Goal: Information Seeking & Learning: Learn about a topic

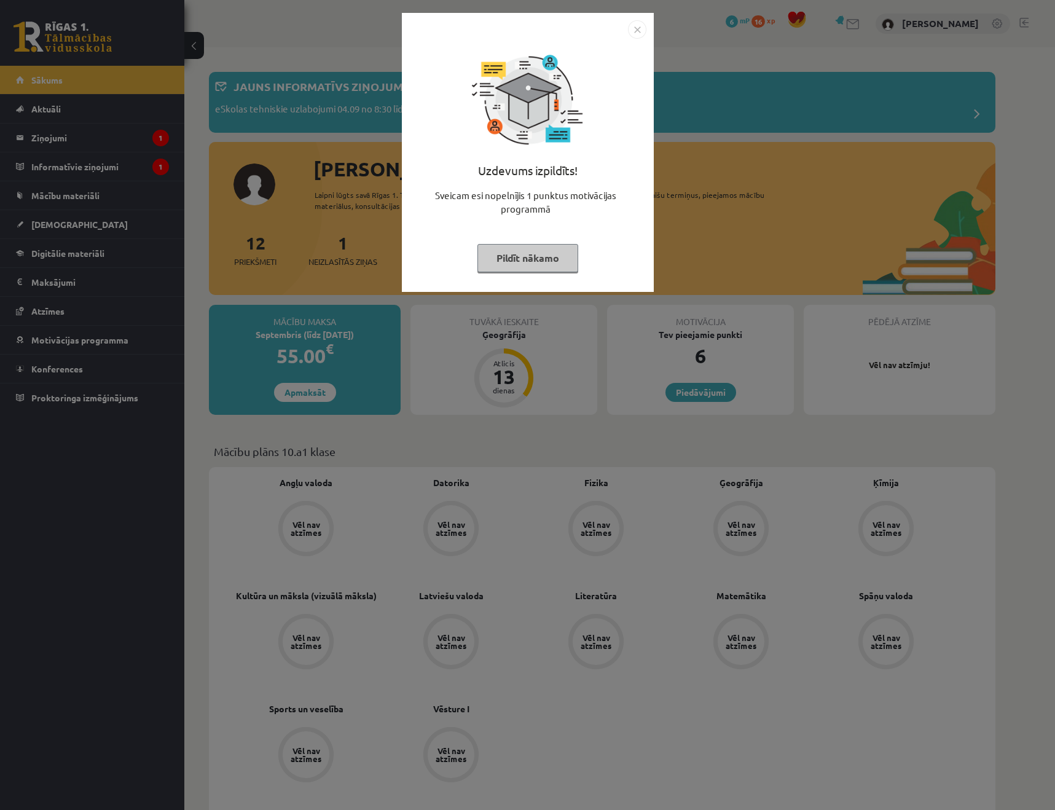
click at [529, 252] on button "Pildīt nākamo" at bounding box center [527, 258] width 101 height 28
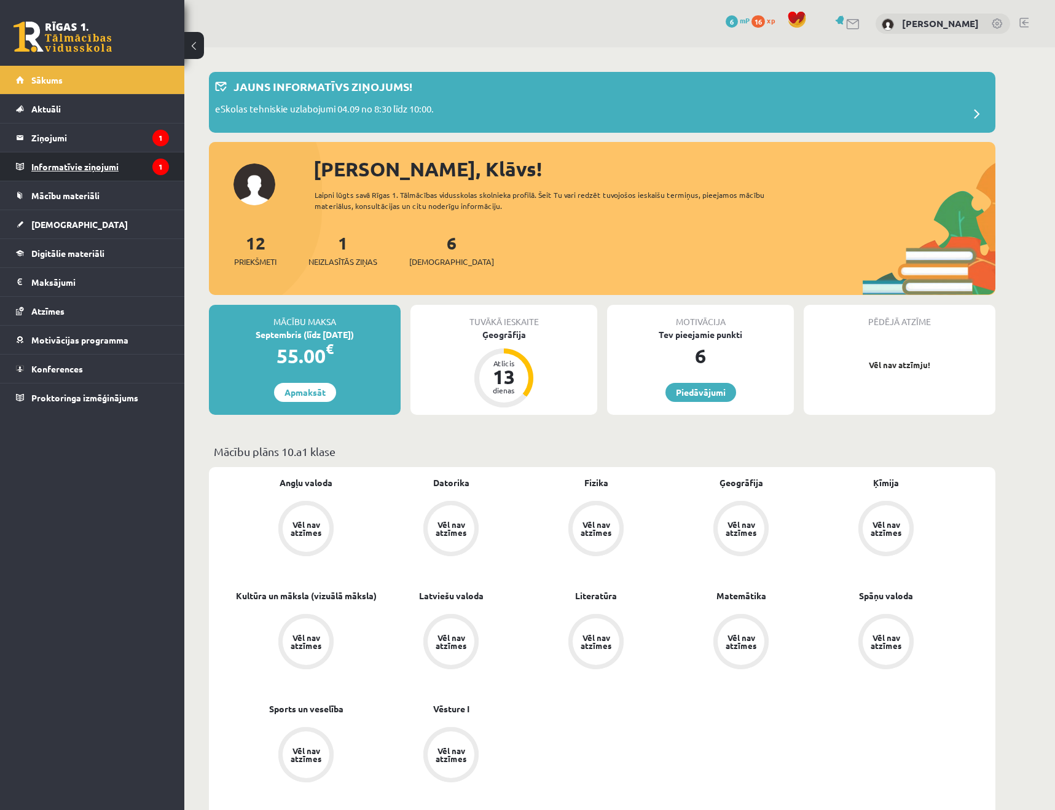
click at [91, 166] on legend "Informatīvie ziņojumi 1" at bounding box center [100, 166] width 138 height 28
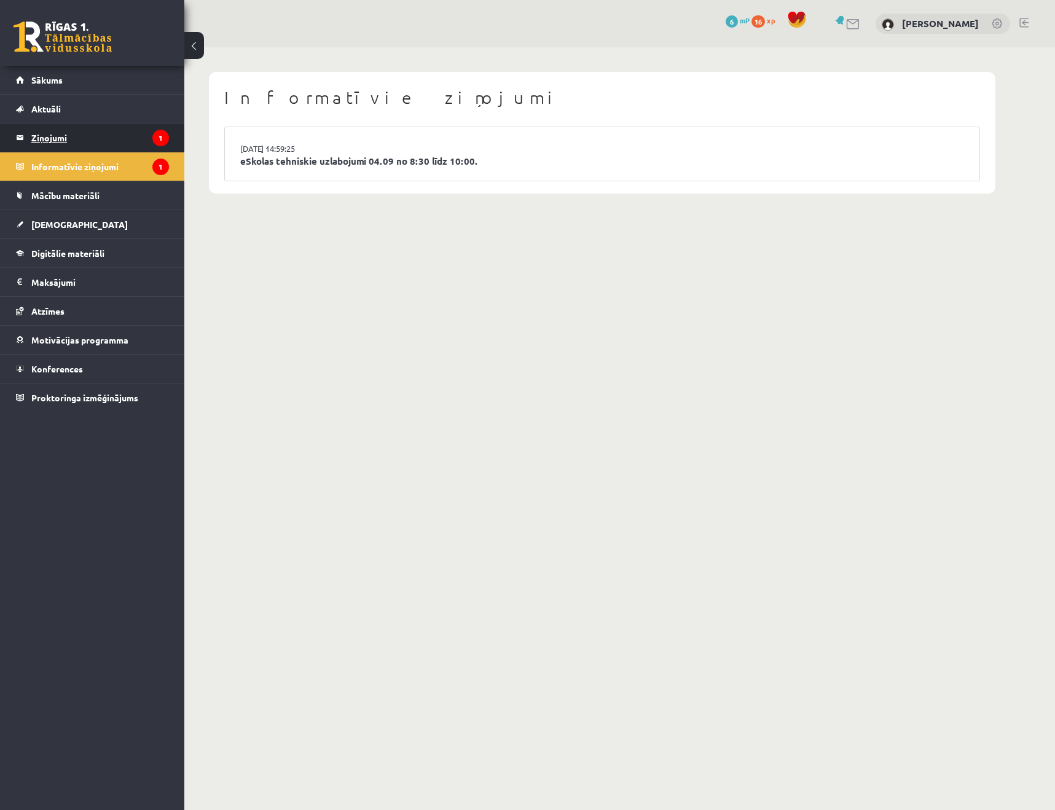
click at [59, 141] on legend "Ziņojumi 1" at bounding box center [100, 137] width 138 height 28
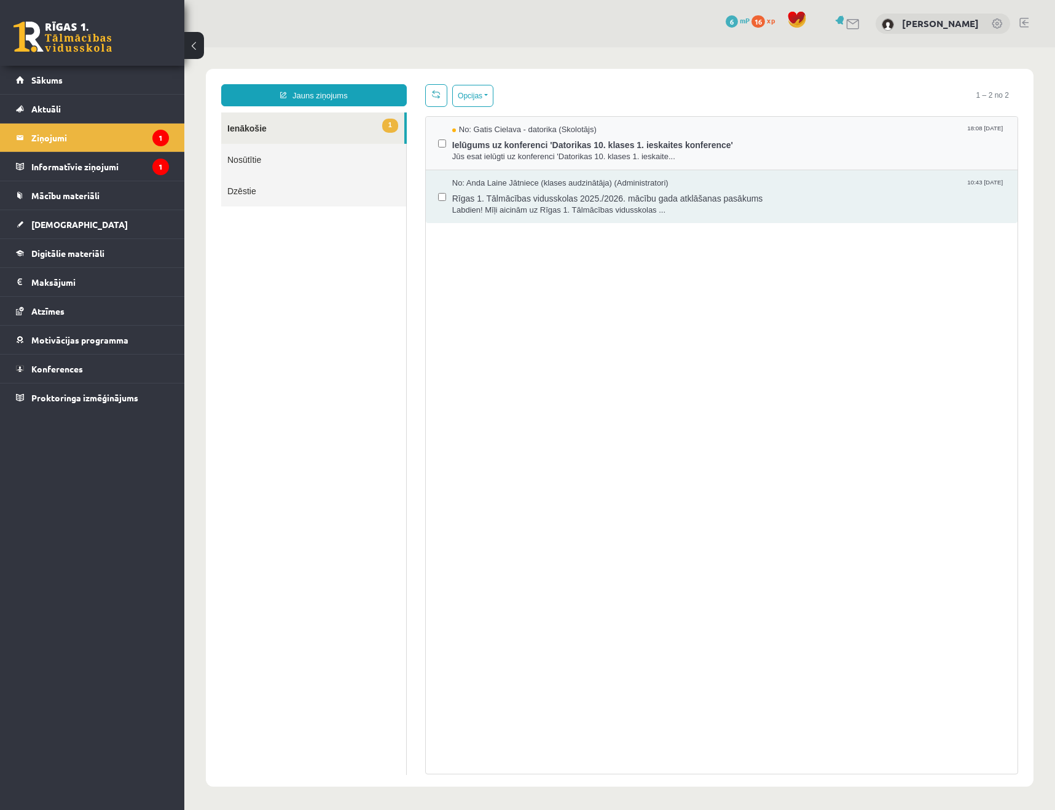
scroll to position [1, 0]
click at [515, 143] on span "Ielūgums uz konferenci 'Datorikas 10. klases 1. ieskaites konference'" at bounding box center [728, 142] width 553 height 15
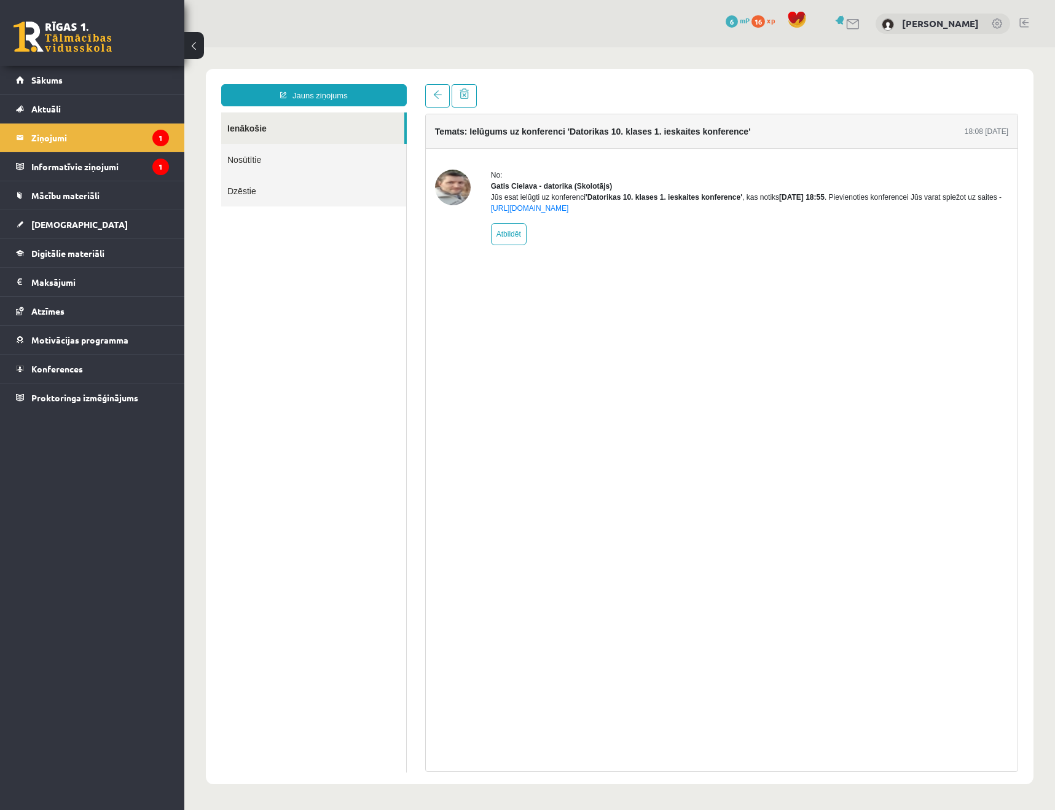
scroll to position [0, 0]
click at [569, 213] on link "https://eskola.r1tv.lv/conferences/4490/join" at bounding box center [530, 208] width 78 height 9
drag, startPoint x: 520, startPoint y: 331, endPoint x: 233, endPoint y: 250, distance: 298.1
click at [519, 331] on div "Temats: Ielūgums uz konferenci 'Datorikas 10. klases 1. ieskaites konference' 1…" at bounding box center [721, 443] width 593 height 658
click at [131, 173] on legend "Informatīvie ziņojumi 1" at bounding box center [100, 166] width 138 height 28
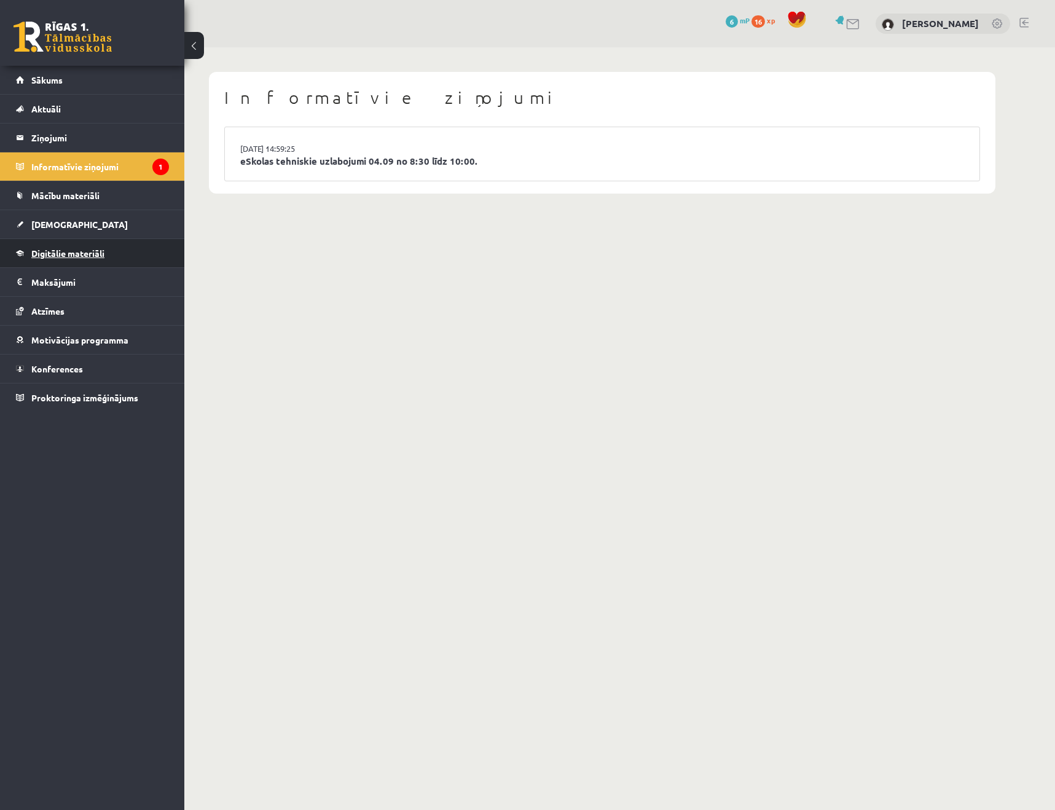
click at [95, 253] on span "Digitālie materiāli" at bounding box center [67, 253] width 73 height 11
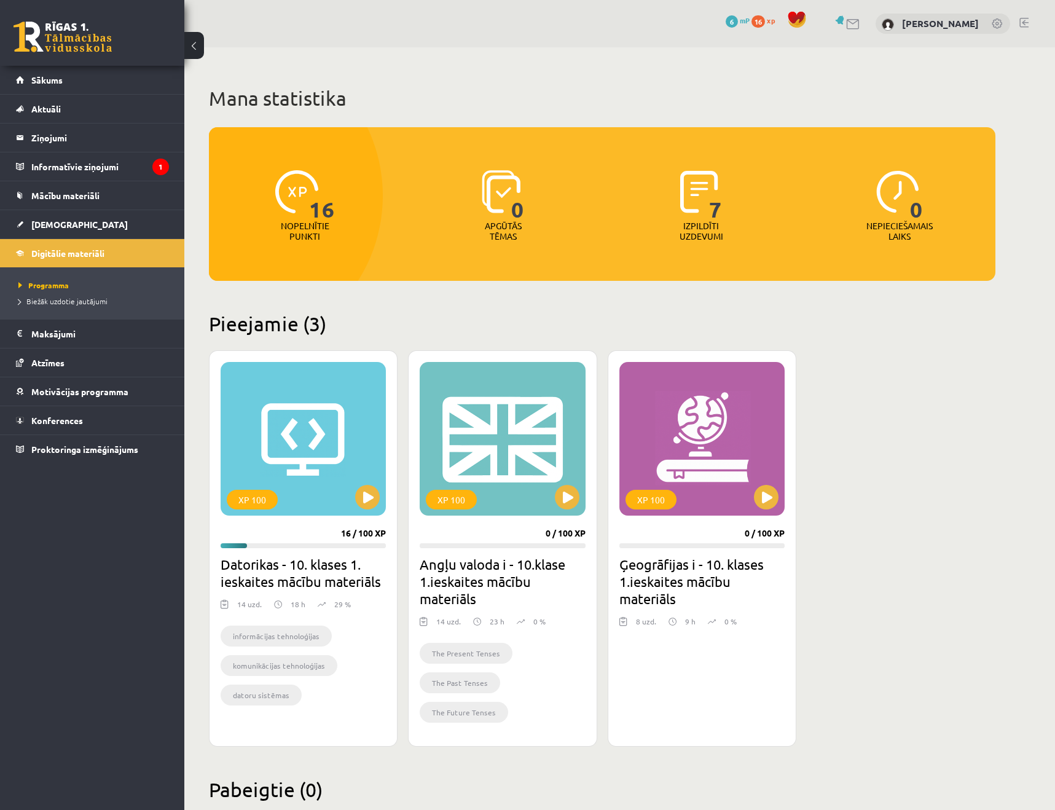
scroll to position [31, 0]
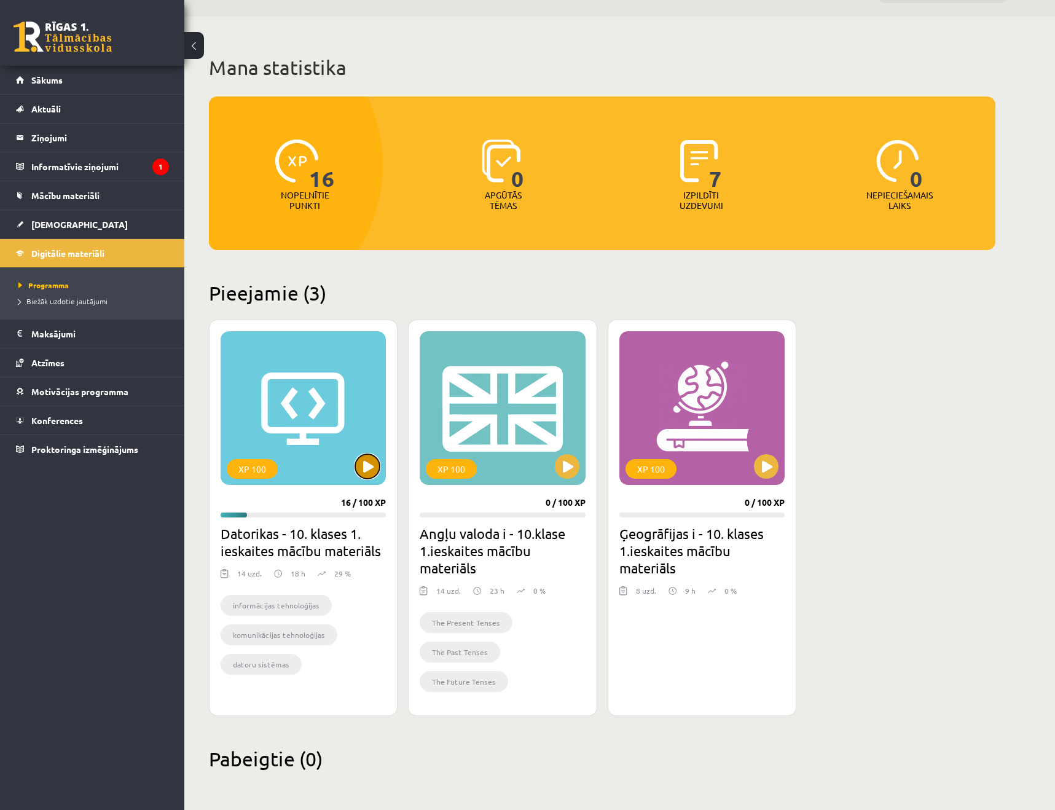
click at [370, 476] on button at bounding box center [367, 466] width 25 height 25
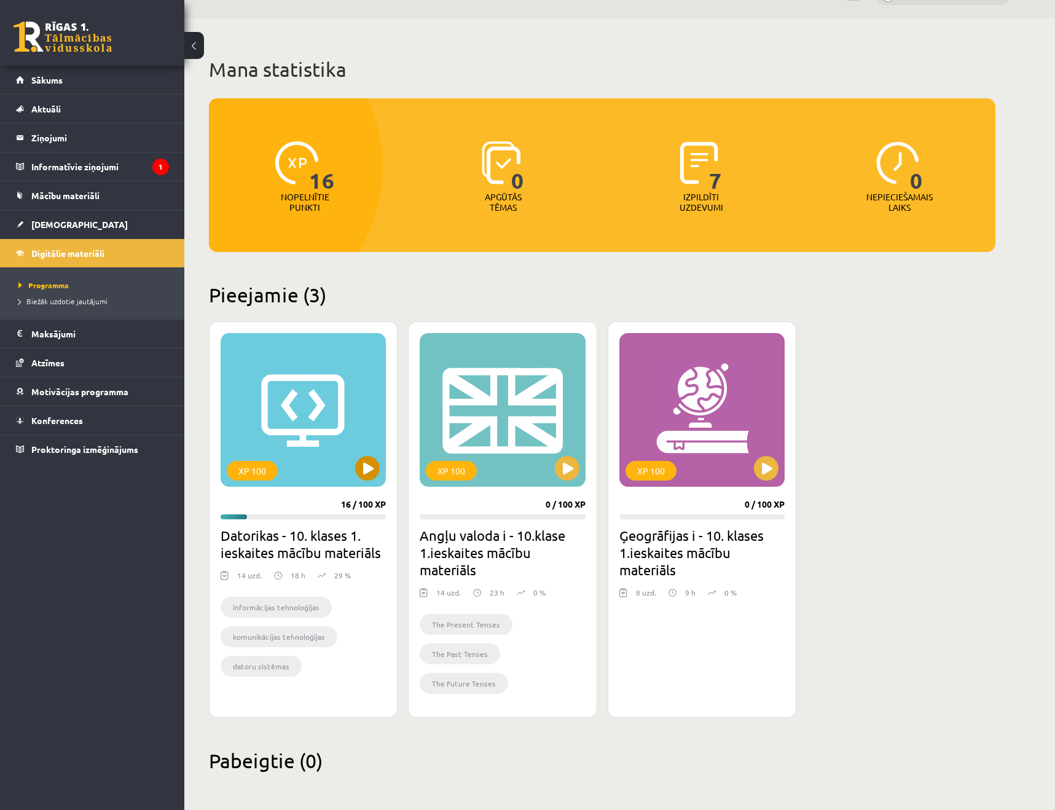
click at [289, 428] on div "XP 100" at bounding box center [303, 410] width 165 height 154
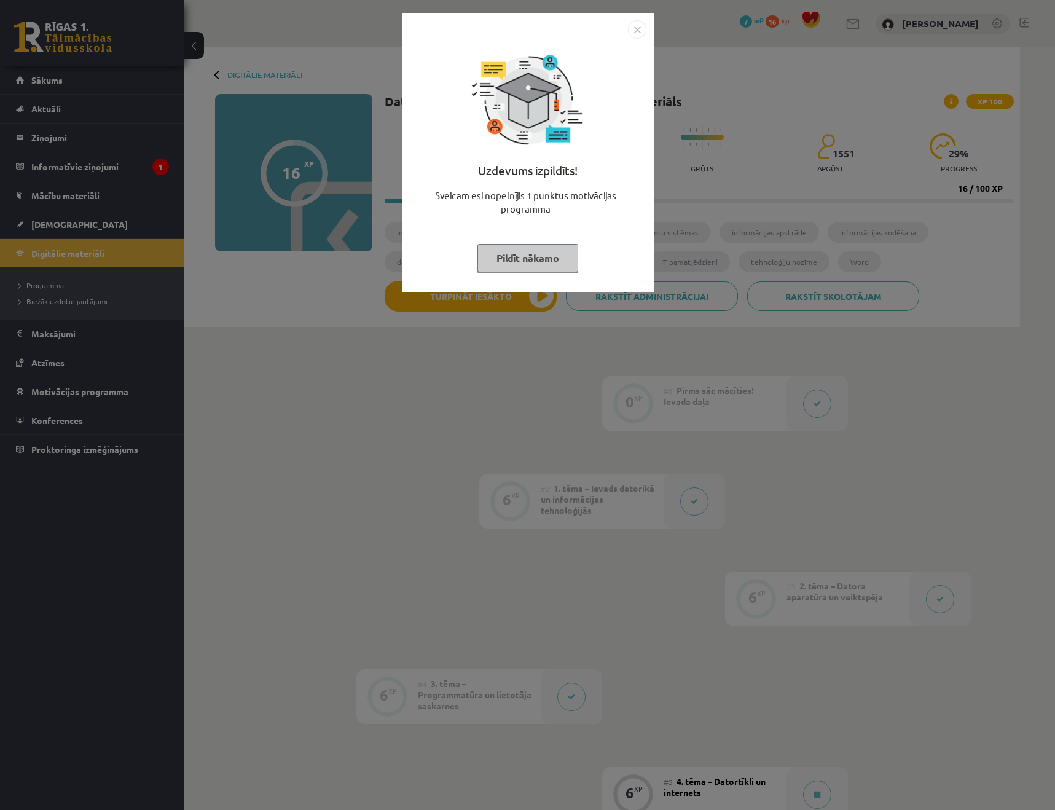
click at [563, 254] on button "Pildīt nākamo" at bounding box center [527, 258] width 101 height 28
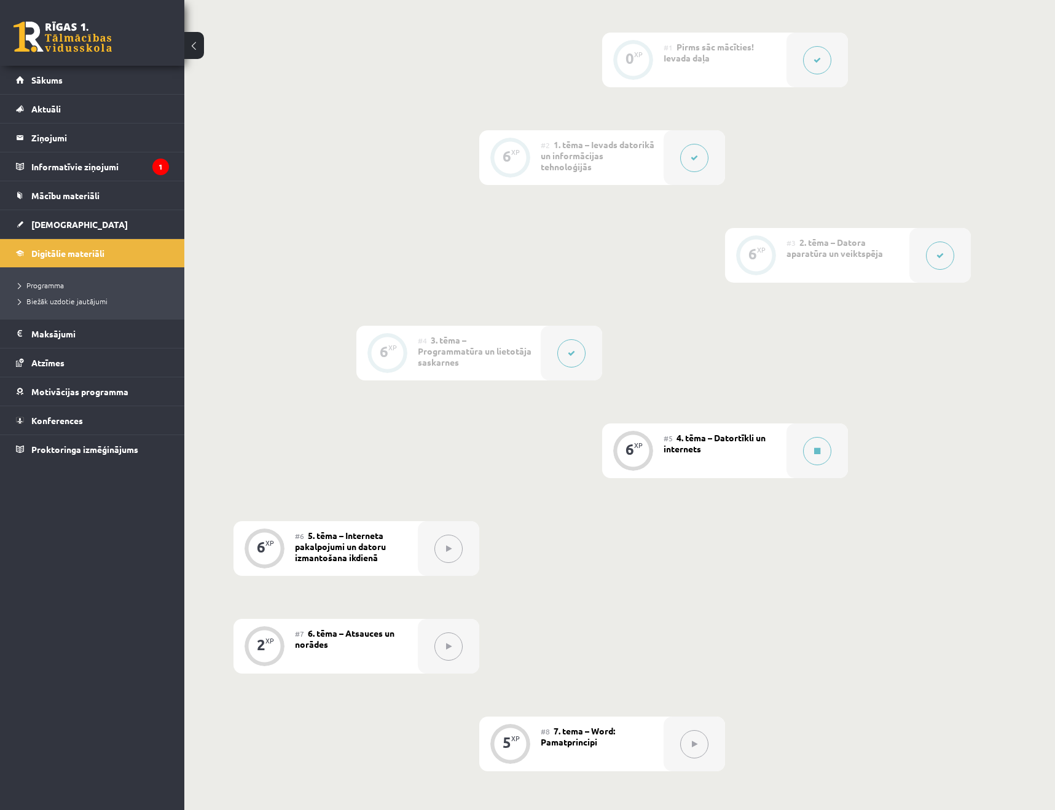
scroll to position [366, 0]
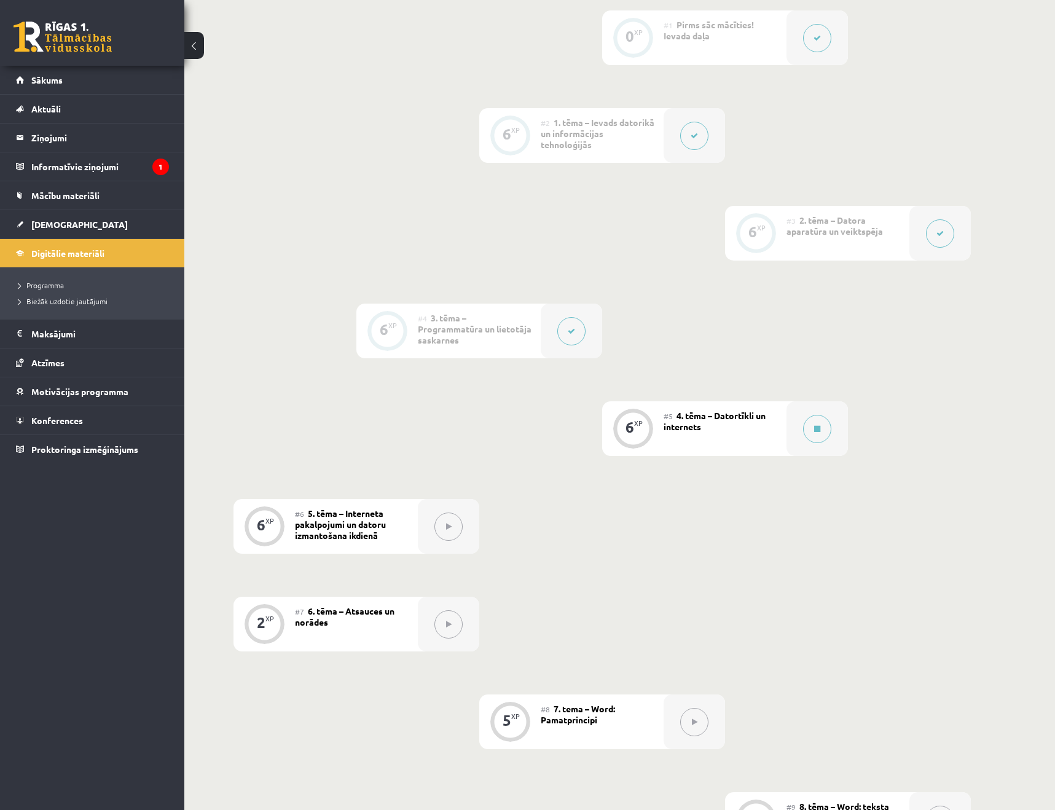
click at [743, 422] on div "#5 4. tēma – Datortīkli un internets" at bounding box center [724, 428] width 123 height 55
click at [813, 439] on button at bounding box center [817, 429] width 28 height 28
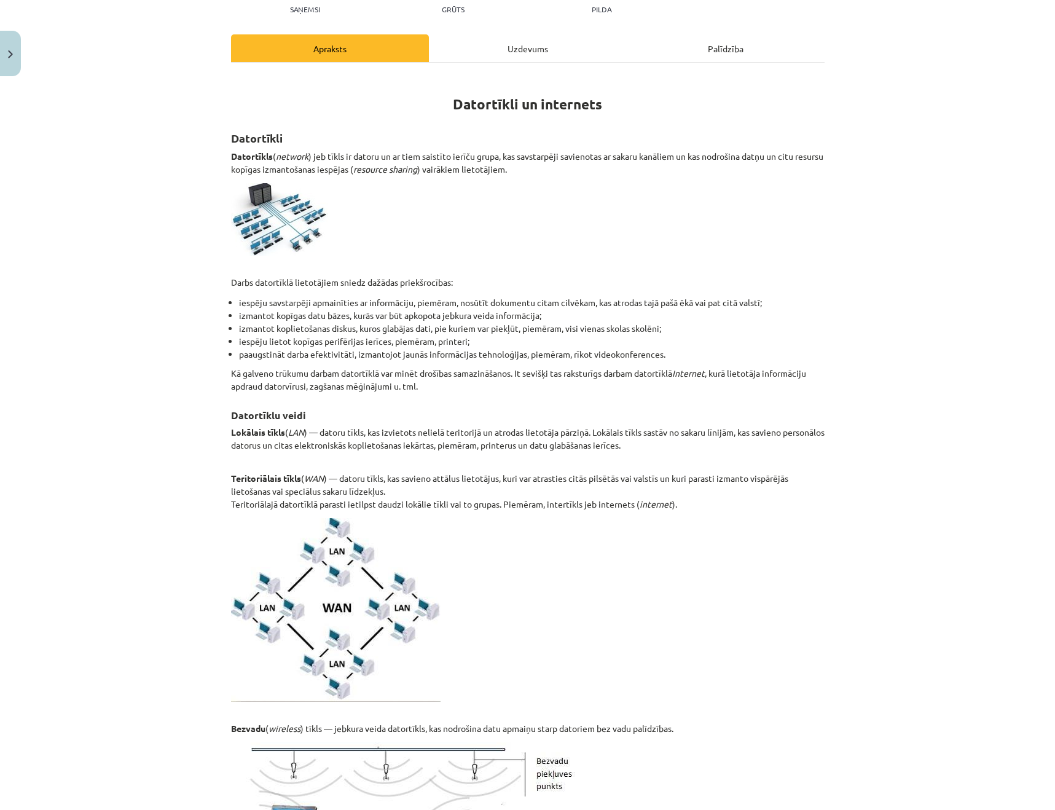
scroll to position [149, 0]
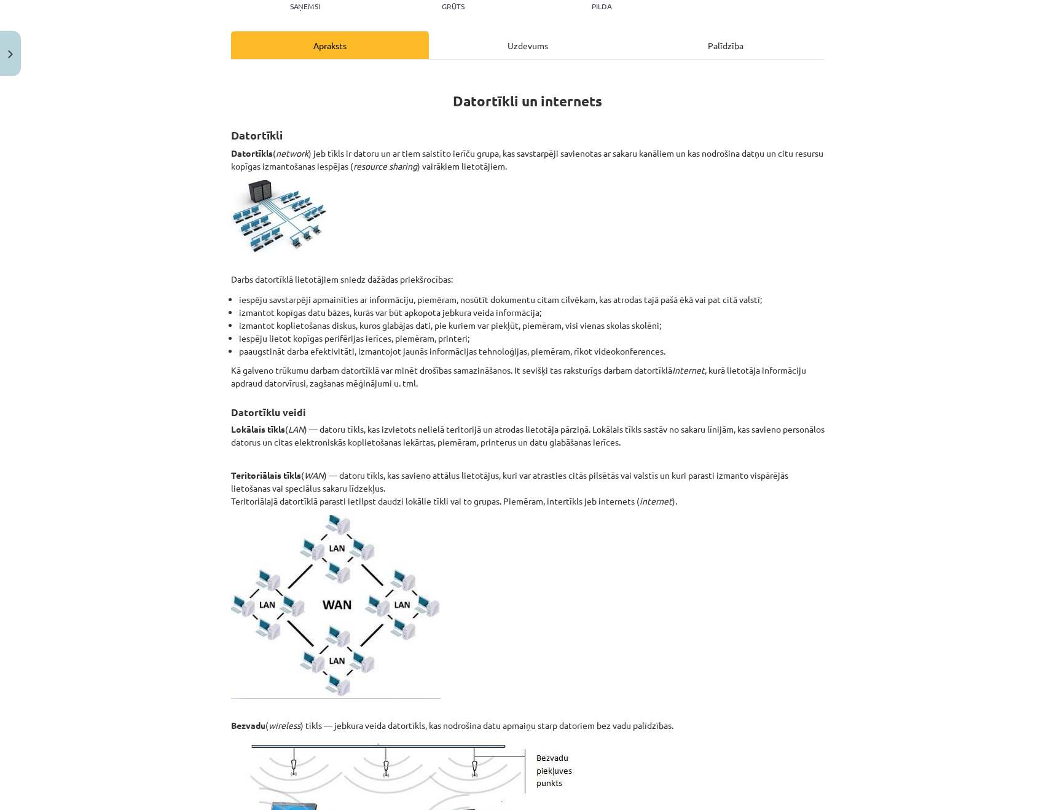
click at [742, 249] on p at bounding box center [527, 216] width 593 height 72
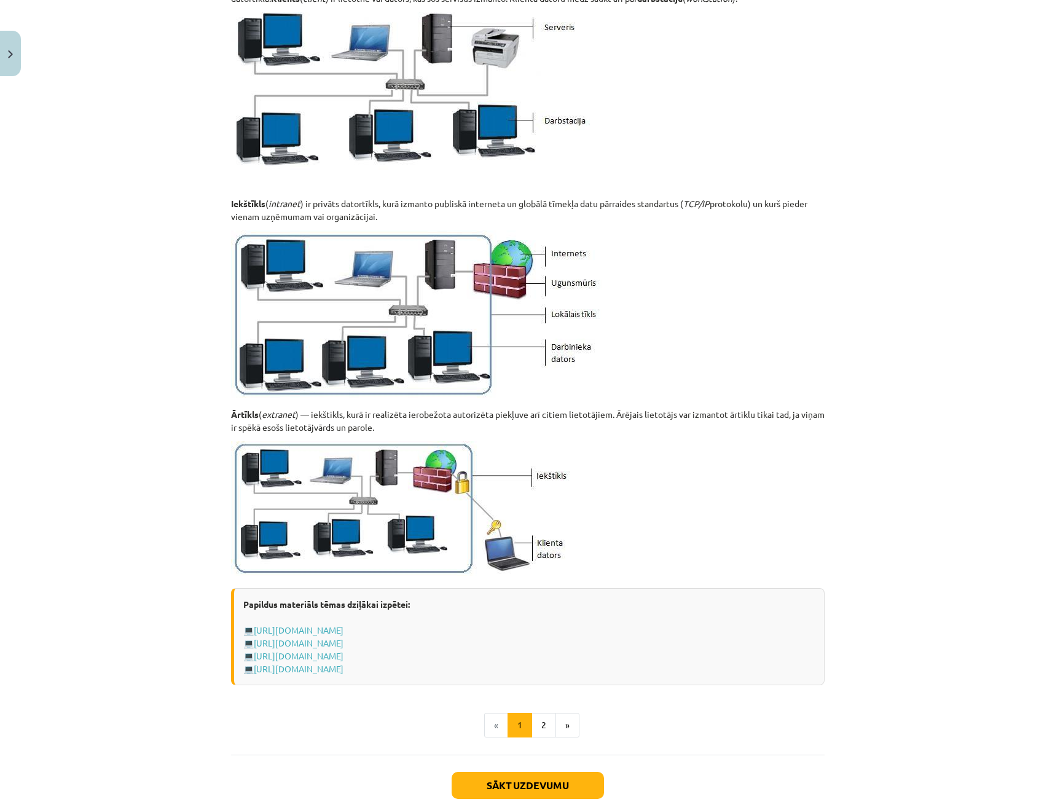
scroll to position [1142, 0]
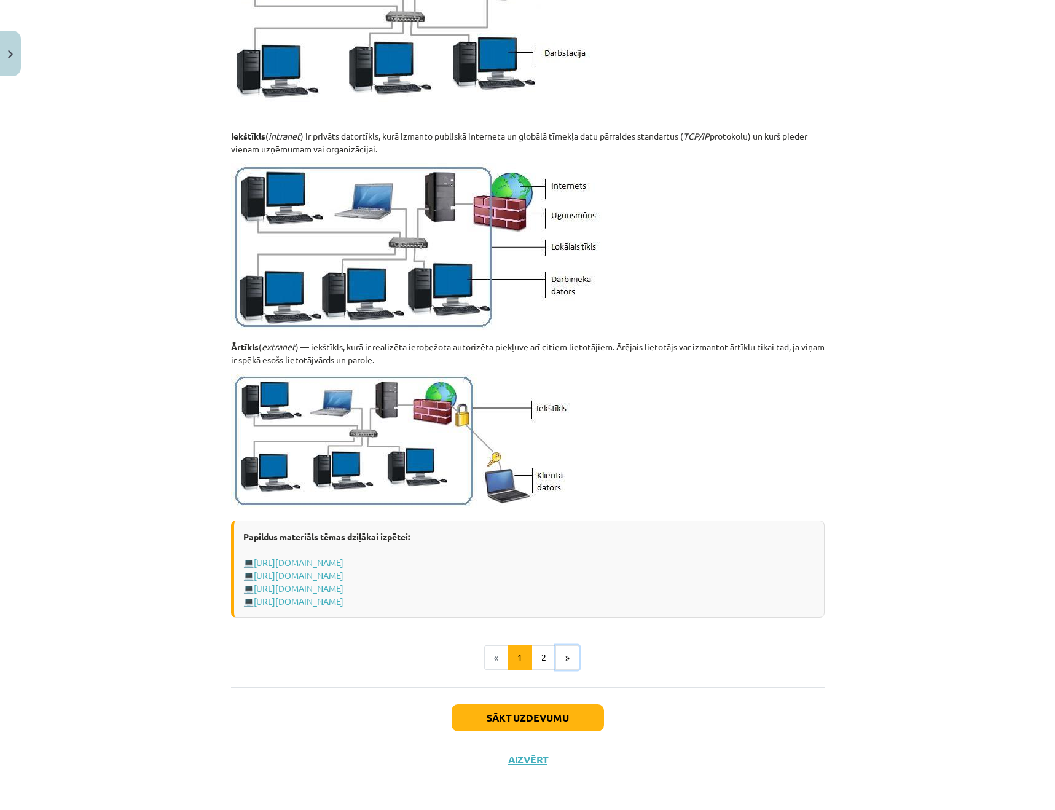
click at [570, 656] on button "»" at bounding box center [567, 657] width 24 height 25
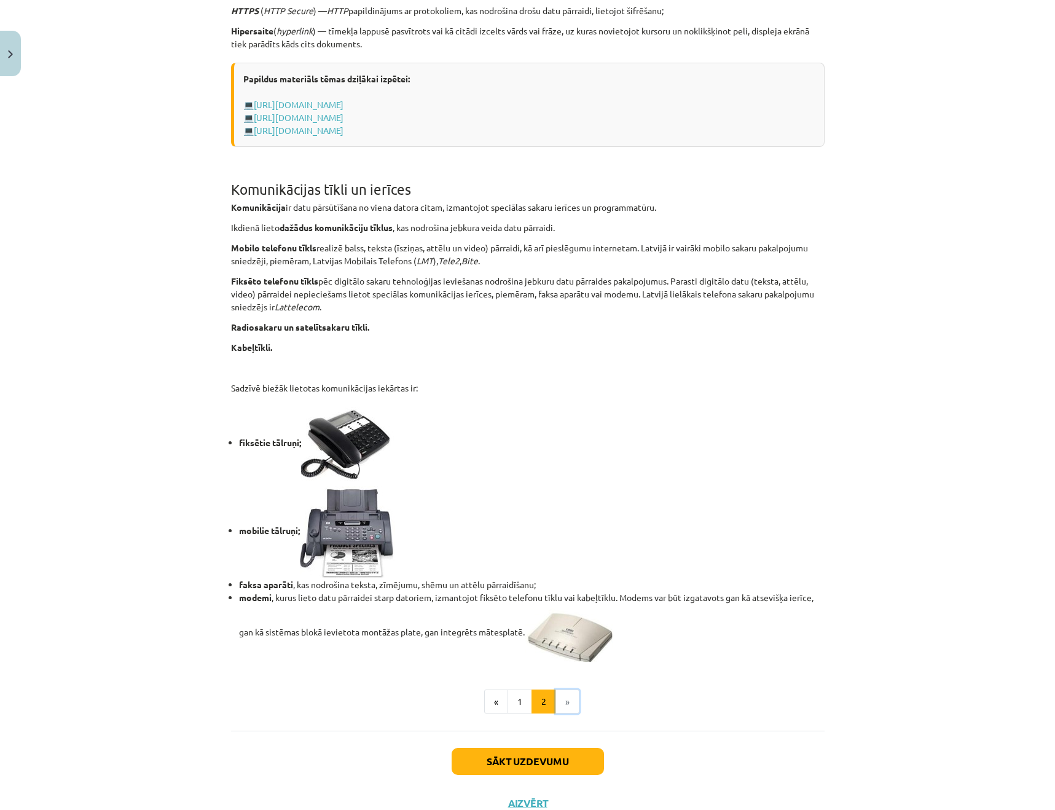
scroll to position [699, 0]
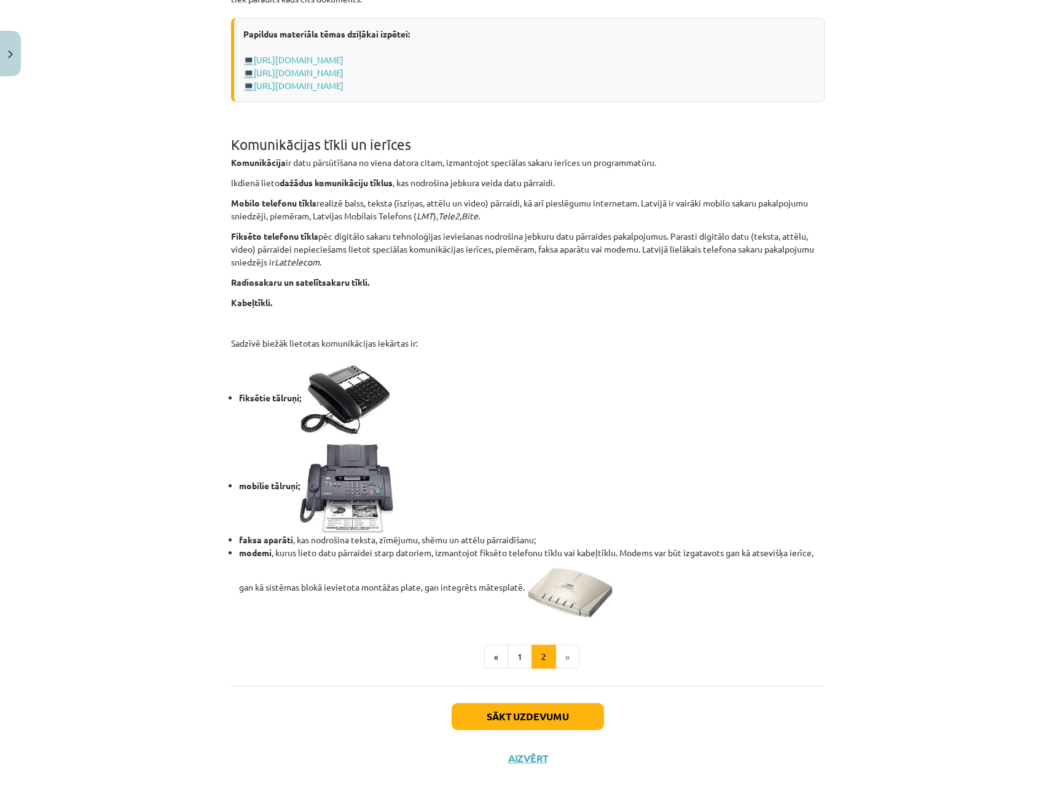
click at [567, 663] on li "»" at bounding box center [567, 656] width 23 height 25
click at [542, 711] on button "Sākt uzdevumu" at bounding box center [528, 716] width 152 height 27
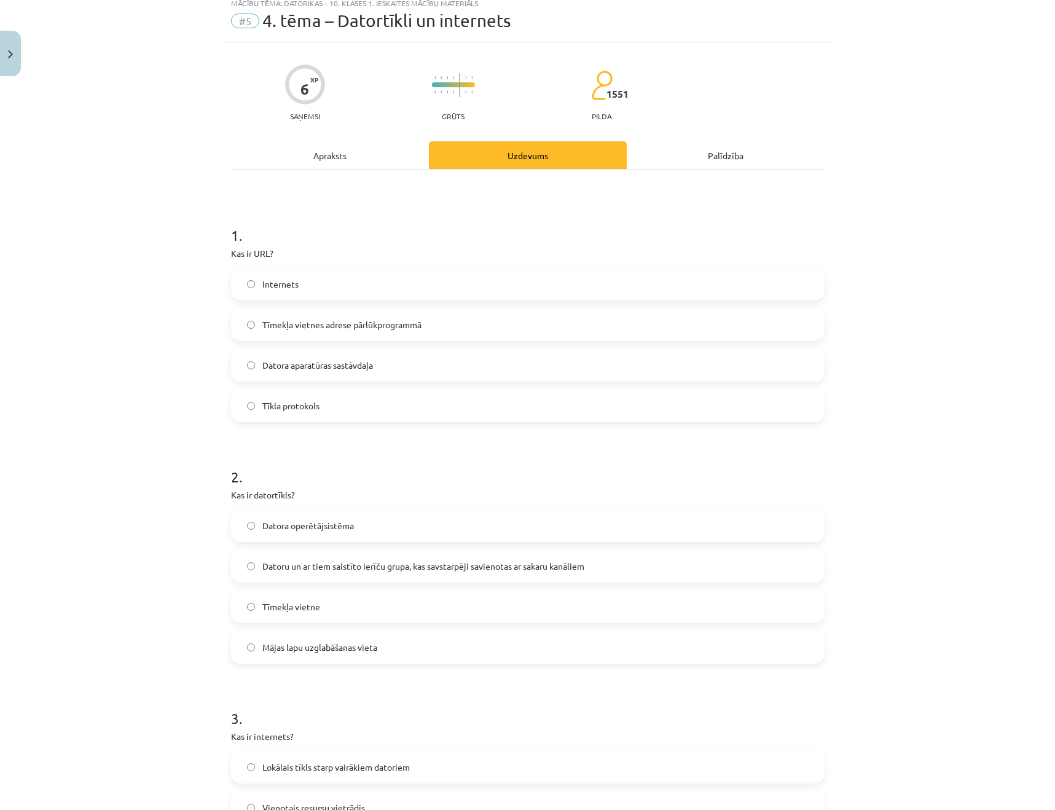
scroll to position [31, 0]
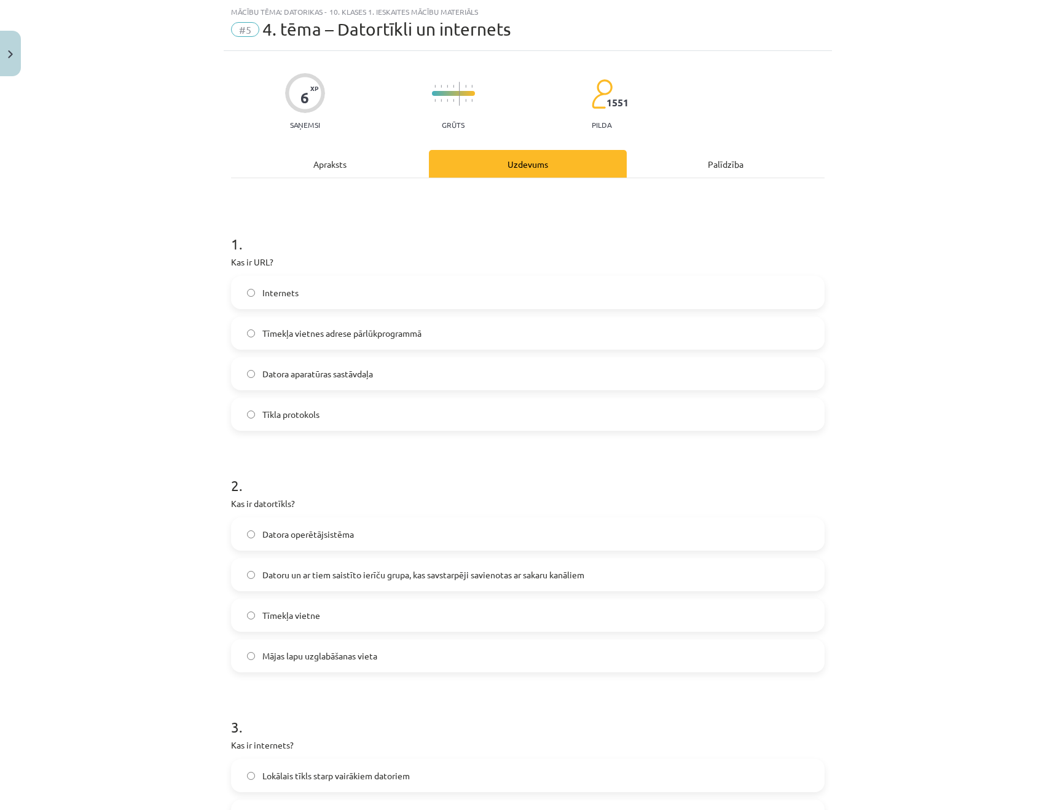
click at [382, 336] on span "Tīmekļa vietnes adrese pārlūkprogrammā" at bounding box center [341, 333] width 159 height 13
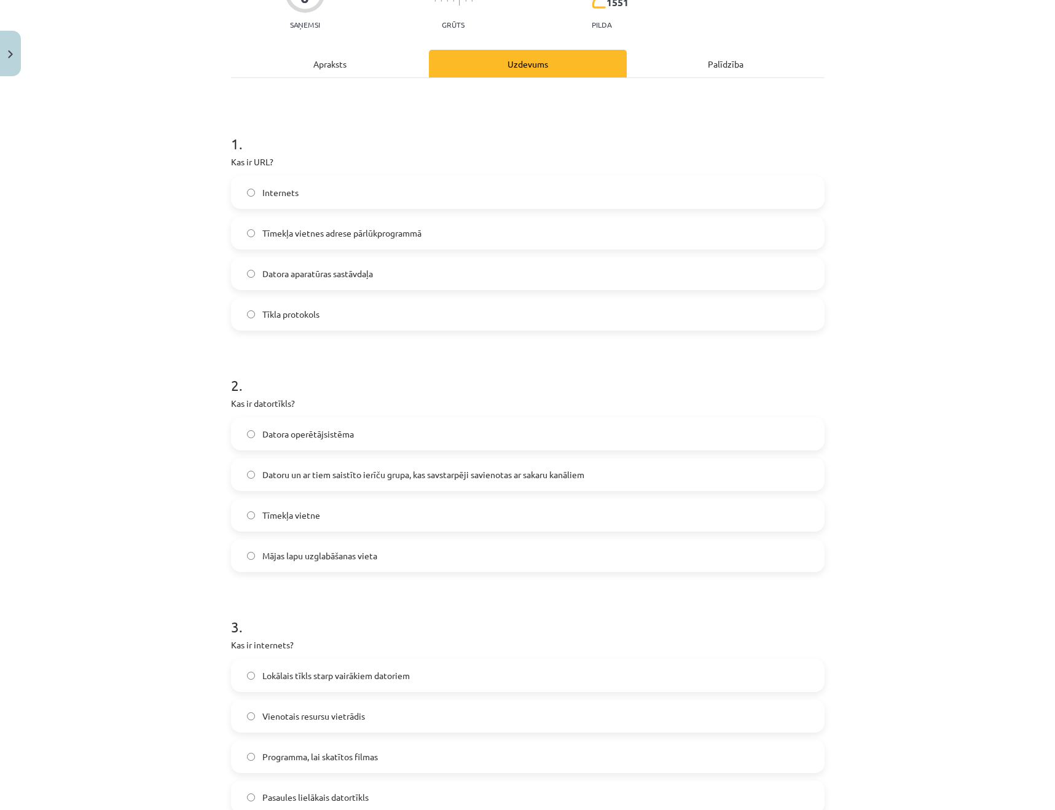
scroll to position [143, 0]
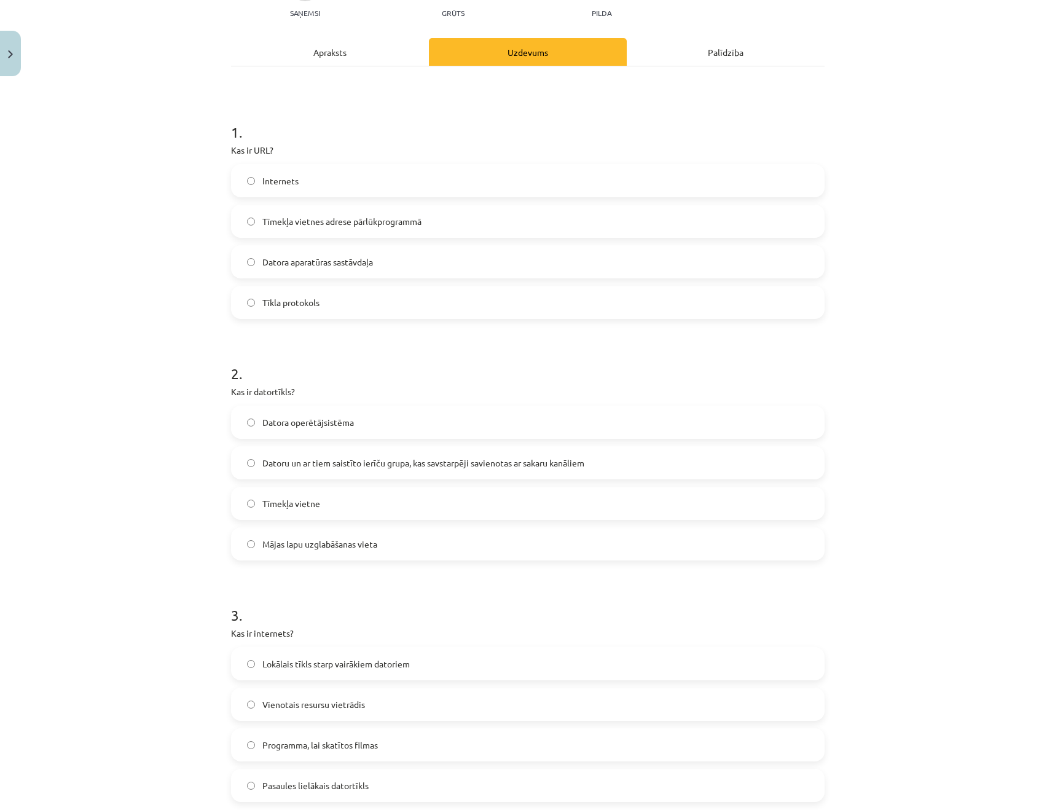
click at [418, 456] on span "Datoru un ar tiem saistīto ierīču grupa, kas savstarpēji savienotas ar sakaru k…" at bounding box center [423, 462] width 322 height 13
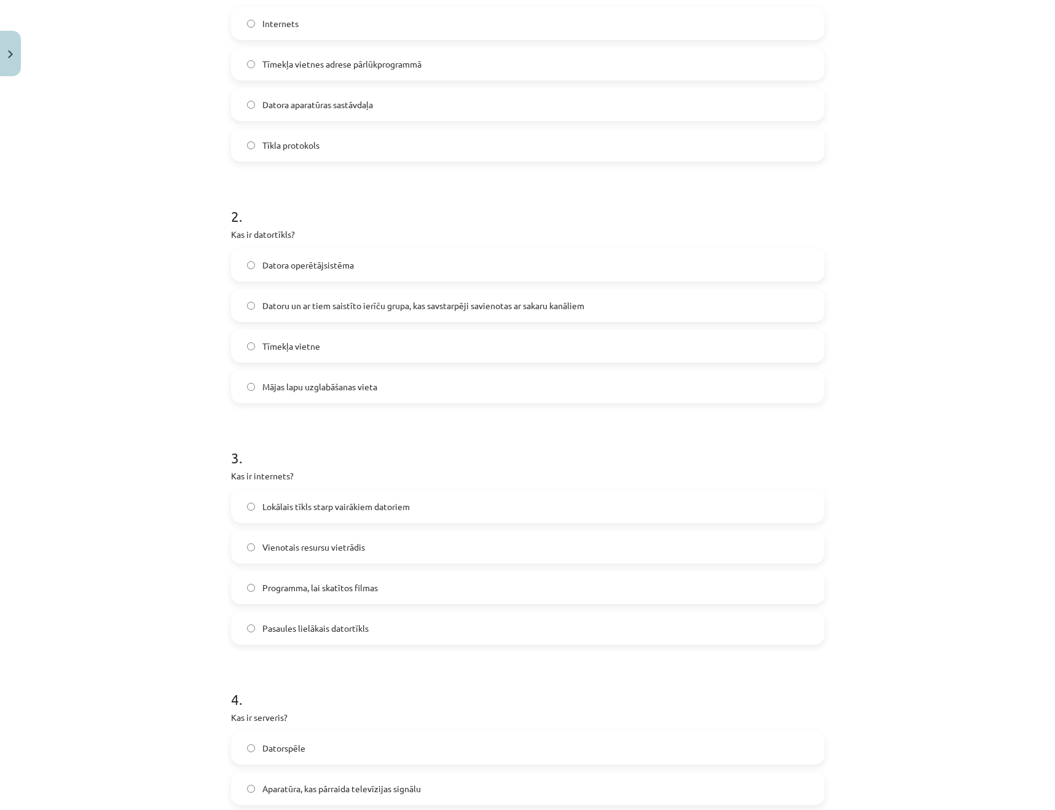
scroll to position [302, 0]
click at [399, 616] on label "Pasaules lielākais datortīkls" at bounding box center [527, 625] width 591 height 31
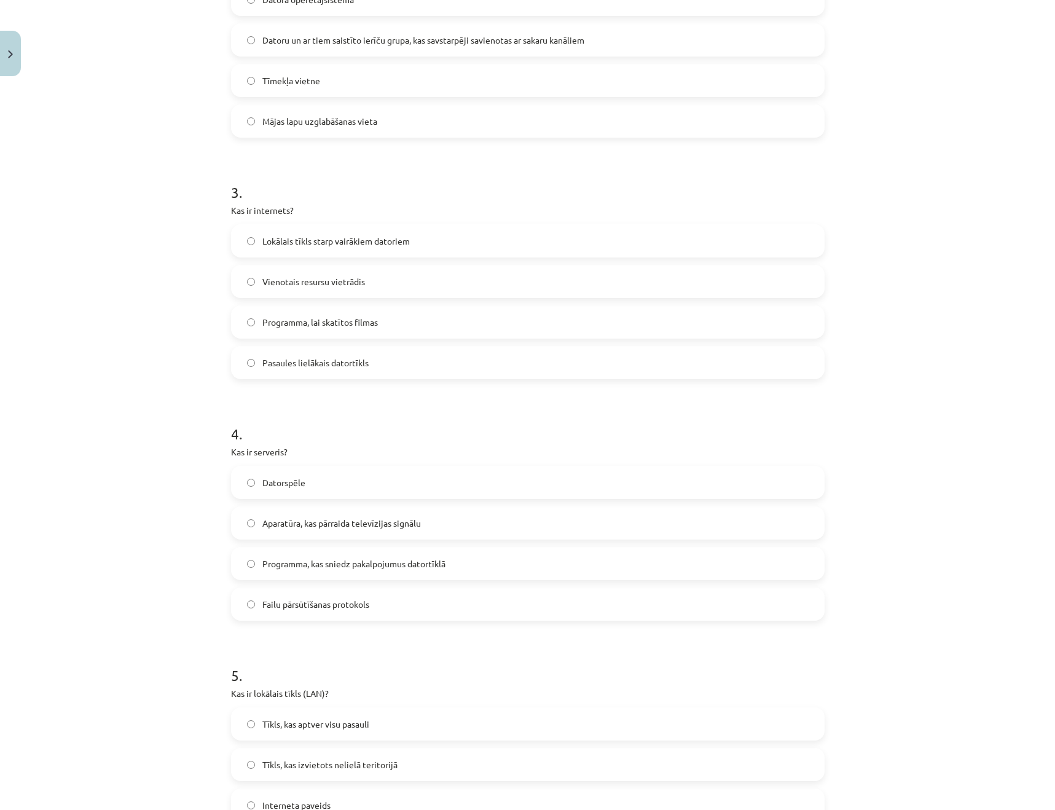
scroll to position [568, 0]
click at [380, 564] on span "Programma, kas sniedz pakalpojumus datortīklā" at bounding box center [353, 561] width 183 height 13
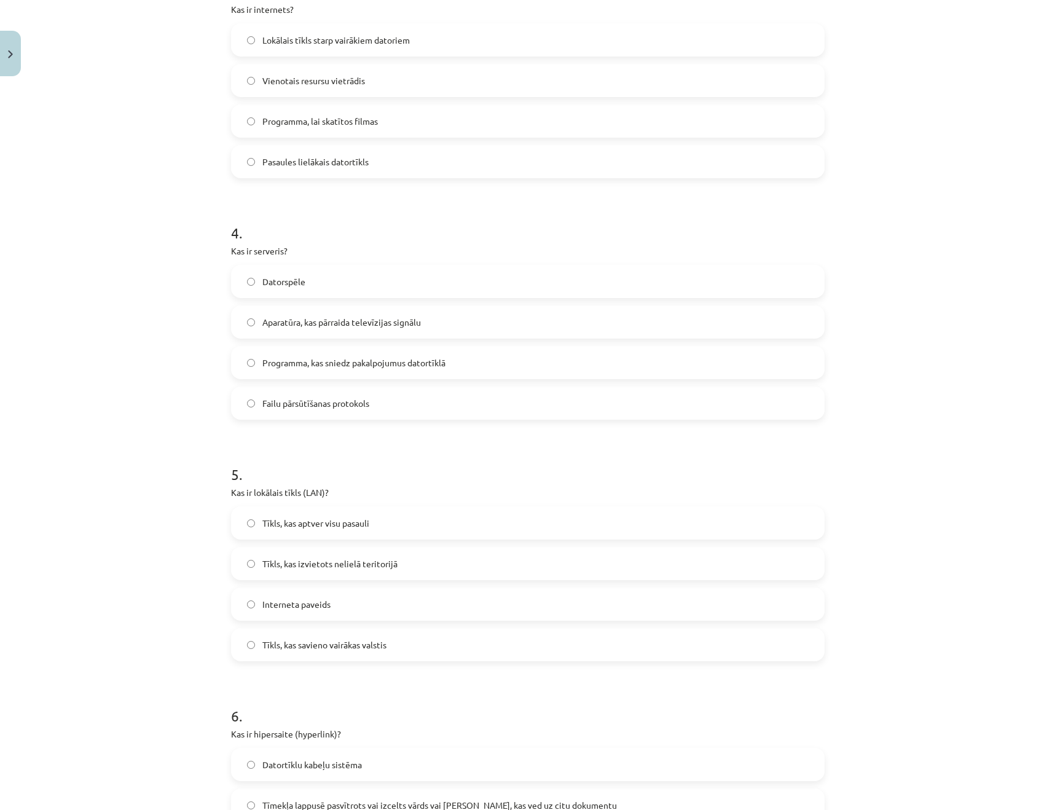
scroll to position [765, 0]
click at [406, 569] on label "Tīkls, kas izvietots nelielā teritorijā" at bounding box center [527, 564] width 591 height 31
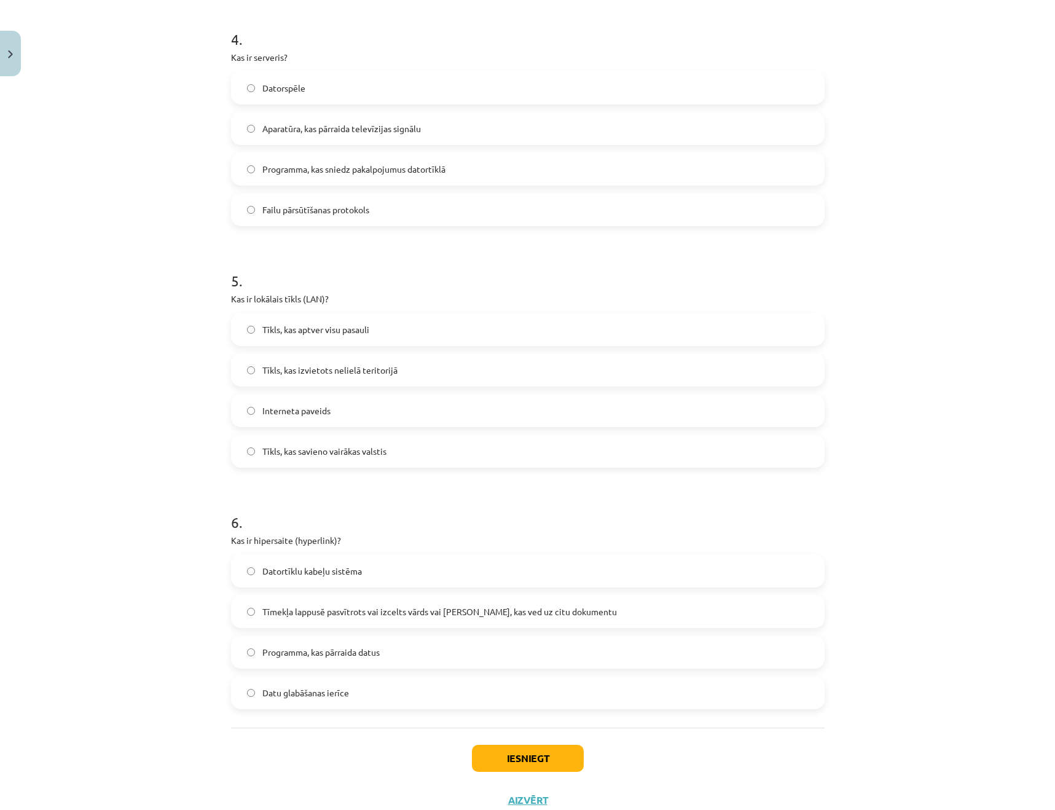
scroll to position [1001, 0]
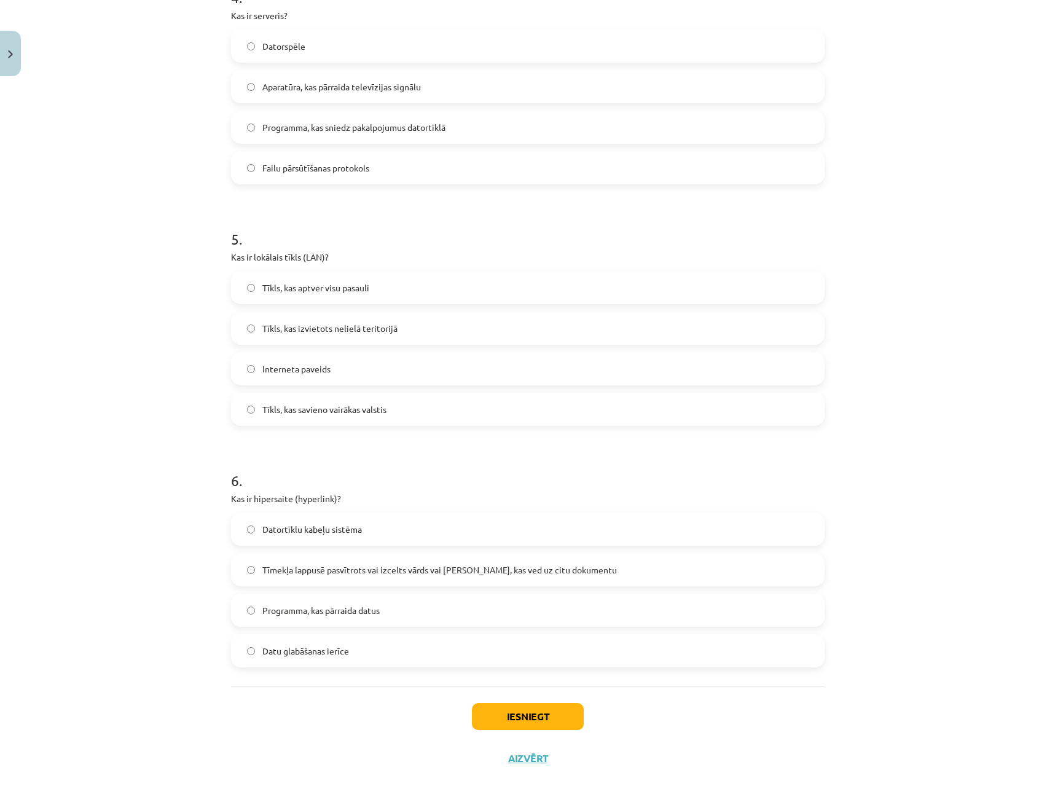
click at [405, 570] on span "Tīmekļa lappusē pasvītrots vai izcelts vārds vai [PERSON_NAME], kas ved uz citu…" at bounding box center [439, 569] width 354 height 13
click at [563, 713] on button "Iesniegt" at bounding box center [528, 716] width 112 height 27
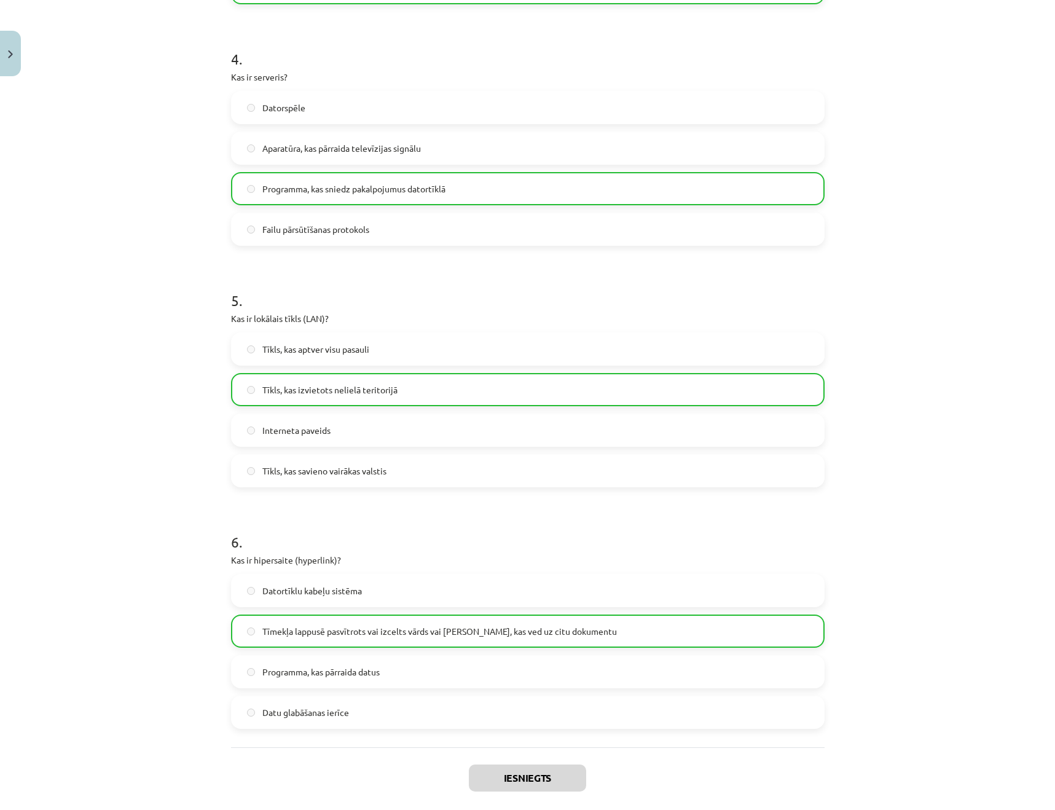
scroll to position [1041, 0]
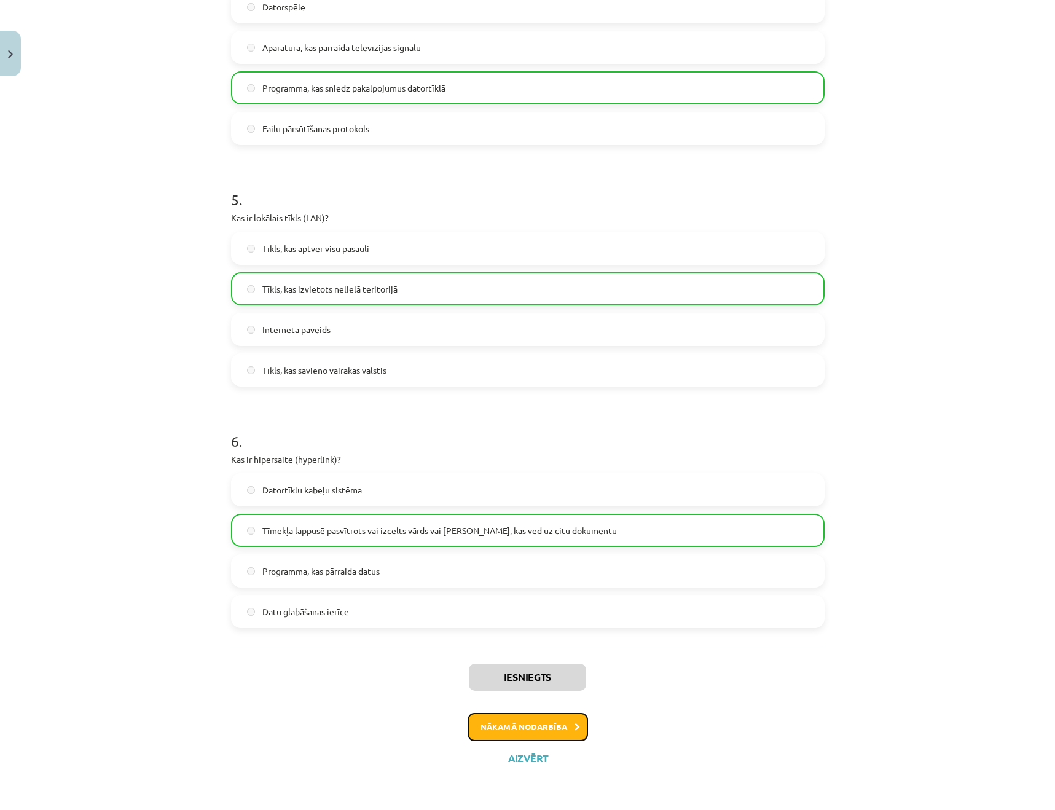
click at [561, 729] on button "Nākamā nodarbība" at bounding box center [528, 727] width 120 height 28
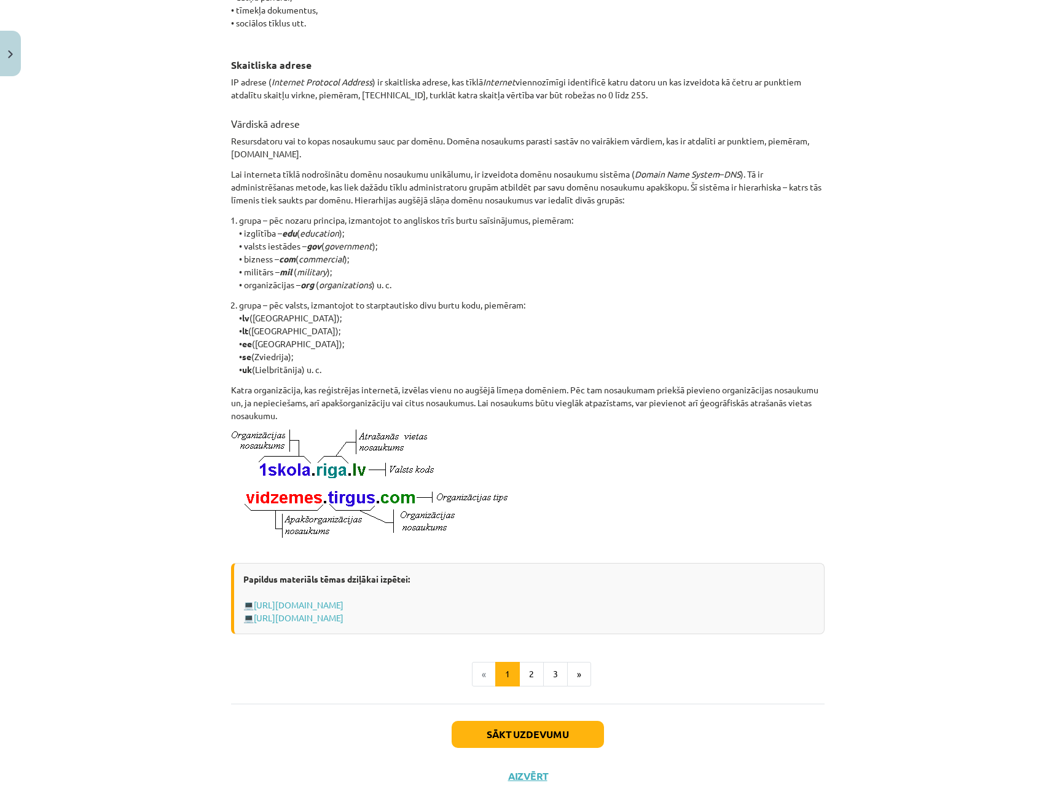
scroll to position [332, 0]
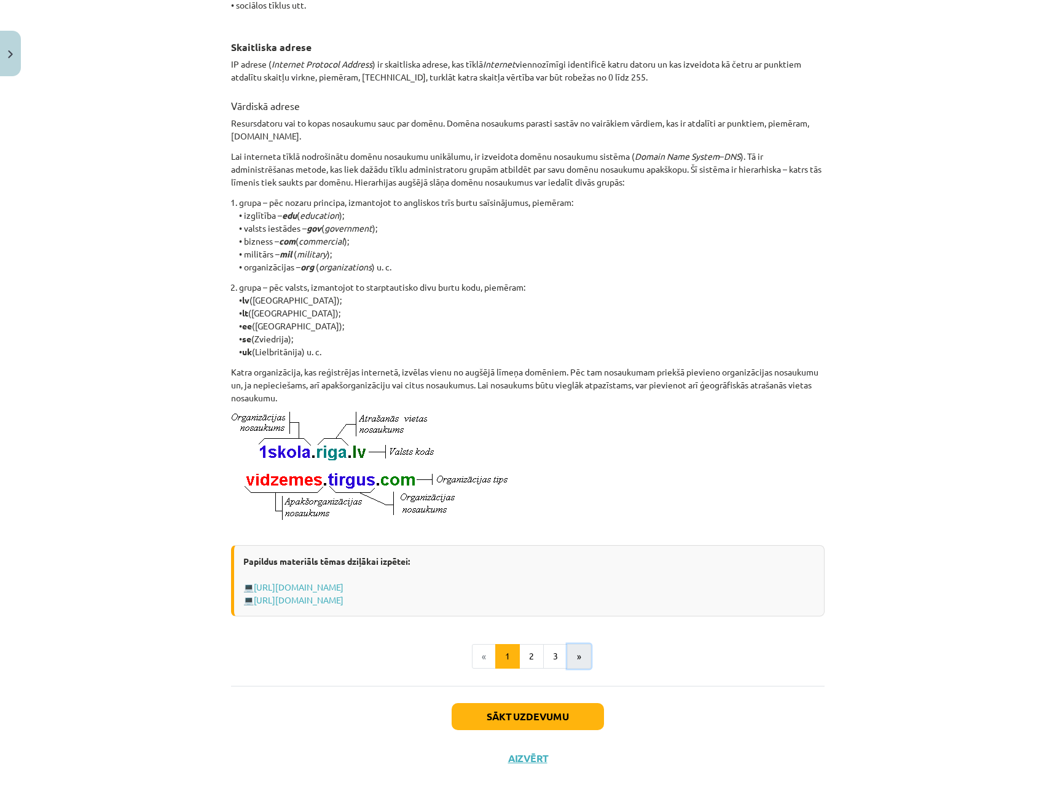
click at [583, 653] on button "»" at bounding box center [579, 656] width 24 height 25
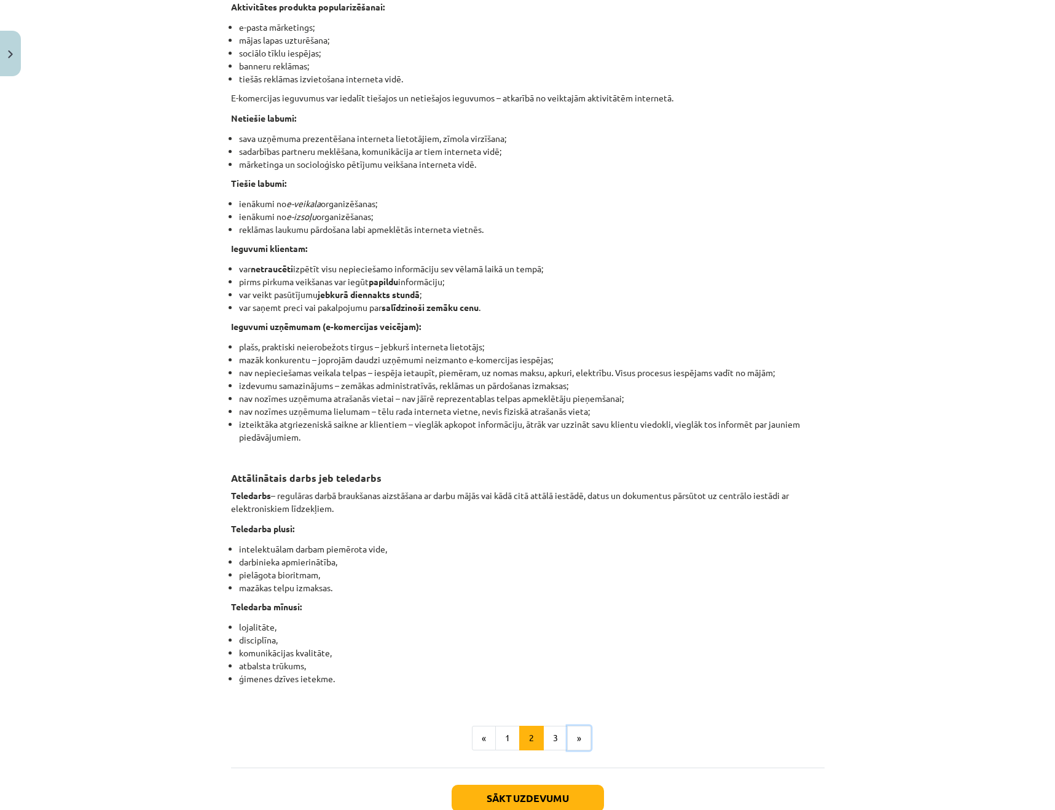
scroll to position [1530, 0]
click at [574, 748] on button "»" at bounding box center [579, 736] width 24 height 25
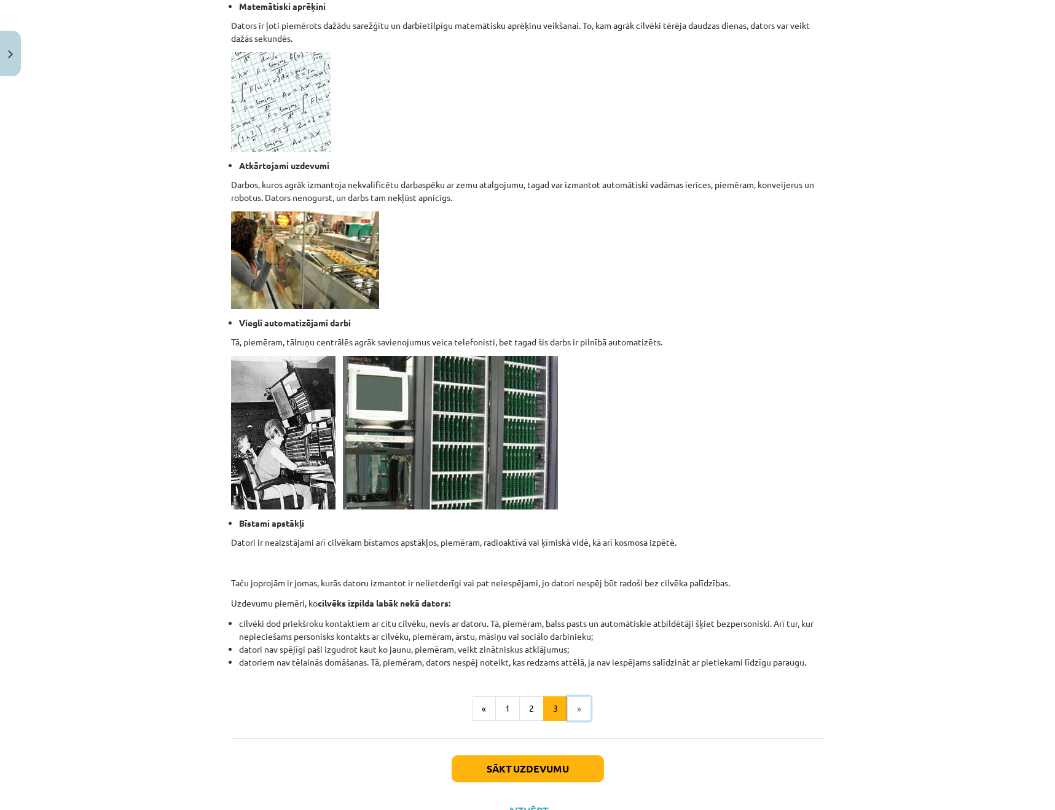
scroll to position [790, 0]
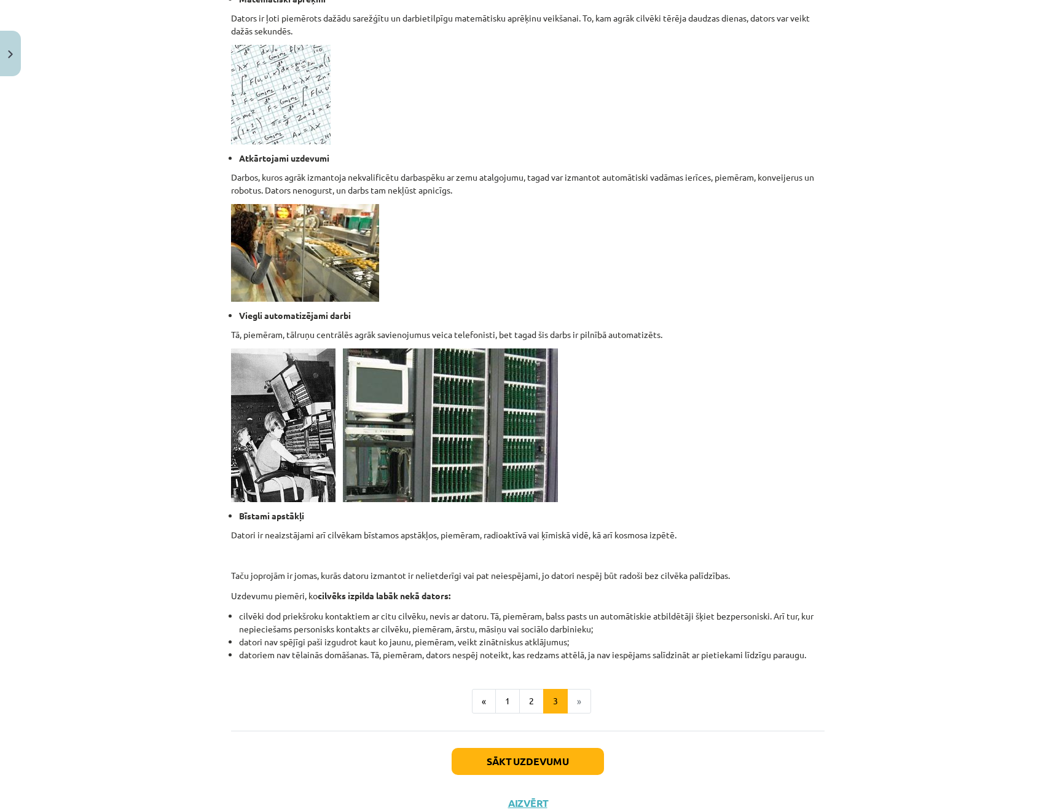
click at [581, 691] on li "»" at bounding box center [579, 701] width 23 height 25
click at [583, 696] on li "»" at bounding box center [579, 701] width 23 height 25
click at [534, 772] on button "Sākt uzdevumu" at bounding box center [528, 761] width 152 height 27
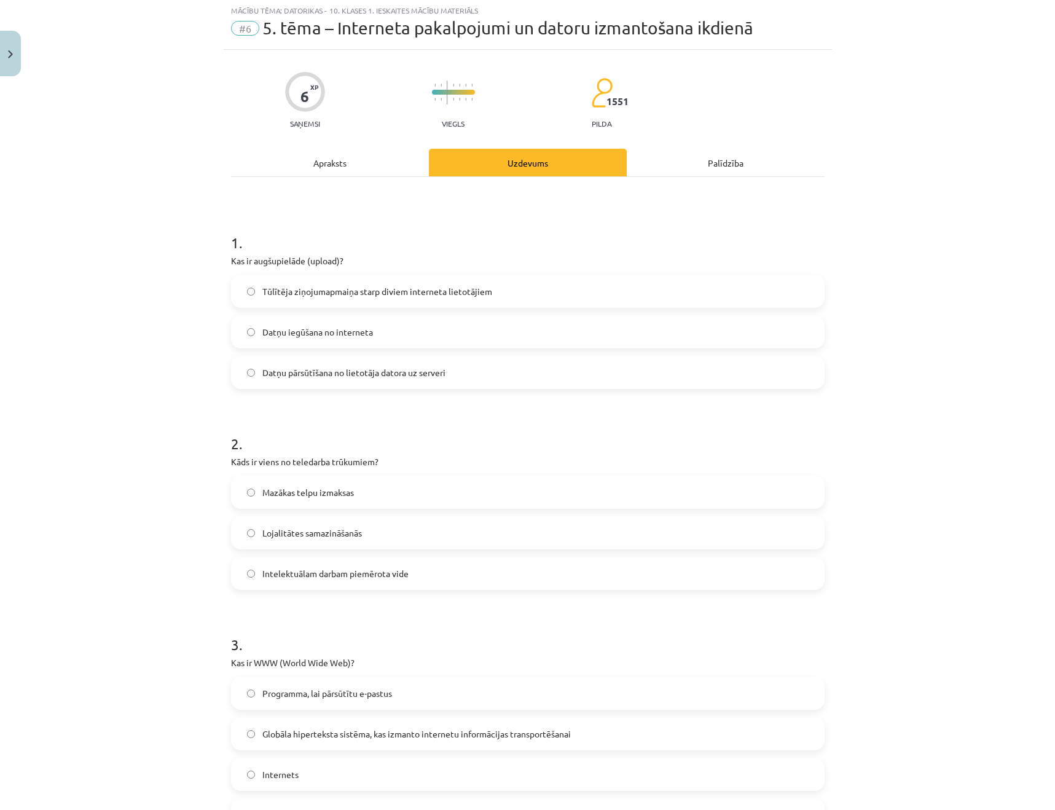
scroll to position [31, 0]
click at [454, 372] on label "Datņu pārsūtīšana no lietotāja datora uz serveri" at bounding box center [527, 373] width 591 height 31
drag, startPoint x: 424, startPoint y: 534, endPoint x: 426, endPoint y: 544, distance: 10.0
click at [424, 534] on label "Lojalitātes samazināšanās" at bounding box center [527, 534] width 591 height 31
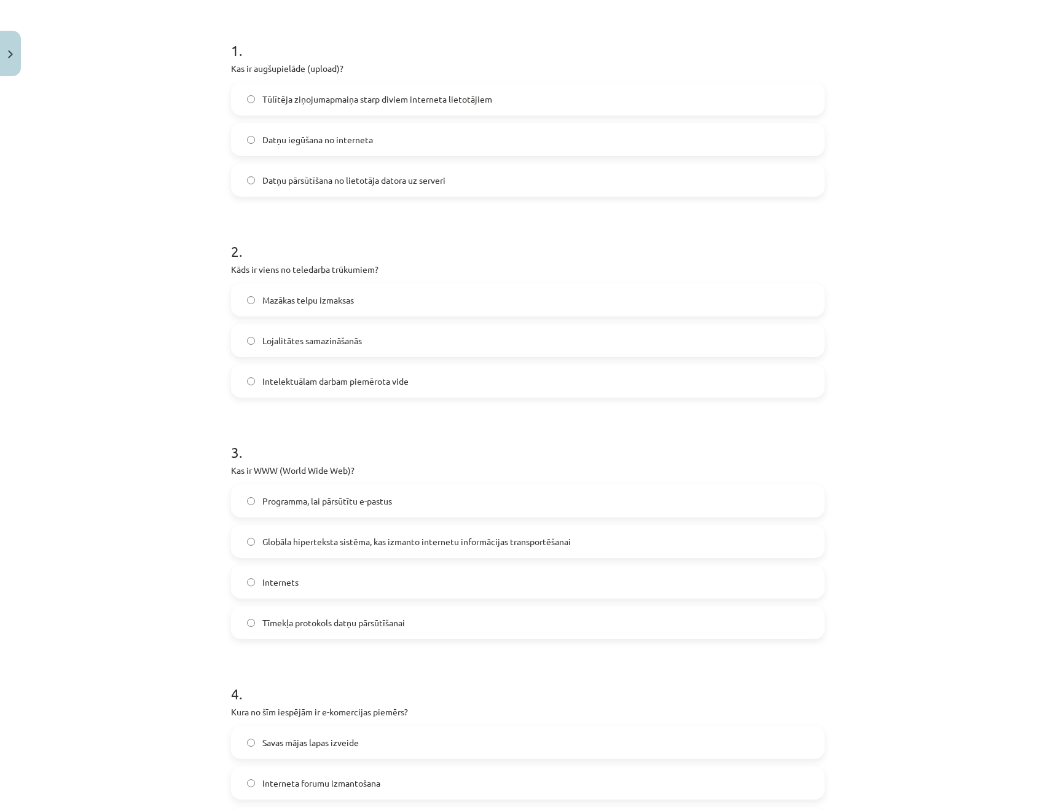
scroll to position [236, 0]
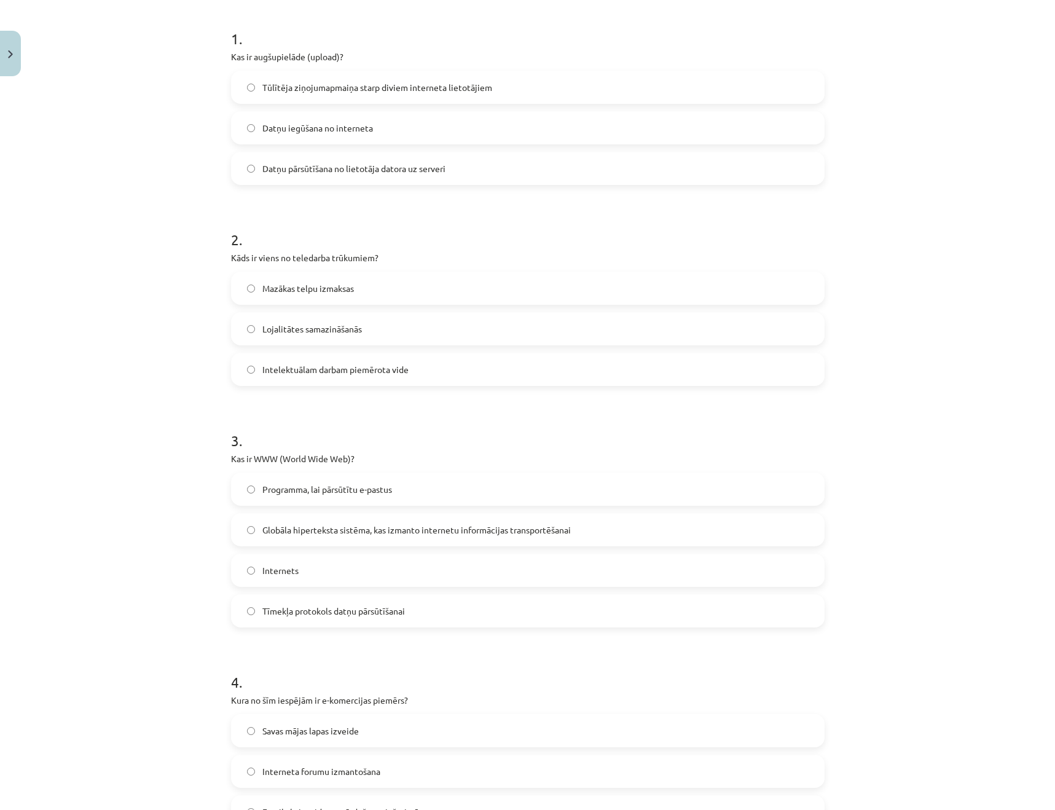
drag, startPoint x: 439, startPoint y: 524, endPoint x: 474, endPoint y: 526, distance: 35.7
click at [439, 524] on span "Globāla hiperteksta sistēma, kas izmanto internetu informācijas transportēšanai" at bounding box center [416, 529] width 308 height 13
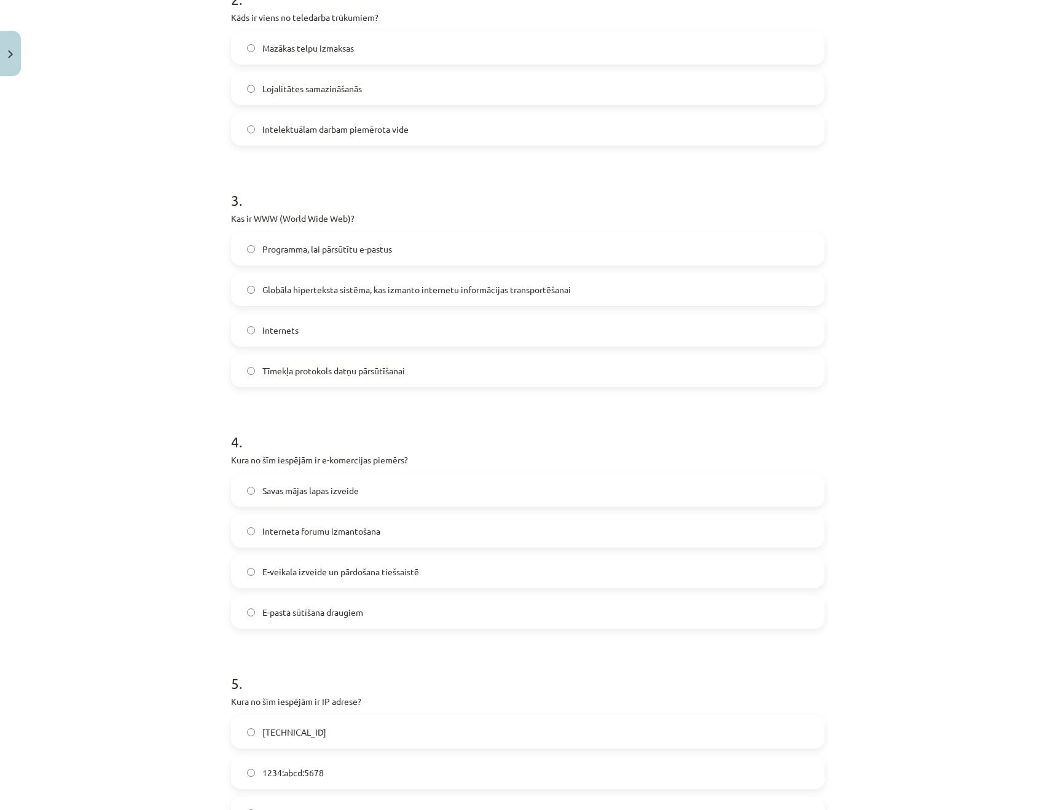
scroll to position [509, 0]
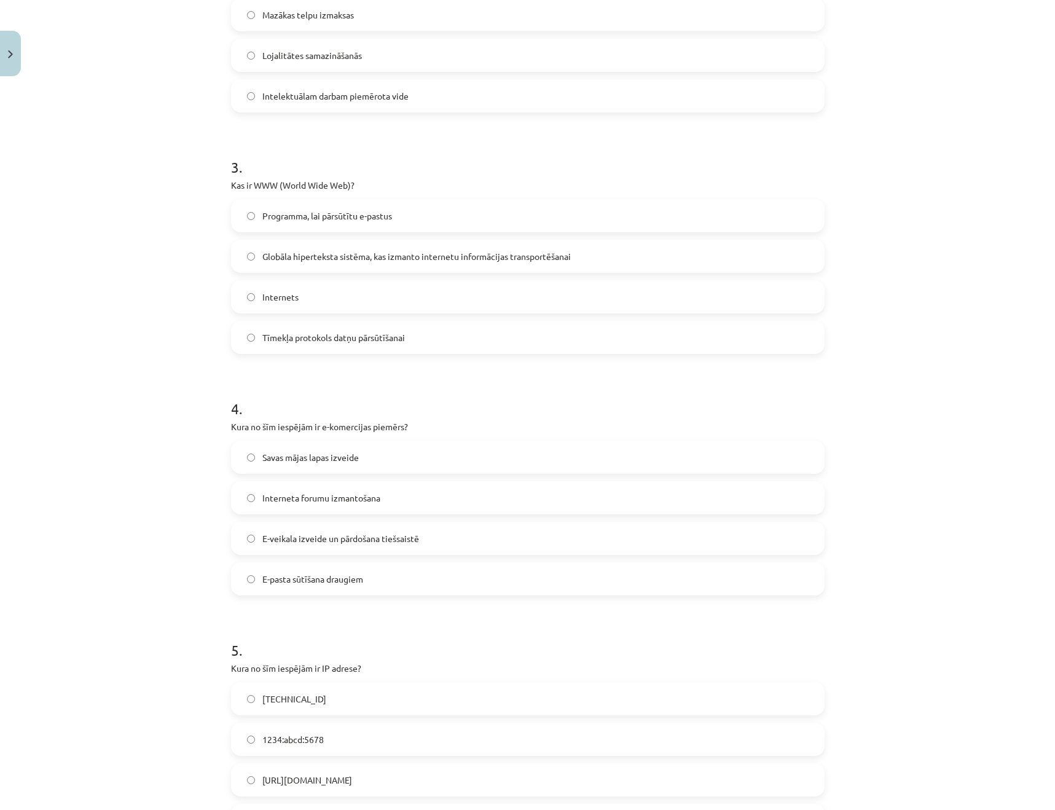
click at [432, 526] on label "E-veikala izveide un pārdošana tiešsaistē" at bounding box center [527, 538] width 591 height 31
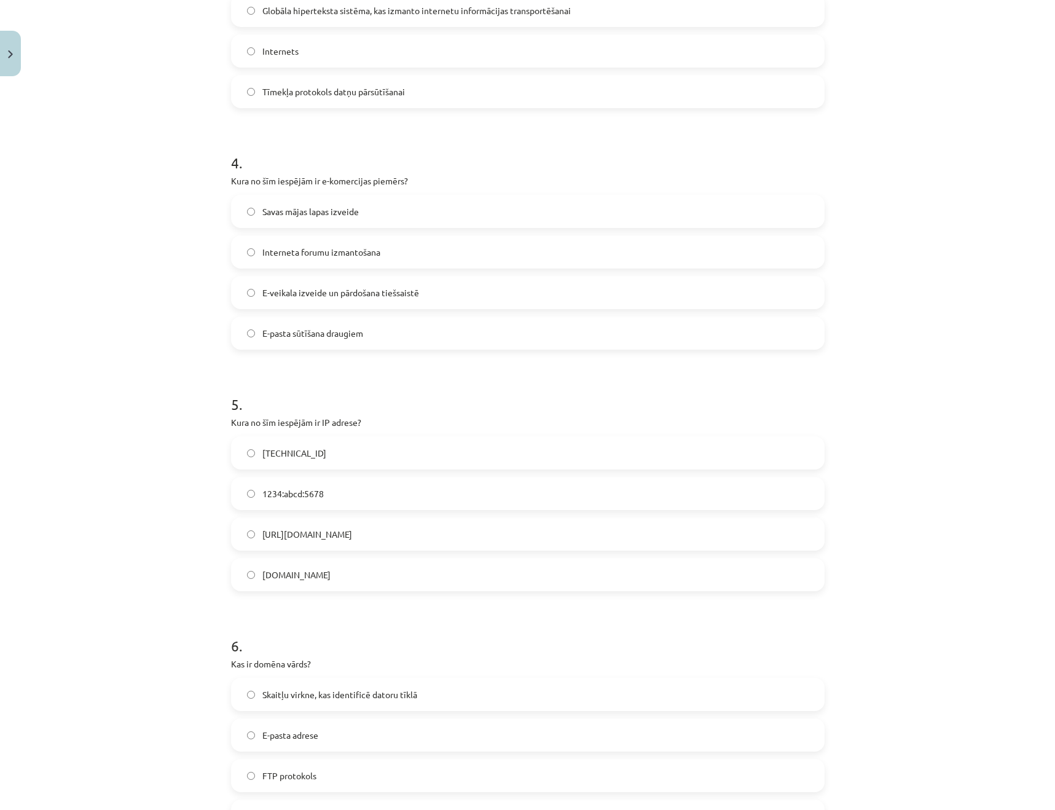
scroll to position [790, 0]
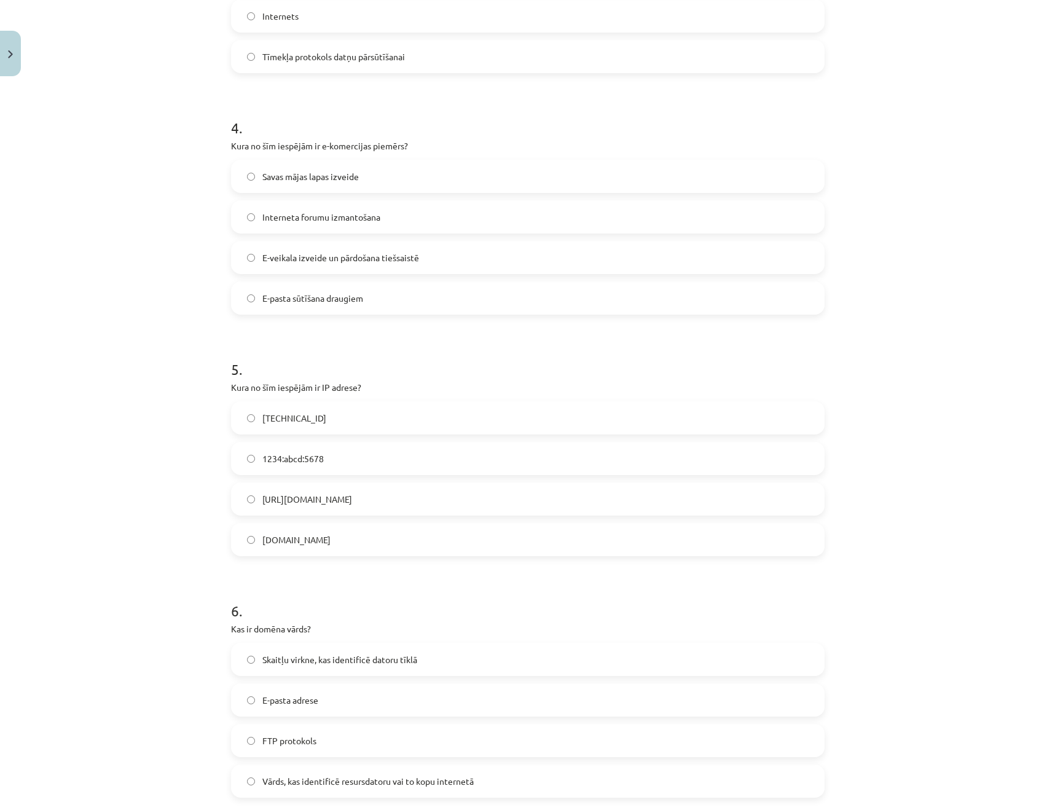
click at [360, 415] on label "[TECHNICAL_ID]" at bounding box center [527, 417] width 591 height 31
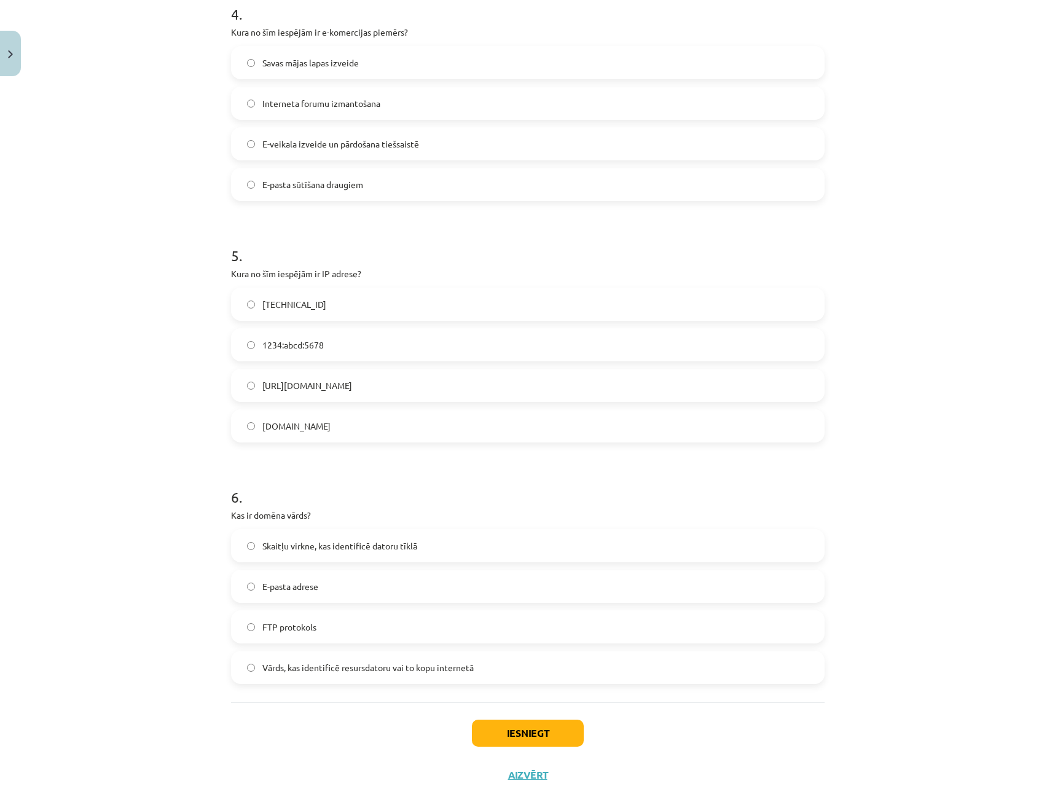
scroll to position [909, 0]
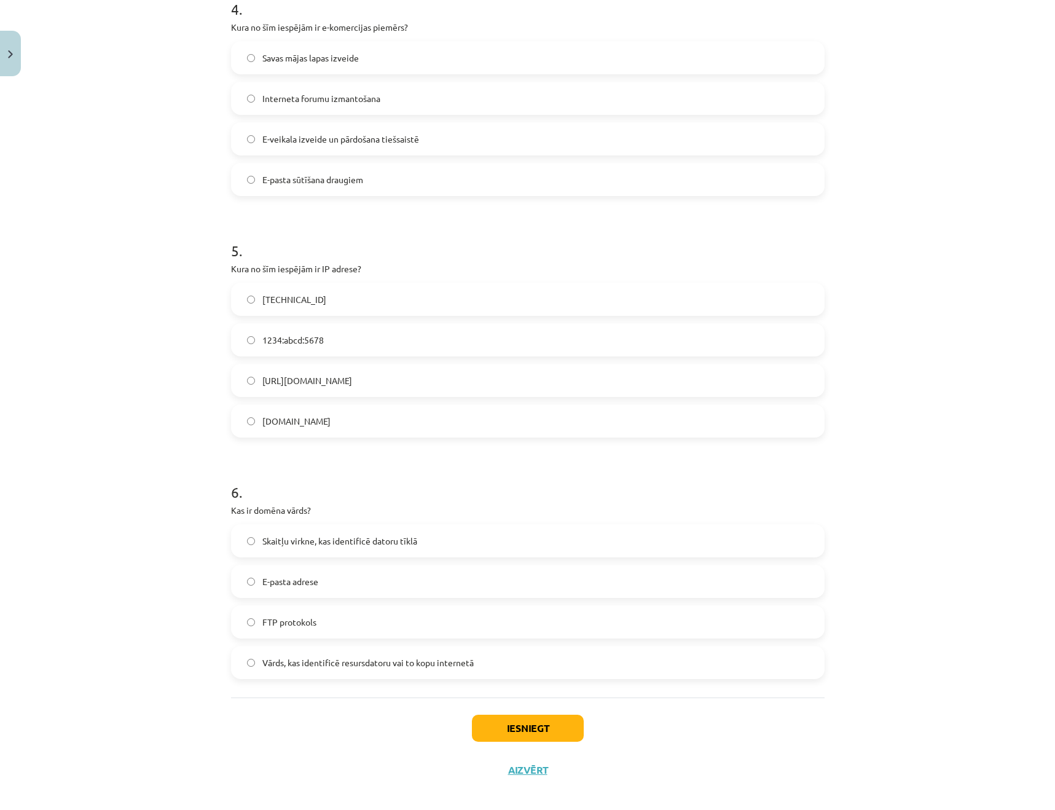
click at [369, 667] on span "Vārds, kas identificē resursdatoru vai to kopu internetā" at bounding box center [367, 662] width 211 height 13
click at [579, 737] on button "Iesniegt" at bounding box center [528, 727] width 112 height 27
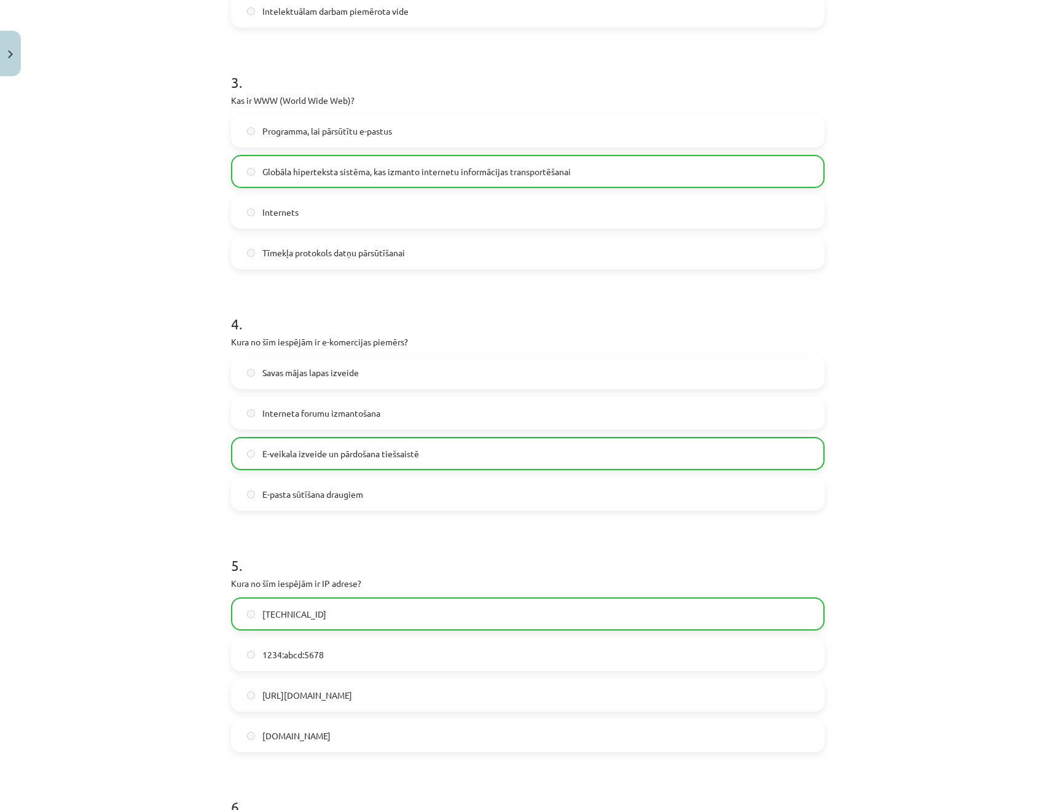
scroll to position [960, 0]
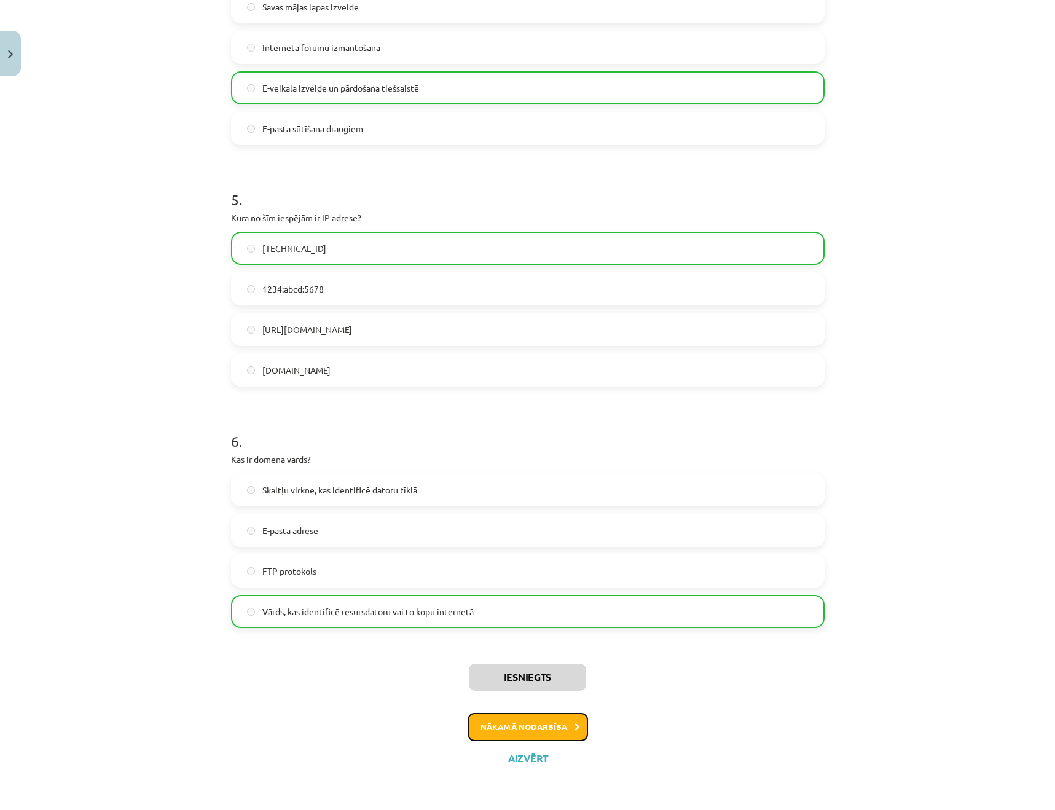
click at [543, 733] on button "Nākamā nodarbība" at bounding box center [528, 727] width 120 height 28
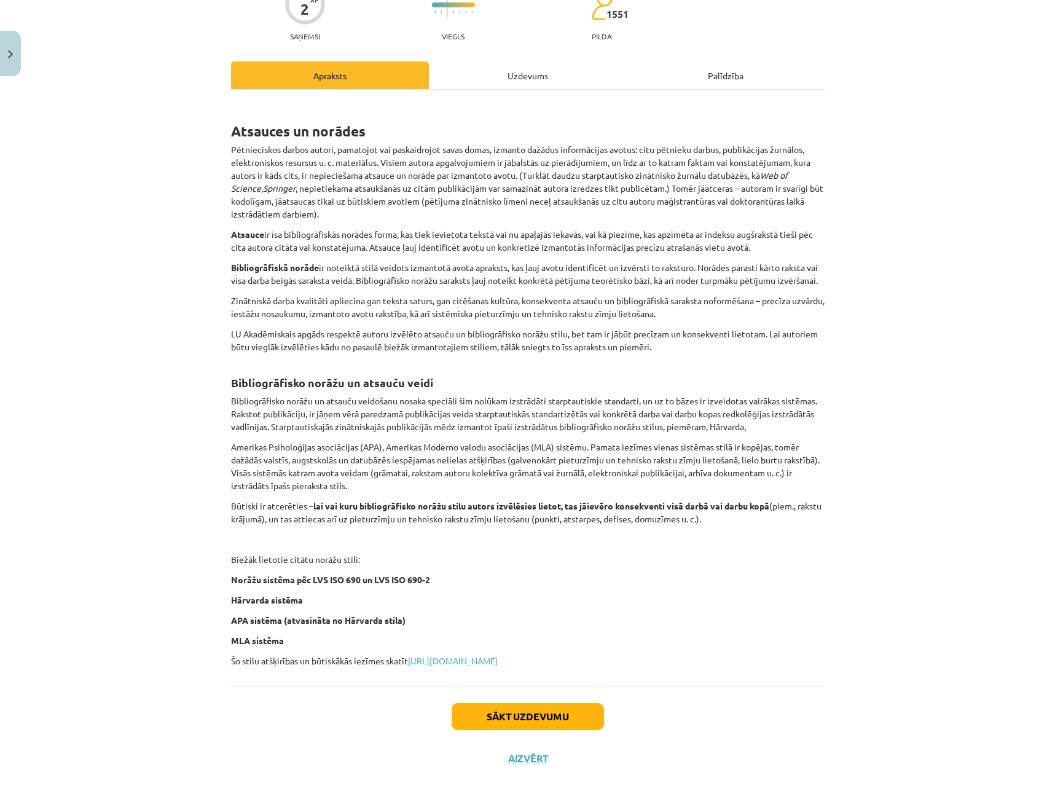
scroll to position [131, 0]
click at [638, 310] on p "Zinātniskā darba kvalitāti apliecina gan teksta saturs, gan citēšanas kultūra, …" at bounding box center [527, 307] width 593 height 26
click at [568, 723] on button "Sākt uzdevumu" at bounding box center [528, 716] width 152 height 27
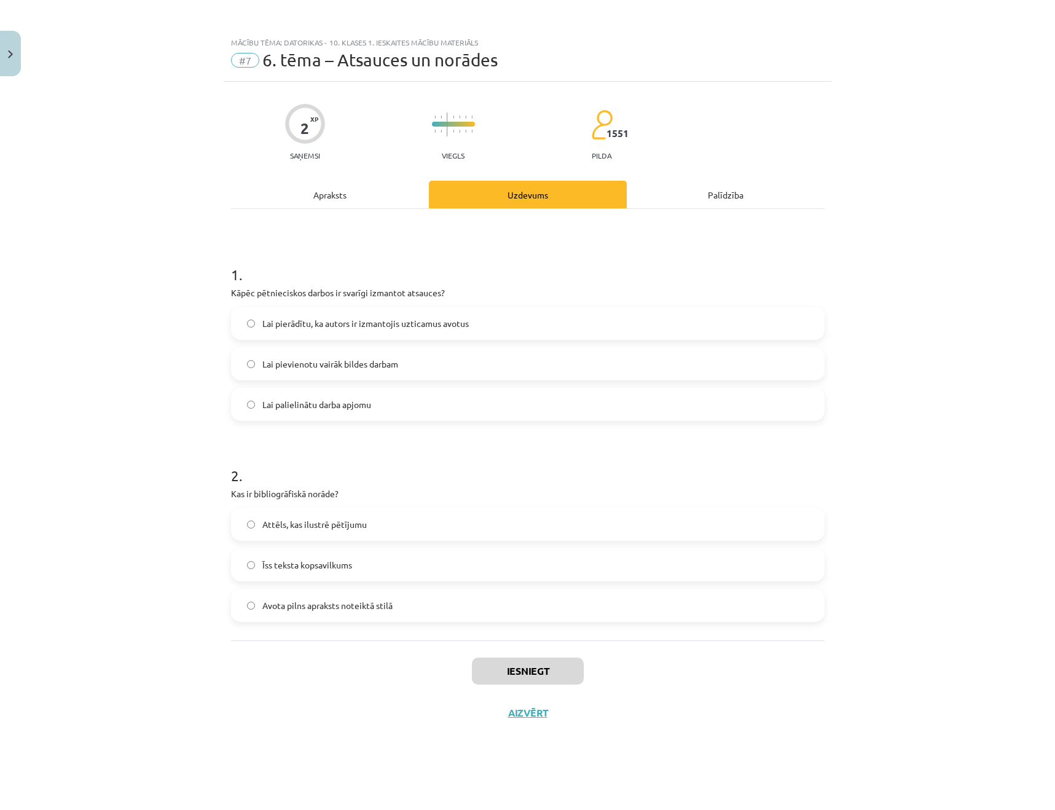
scroll to position [0, 0]
click at [438, 323] on span "Lai pierādītu, ka autors ir izmantojis uzticamus avotus" at bounding box center [365, 323] width 206 height 13
click at [556, 605] on label "Avota pilns apraksts noteiktā stilā" at bounding box center [527, 605] width 591 height 31
click at [535, 676] on button "Iesniegt" at bounding box center [528, 670] width 112 height 27
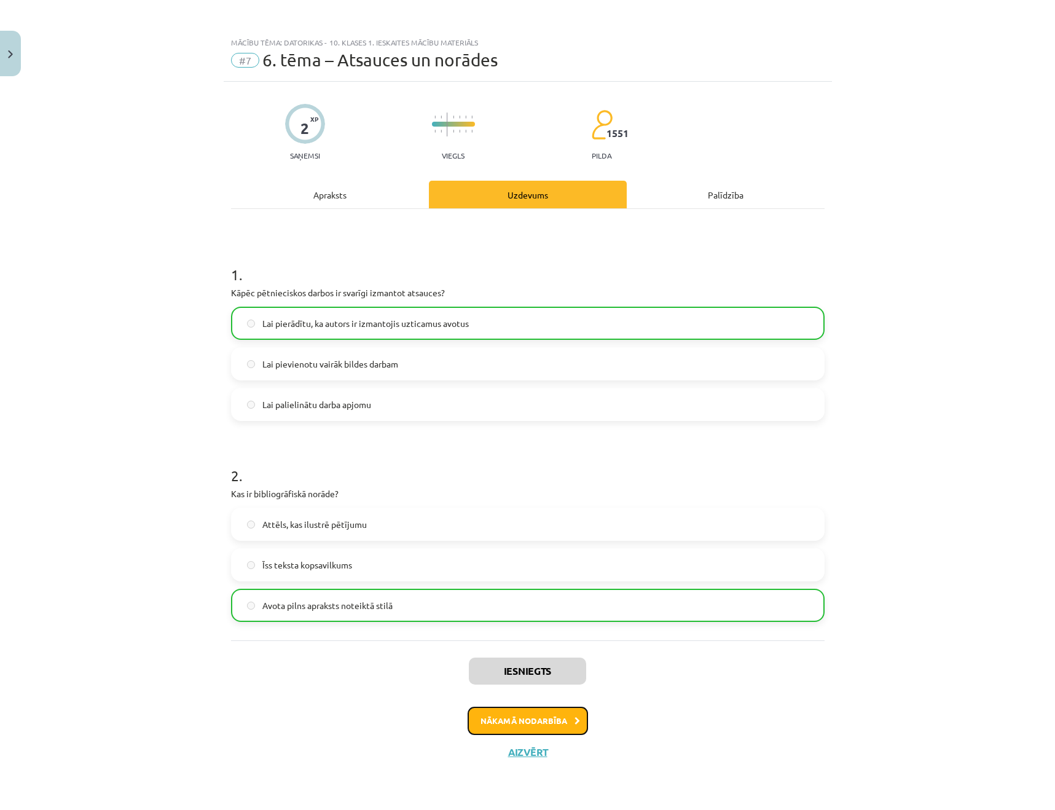
click at [498, 722] on button "Nākamā nodarbība" at bounding box center [528, 720] width 120 height 28
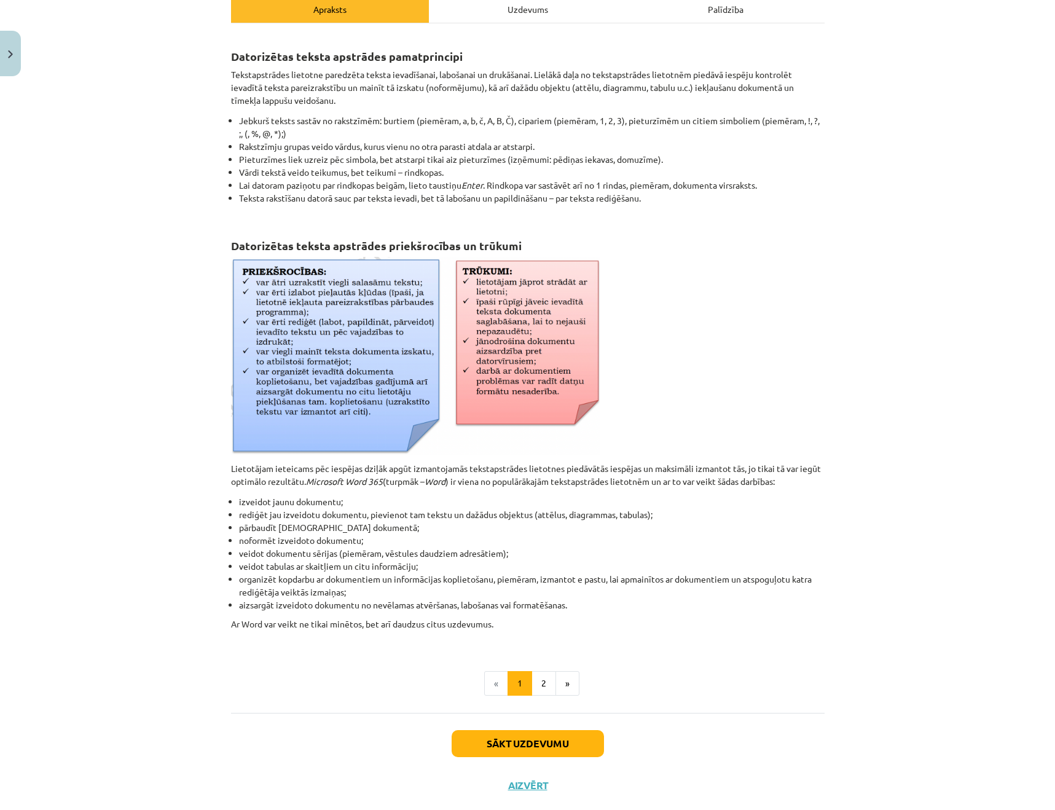
scroll to position [197, 0]
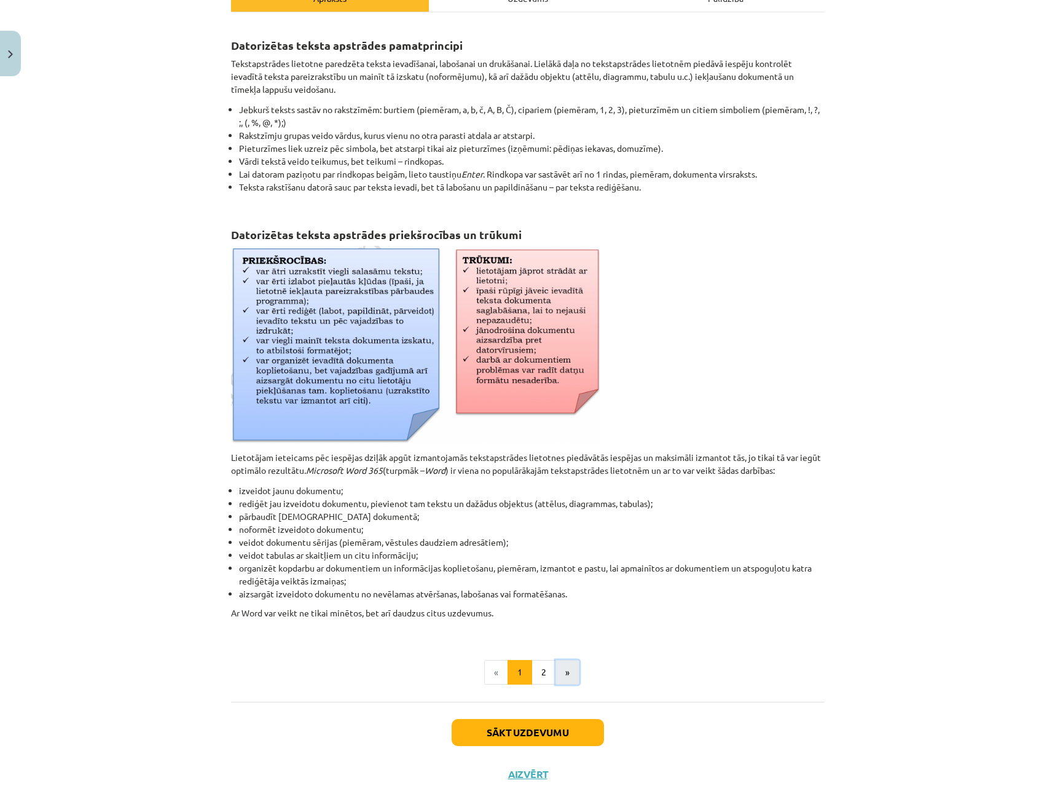
click at [574, 674] on button "»" at bounding box center [567, 672] width 24 height 25
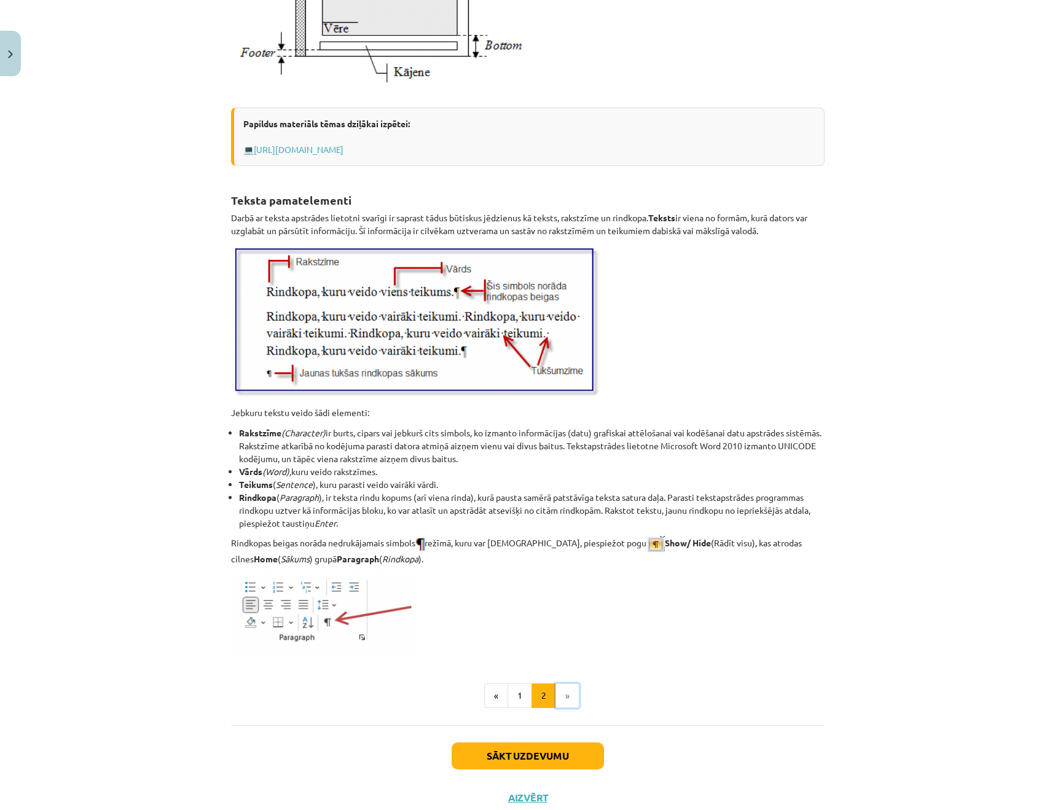
scroll to position [1218, 0]
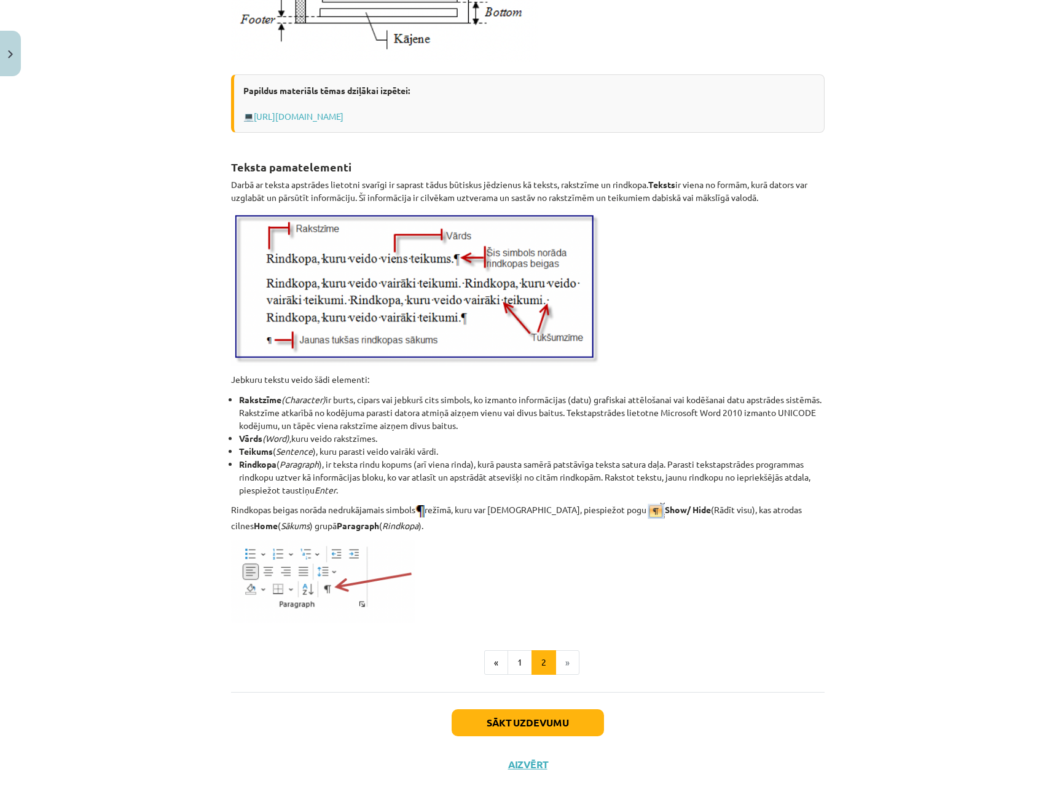
click at [575, 702] on div "Sākt uzdevumu Aizvērt" at bounding box center [527, 735] width 593 height 86
click at [569, 720] on button "Sākt uzdevumu" at bounding box center [528, 722] width 152 height 27
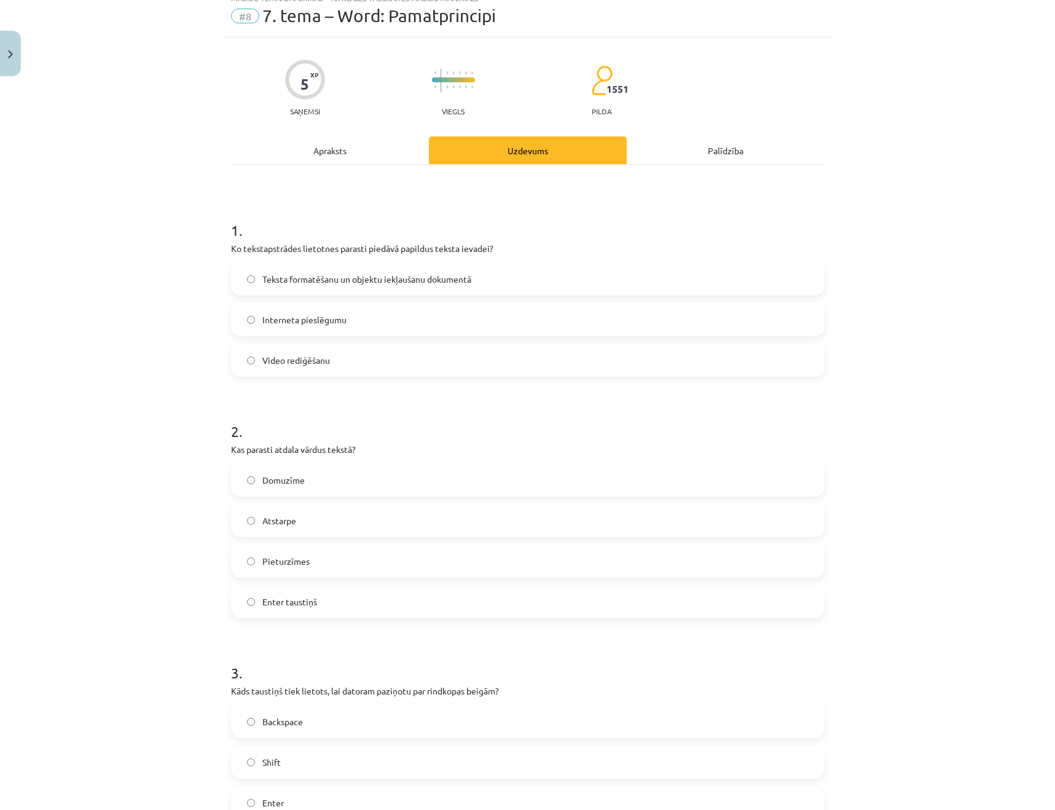
scroll to position [31, 0]
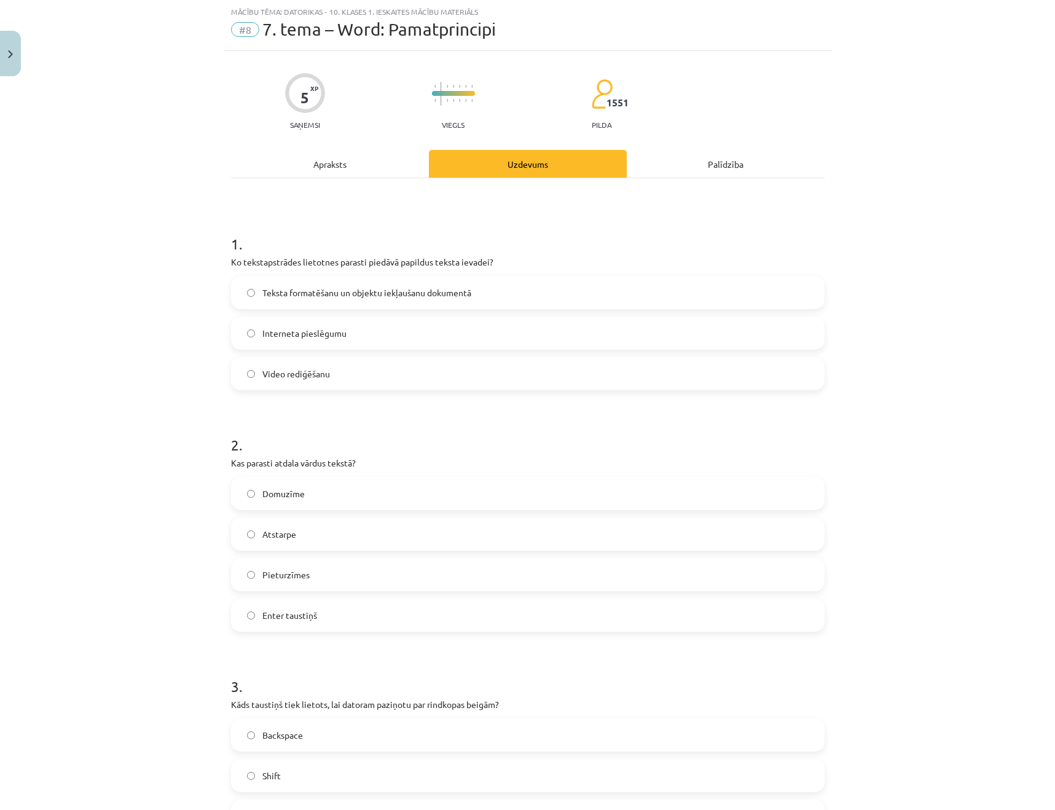
click at [557, 294] on label "Teksta formatēšanu un objektu iekļaušanu dokumentā" at bounding box center [527, 292] width 591 height 31
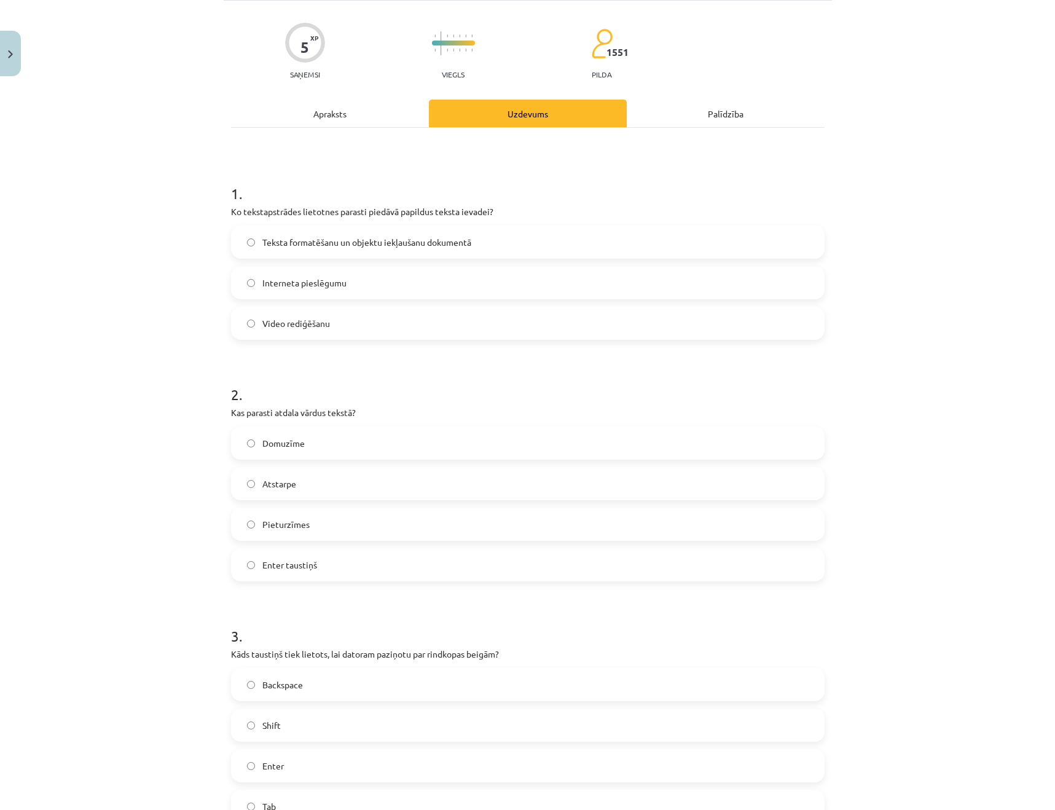
scroll to position [84, 0]
click at [349, 491] on label "Atstarpe" at bounding box center [527, 481] width 591 height 31
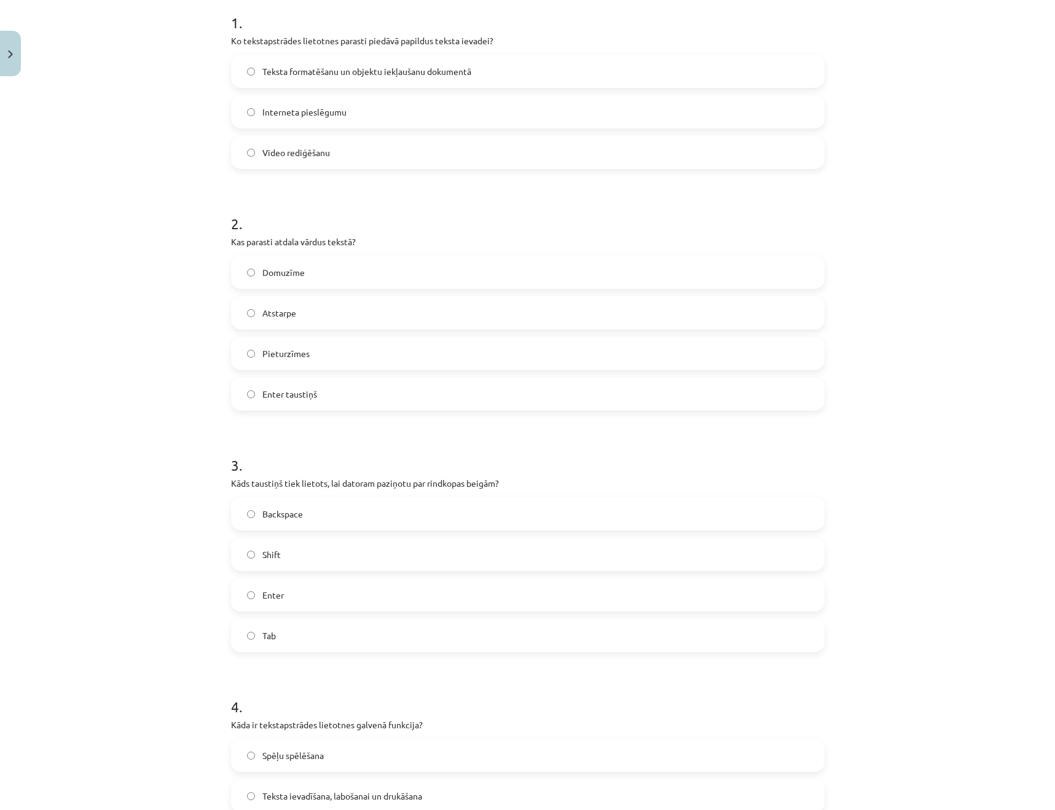
scroll to position [253, 0]
drag, startPoint x: 342, startPoint y: 598, endPoint x: 348, endPoint y: 577, distance: 21.4
click at [342, 598] on label "Enter" at bounding box center [527, 593] width 591 height 31
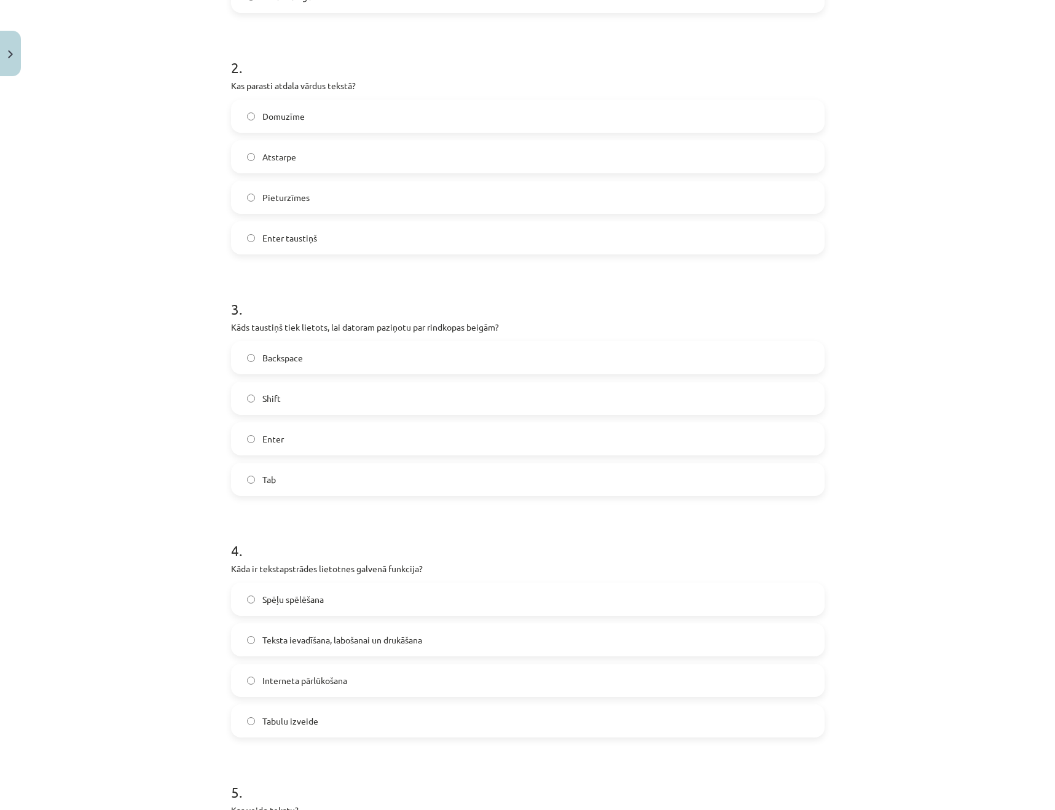
scroll to position [413, 0]
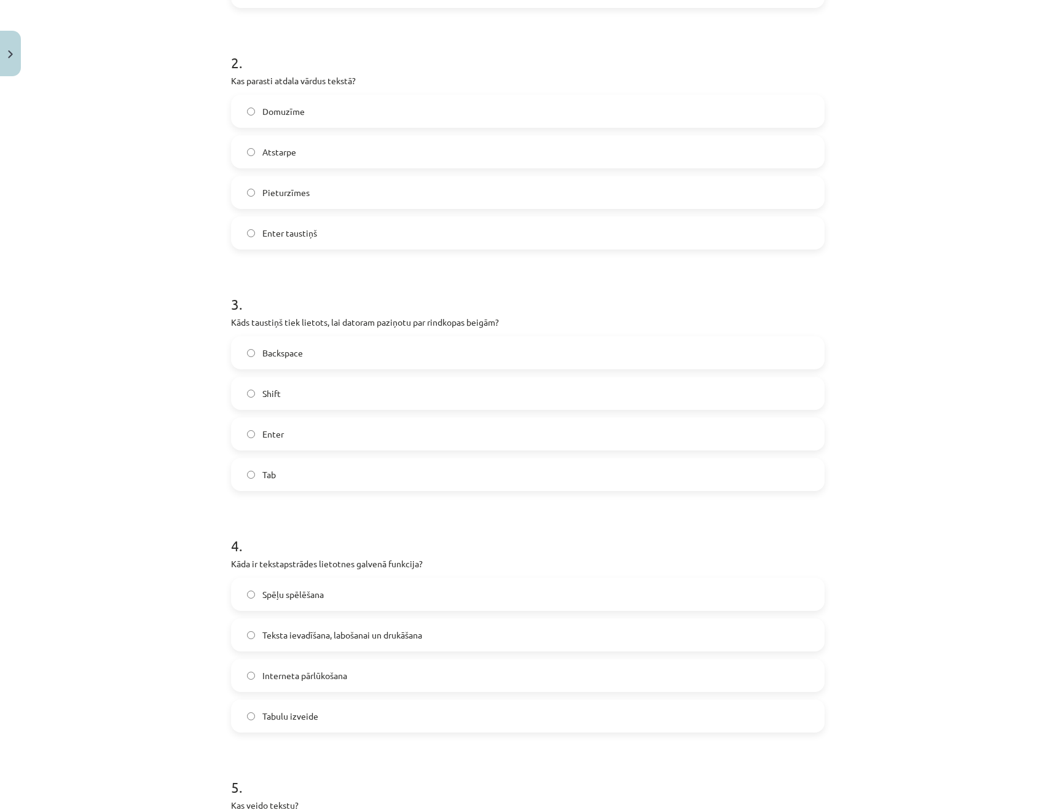
drag, startPoint x: 383, startPoint y: 641, endPoint x: 383, endPoint y: 634, distance: 7.4
click at [383, 634] on label "Teksta ievadīšana, labošanai un drukāšana" at bounding box center [527, 634] width 591 height 31
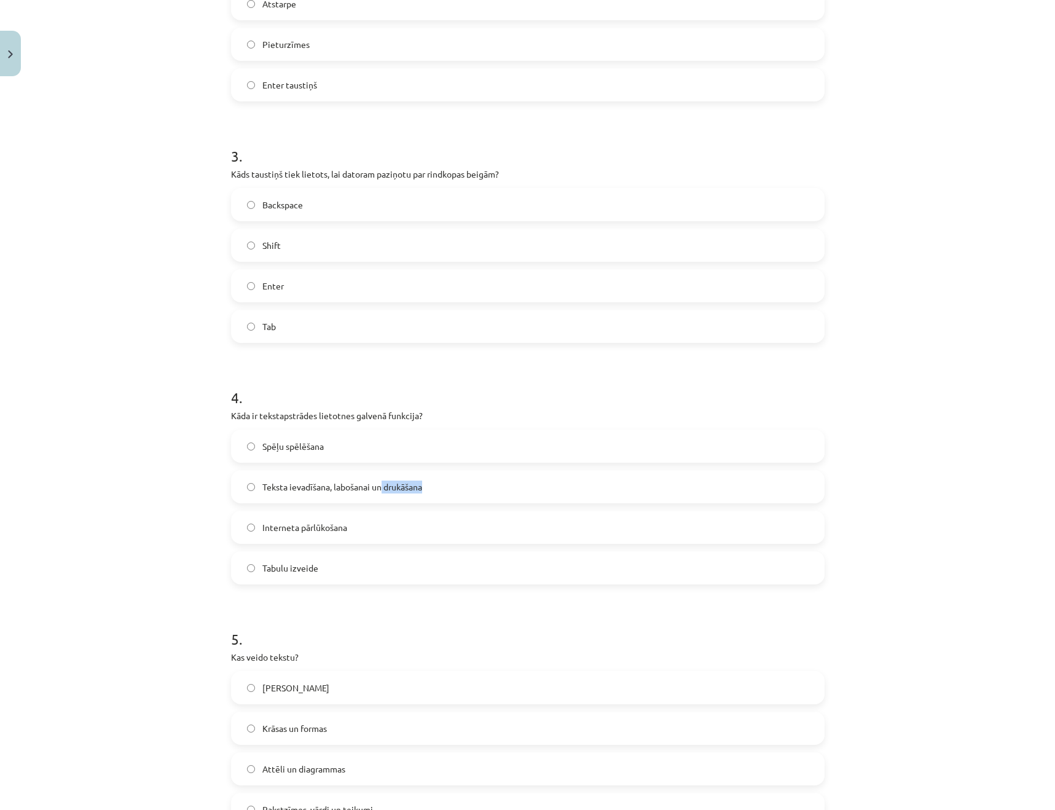
scroll to position [568, 0]
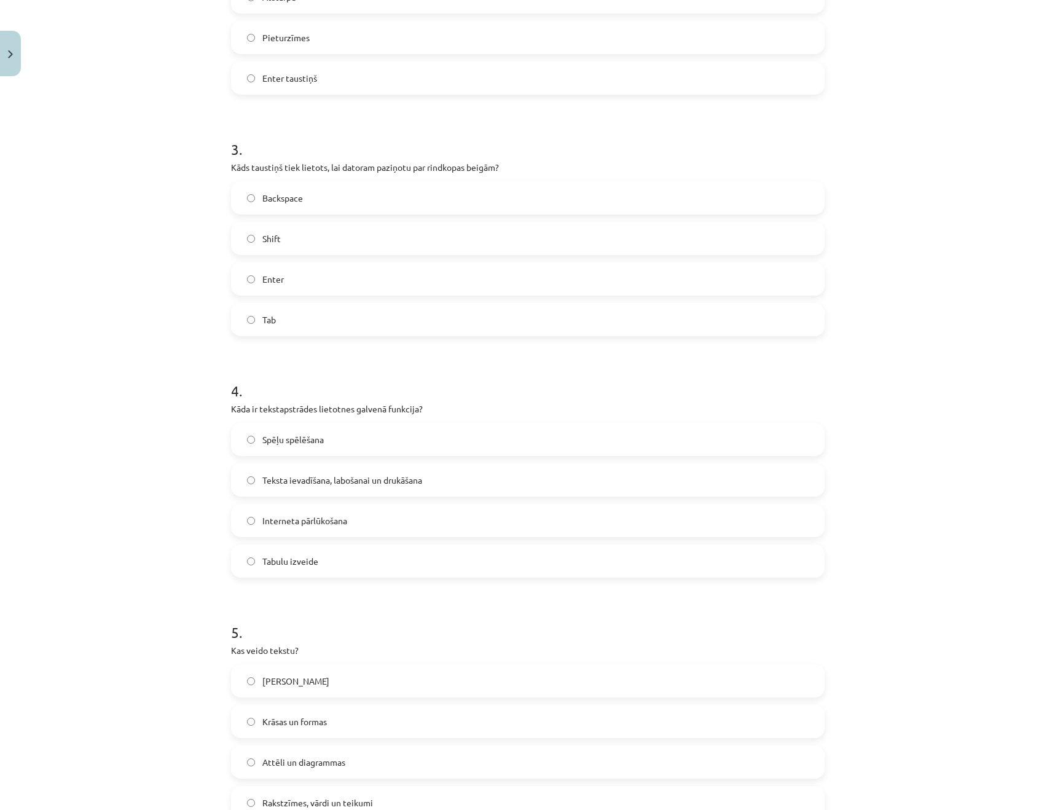
click at [78, 329] on div "Mācību tēma: Datorikas - 10. klases 1. ieskaites mācību materiāls #8 7. tema – …" at bounding box center [527, 405] width 1055 height 810
click at [372, 474] on span "Teksta ievadīšana, labošanai un drukāšana" at bounding box center [342, 480] width 160 height 13
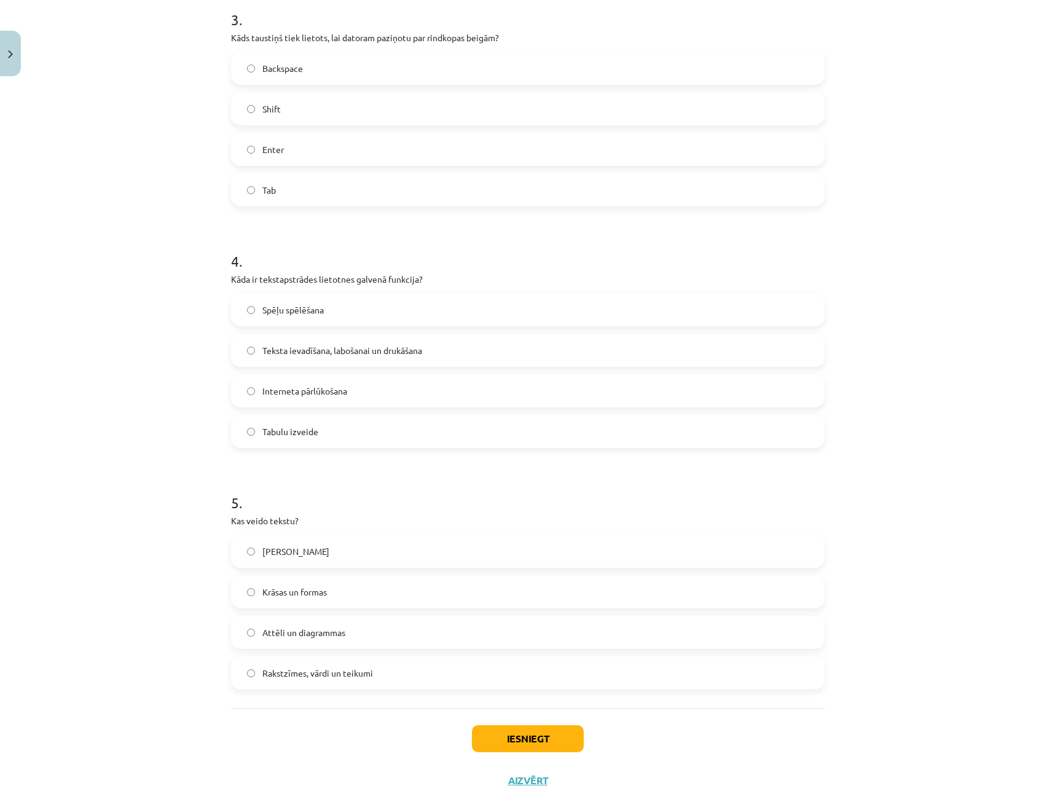
scroll to position [700, 0]
click at [383, 672] on label "Rakstzīmes, vārdi un teikumi" at bounding box center [527, 670] width 591 height 31
click at [532, 733] on button "Iesniegt" at bounding box center [528, 735] width 112 height 27
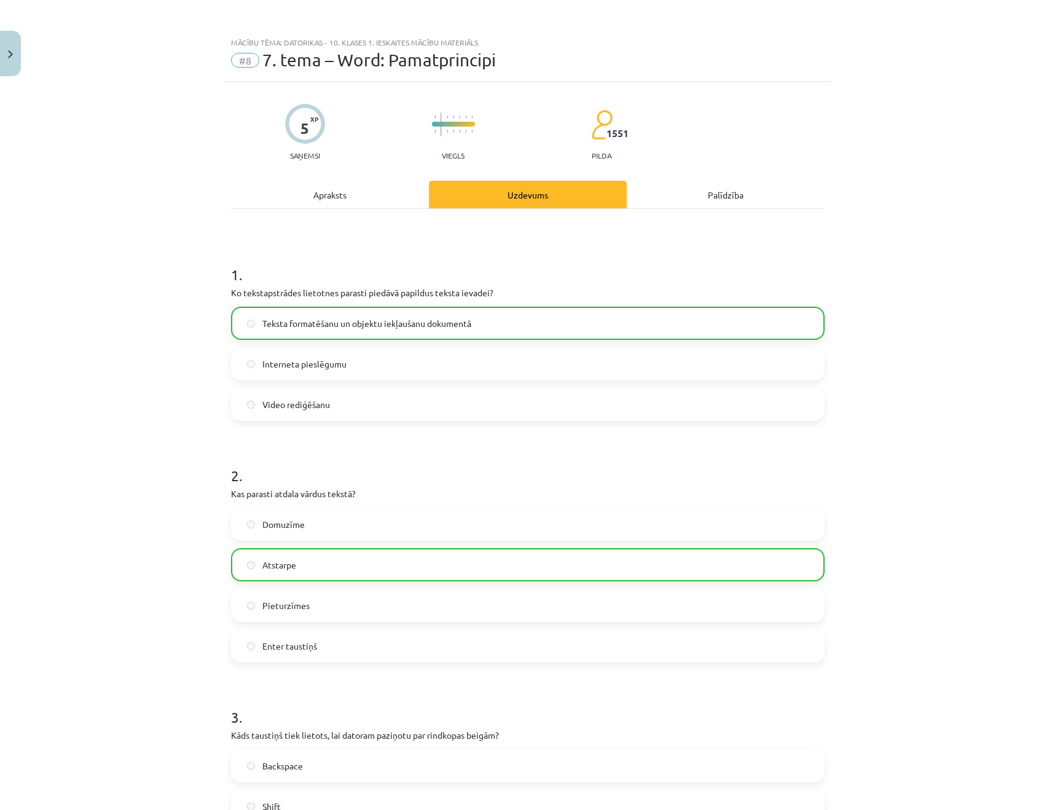
scroll to position [759, 0]
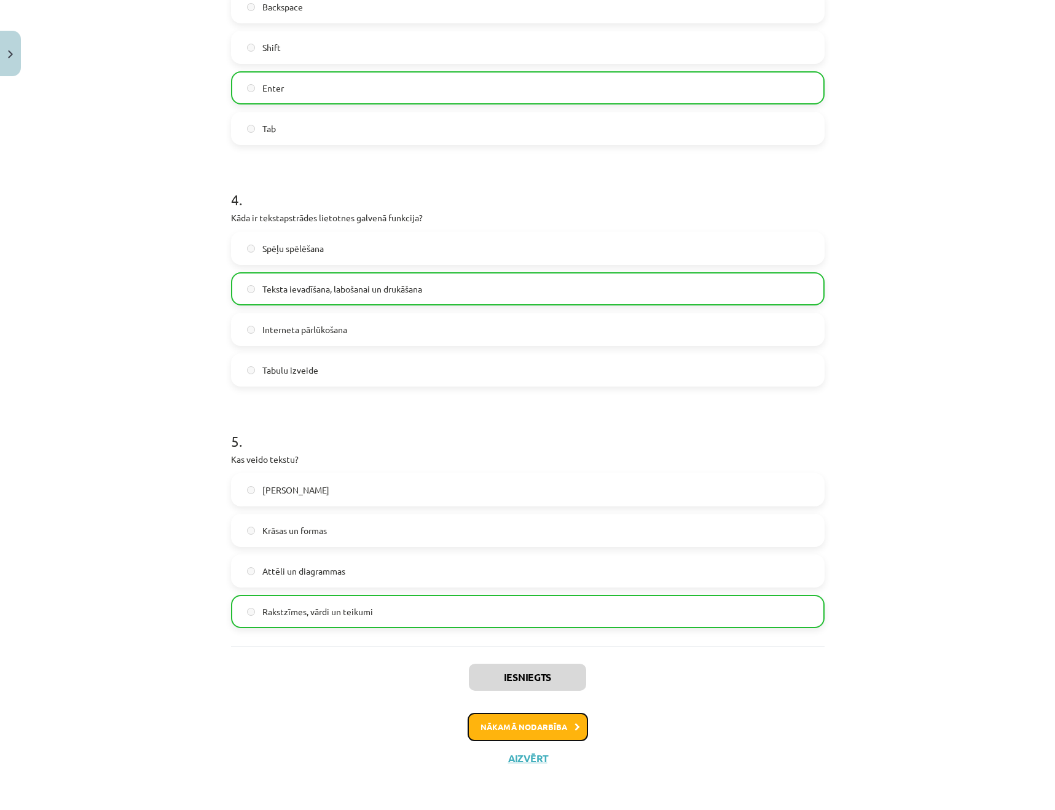
click at [524, 721] on button "Nākamā nodarbība" at bounding box center [528, 727] width 120 height 28
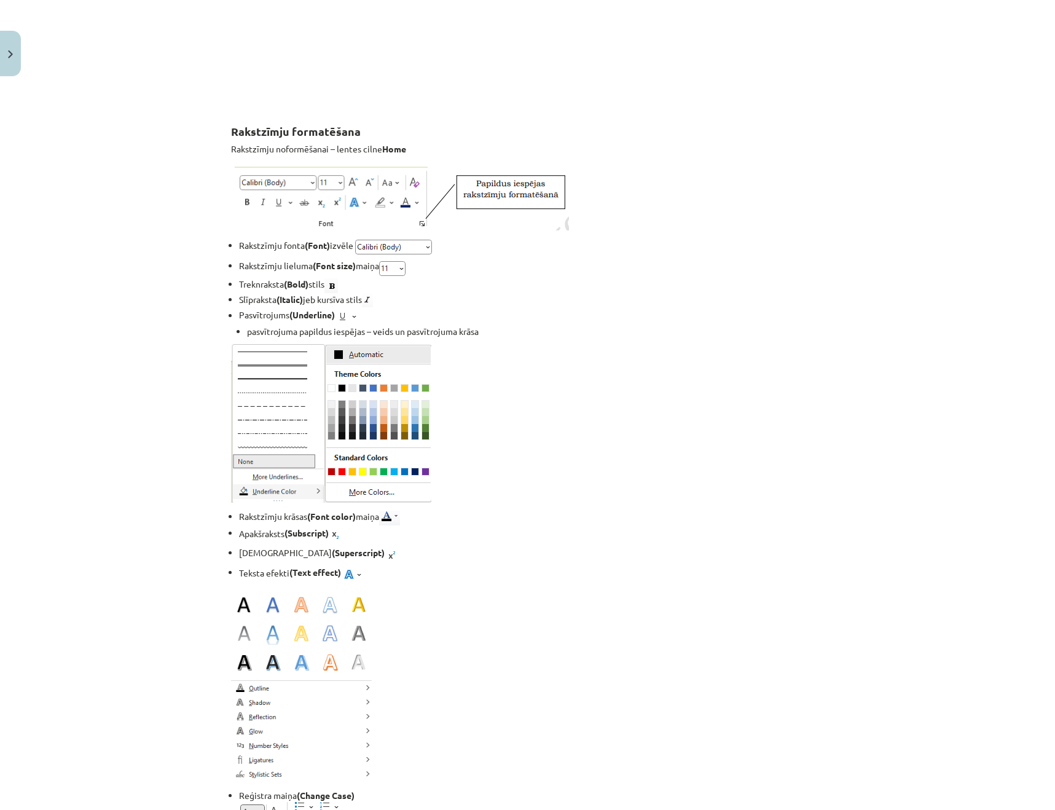
scroll to position [2100, 0]
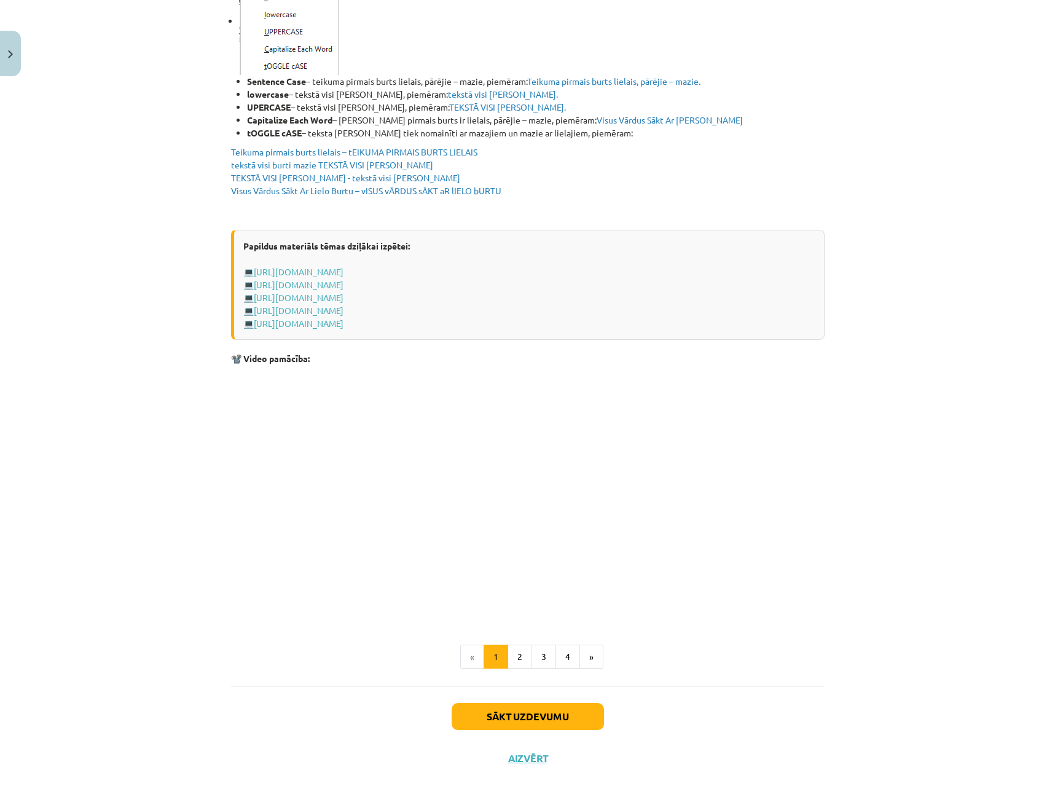
click at [604, 650] on ul "« 1 2 3 4 »" at bounding box center [527, 656] width 593 height 25
click at [593, 654] on button "»" at bounding box center [591, 656] width 24 height 25
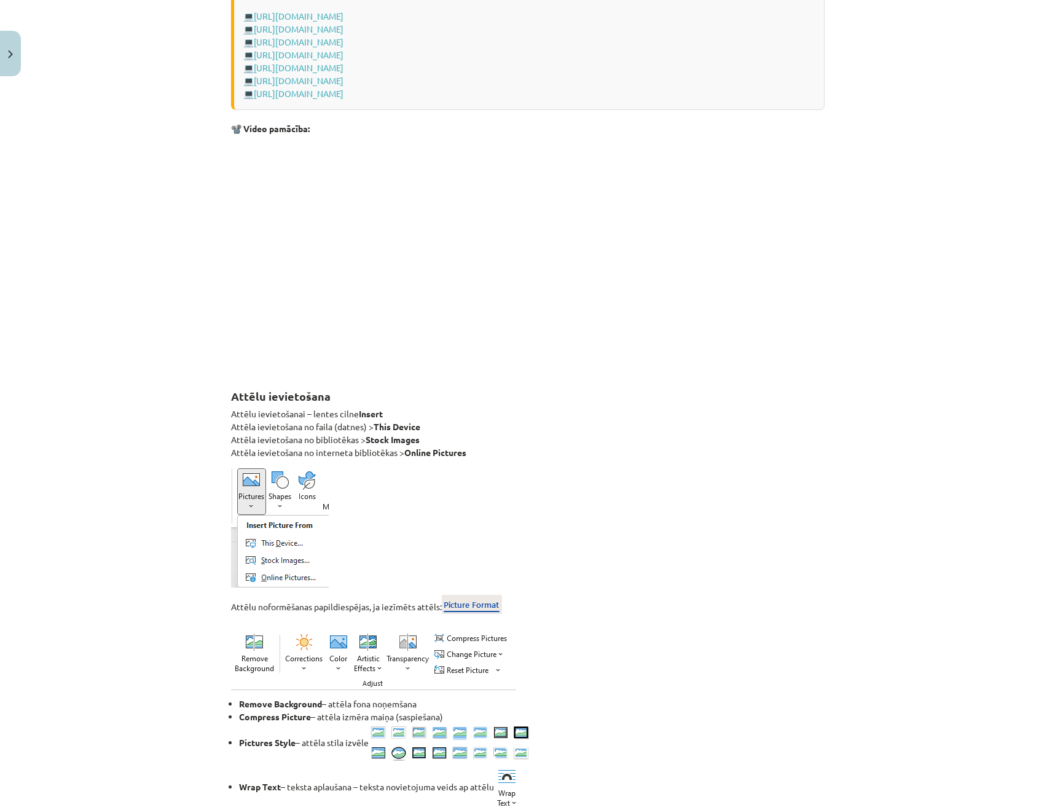
scroll to position [1540, 0]
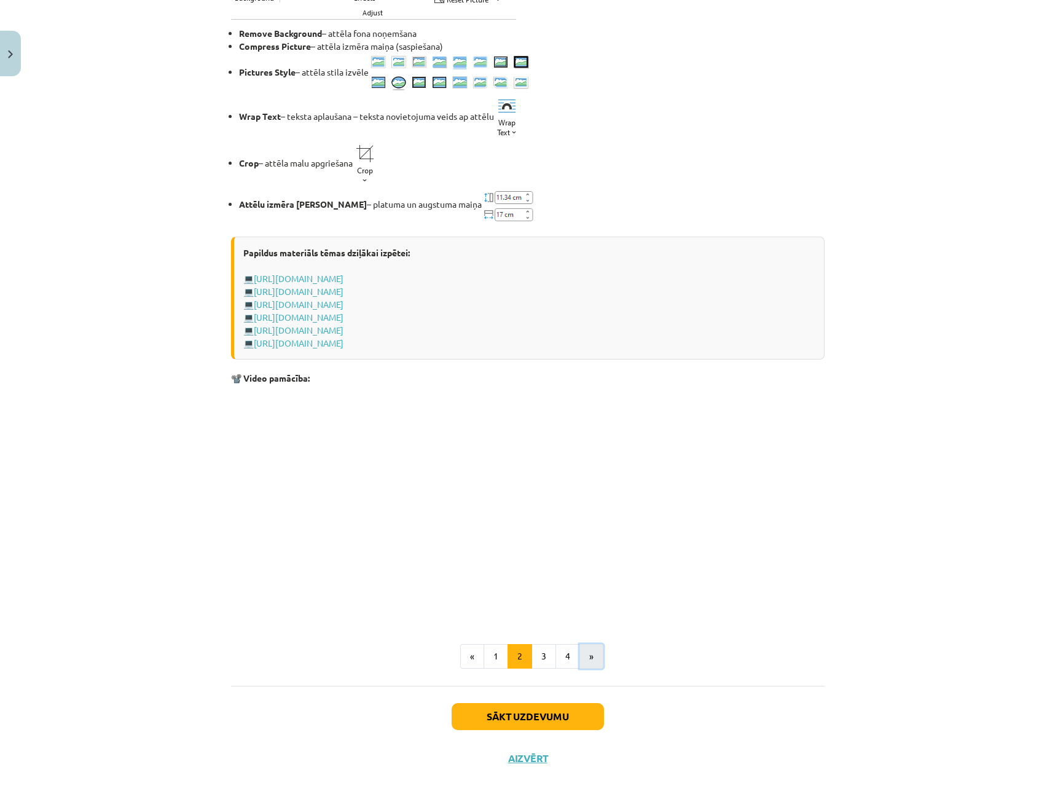
click at [589, 657] on button "»" at bounding box center [591, 656] width 24 height 25
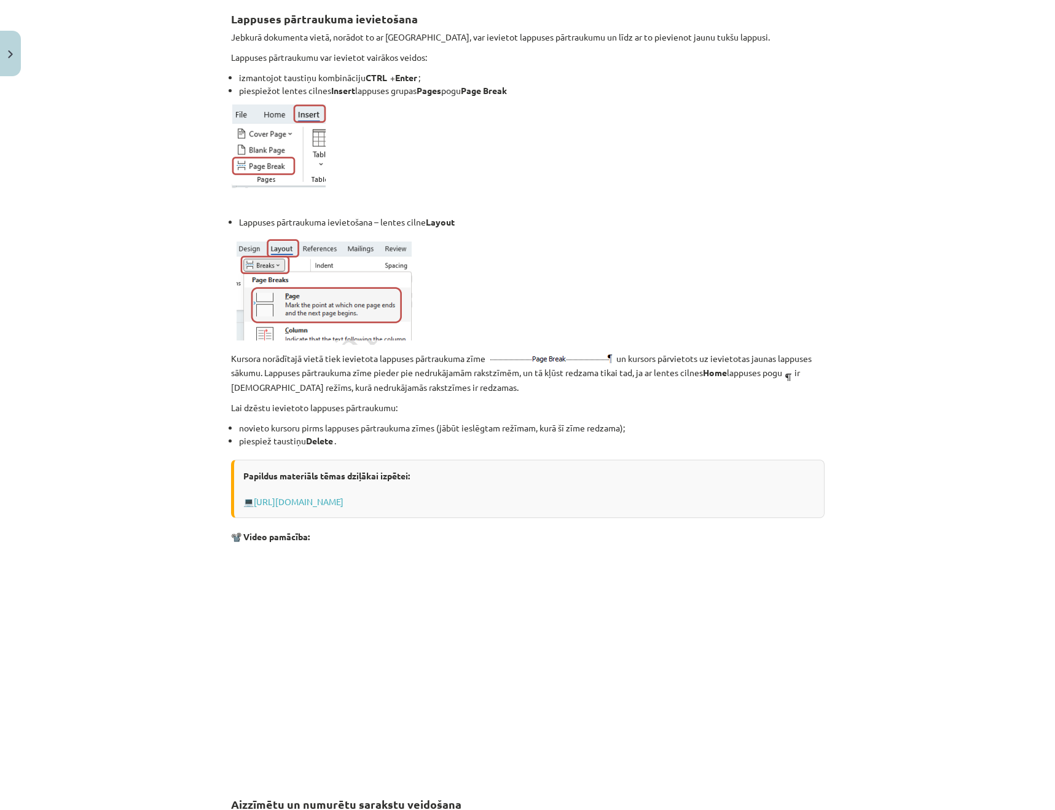
scroll to position [225, 0]
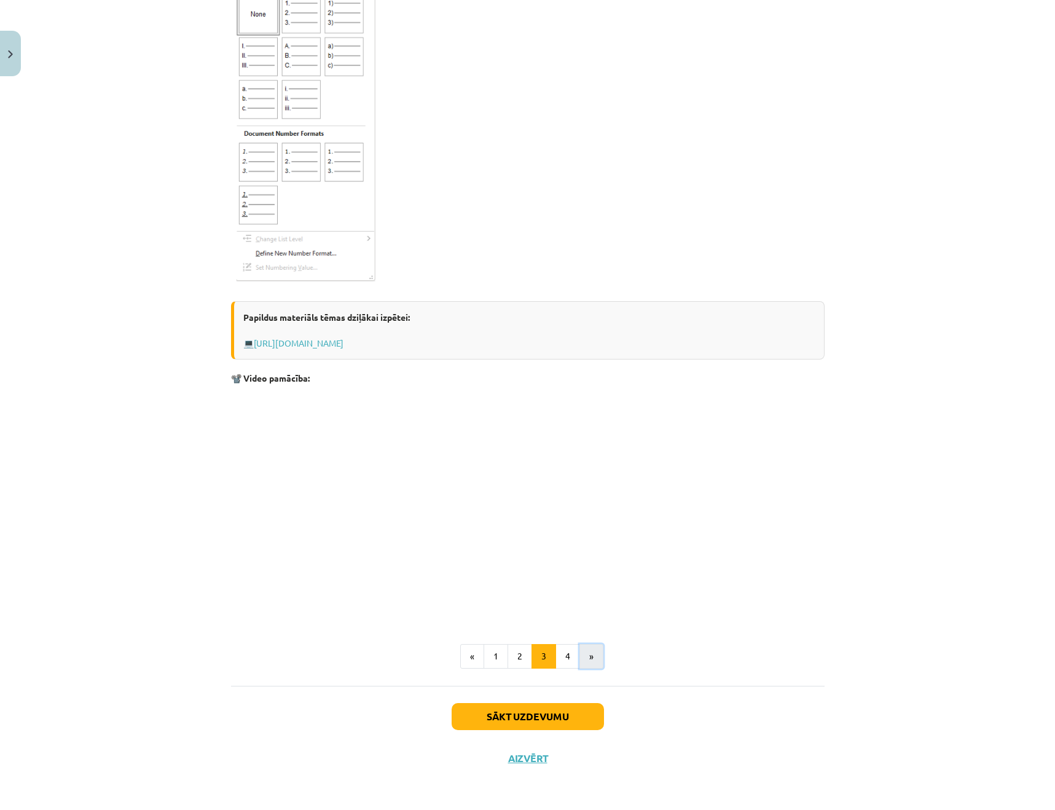
click at [587, 656] on button "»" at bounding box center [591, 656] width 24 height 25
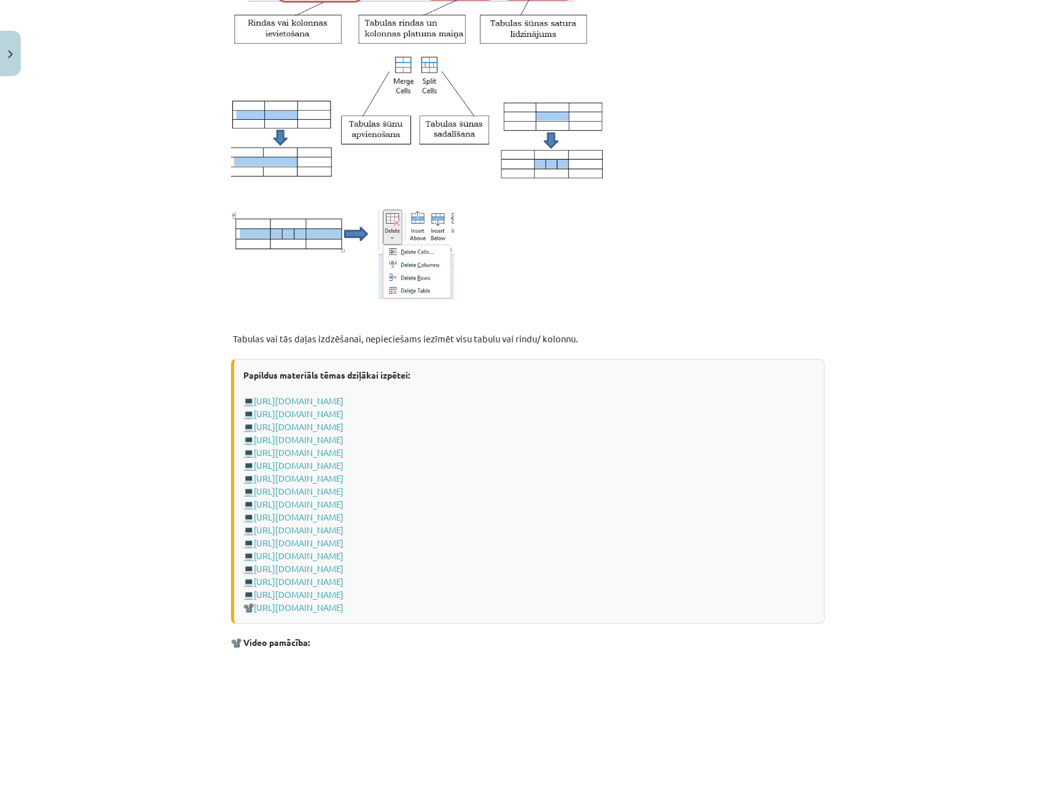
scroll to position [1476, 0]
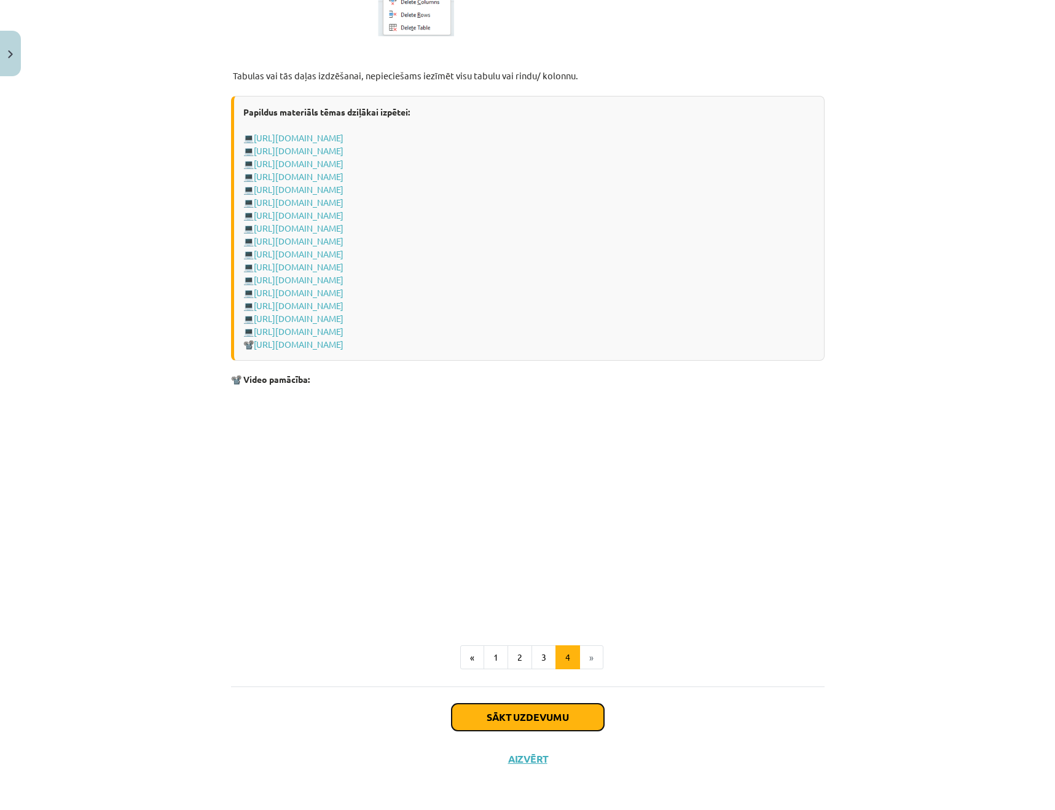
click at [562, 716] on button "Sākt uzdevumu" at bounding box center [528, 716] width 152 height 27
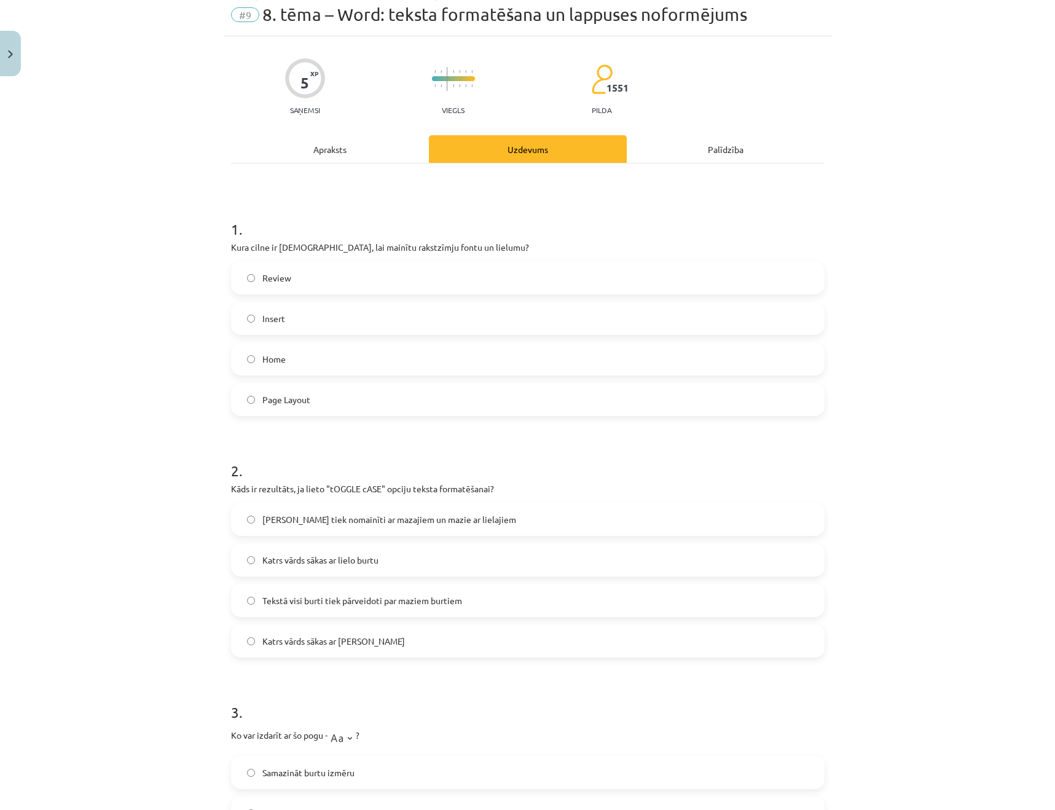
scroll to position [31, 0]
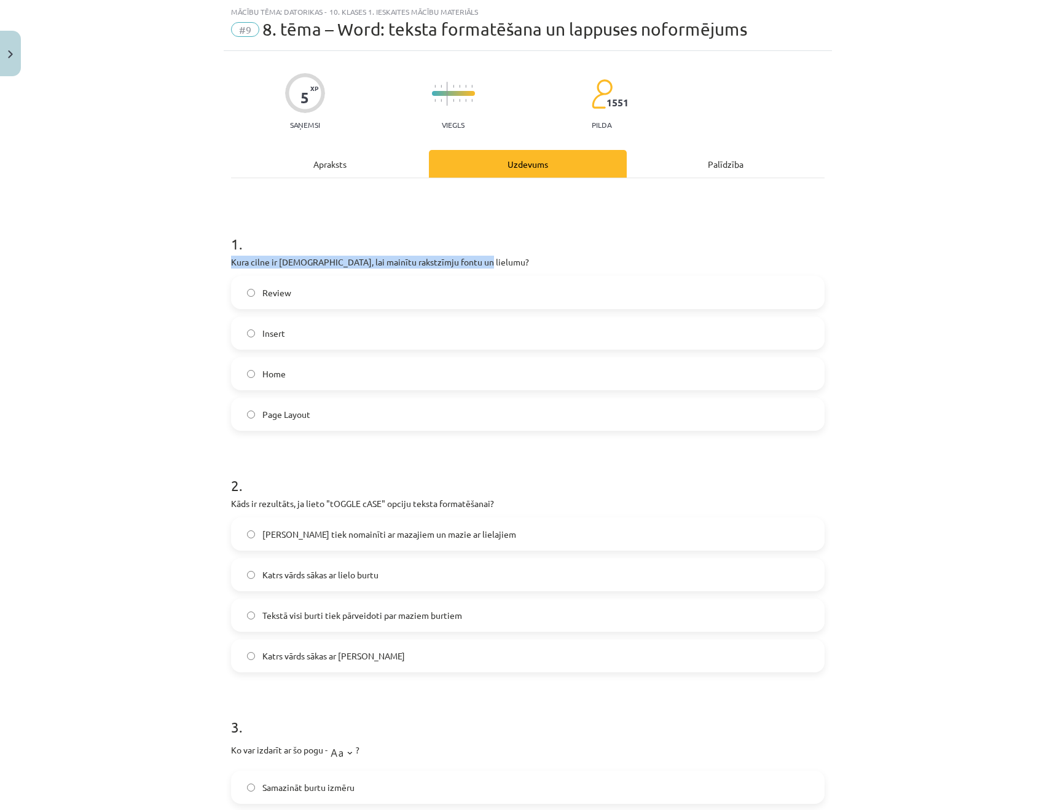
drag, startPoint x: 223, startPoint y: 259, endPoint x: 538, endPoint y: 257, distance: 315.2
click at [538, 257] on div "5 XP Saņemsi Viegls 1551 pilda Apraksts Uzdevums Palīdzība 1 . Kura cilne ir [D…" at bounding box center [528, 785] width 608 height 1469
copy p "Kura cilne ir [DEMOGRAPHIC_DATA], lai mainītu rakstzīmju fontu un lielumu?"
click at [334, 372] on label "Home" at bounding box center [527, 373] width 591 height 31
click at [493, 534] on label "[PERSON_NAME] tiek nomainīti ar mazajiem un mazie ar lielajiem" at bounding box center [527, 534] width 591 height 31
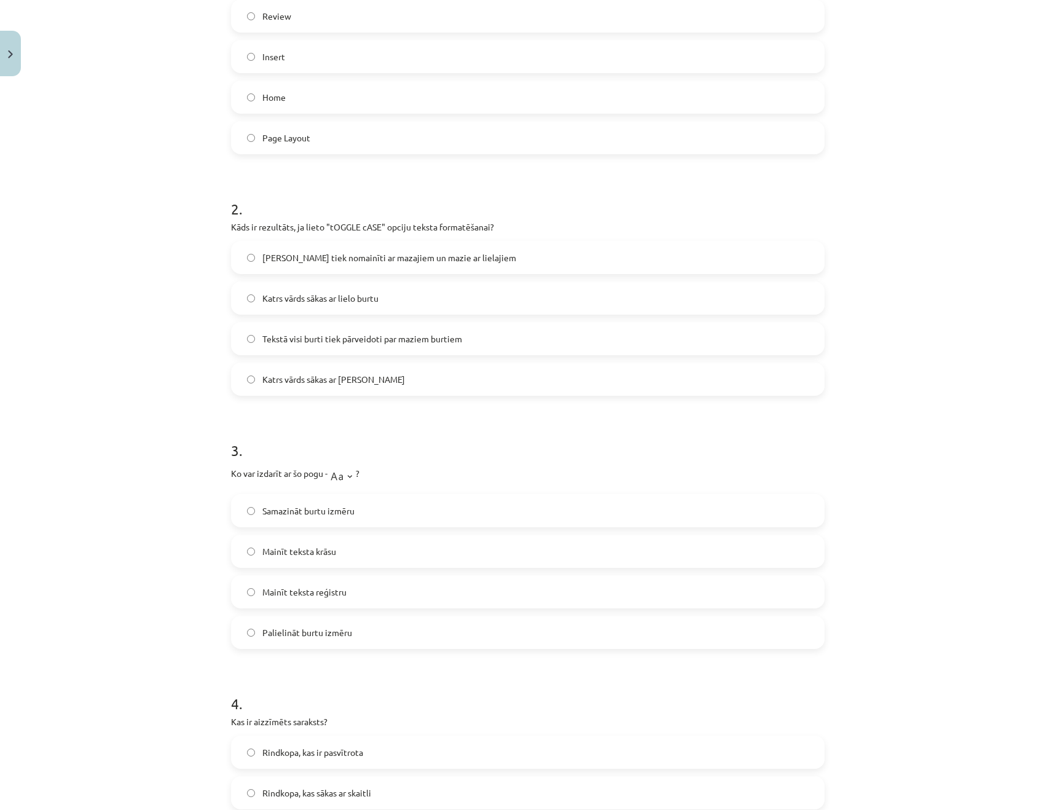
scroll to position [310, 0]
drag, startPoint x: 336, startPoint y: 472, endPoint x: 345, endPoint y: 470, distance: 9.4
click at [336, 472] on img at bounding box center [341, 471] width 28 height 25
click at [399, 593] on label "Mainīt teksta reģistru" at bounding box center [527, 588] width 591 height 31
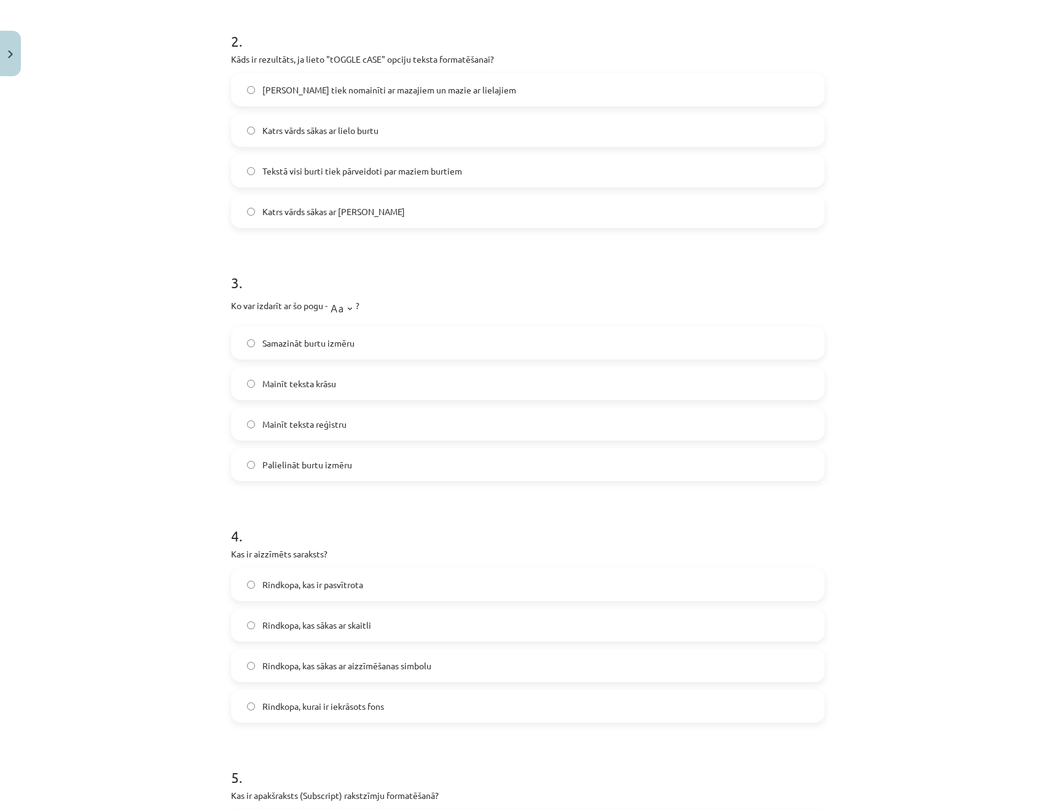
scroll to position [476, 0]
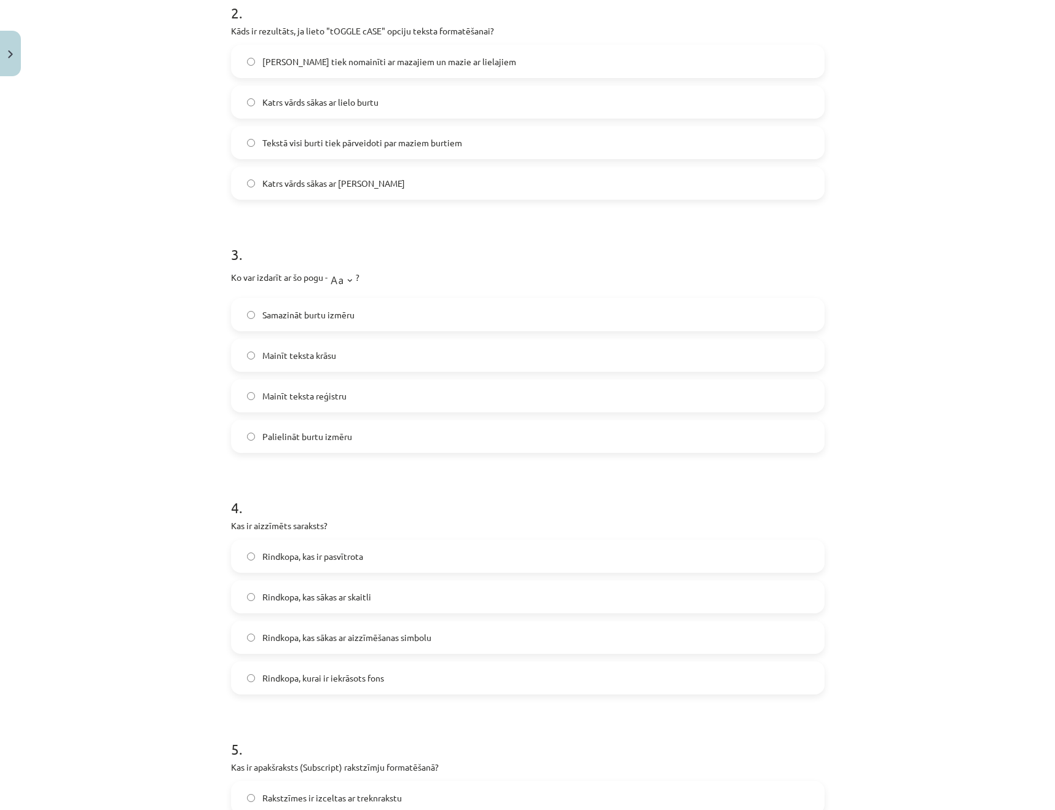
click at [421, 635] on span "Rindkopa, kas sākas ar aizzīmēšanas simbolu" at bounding box center [346, 637] width 169 height 13
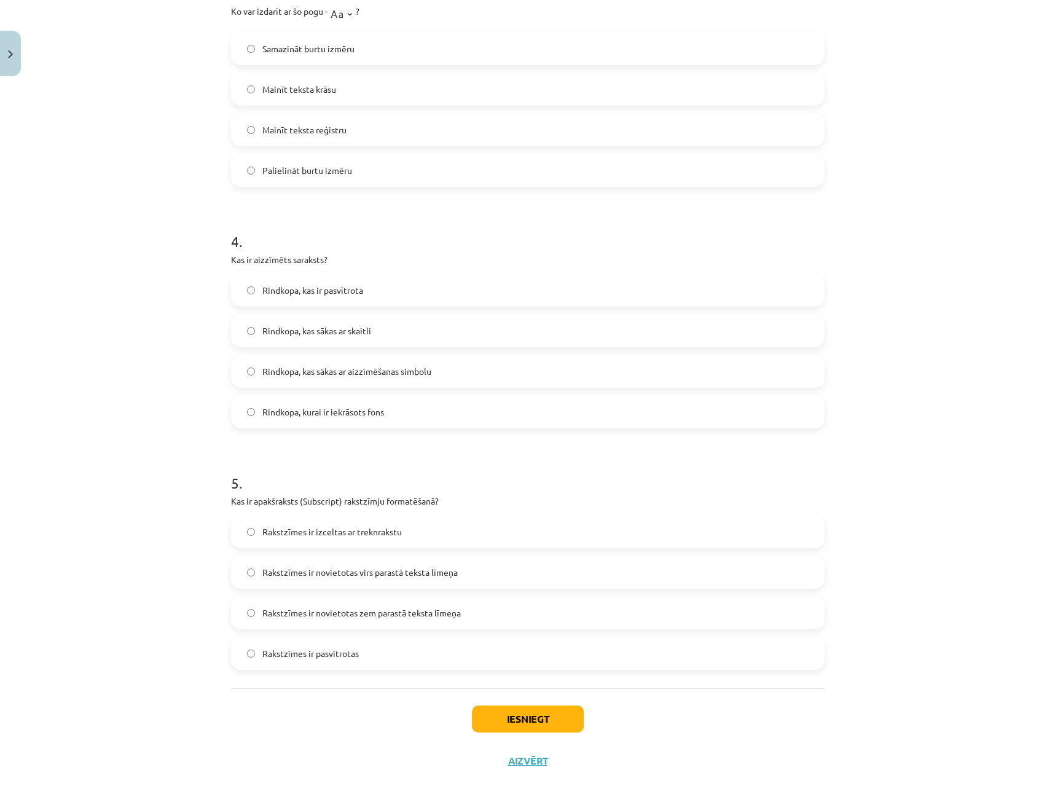
scroll to position [772, 0]
click at [382, 613] on span "Rakstzīmes ir novietotas zem parastā teksta līmeņa" at bounding box center [361, 610] width 198 height 13
click at [519, 713] on button "Iesniegt" at bounding box center [528, 716] width 112 height 27
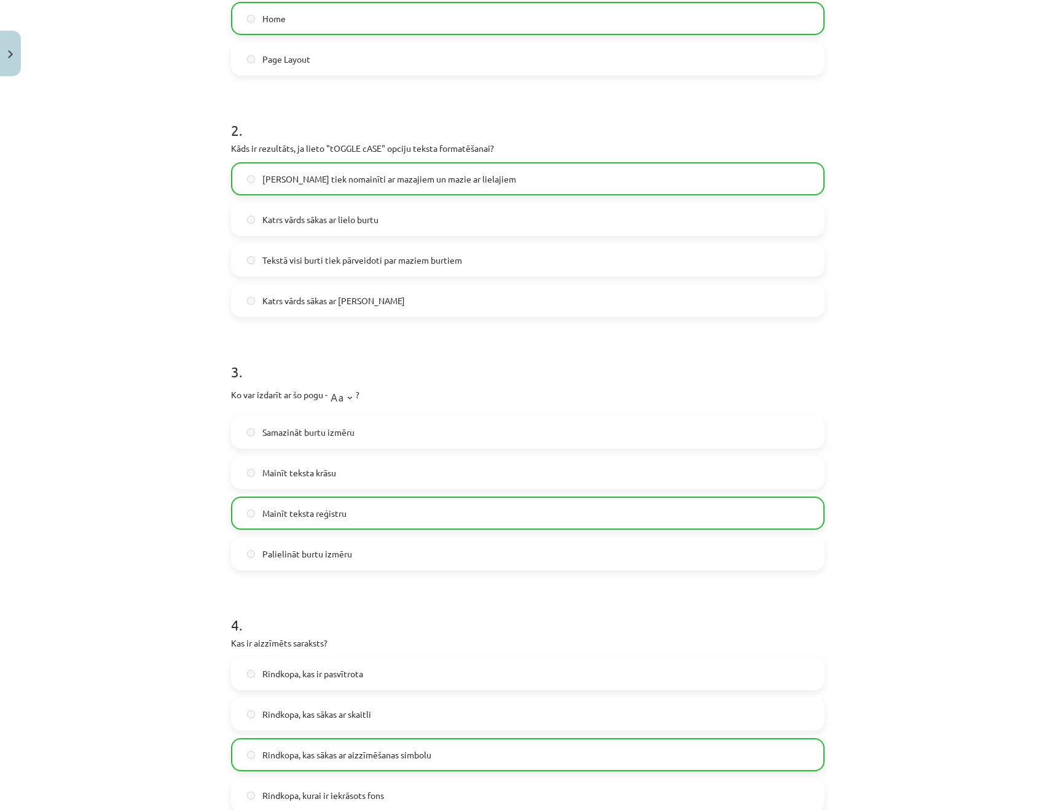
scroll to position [811, 0]
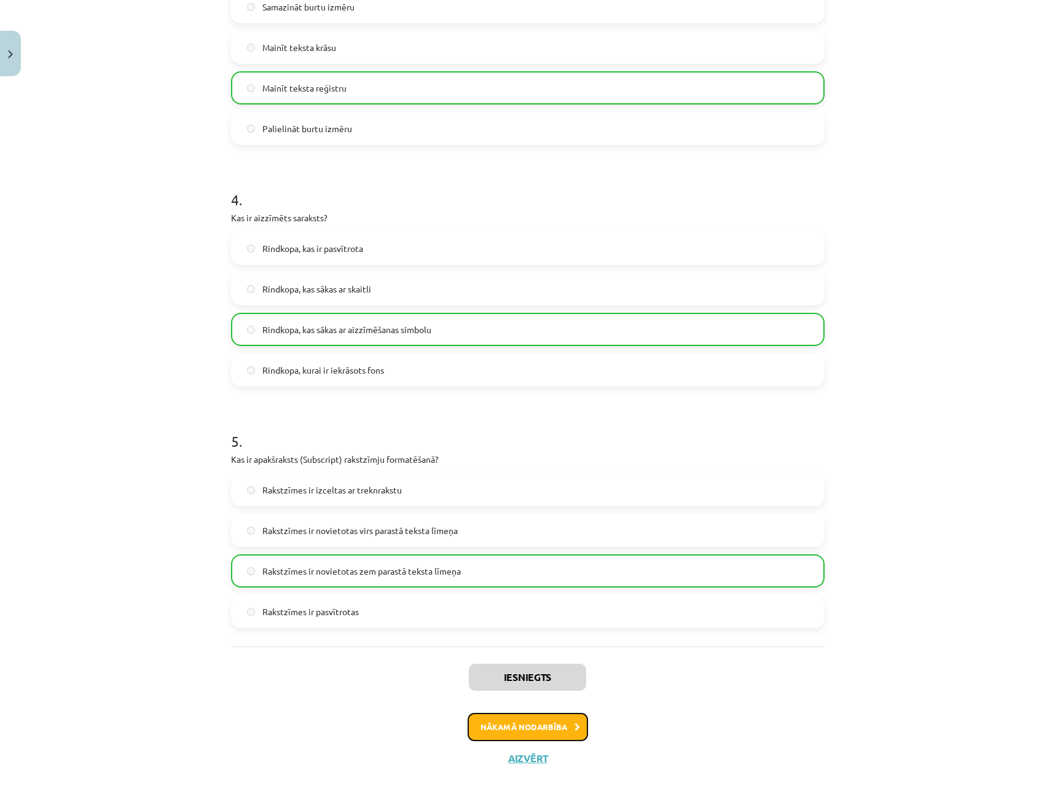
click at [525, 735] on button "Nākamā nodarbība" at bounding box center [528, 727] width 120 height 28
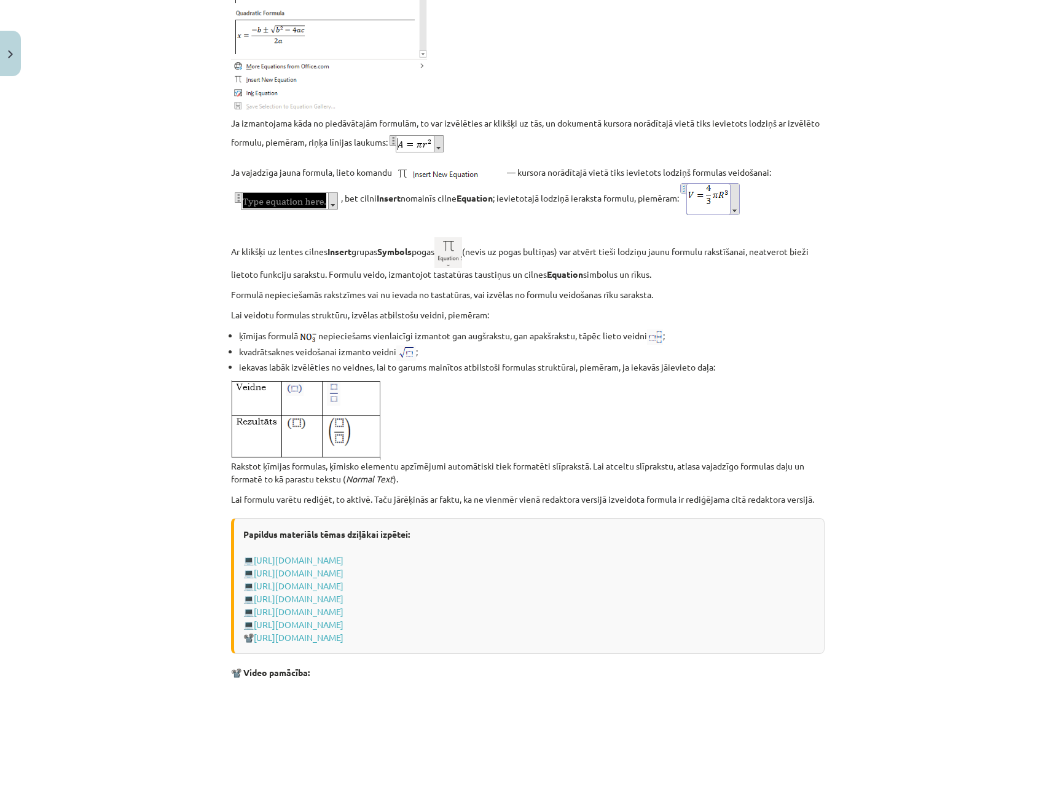
scroll to position [2227, 0]
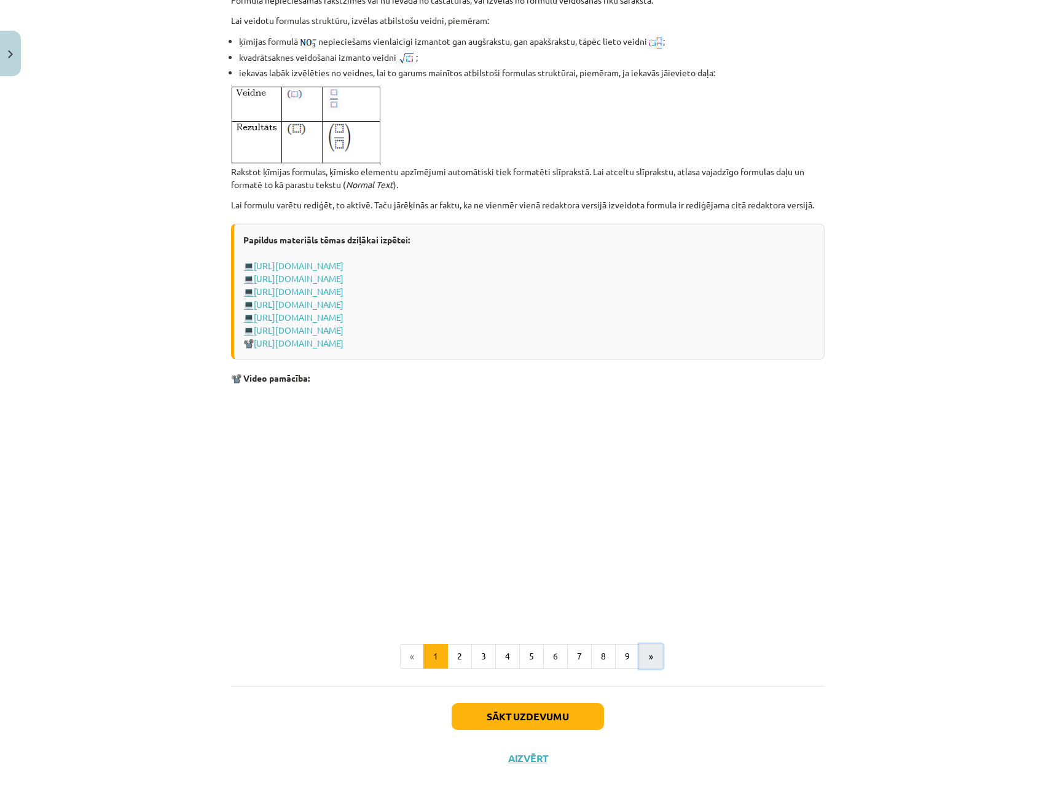
click at [658, 652] on button "»" at bounding box center [651, 656] width 24 height 25
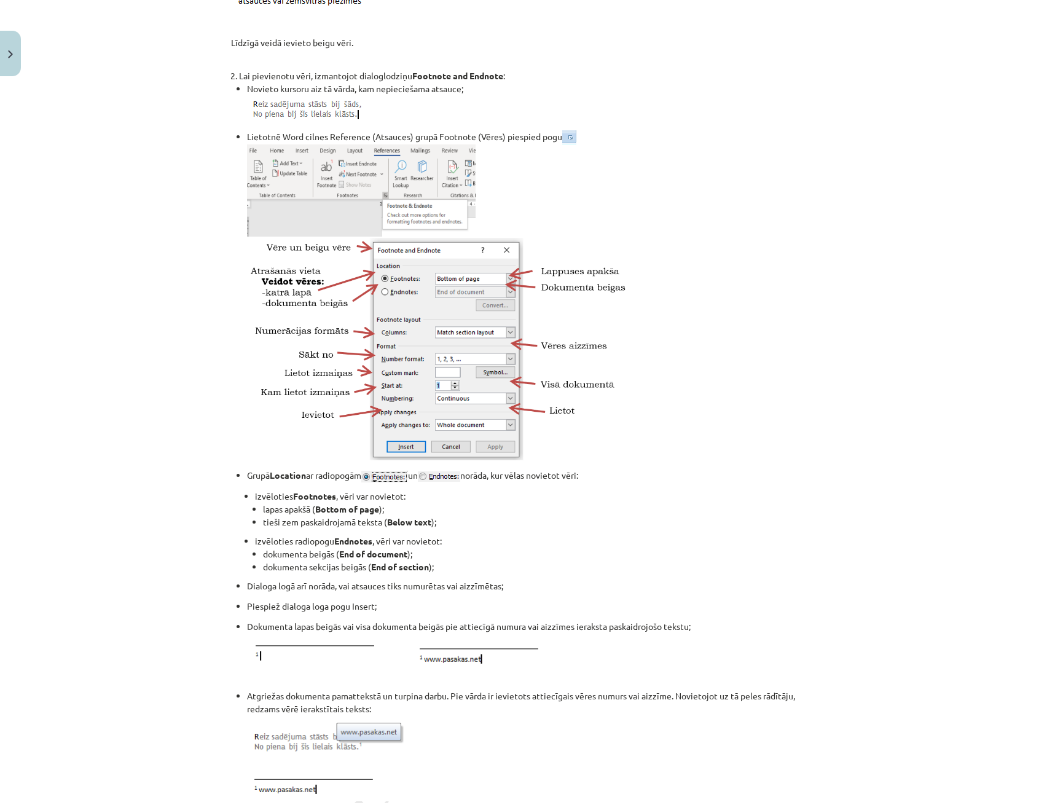
scroll to position [1138, 0]
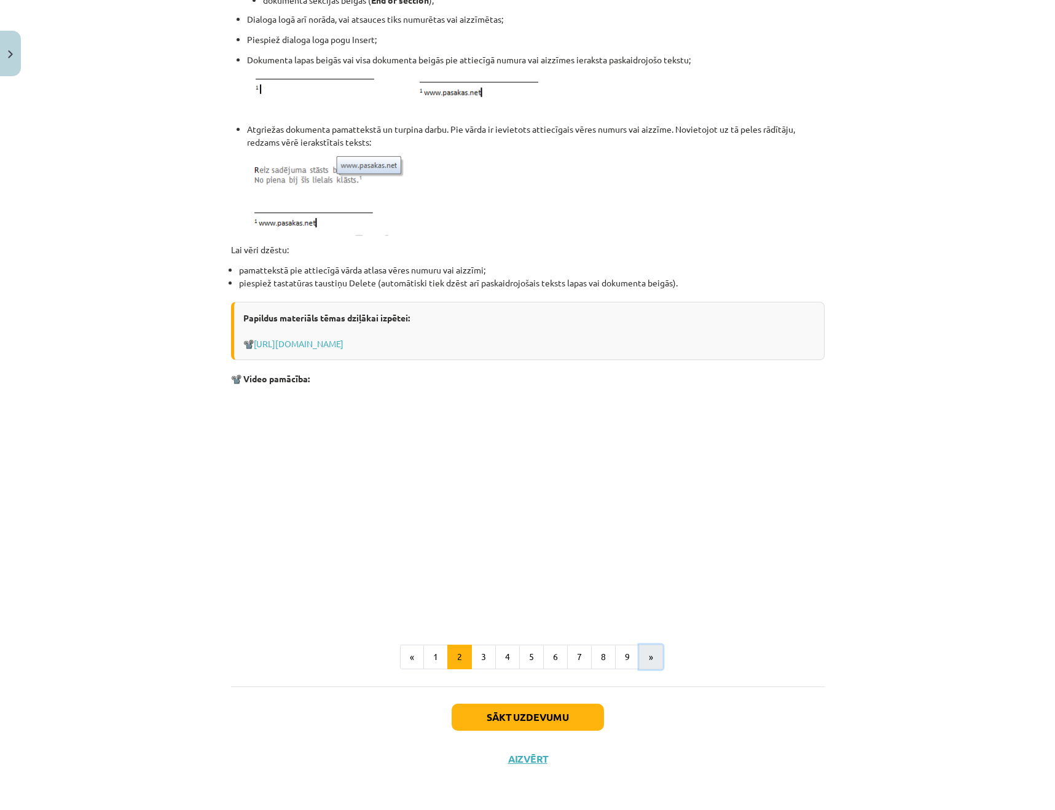
click at [657, 656] on button "»" at bounding box center [651, 656] width 24 height 25
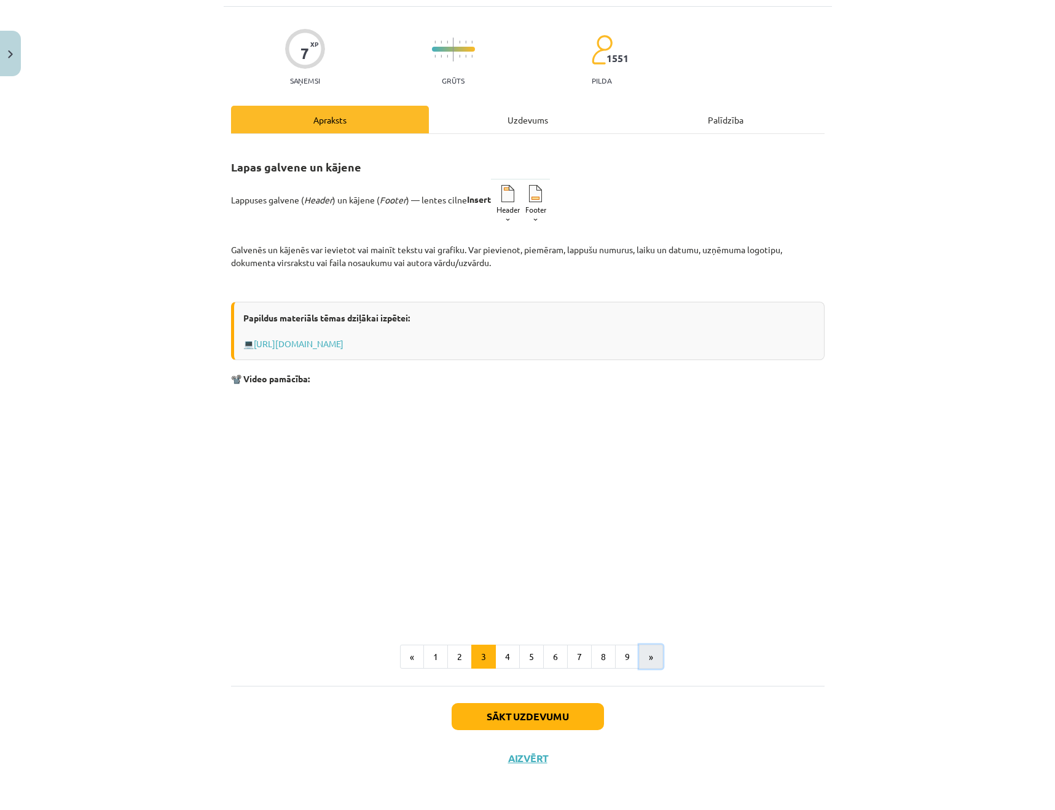
scroll to position [76, 0]
click at [656, 659] on button "»" at bounding box center [651, 656] width 24 height 25
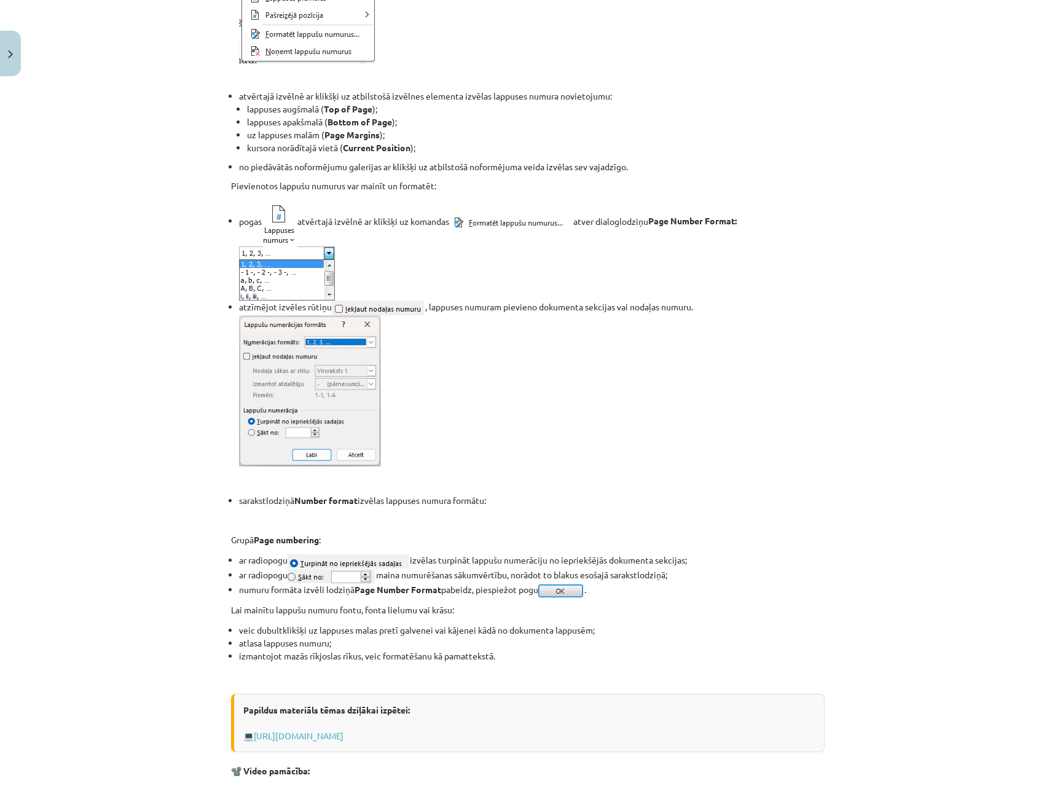
scroll to position [793, 0]
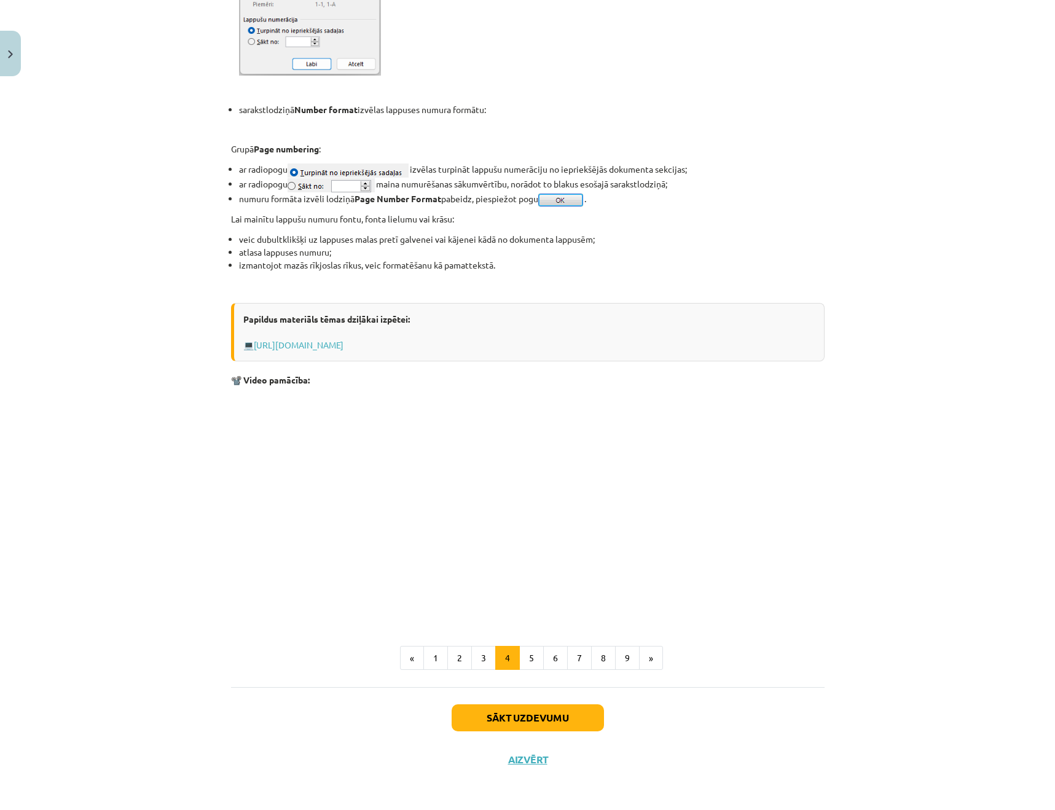
click at [649, 669] on div "Lapas numura ievietošana Lappušu numurus var pievienot, veidojot dokumenta galv…" at bounding box center [527, 51] width 593 height 1271
click at [650, 664] on button "»" at bounding box center [651, 658] width 24 height 25
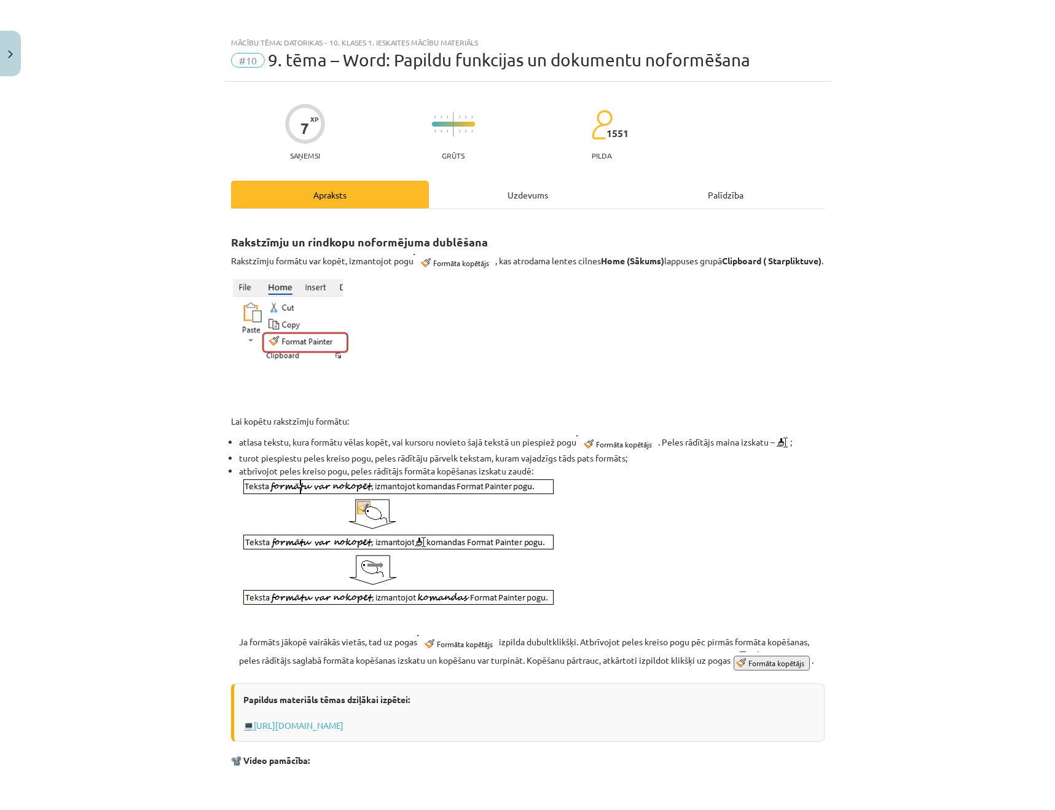
scroll to position [408, 0]
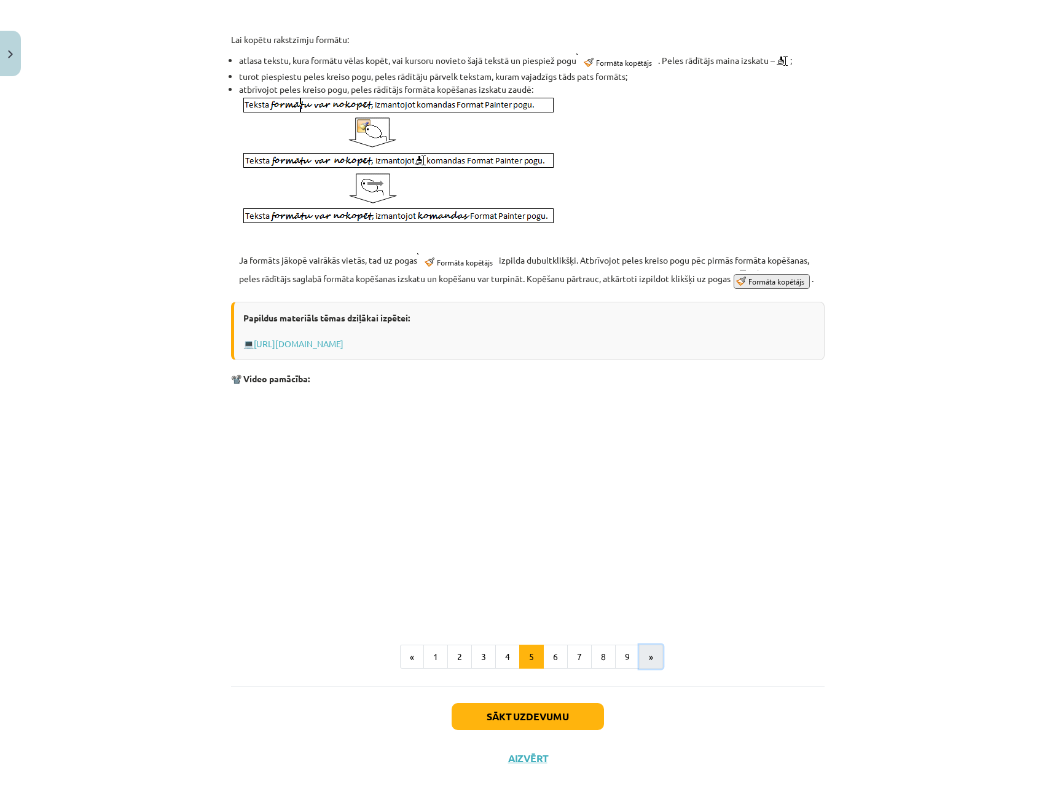
click at [648, 666] on button "»" at bounding box center [651, 656] width 24 height 25
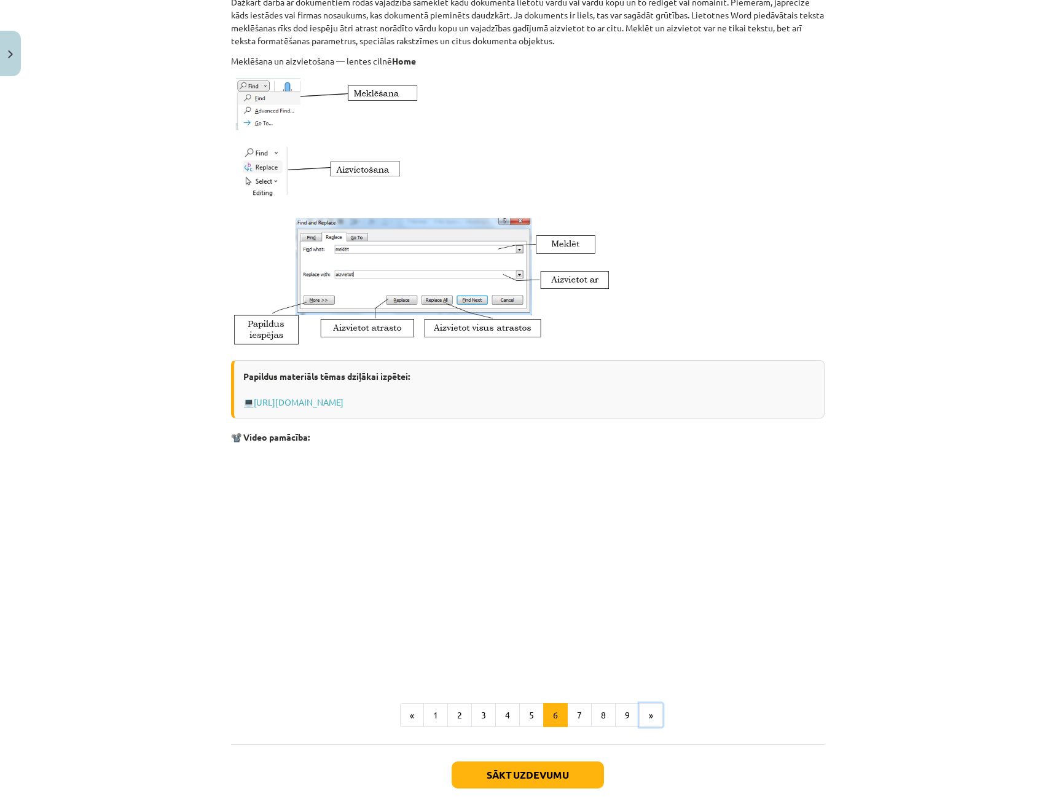
scroll to position [259, 0]
click at [565, 760] on div "Sākt uzdevumu Aizvērt" at bounding box center [527, 786] width 593 height 86
click at [559, 767] on button "Sākt uzdevumu" at bounding box center [528, 773] width 152 height 27
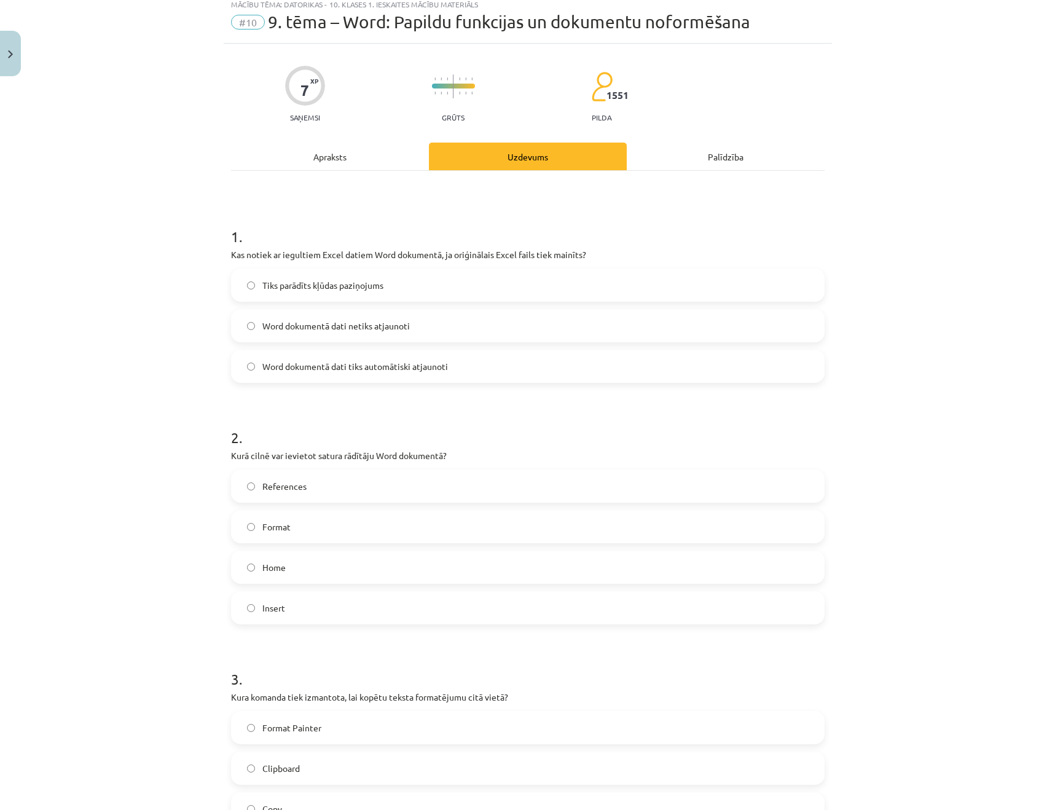
scroll to position [31, 0]
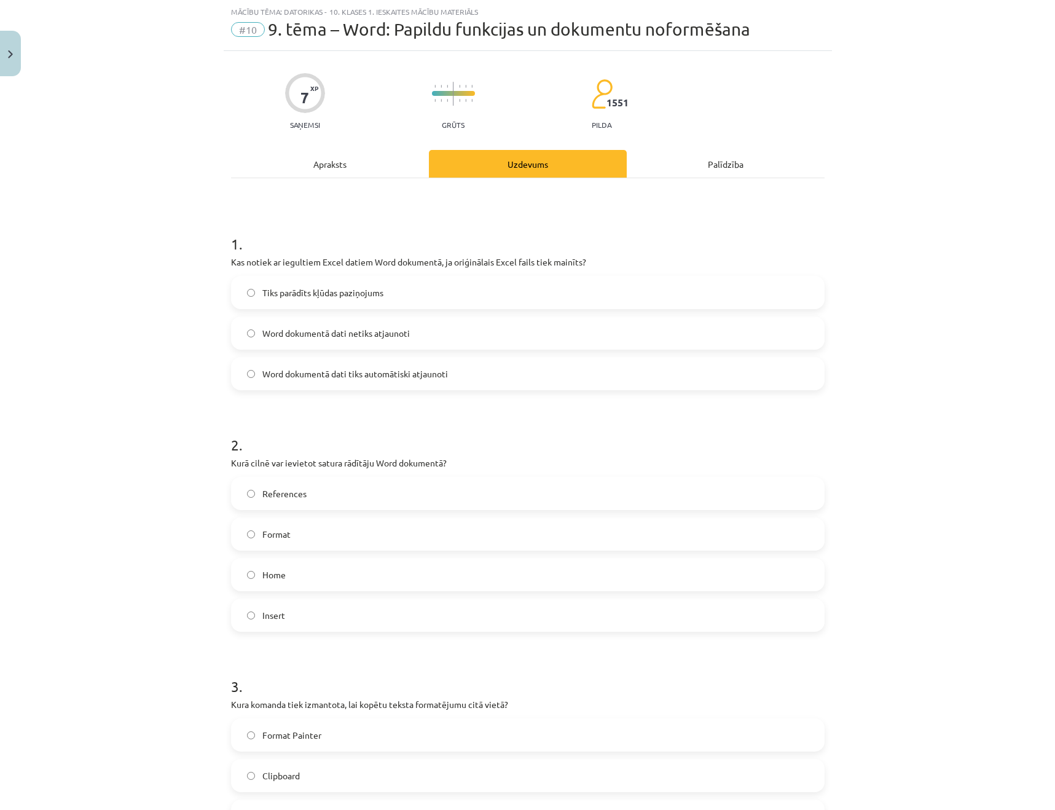
click at [336, 338] on span "Word dokumentā dati netiks atjaunoti" at bounding box center [335, 333] width 147 height 13
click at [308, 463] on p "Kurā cilnē var ievietot satura rādītāju Word dokumentā?" at bounding box center [527, 462] width 593 height 13
click at [309, 463] on p "Kurā cilnē var ievietot satura rādītāju Word dokumentā?" at bounding box center [527, 462] width 593 height 13
copy div "Kurā cilnē var ievietot satura rādītāju Word dokumentā?"
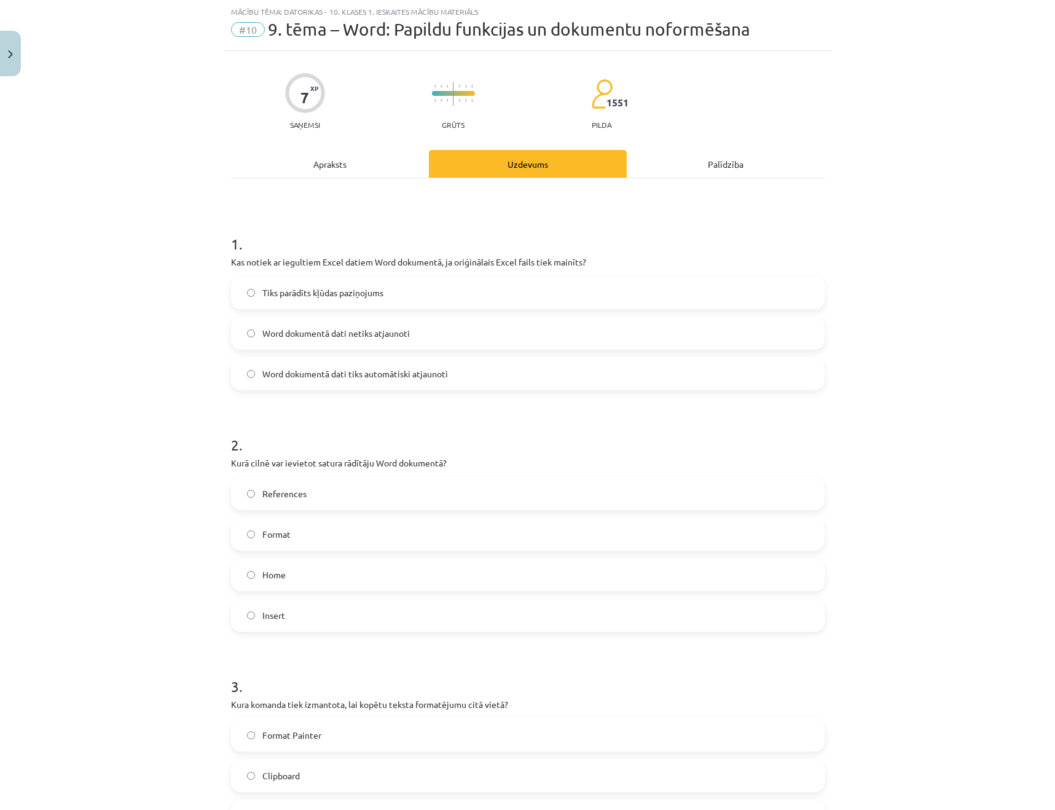
drag, startPoint x: 82, startPoint y: 508, endPoint x: 264, endPoint y: 492, distance: 182.5
click at [103, 501] on div "Mācību tēma: Datorikas - 10. klases 1. ieskaites mācību materiāls #10 9. tēma –…" at bounding box center [527, 405] width 1055 height 810
click at [289, 491] on span "References" at bounding box center [284, 493] width 44 height 13
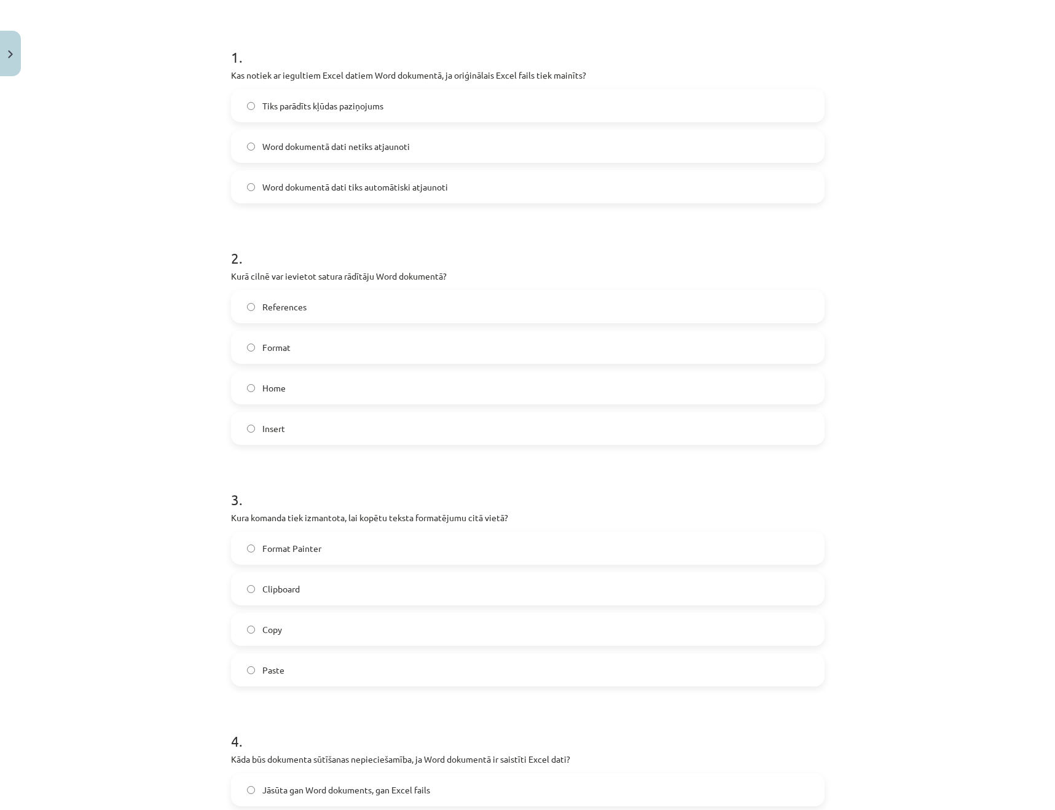
scroll to position [222, 0]
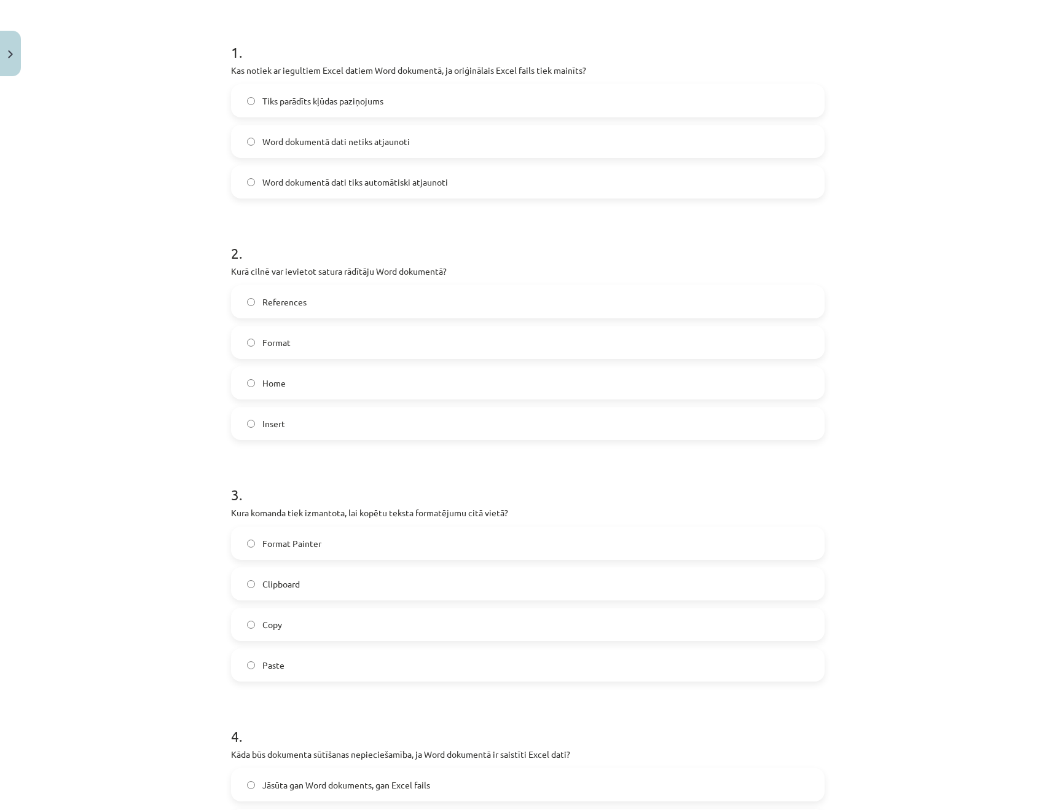
click at [346, 553] on label "Format Painter" at bounding box center [527, 543] width 591 height 31
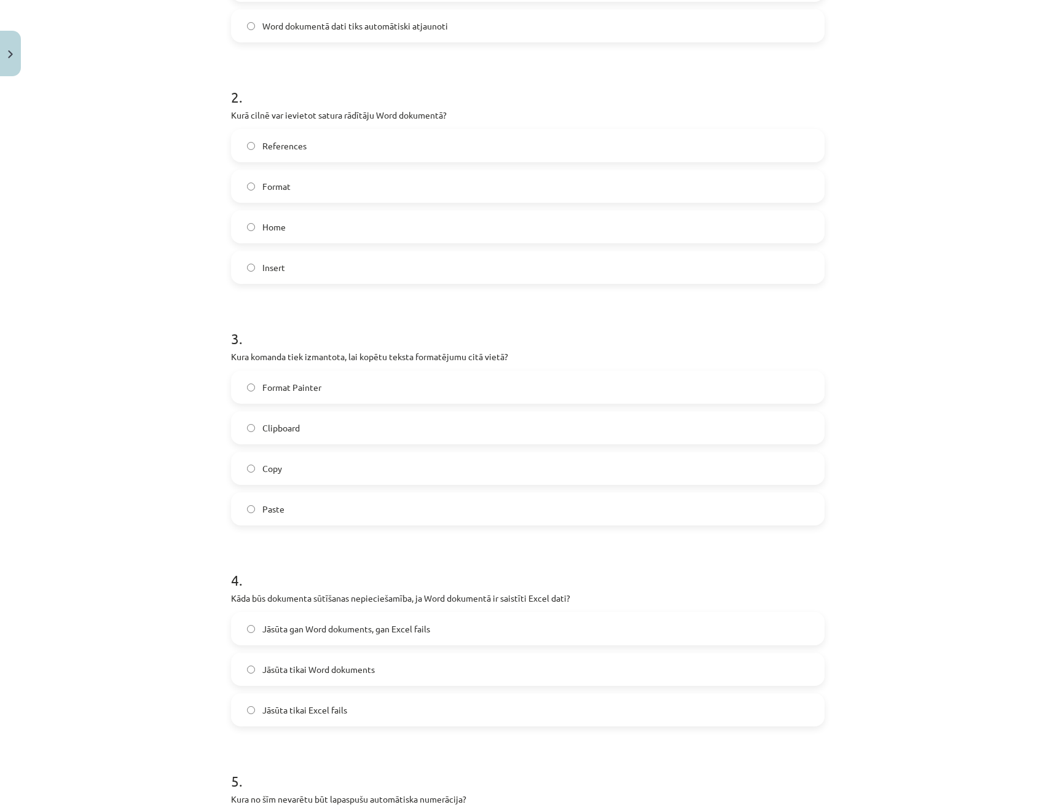
scroll to position [400, 0]
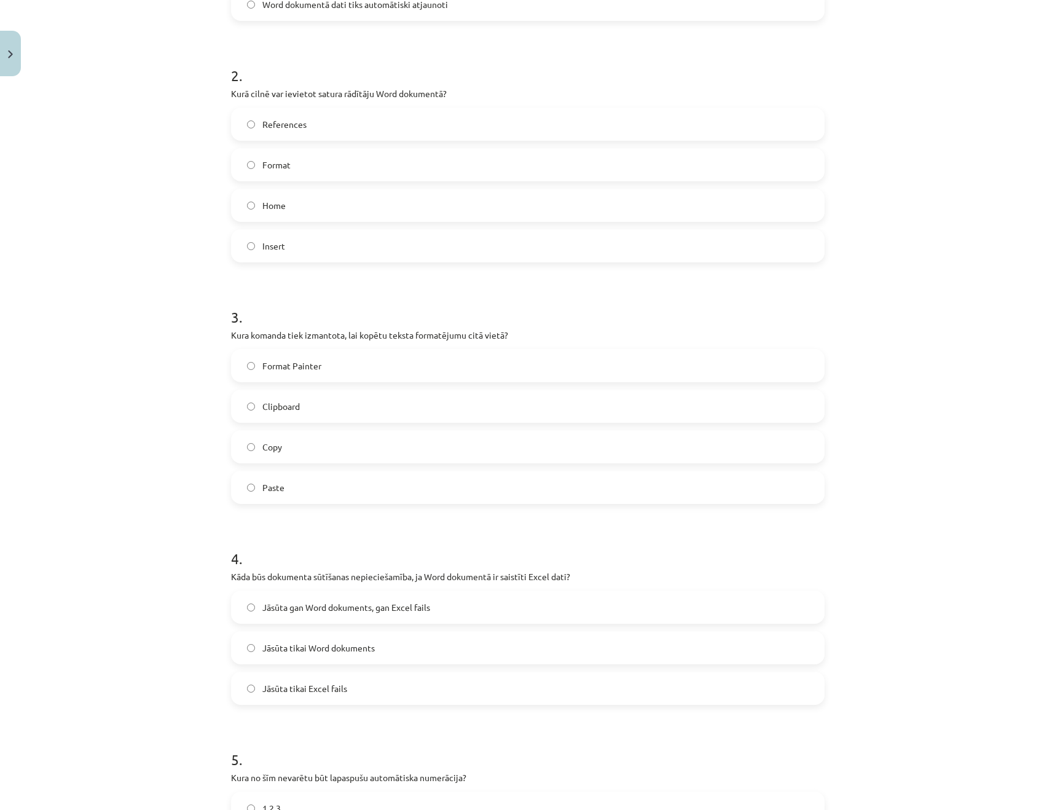
click at [369, 608] on span "Jāsūta gan Word dokuments, gan Excel fails" at bounding box center [346, 607] width 168 height 13
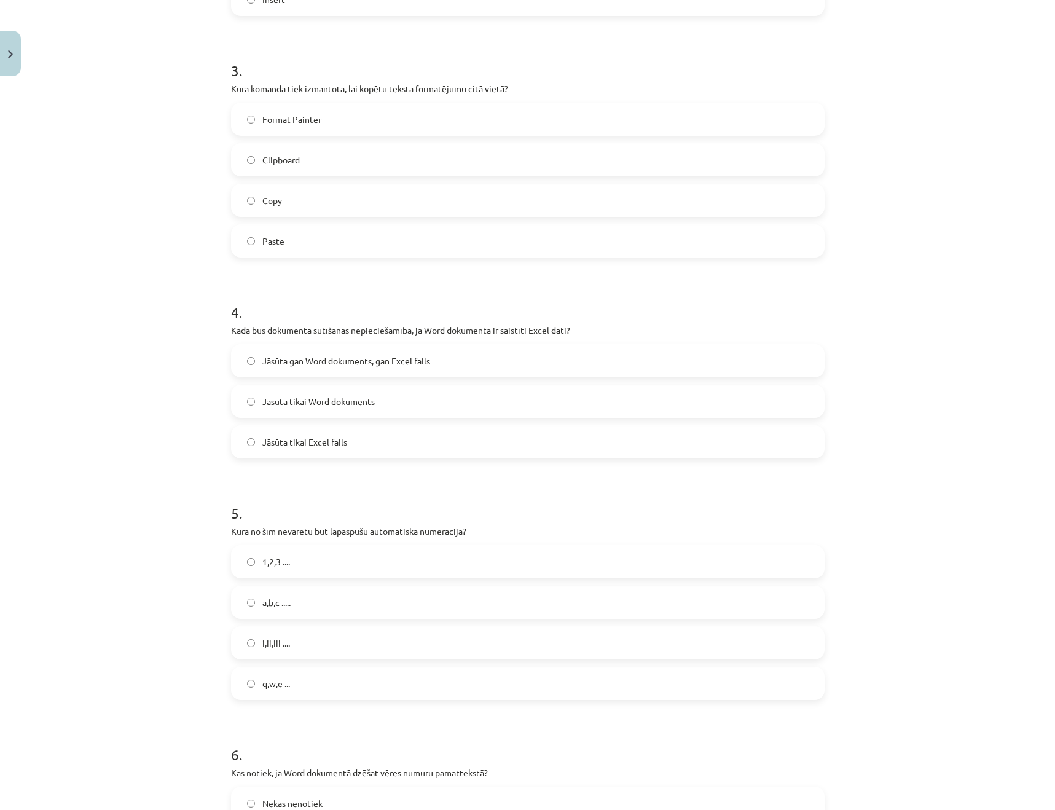
scroll to position [648, 0]
click at [397, 652] on label "i,ii,iii ...." at bounding box center [527, 641] width 591 height 31
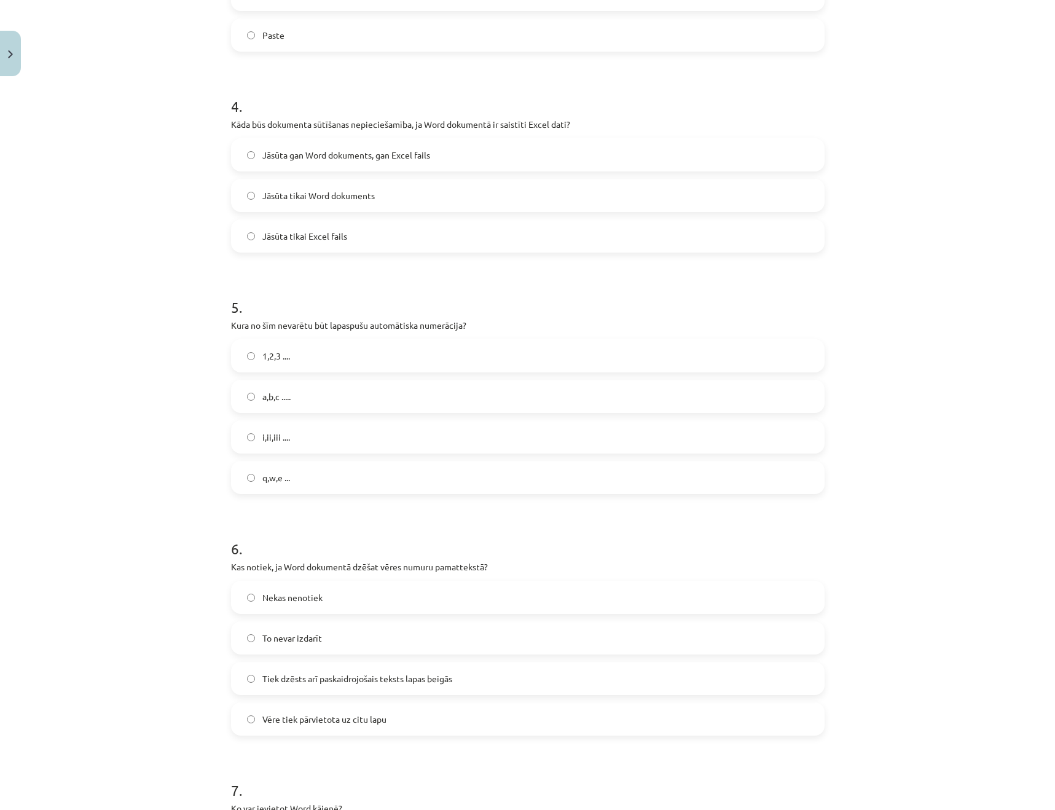
scroll to position [853, 0]
click at [381, 566] on p "Kas notiek, ja Word dokumentā dzēšat vēres numuru pamattekstā?" at bounding box center [527, 566] width 593 height 13
drag, startPoint x: 381, startPoint y: 566, endPoint x: 412, endPoint y: 565, distance: 31.3
click at [381, 566] on p "Kas notiek, ja Word dokumentā dzēšat vēres numuru pamattekstā?" at bounding box center [527, 566] width 593 height 13
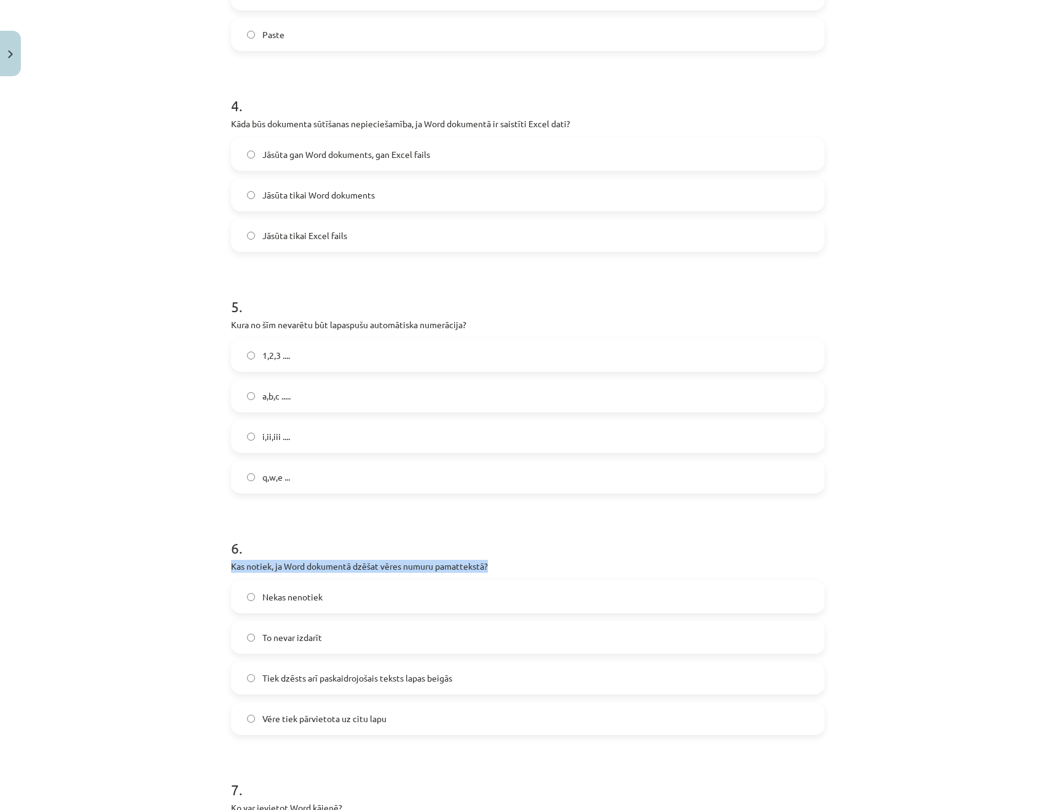
copy div "Kas notiek, ja Word dokumentā dzēšat vēres numuru pamattekstā?"
click at [192, 425] on div "Mācību tēma: Datorikas - 10. klases 1. ieskaites mācību materiāls #10 9. tēma –…" at bounding box center [527, 405] width 1055 height 810
click at [383, 719] on span "Vēre tiek pārvietota uz citu lapu" at bounding box center [324, 718] width 124 height 13
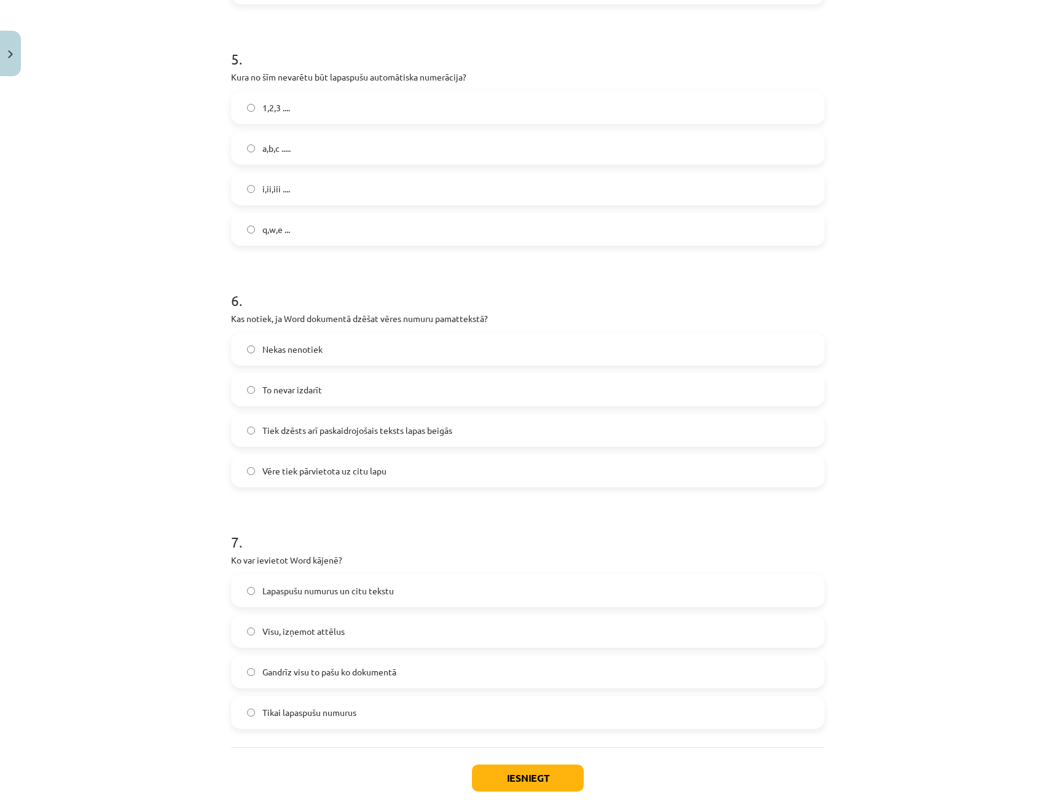
scroll to position [1102, 0]
click at [283, 558] on p "Ko var ievietot Word kājenē?" at bounding box center [527, 558] width 593 height 13
copy div "Ko var ievietot Word kājenē?"
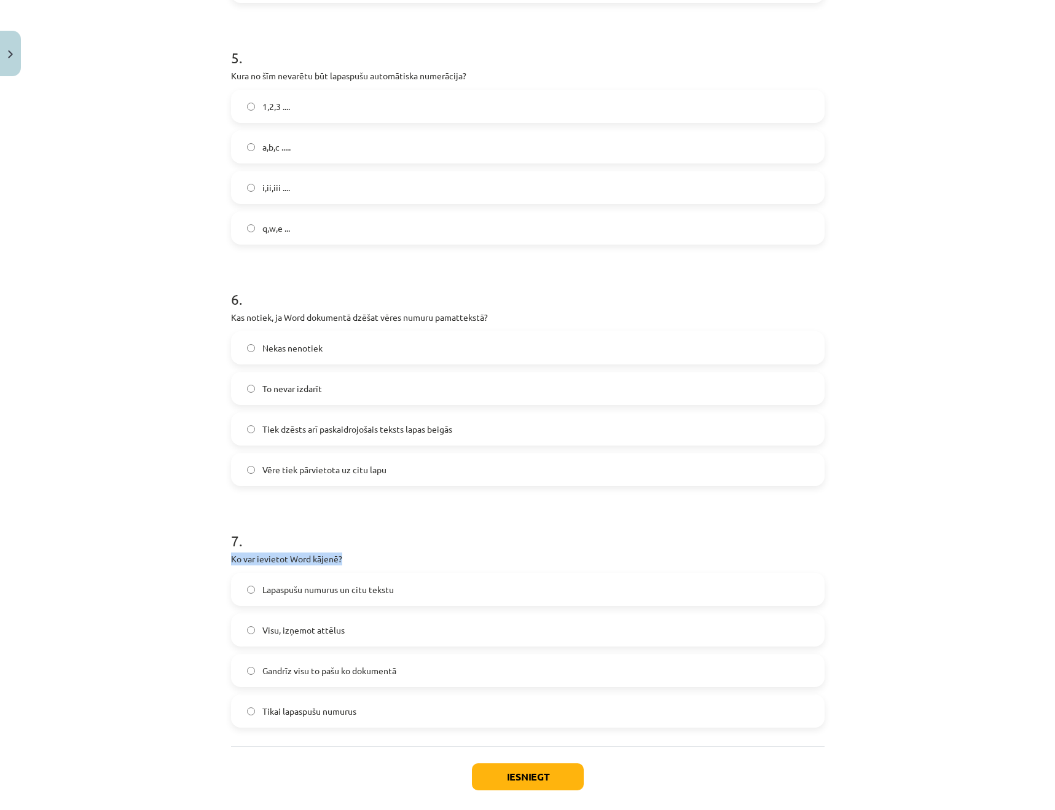
drag, startPoint x: 28, startPoint y: 550, endPoint x: 49, endPoint y: 552, distance: 21.0
click at [31, 550] on div "Mācību tēma: Datorikas - 10. klases 1. ieskaites mācību materiāls #10 9. tēma –…" at bounding box center [527, 405] width 1055 height 810
drag, startPoint x: 469, startPoint y: 674, endPoint x: 469, endPoint y: 663, distance: 11.1
click at [469, 674] on label "Gandrīz visu to pašu ko dokumentā" at bounding box center [527, 670] width 591 height 31
click at [569, 791] on div "Iesniegt Aizvērt" at bounding box center [527, 789] width 593 height 86
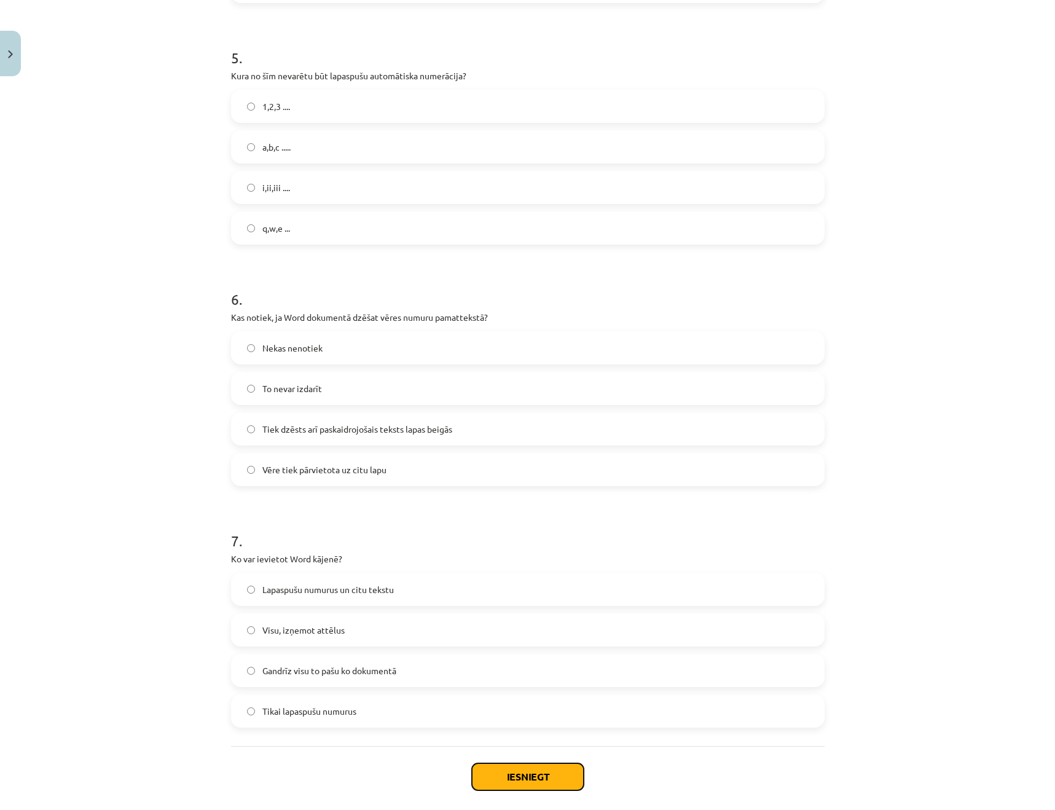
drag, startPoint x: 566, startPoint y: 784, endPoint x: 568, endPoint y: 771, distance: 13.1
click at [565, 784] on button "Iesniegt" at bounding box center [528, 776] width 112 height 27
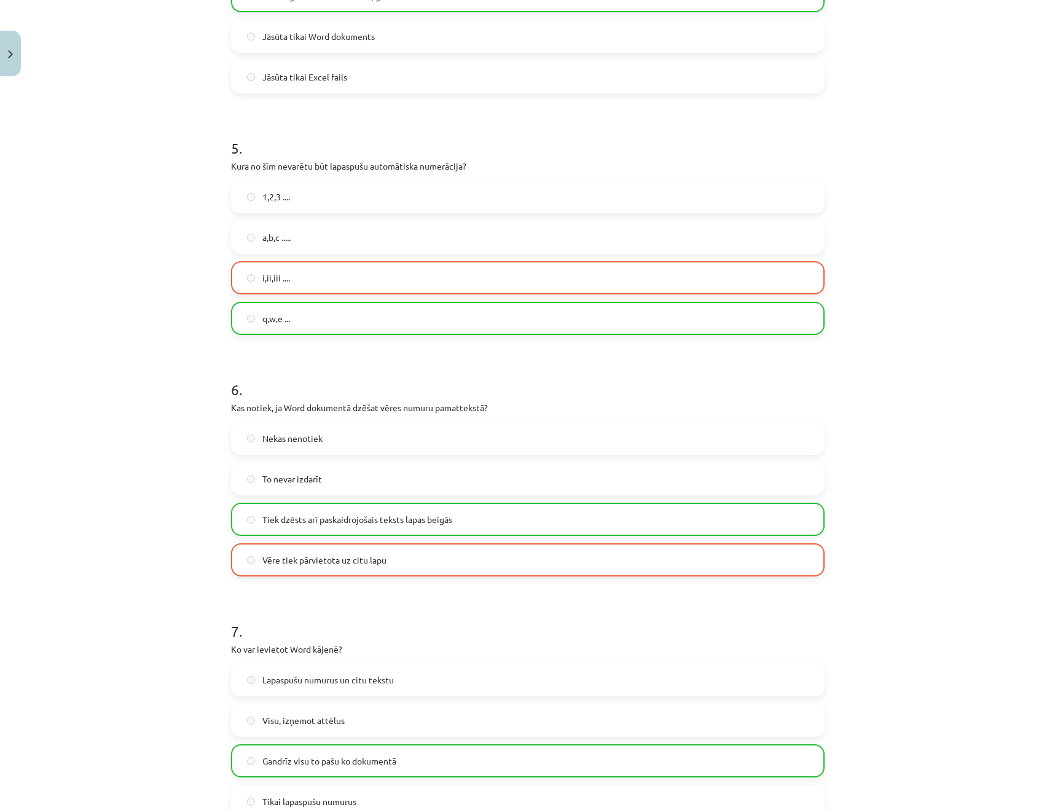
scroll to position [1127, 0]
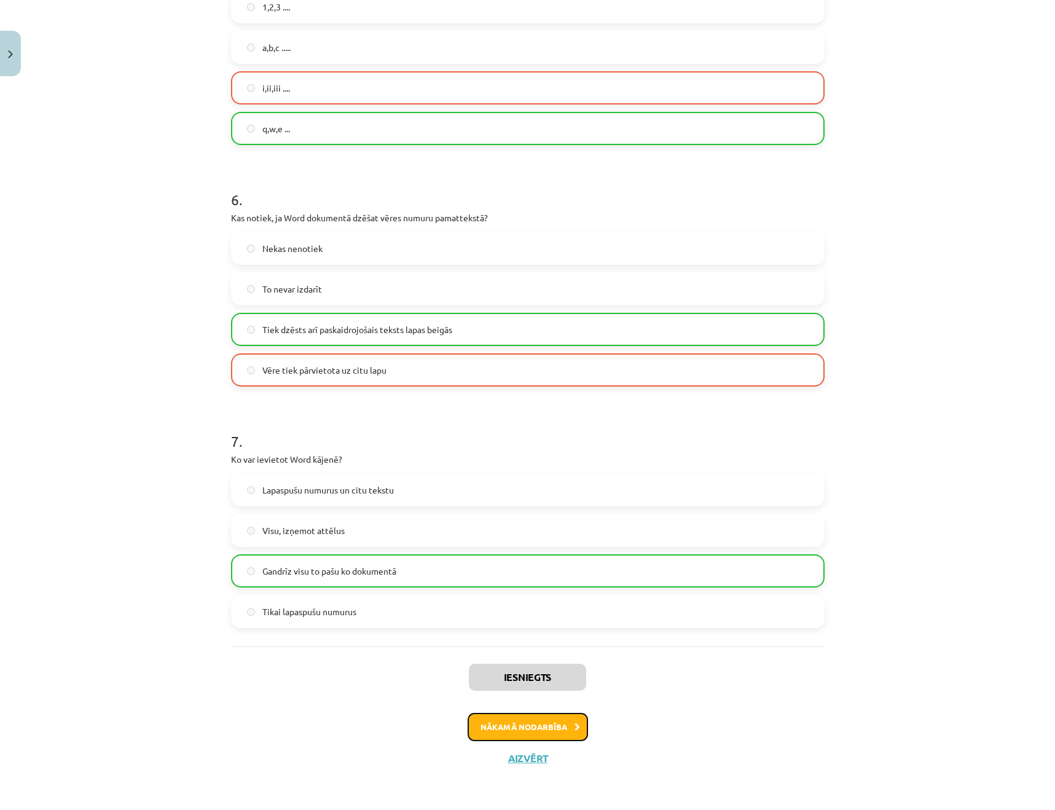
click at [555, 726] on button "Nākamā nodarbība" at bounding box center [528, 727] width 120 height 28
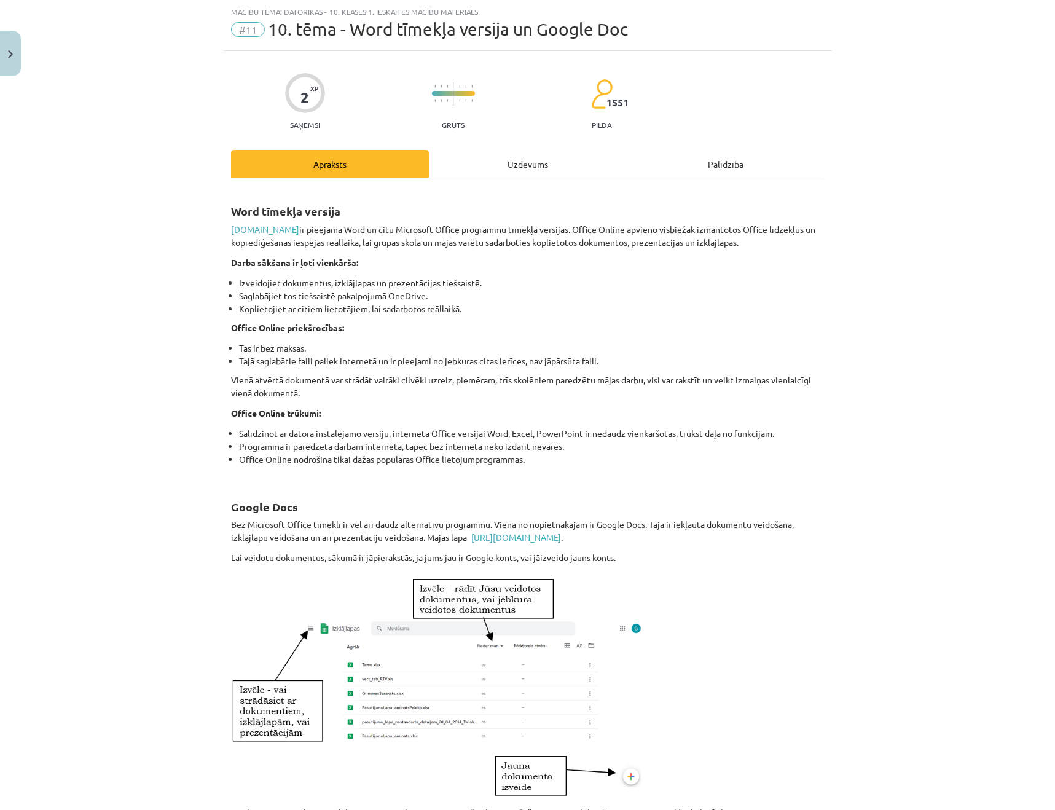
scroll to position [377, 0]
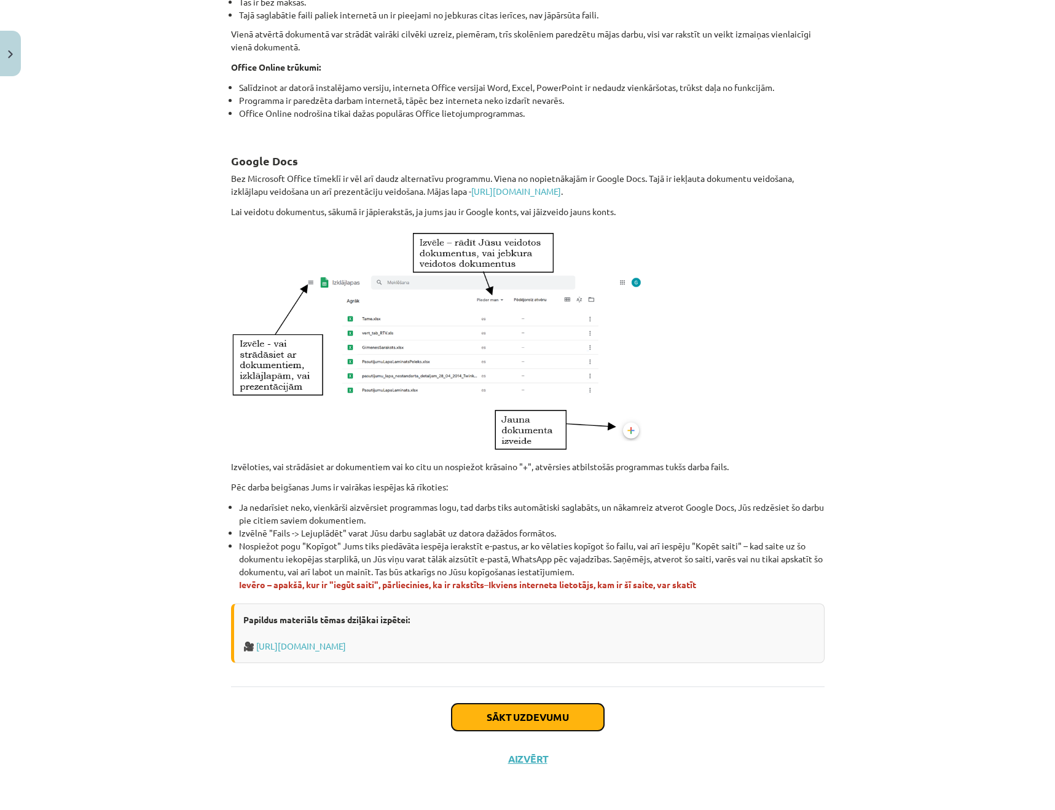
click at [541, 711] on button "Sākt uzdevumu" at bounding box center [528, 716] width 152 height 27
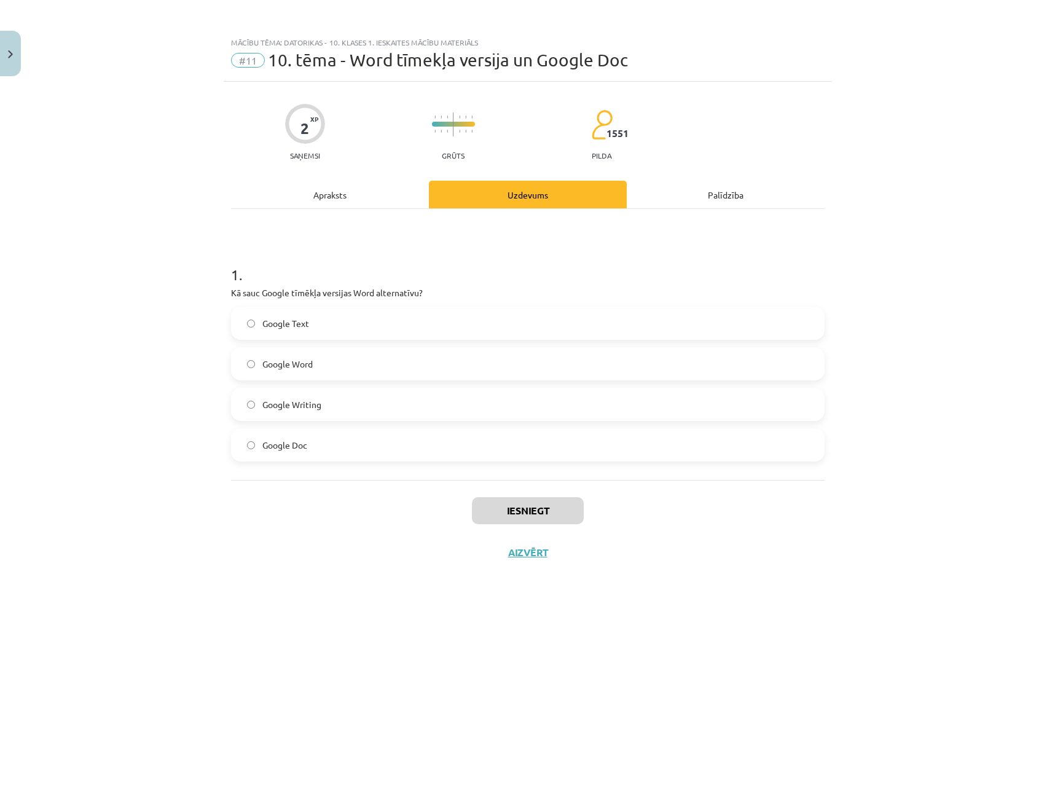
click at [375, 446] on label "Google Doc" at bounding box center [527, 444] width 591 height 31
click at [542, 514] on button "Iesniegt" at bounding box center [528, 510] width 112 height 27
click at [512, 516] on button "Iesniegt" at bounding box center [528, 510] width 112 height 27
click at [396, 523] on div "Iesniegt Aizvērt" at bounding box center [527, 523] width 593 height 86
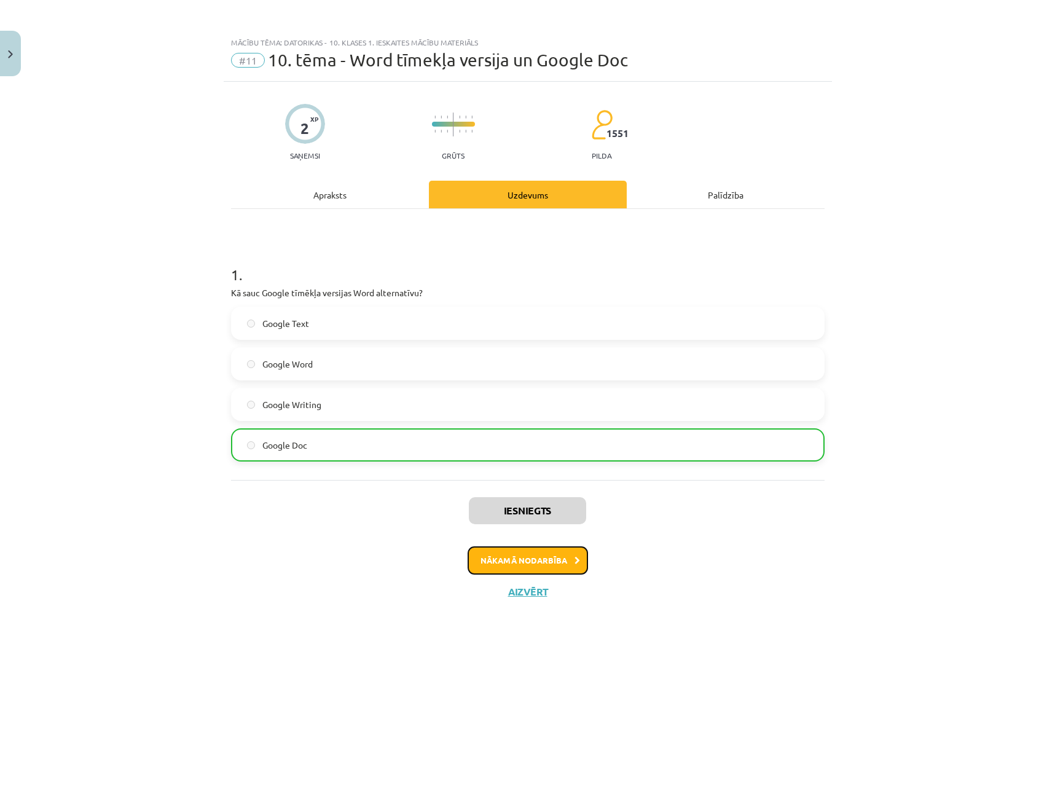
click at [554, 554] on button "Nākamā nodarbība" at bounding box center [528, 560] width 120 height 28
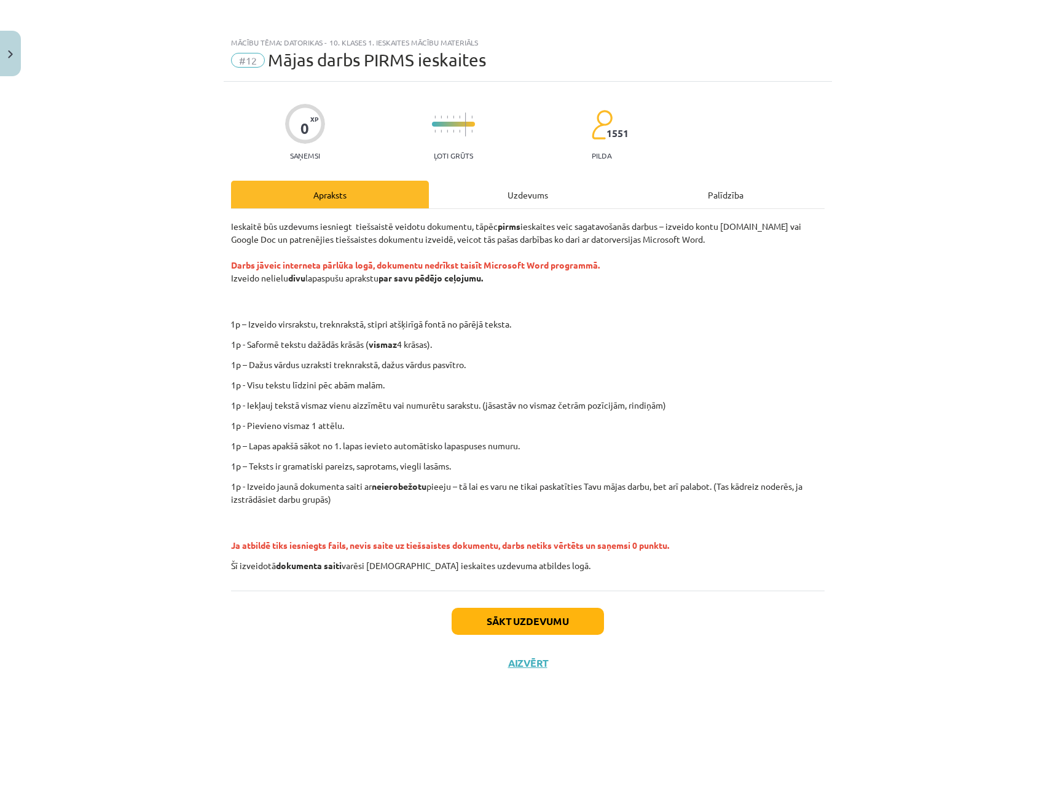
click at [554, 554] on div "Ieskaitē būs uzdevums iesniegt tiešsaistē veidotu dokumentu, tāpēc pirms ieskai…" at bounding box center [527, 396] width 593 height 352
click at [539, 616] on button "Sākt uzdevumu" at bounding box center [528, 621] width 152 height 27
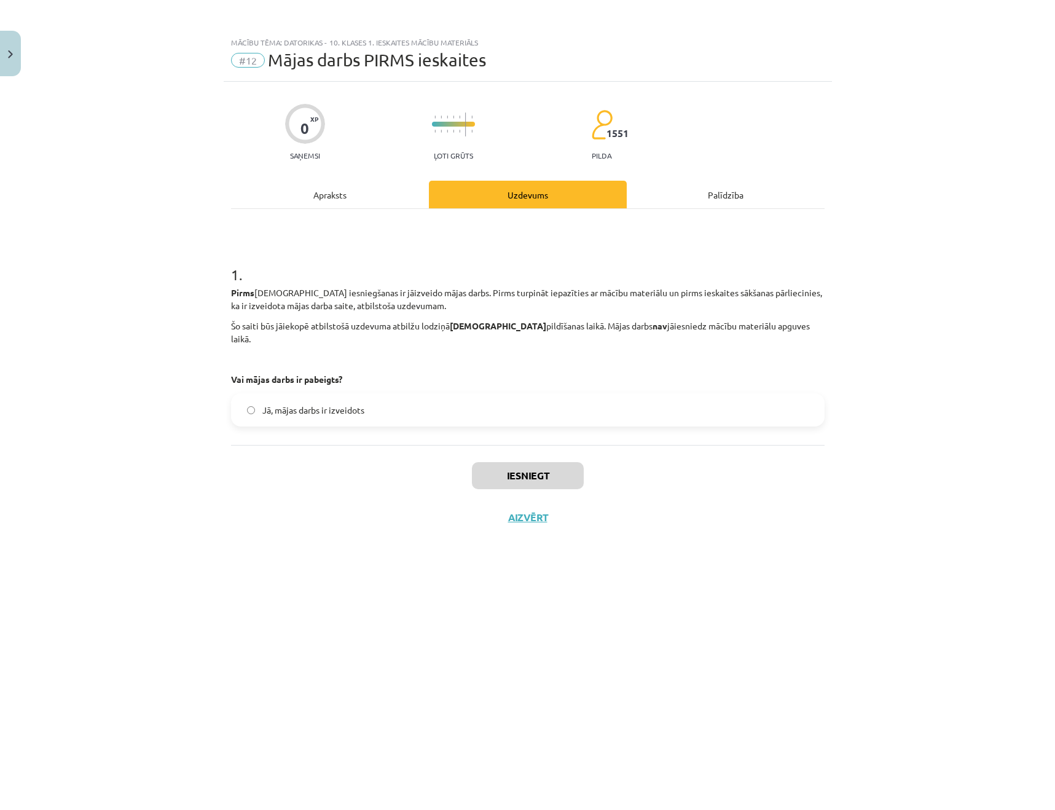
click at [417, 502] on div "Iesniegt Aizvērt" at bounding box center [527, 488] width 593 height 86
click at [12, 51] on img "Close" at bounding box center [10, 54] width 5 height 8
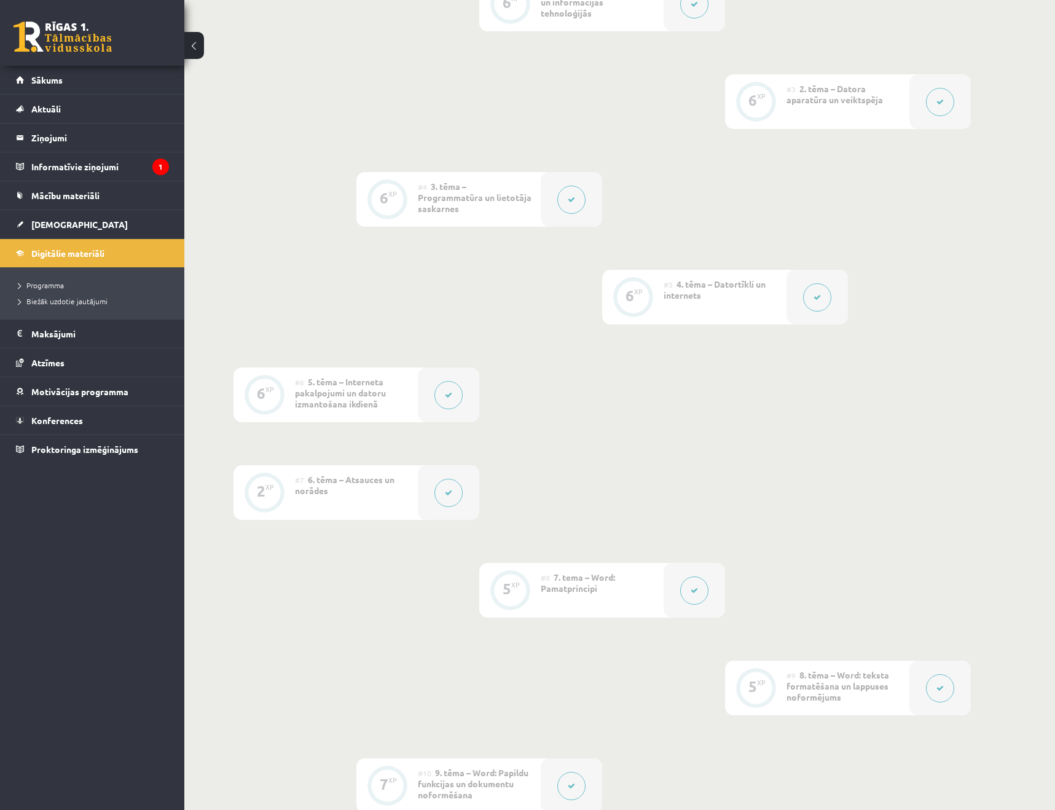
scroll to position [1106, 0]
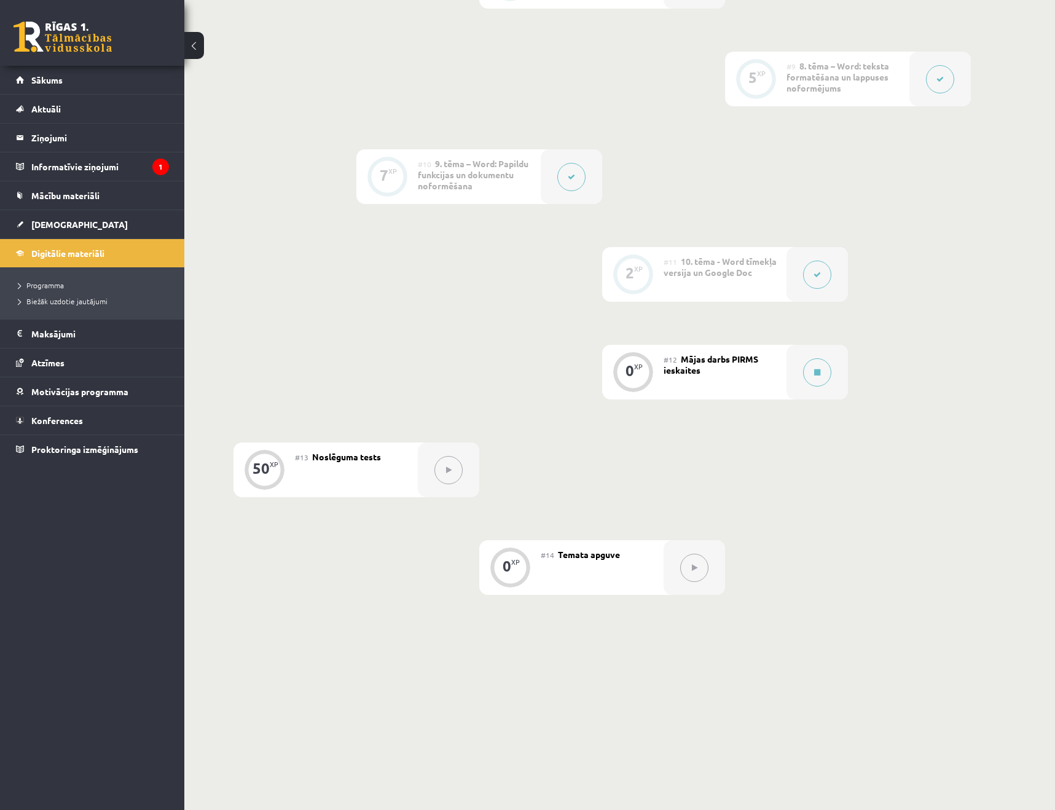
click at [384, 455] on div "#13 Noslēguma tests" at bounding box center [356, 469] width 123 height 55
click at [678, 380] on div "#12 Mājas darbs PIRMS ieskaites" at bounding box center [724, 372] width 123 height 55
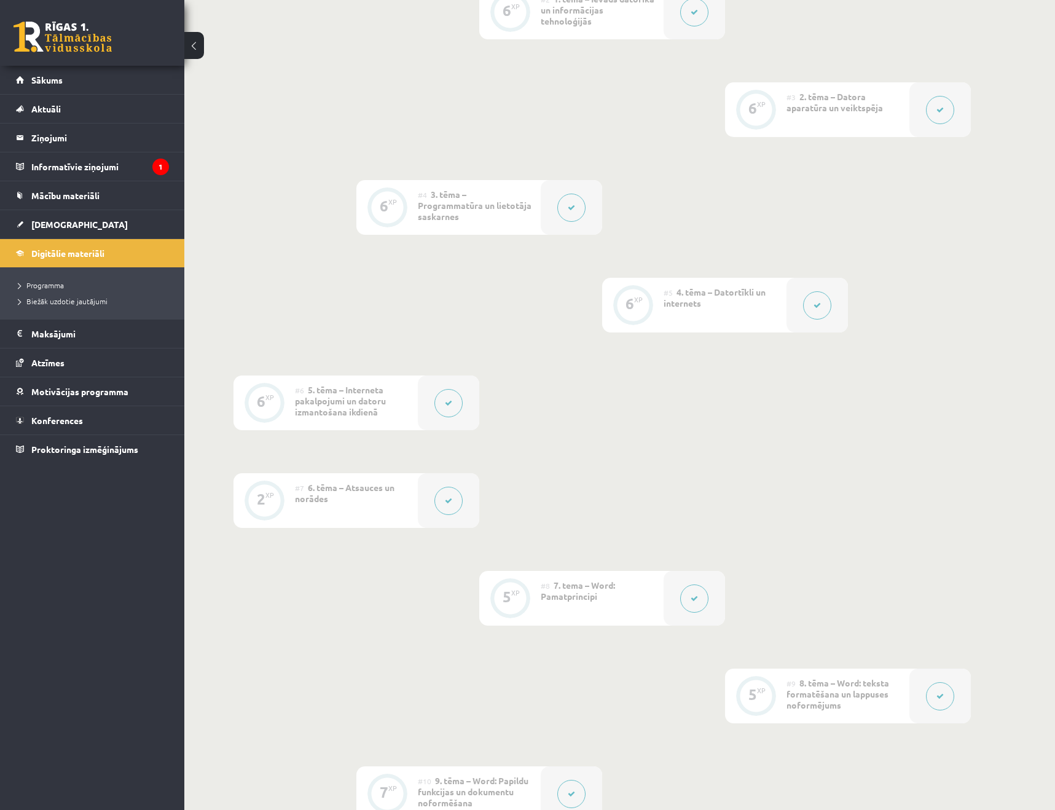
scroll to position [0, 0]
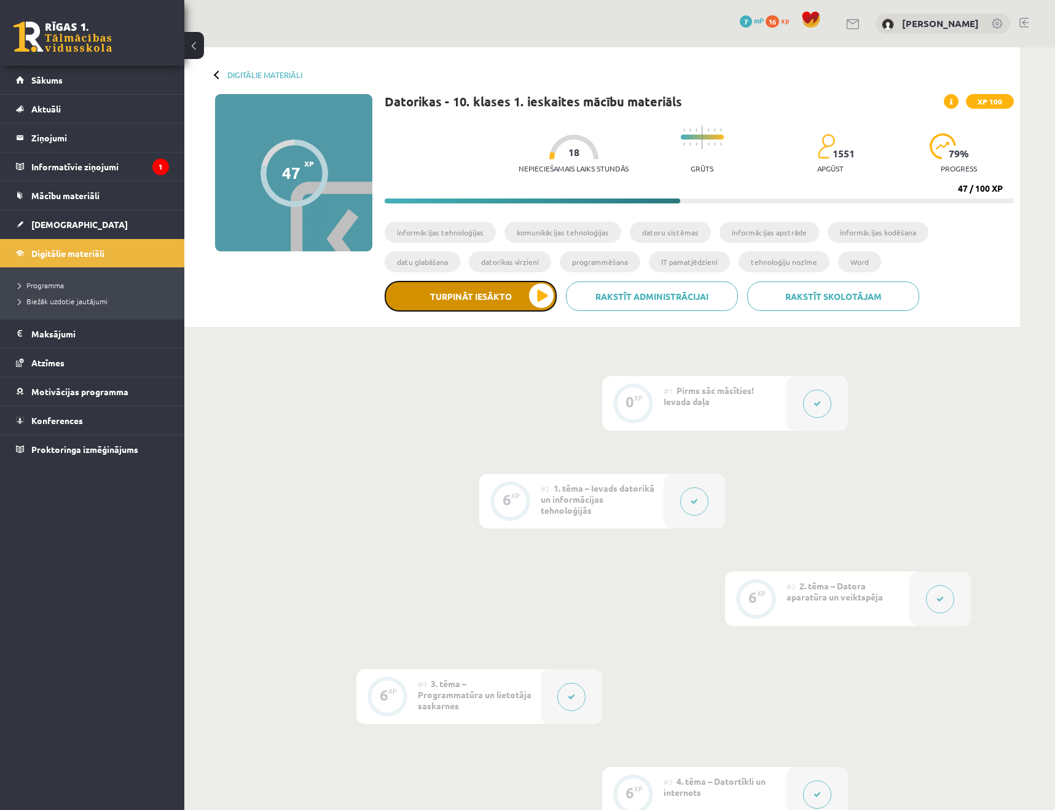
click at [529, 307] on button "Turpināt iesākto" at bounding box center [471, 296] width 172 height 31
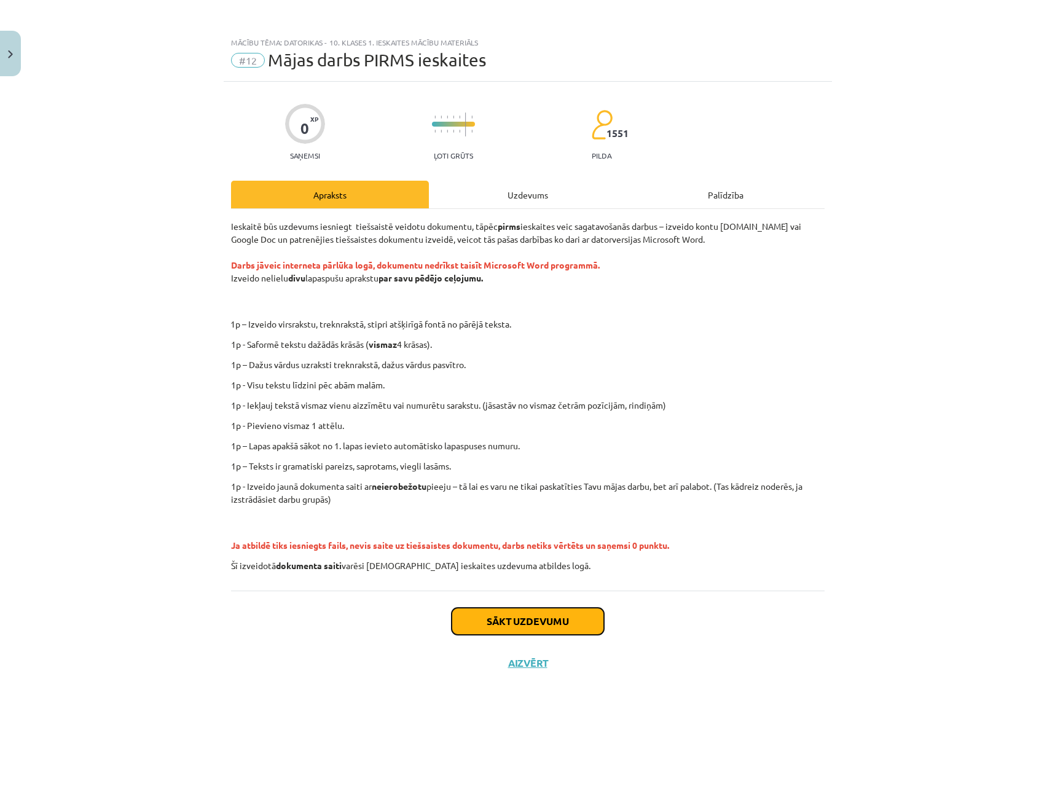
click at [546, 619] on button "Sākt uzdevumu" at bounding box center [528, 621] width 152 height 27
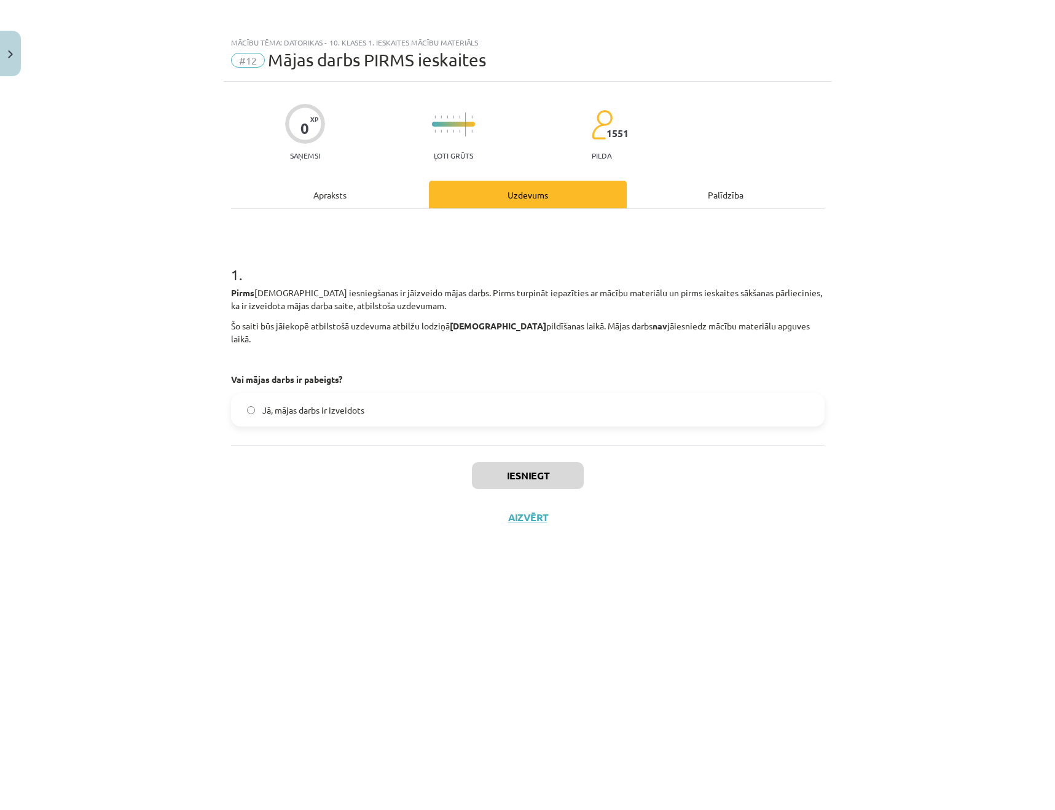
click at [411, 399] on label "Jā, mājas darbs ir izveidots" at bounding box center [527, 409] width 591 height 31
click at [523, 462] on button "Iesniegt" at bounding box center [528, 475] width 112 height 27
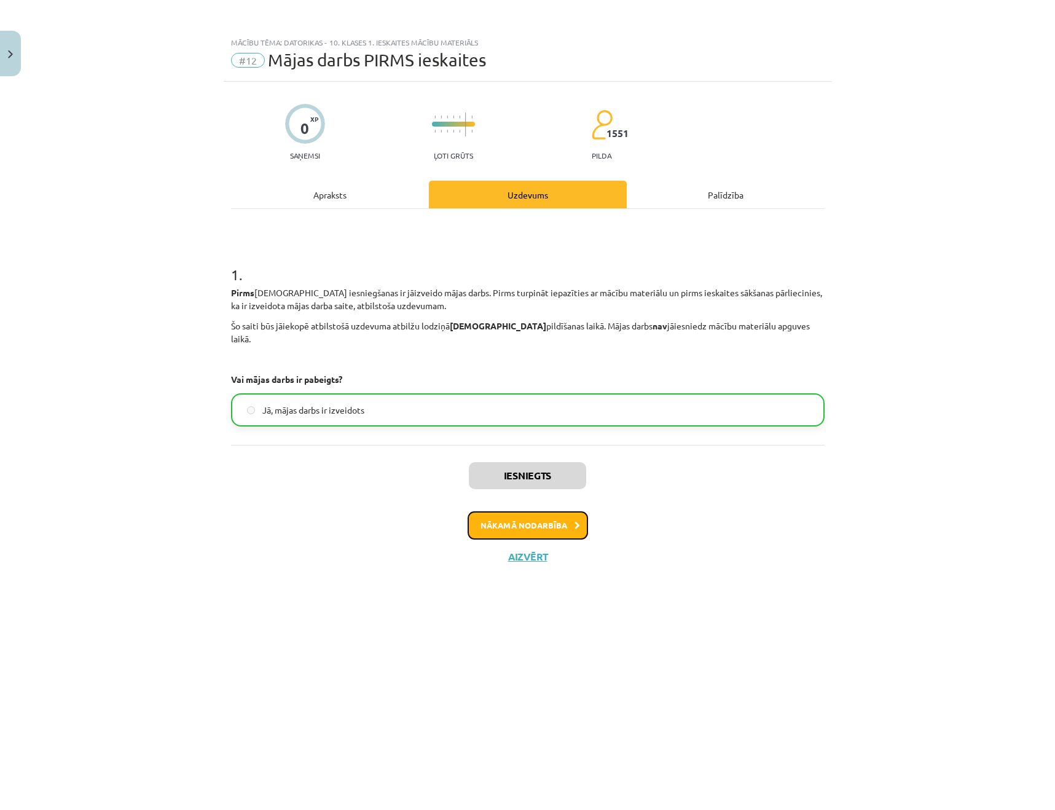
click at [547, 516] on button "Nākamā nodarbība" at bounding box center [528, 525] width 120 height 28
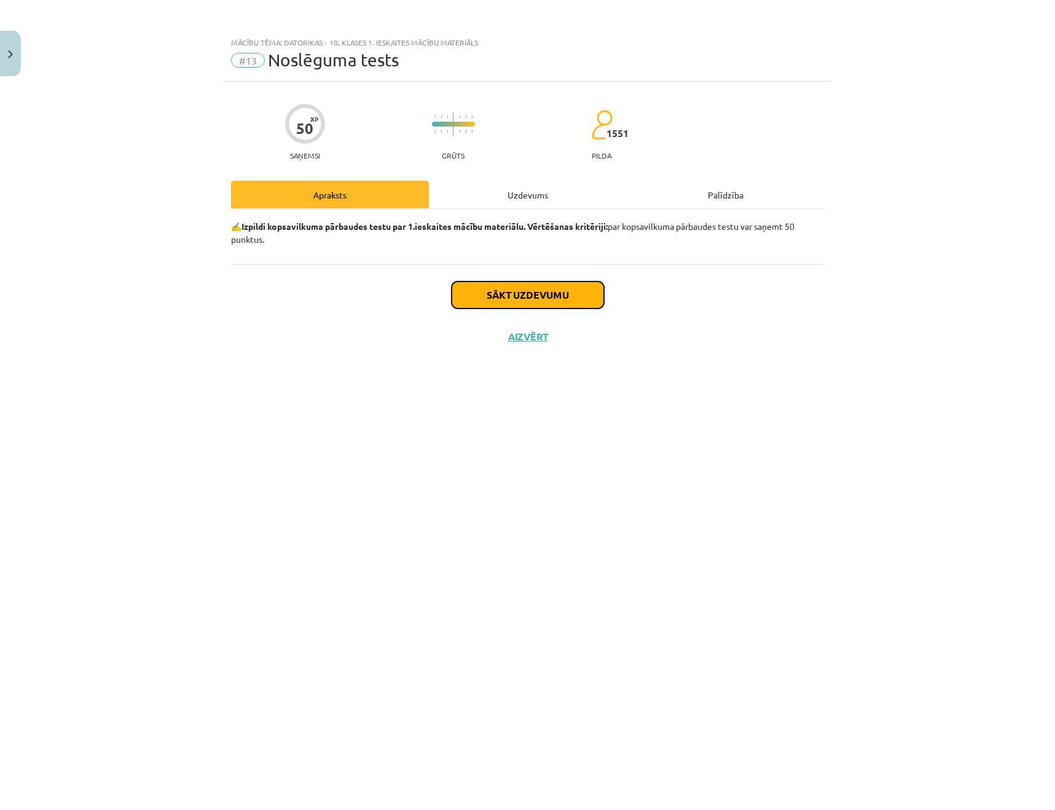
click at [495, 295] on button "Sākt uzdevumu" at bounding box center [528, 294] width 152 height 27
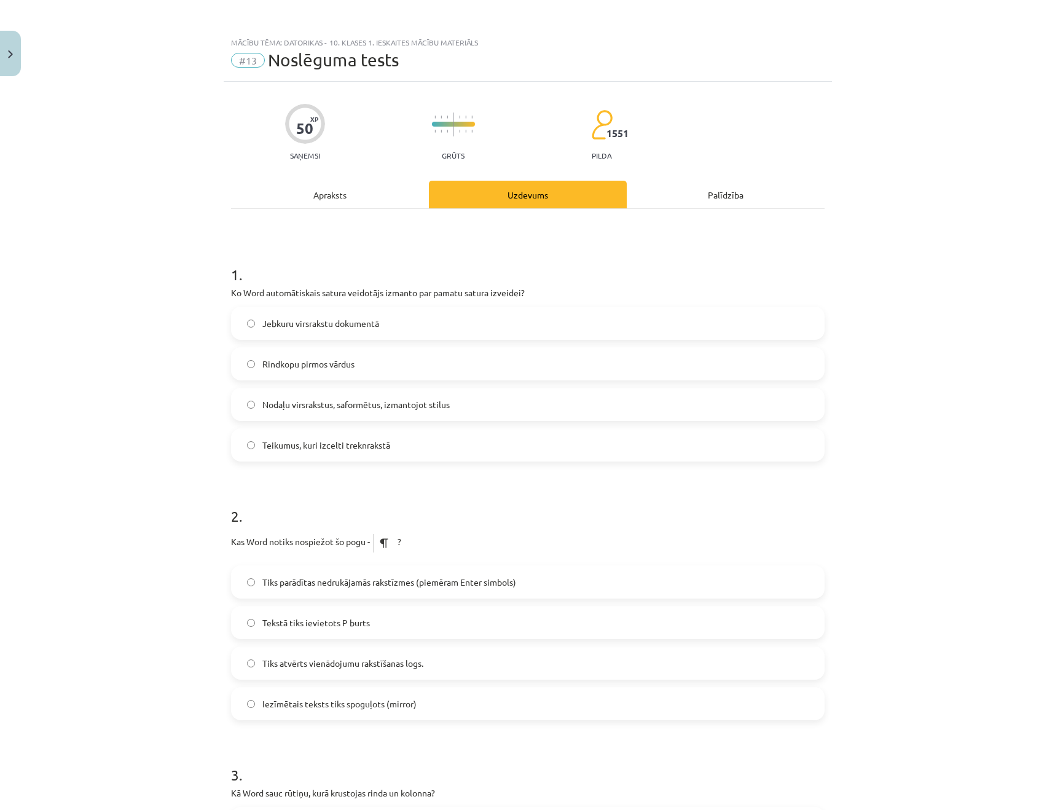
click at [302, 290] on p "Ko Word automātiskais satura veidotājs izmanto par pamatu satura izveidei?" at bounding box center [527, 292] width 593 height 13
click at [300, 290] on p "Ko Word automātiskais satura veidotājs izmanto par pamatu satura izveidei?" at bounding box center [527, 292] width 593 height 13
click at [301, 290] on p "Ko Word automātiskais satura veidotājs izmanto par pamatu satura izveidei?" at bounding box center [527, 292] width 593 height 13
click at [300, 291] on p "Ko Word automātiskais satura veidotājs izmanto par pamatu satura izveidei?" at bounding box center [527, 292] width 593 height 13
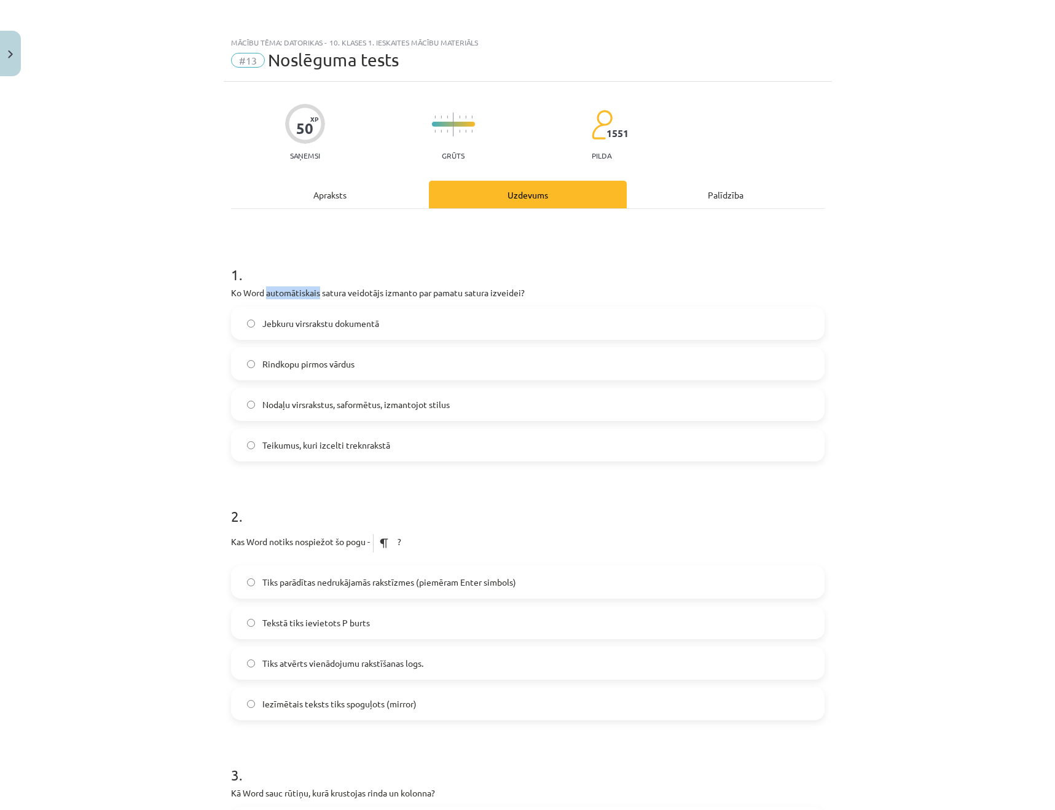
click at [300, 291] on p "Ko Word automātiskais satura veidotājs izmanto par pamatu satura izveidei?" at bounding box center [527, 292] width 593 height 13
click at [299, 291] on p "Ko Word automātiskais satura veidotājs izmanto par pamatu satura izveidei?" at bounding box center [527, 292] width 593 height 13
click at [299, 292] on p "Ko Word automātiskais satura veidotājs izmanto par pamatu satura izveidei?" at bounding box center [527, 292] width 593 height 13
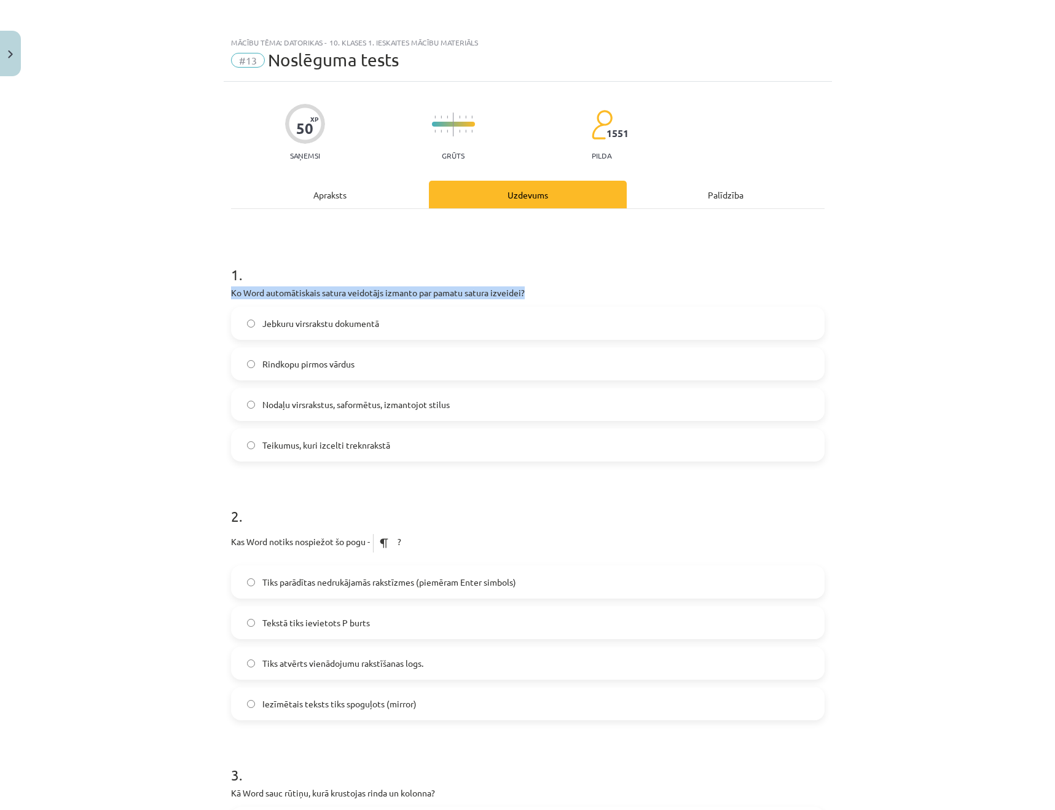
copy div "Ko Word automātiskais satura veidotājs izmanto par pamatu satura izveidei?"
click at [331, 254] on h1 "1 ." at bounding box center [527, 264] width 593 height 38
click at [396, 401] on span "Nodaļu virsrakstus, saformētus, izmantojot stilus" at bounding box center [355, 404] width 187 height 13
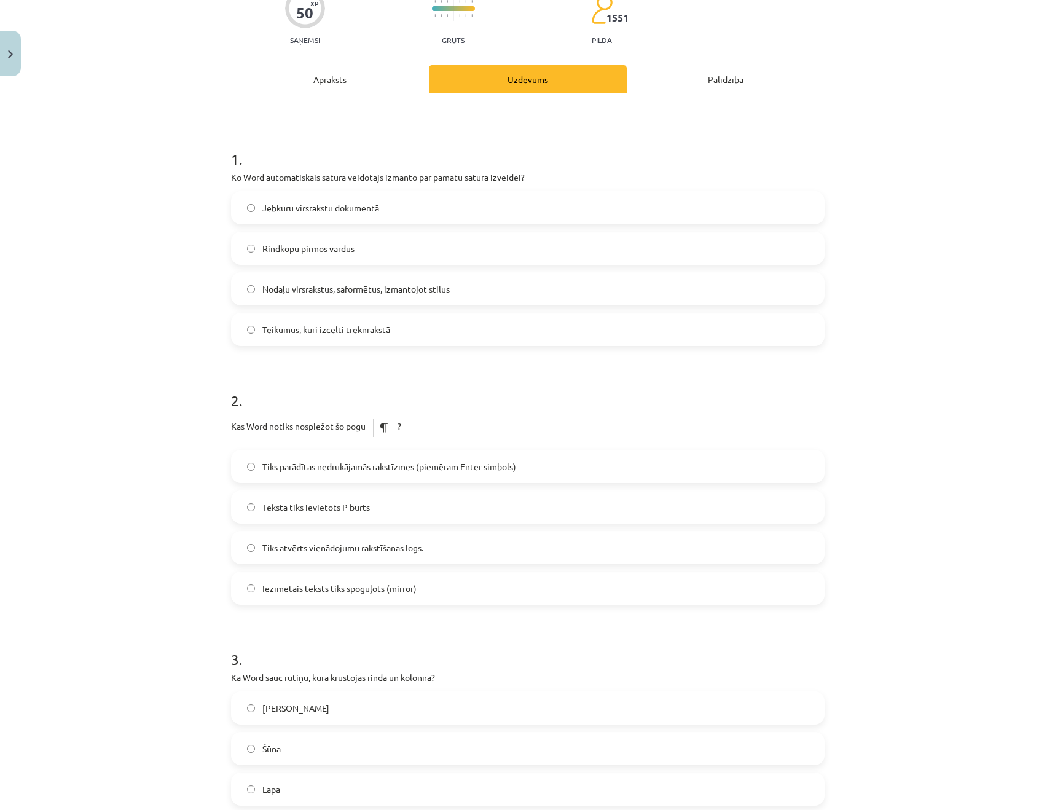
scroll to position [116, 0]
drag, startPoint x: 412, startPoint y: 421, endPoint x: 184, endPoint y: 420, distance: 227.9
click at [184, 420] on div "Mācību tēma: Datorikas - 10. klases 1. ieskaites mācību materiāls #13 Noslēguma…" at bounding box center [527, 405] width 1055 height 810
copy p "Kas Word notiks nospiežot šo pogu - ?"
click at [426, 393] on h1 "2 ." at bounding box center [527, 389] width 593 height 38
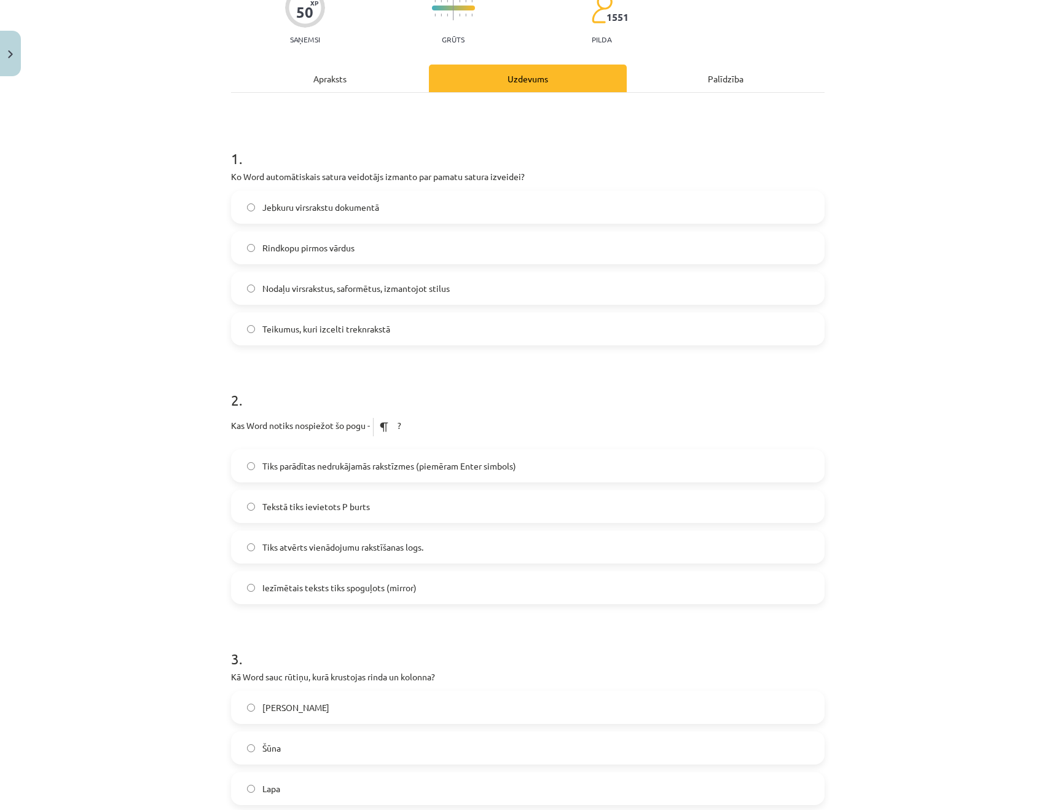
click at [413, 469] on span "Tiks parādītas nedrukājamās rakstīzmes (piemēram Enter simbols)" at bounding box center [389, 466] width 254 height 13
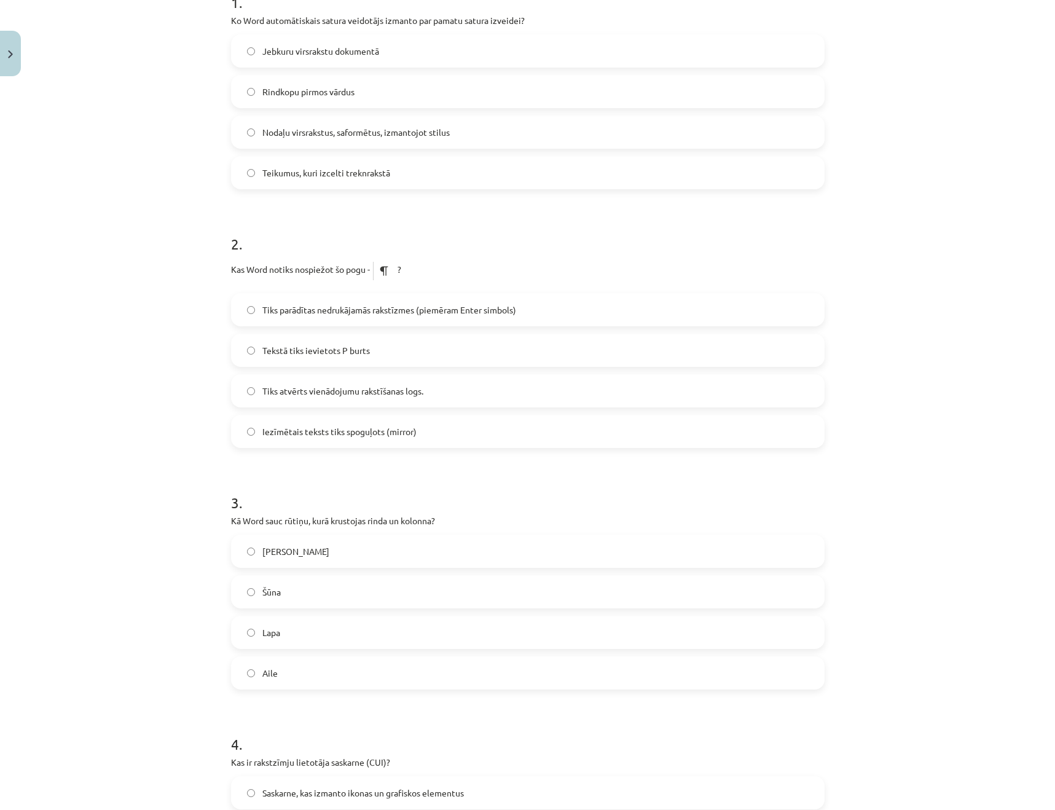
scroll to position [291, 0]
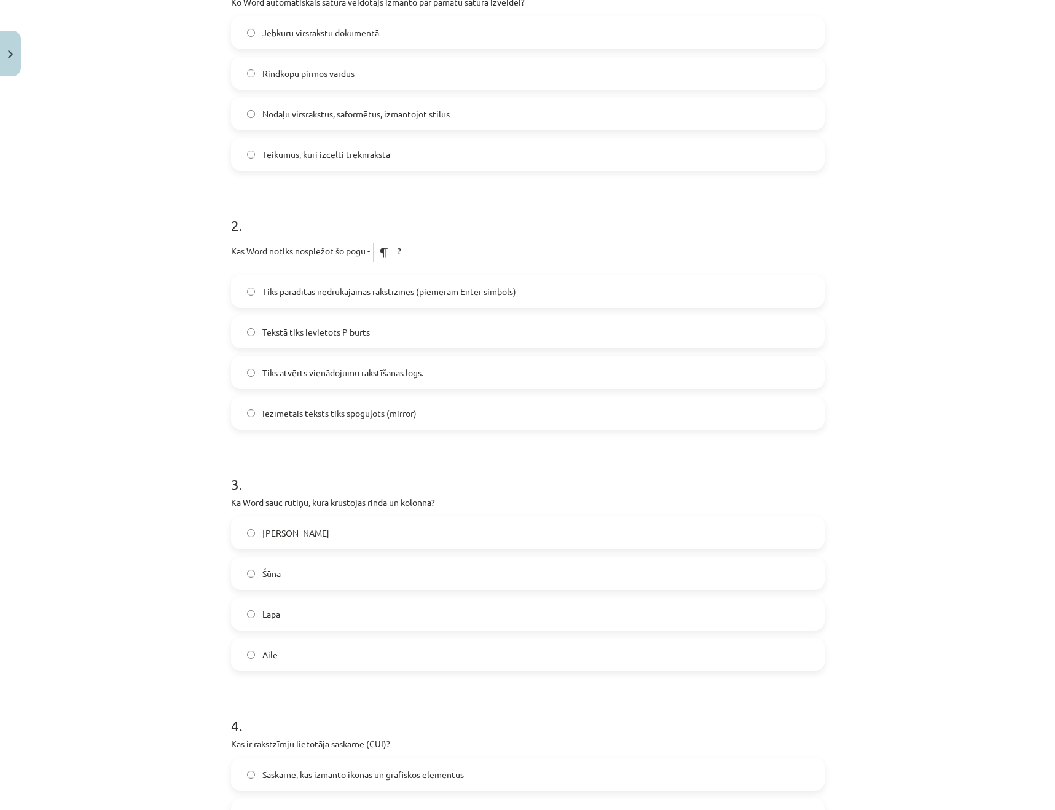
click at [405, 564] on label "Šūna" at bounding box center [527, 573] width 591 height 31
click at [369, 494] on div "3 . Kā Word sauc rūtiņu, kurā krustojas rinda un kolonna? [PERSON_NAME]" at bounding box center [527, 562] width 593 height 217
click at [368, 496] on p "Kā Word sauc rūtiņu, kurā krustojas rinda un kolonna?" at bounding box center [527, 502] width 593 height 13
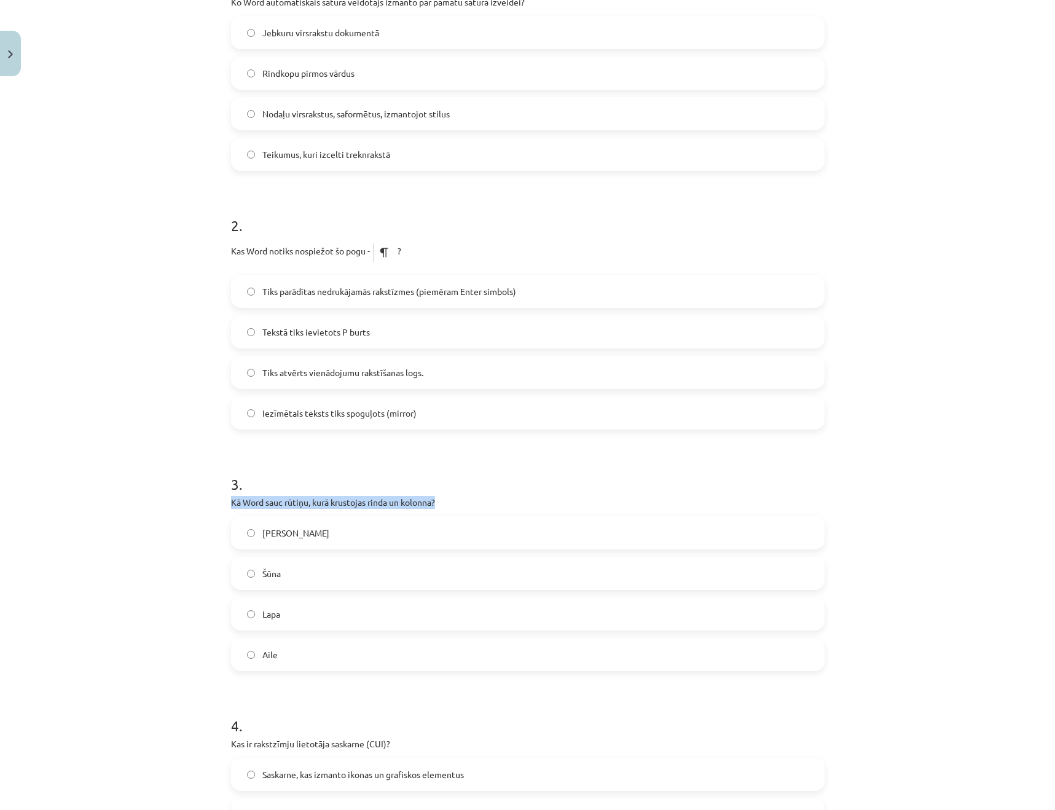
click at [368, 496] on p "Kā Word sauc rūtiņu, kurā krustojas rinda un kolonna?" at bounding box center [527, 502] width 593 height 13
copy div "Kā Word sauc rūtiņu, kurā krustojas rinda un kolonna?"
click at [18, 392] on div "Mācību tēma: Datorikas - 10. klases 1. ieskaites mācību materiāls #13 Noslēguma…" at bounding box center [527, 405] width 1055 height 810
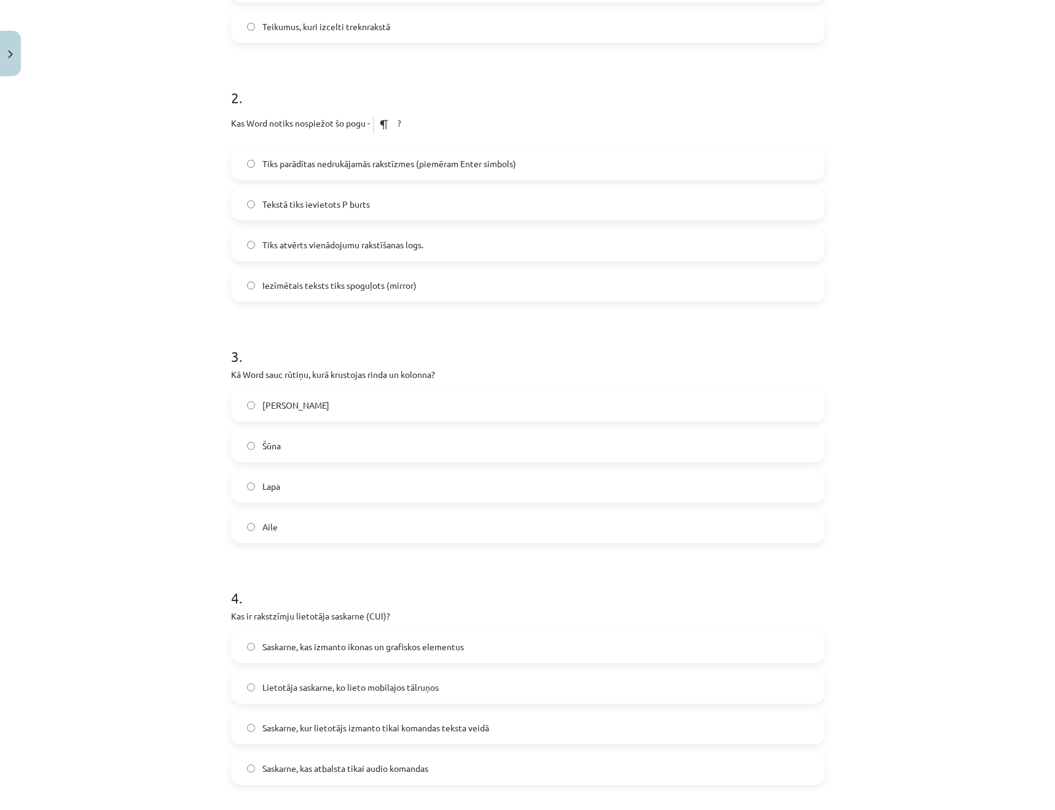
scroll to position [428, 0]
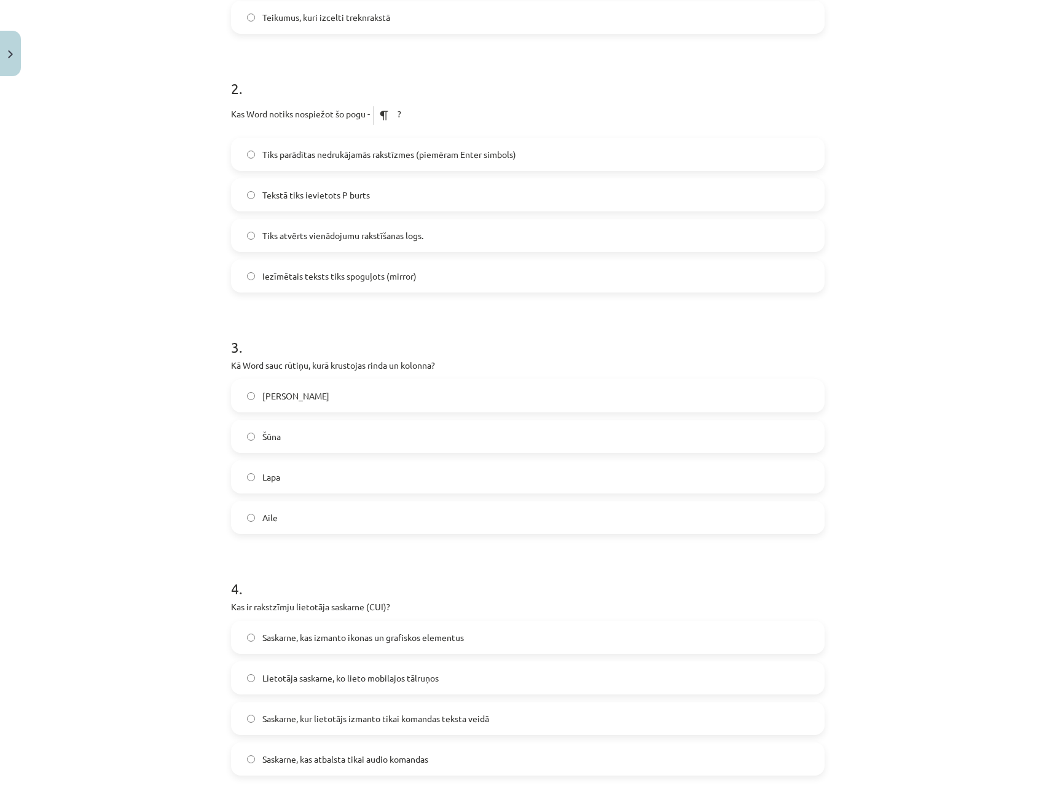
drag, startPoint x: 283, startPoint y: 587, endPoint x: 295, endPoint y: 600, distance: 17.8
click at [286, 589] on h1 "4 ." at bounding box center [527, 577] width 593 height 38
click at [296, 600] on p "Kas ir rakstzīmju lietotāja saskarne (CUI)?" at bounding box center [527, 606] width 593 height 13
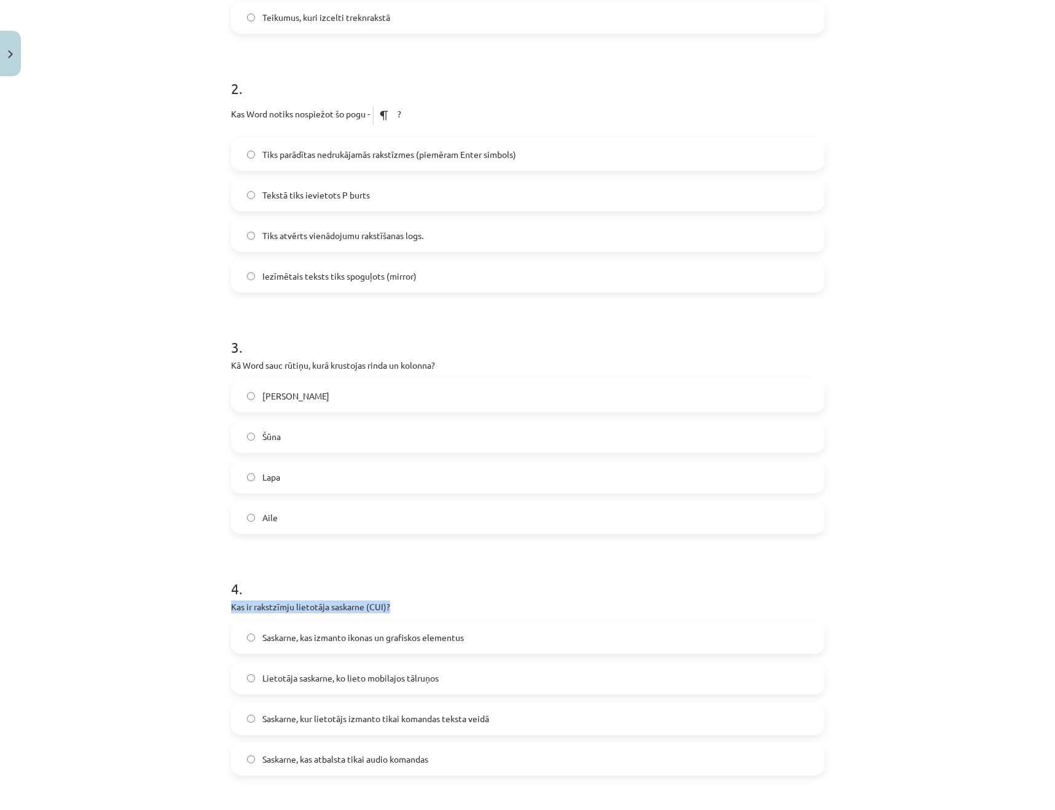
copy div "Kas ir rakstzīmju lietotāja saskarne (CUI)?"
click at [133, 412] on div "Mācību tēma: Datorikas - 10. klases 1. ieskaites mācību materiāls #13 Noslēguma…" at bounding box center [527, 405] width 1055 height 810
click at [444, 724] on span "Saskarne, kur lietotājs izmanto tikai komandas teksta veidā" at bounding box center [375, 718] width 227 height 13
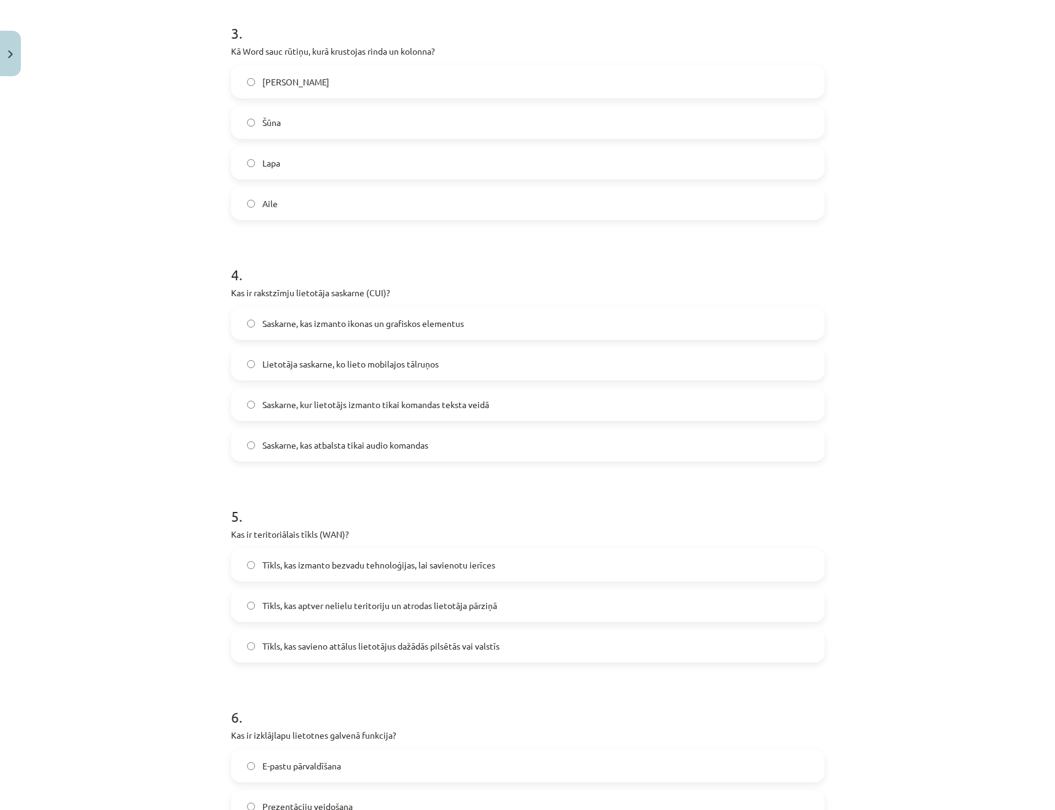
scroll to position [748, 0]
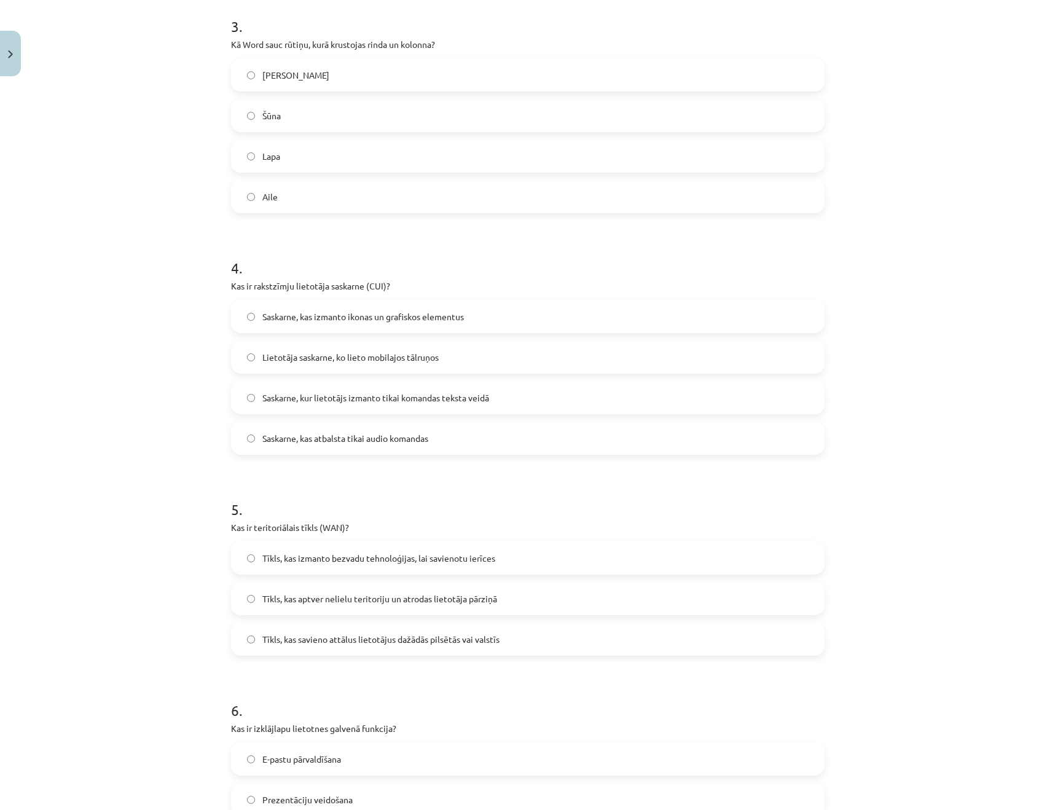
click at [313, 644] on span "Tīkls, kas savieno attālus lietotājus dažādās pilsētās vai valstīs" at bounding box center [380, 639] width 237 height 13
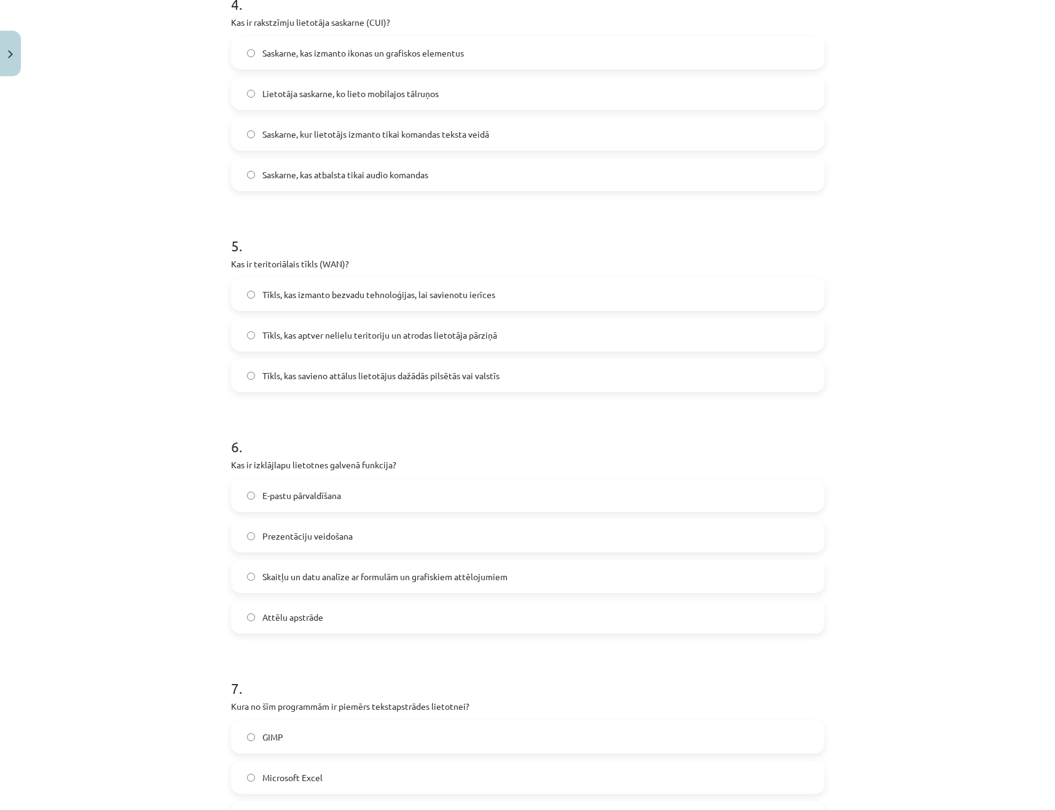
scroll to position [1014, 0]
click at [439, 581] on label "Skaitļu un datu analīze ar formulām un grafiskiem attēlojumiem" at bounding box center [527, 573] width 591 height 31
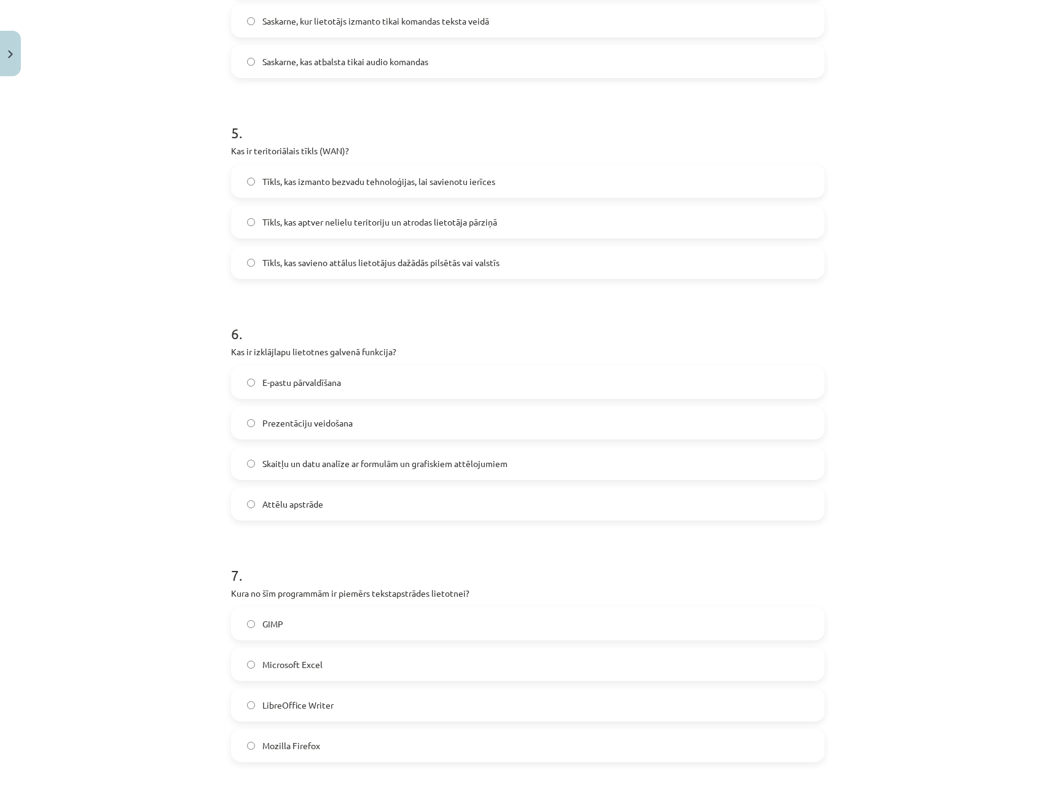
scroll to position [1126, 0]
drag, startPoint x: 358, startPoint y: 697, endPoint x: 347, endPoint y: 697, distance: 11.1
click at [358, 697] on label "LibreOffice Writer" at bounding box center [527, 703] width 591 height 31
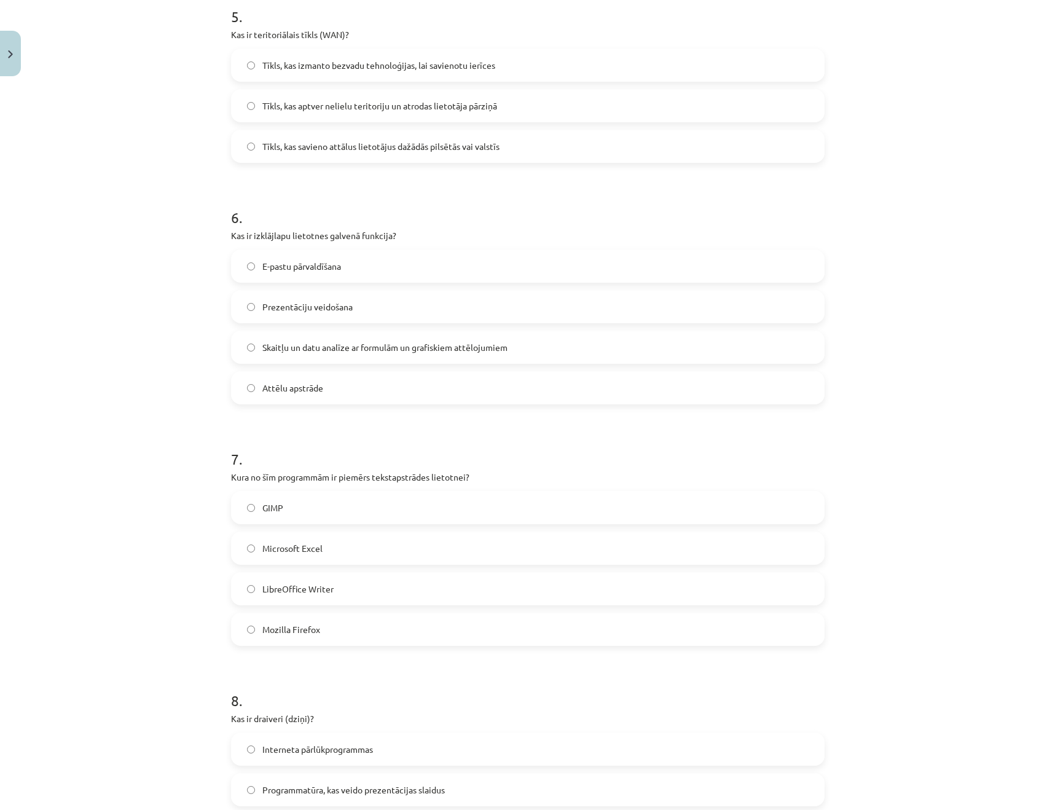
scroll to position [1383, 0]
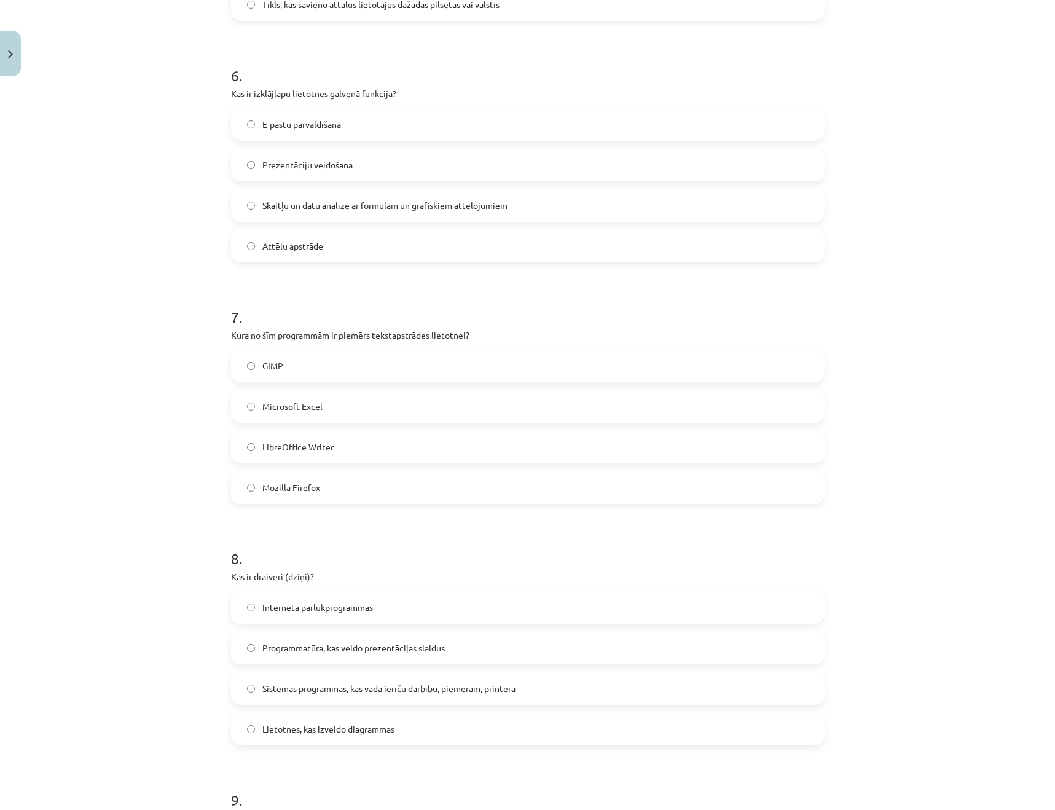
click at [391, 693] on span "Sistēmas programmas, kas vada ierīču darbību, piemēram, printera" at bounding box center [388, 688] width 253 height 13
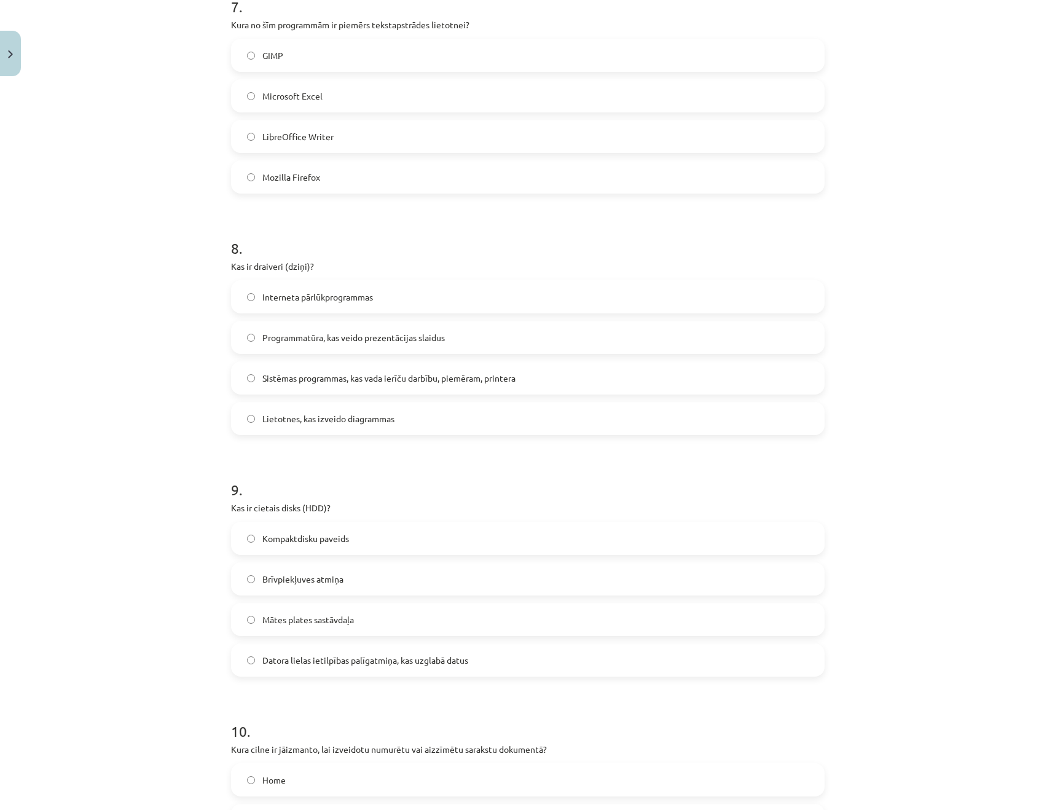
scroll to position [1696, 0]
click at [353, 669] on label "Datora lielas ietilpības palīgatmiņa, kas uzglabā datus" at bounding box center [527, 657] width 591 height 31
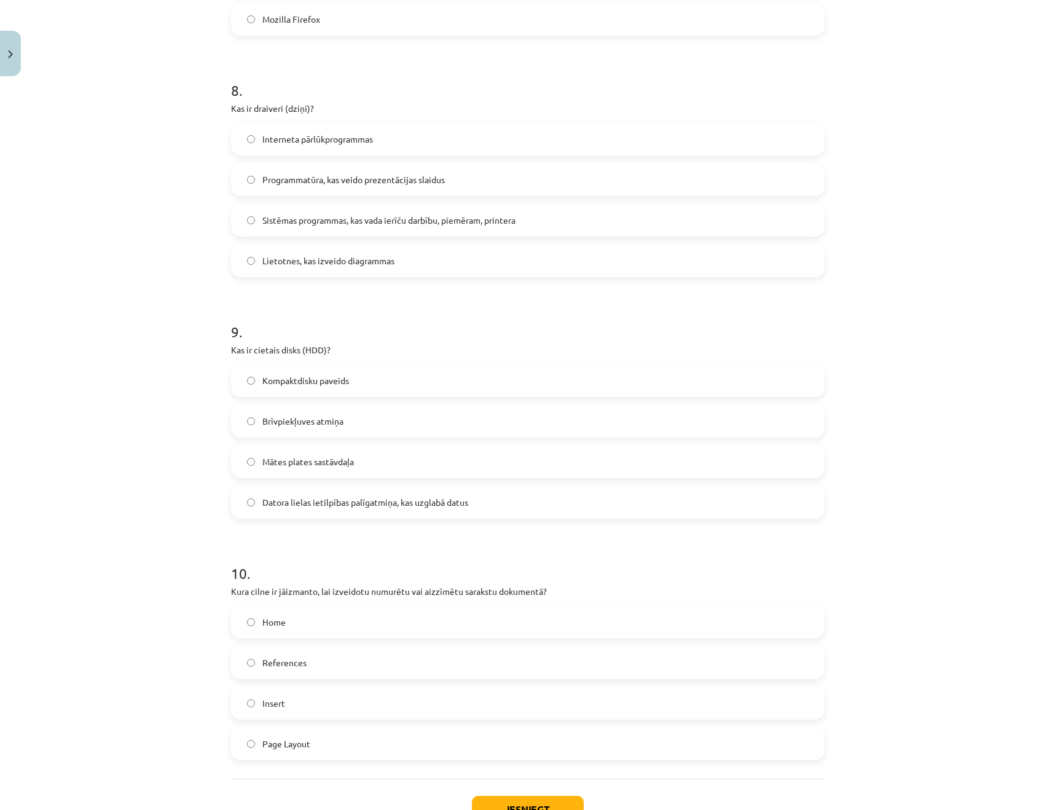
scroll to position [1852, 0]
click at [367, 716] on label "Insert" at bounding box center [527, 701] width 591 height 31
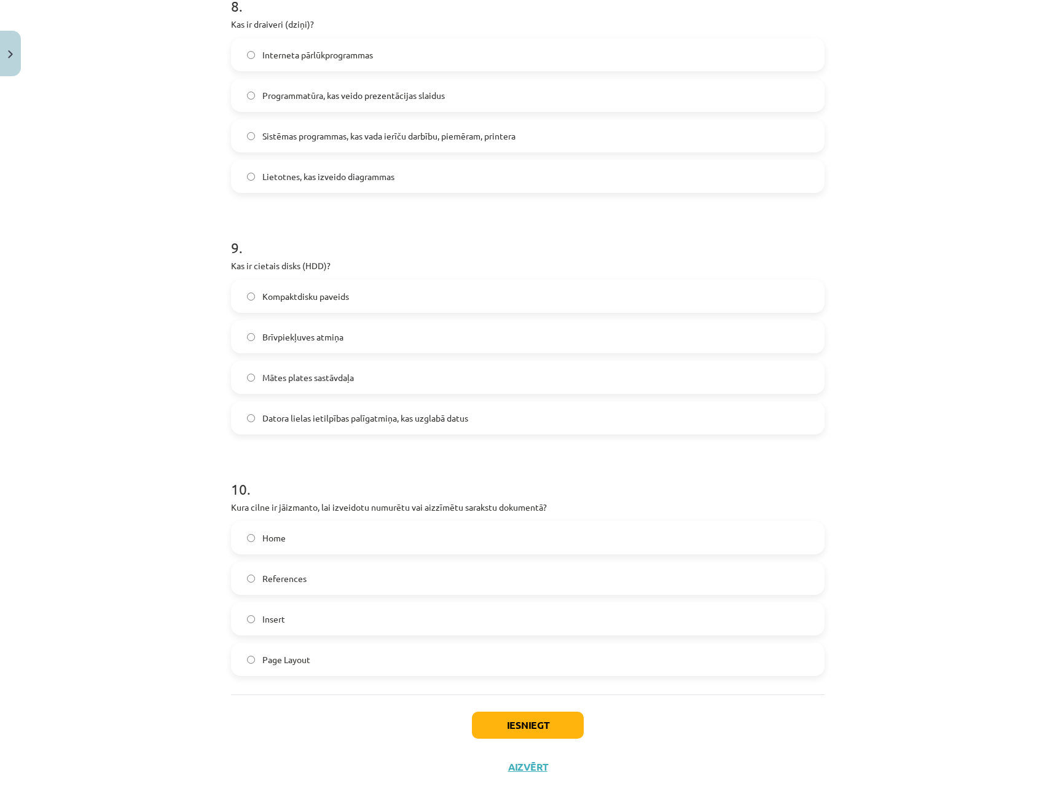
scroll to position [1944, 0]
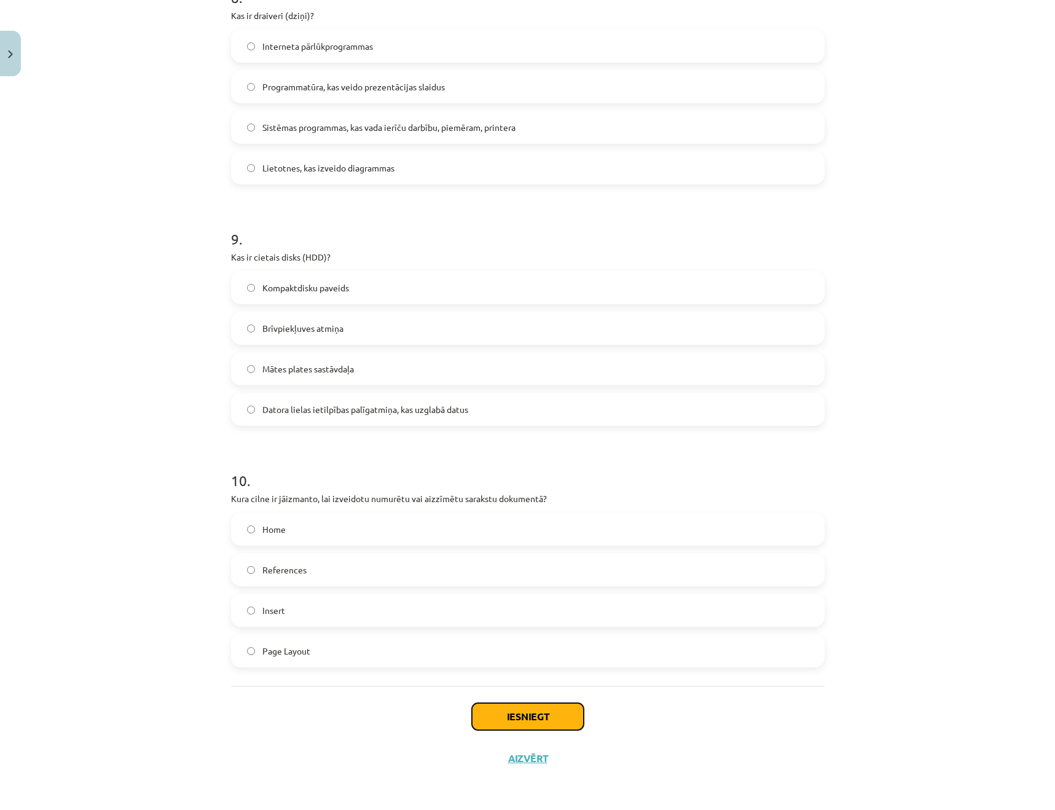
click at [533, 717] on button "Iesniegt" at bounding box center [528, 716] width 112 height 27
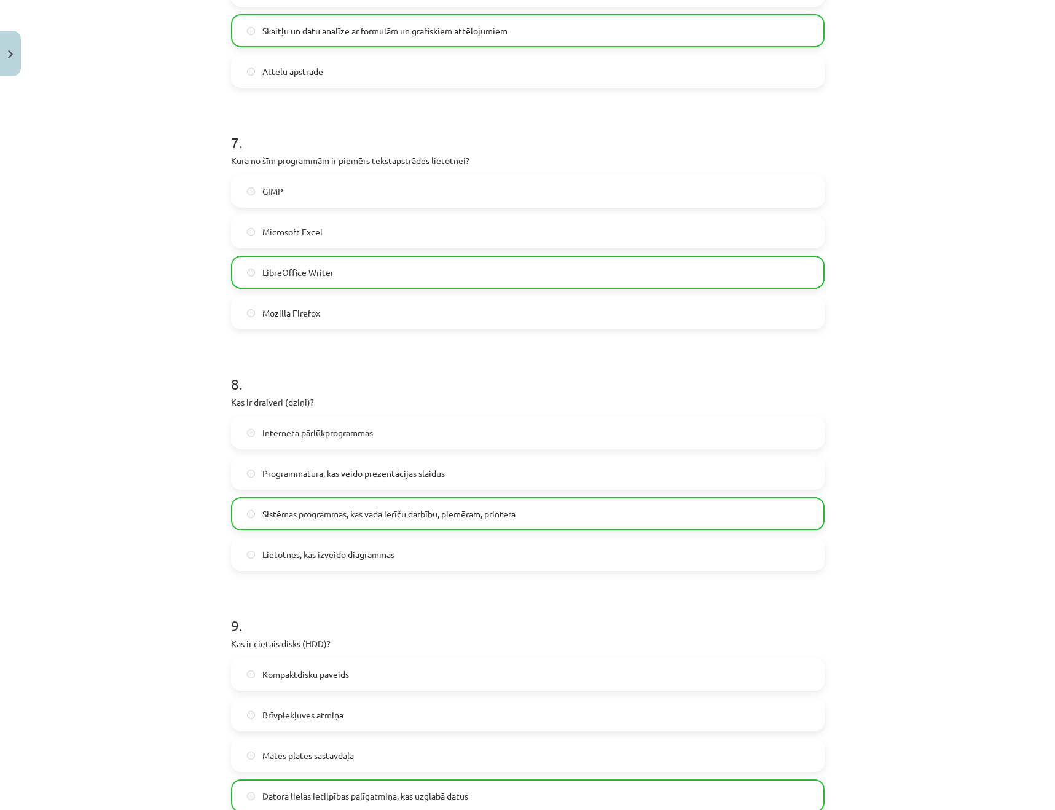
scroll to position [1983, 0]
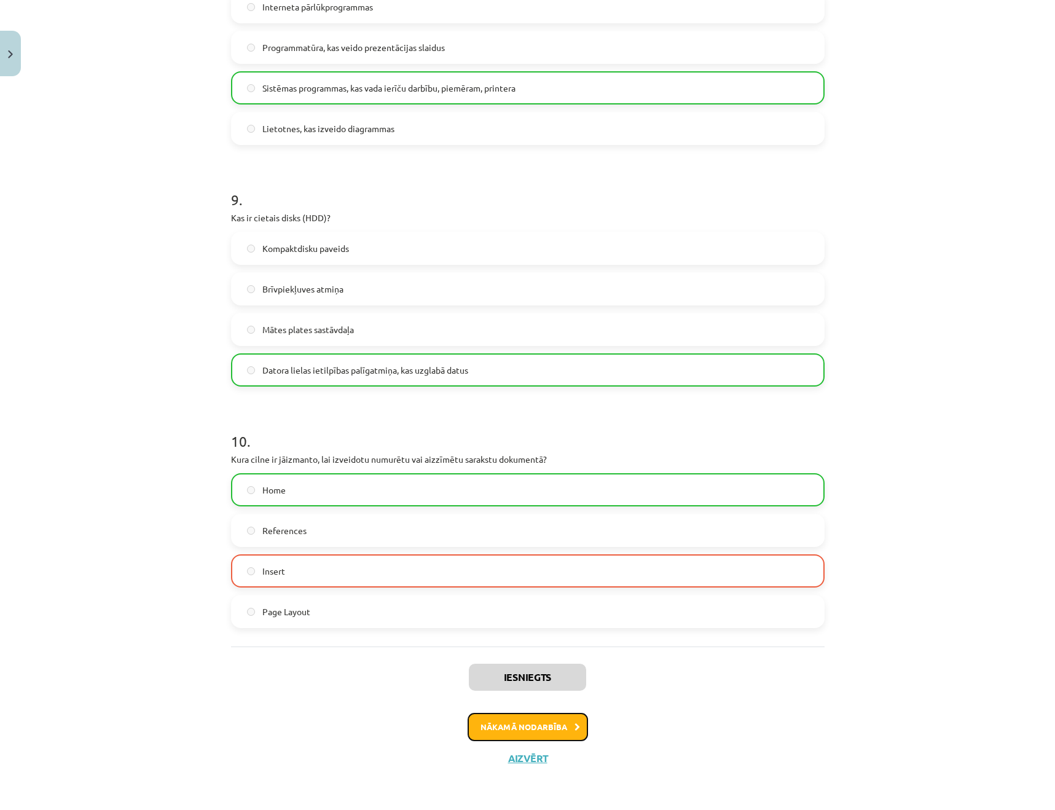
click at [541, 719] on button "Nākamā nodarbība" at bounding box center [528, 727] width 120 height 28
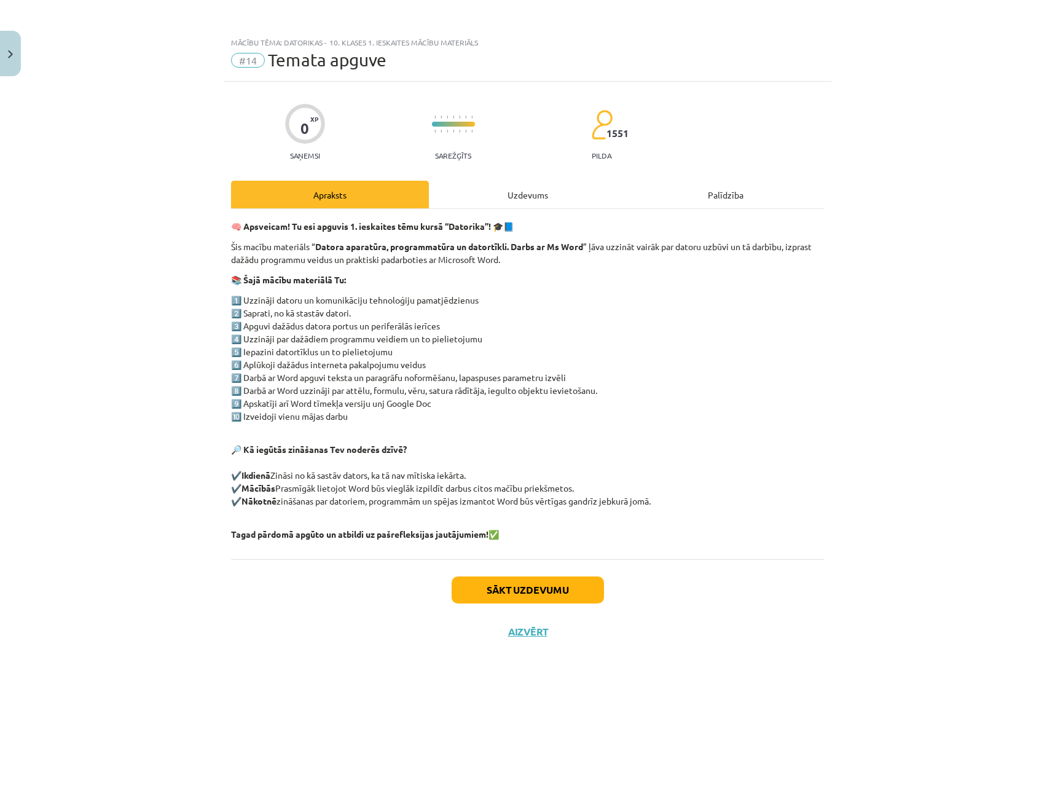
scroll to position [0, 0]
click at [501, 587] on button "Sākt uzdevumu" at bounding box center [528, 589] width 152 height 27
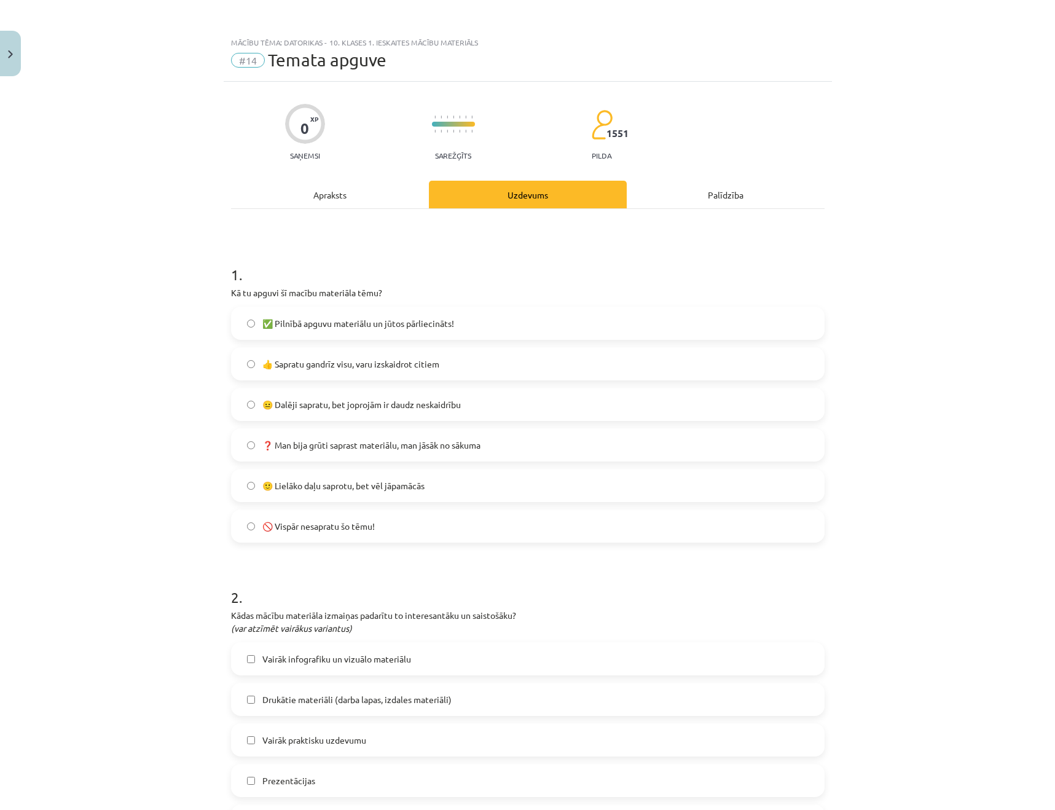
click at [463, 369] on label "👍 Sapratu gandrīz visu, varu izskaidrot citiem" at bounding box center [527, 363] width 591 height 31
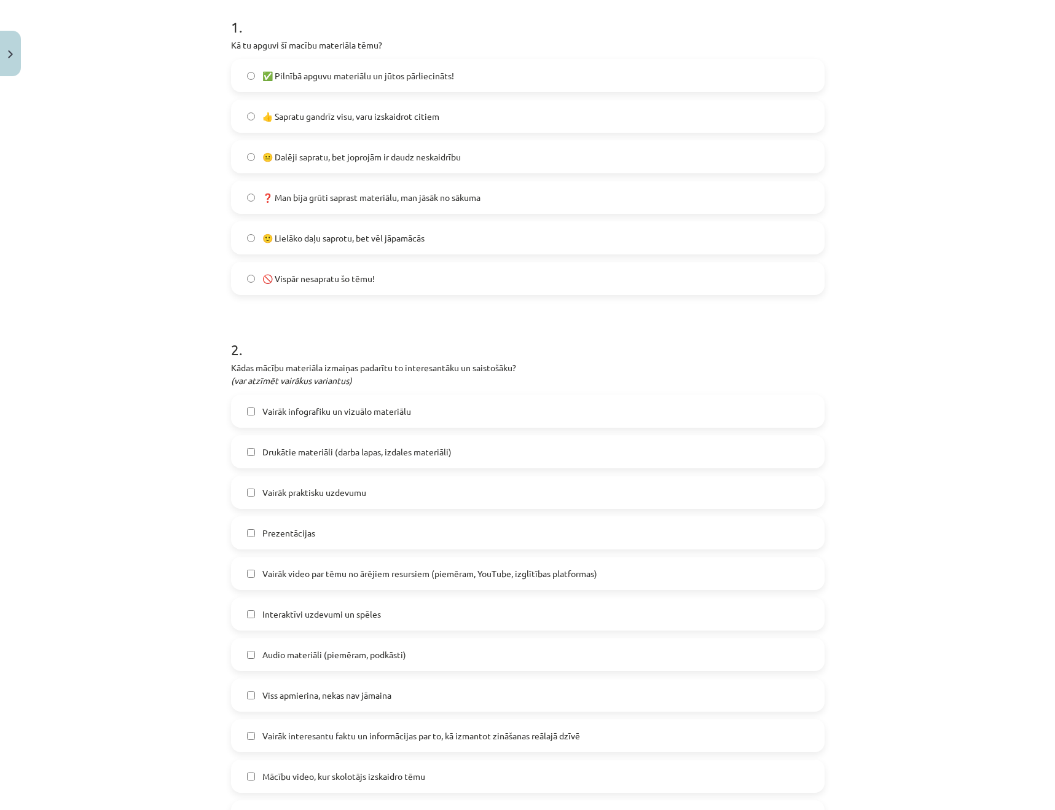
scroll to position [251, 0]
click at [389, 493] on label "Vairāk praktisku uzdevumu" at bounding box center [527, 491] width 591 height 31
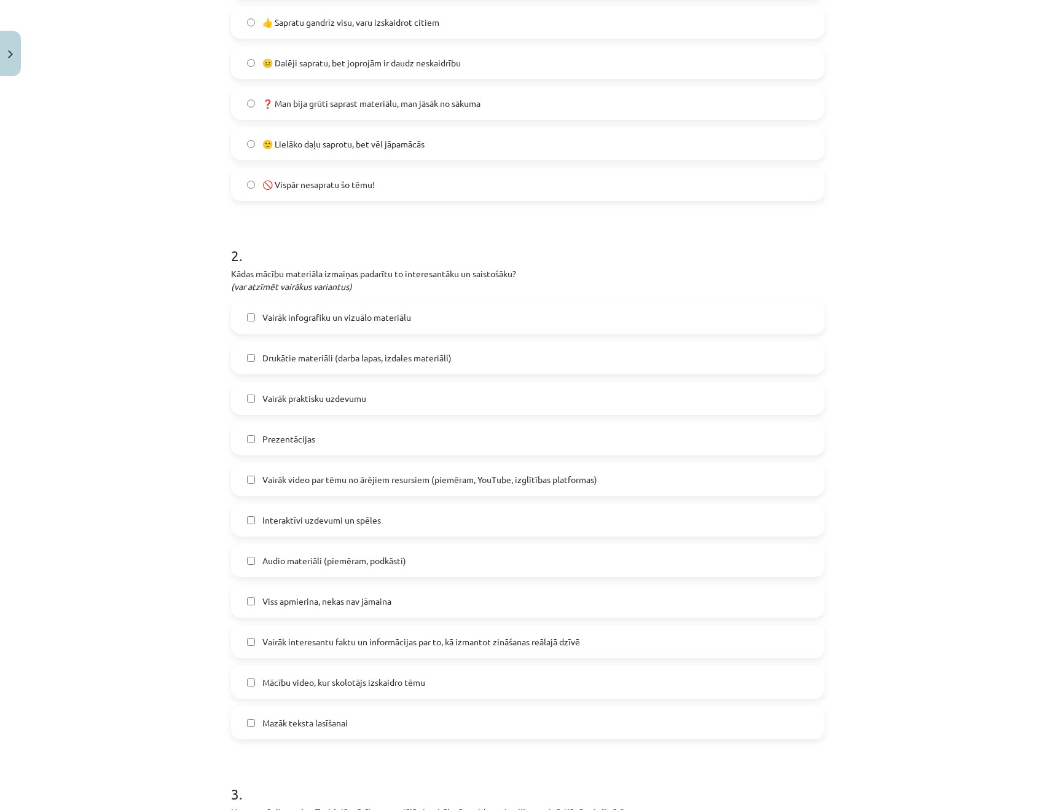
scroll to position [351, 0]
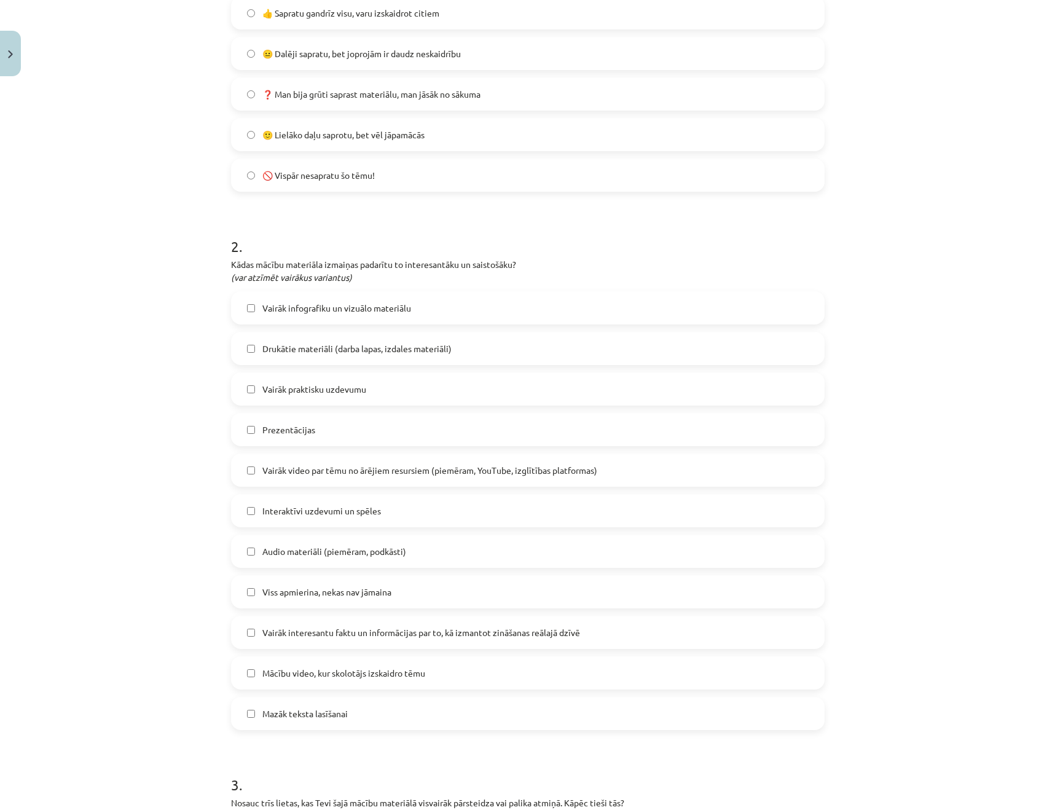
click at [340, 629] on span "Vairāk interesantu faktu un informācijas par to, kā izmantot zināšanas reālajā …" at bounding box center [421, 632] width 318 height 13
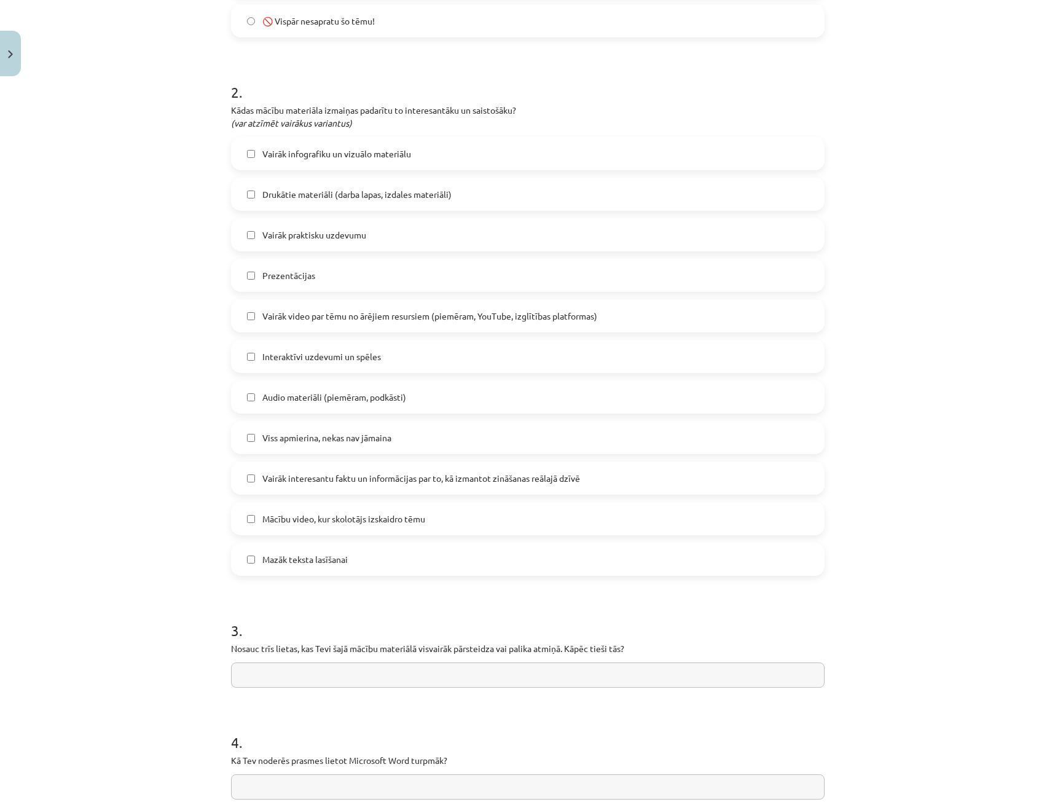
scroll to position [506, 0]
click at [309, 571] on label "Mazāk teksta lasīšanai" at bounding box center [527, 558] width 591 height 31
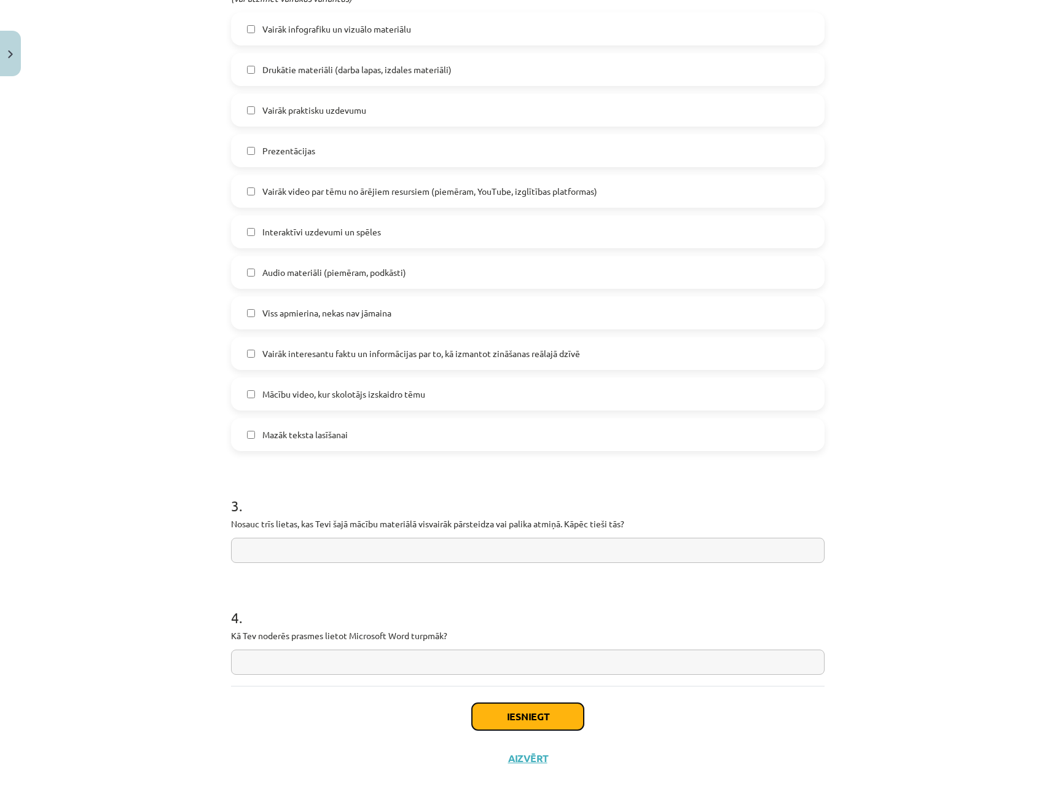
click at [569, 706] on button "Iesniegt" at bounding box center [528, 716] width 112 height 27
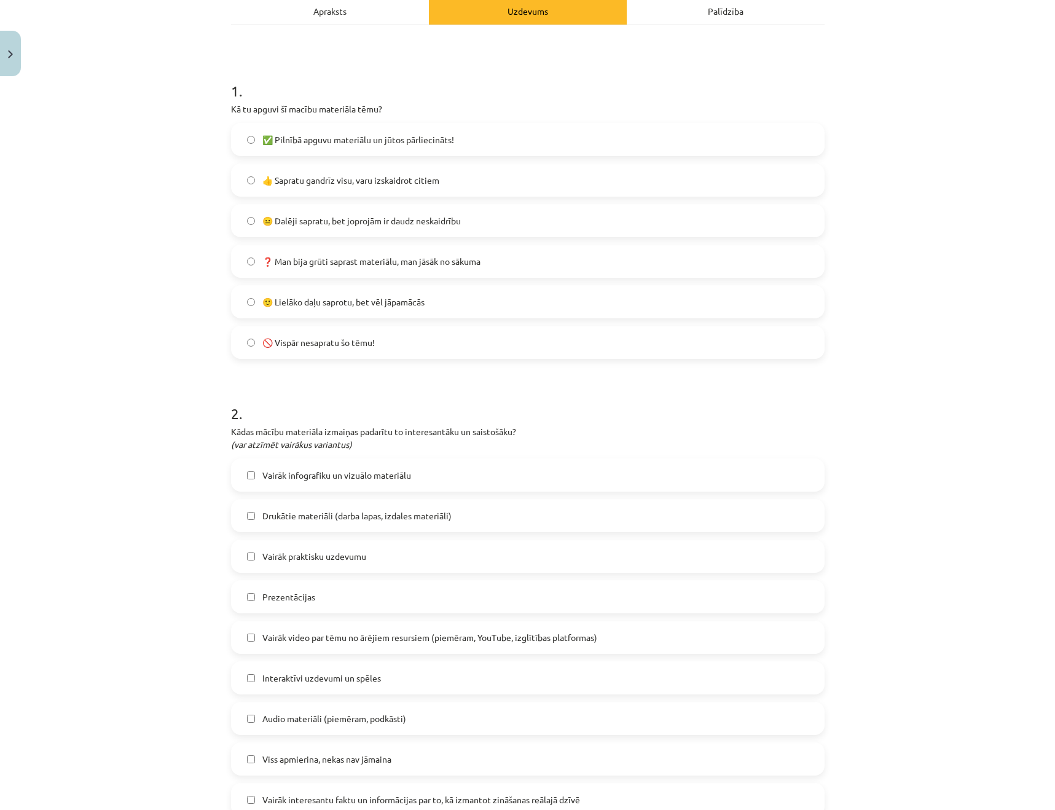
scroll to position [0, 0]
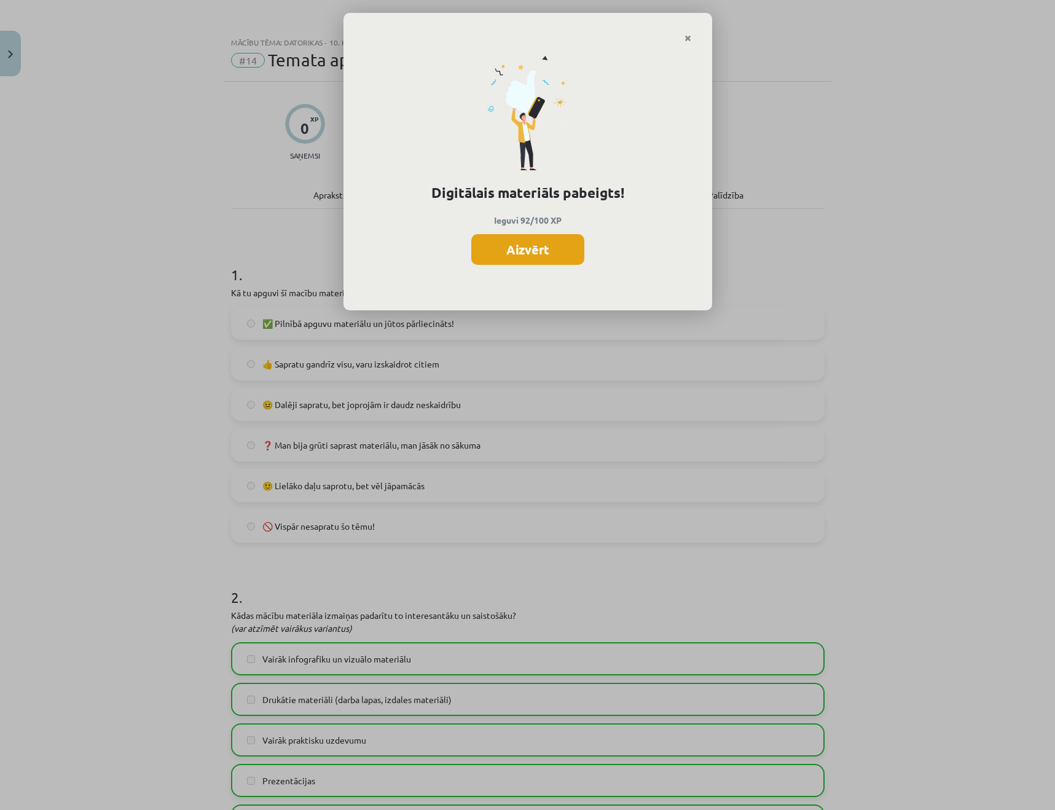
click at [562, 252] on button "Aizvērt" at bounding box center [527, 249] width 113 height 31
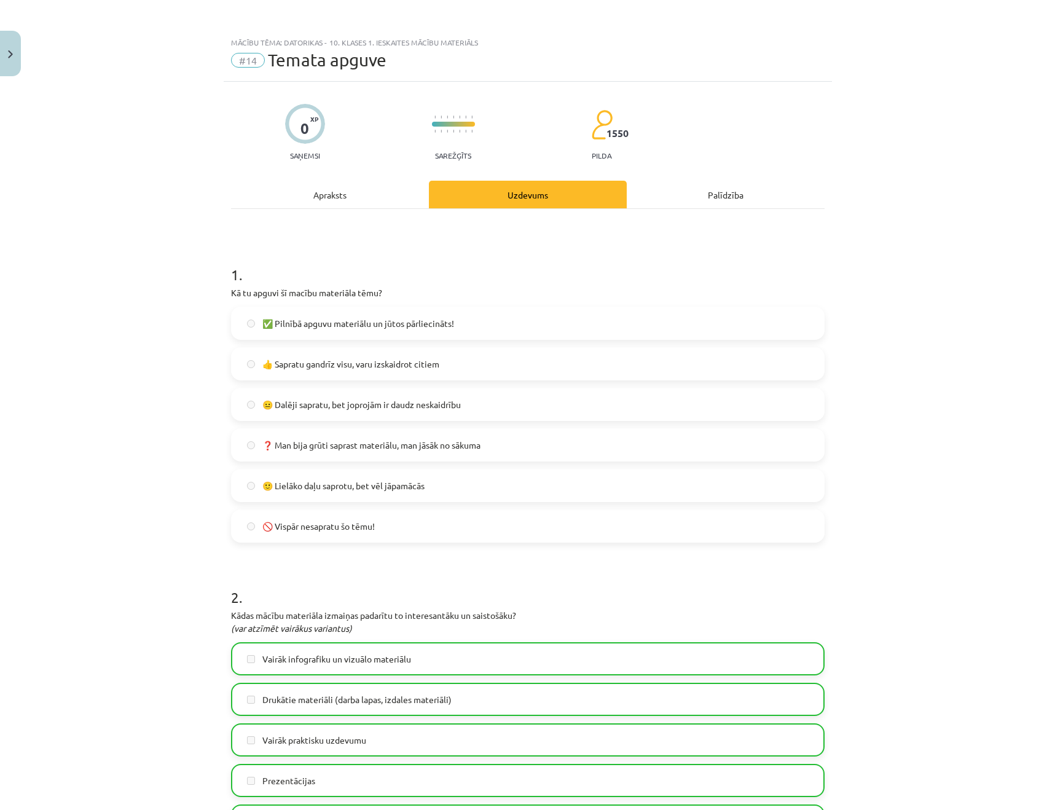
scroll to position [630, 0]
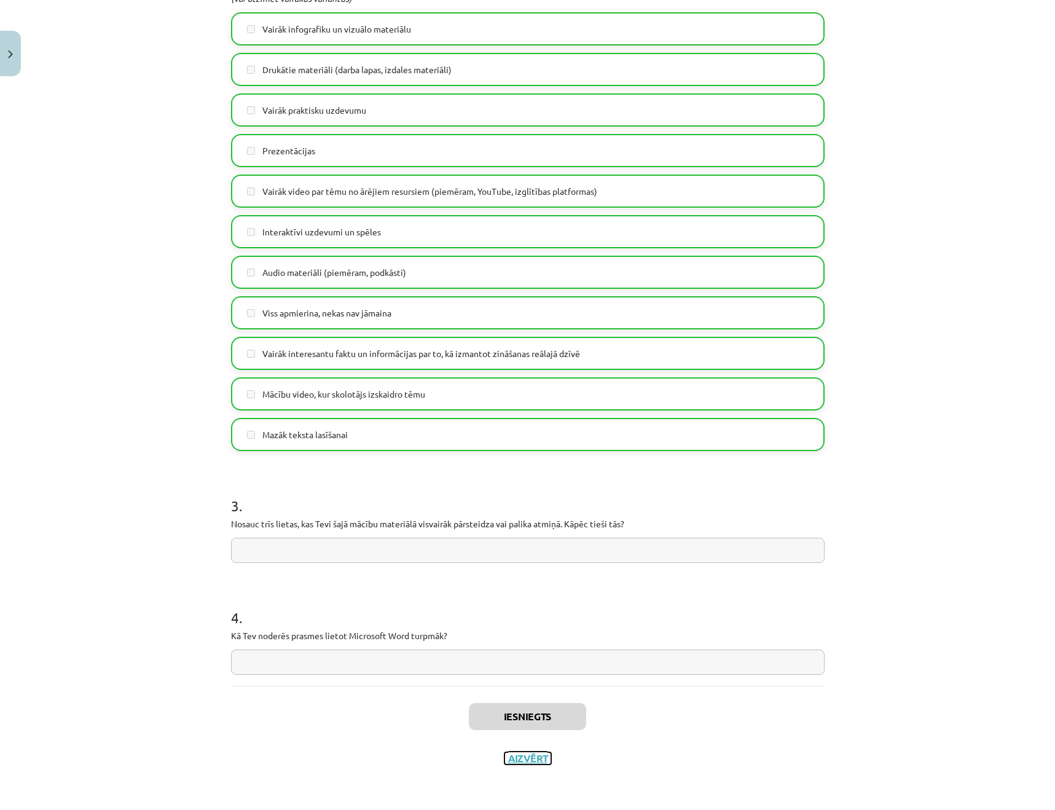
click at [517, 752] on button "Aizvērt" at bounding box center [527, 758] width 47 height 12
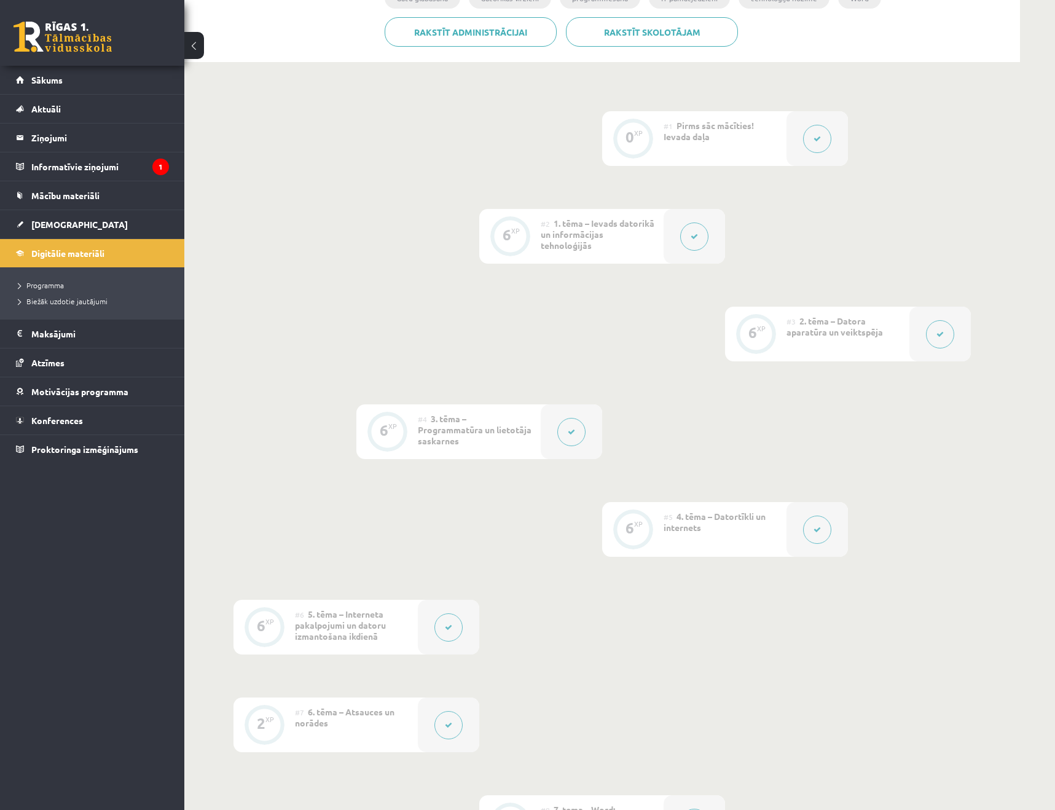
scroll to position [0, 0]
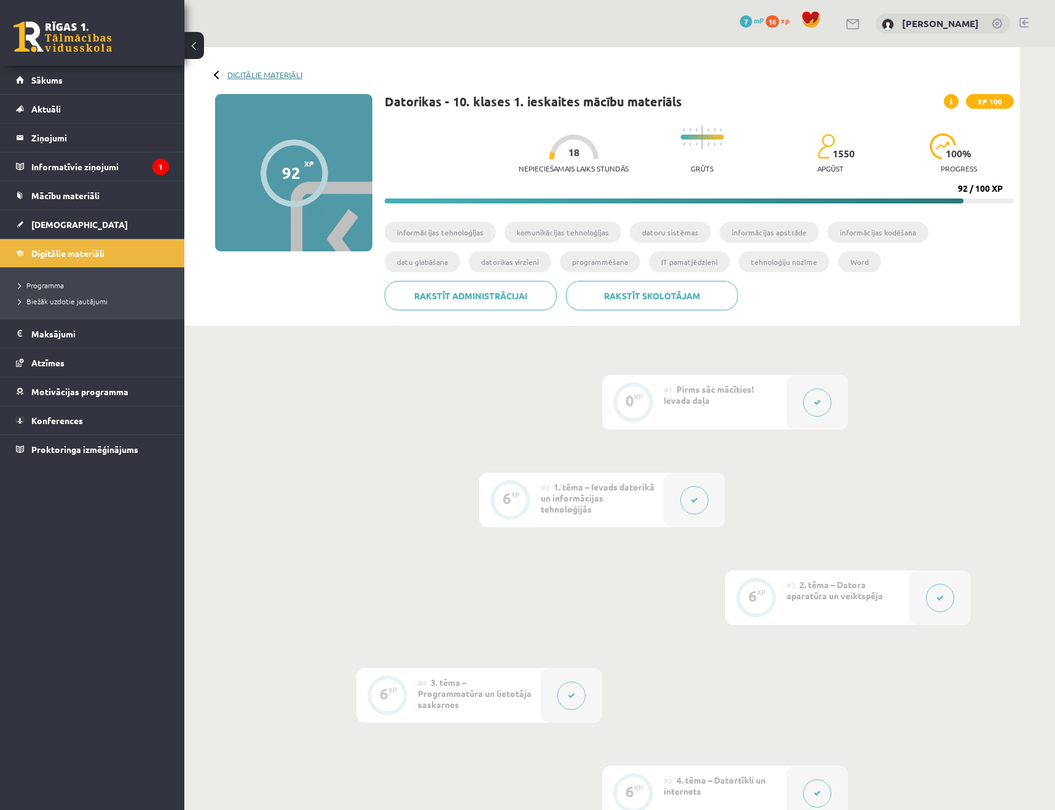
click at [246, 74] on link "Digitālie materiāli" at bounding box center [264, 74] width 75 height 9
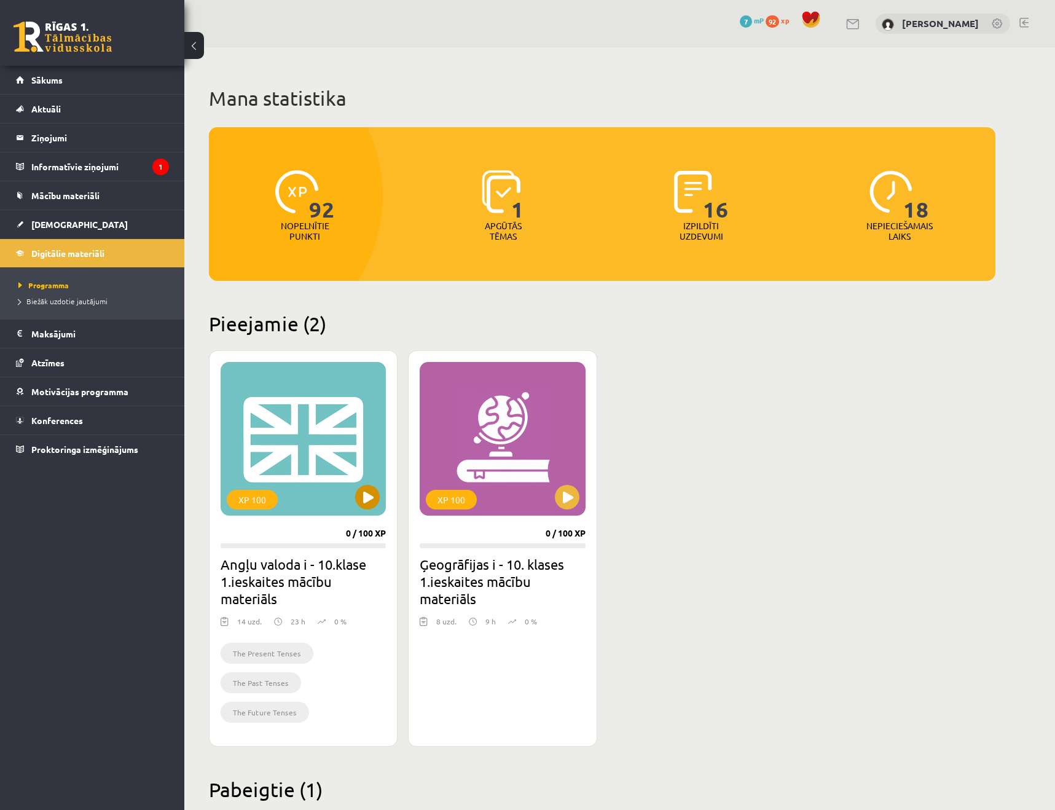
click at [348, 496] on div "XP 100" at bounding box center [303, 439] width 165 height 154
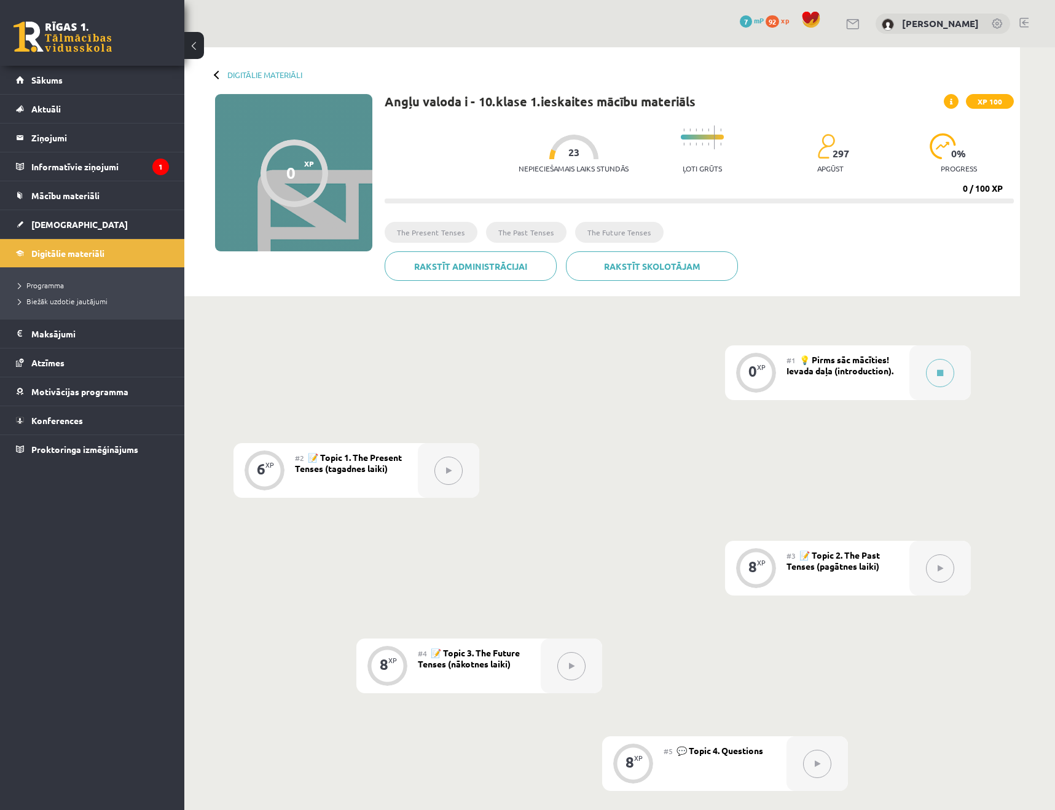
click at [877, 372] on span "💡 Pirms sāc mācīties! Ievada daļa (introduction)." at bounding box center [839, 365] width 107 height 22
click at [946, 373] on button at bounding box center [940, 373] width 28 height 28
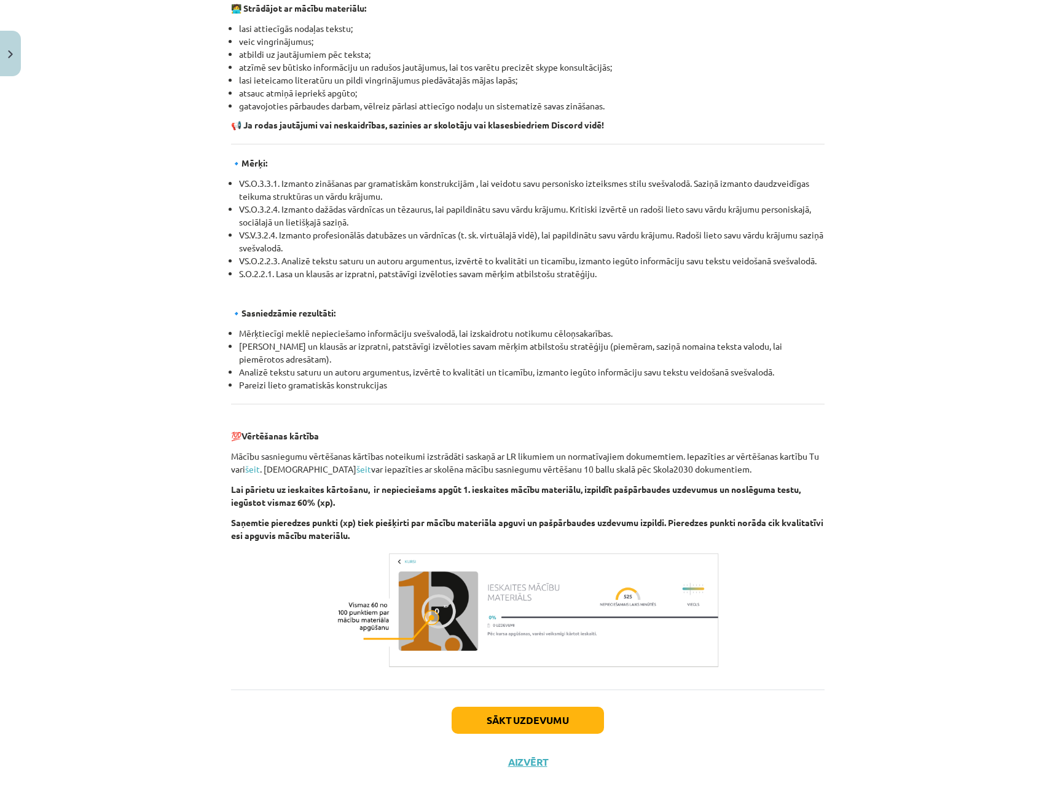
scroll to position [1038, 0]
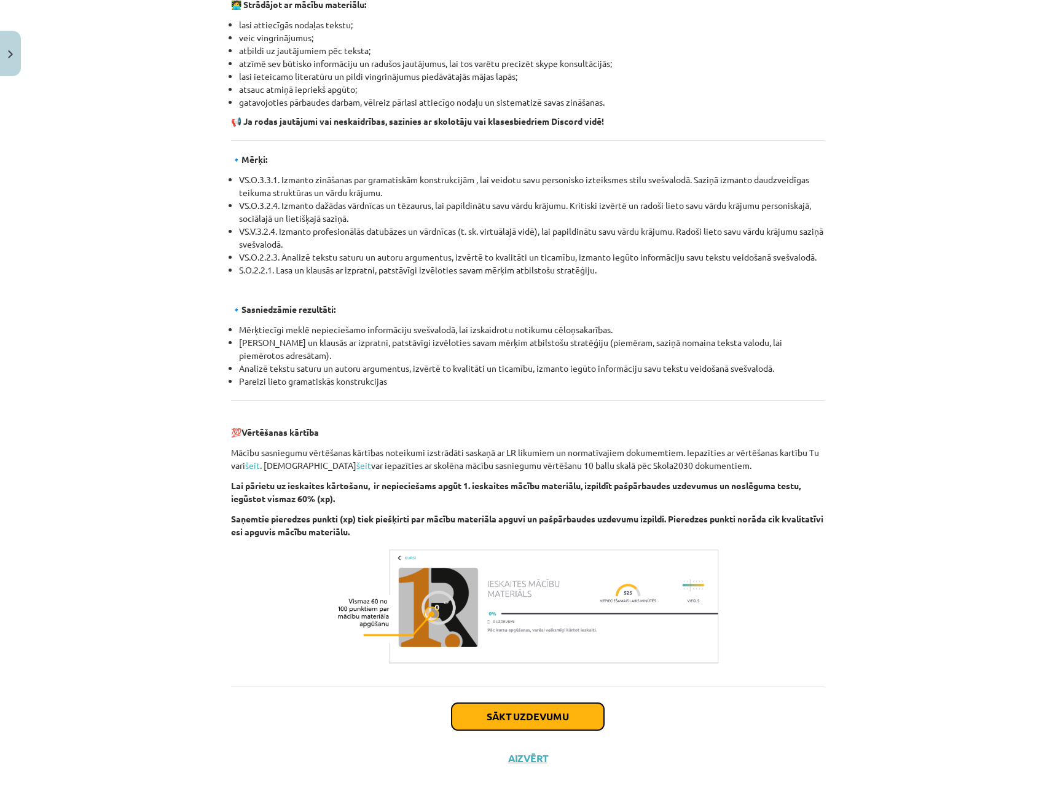
click at [542, 711] on button "Sākt uzdevumu" at bounding box center [528, 716] width 152 height 27
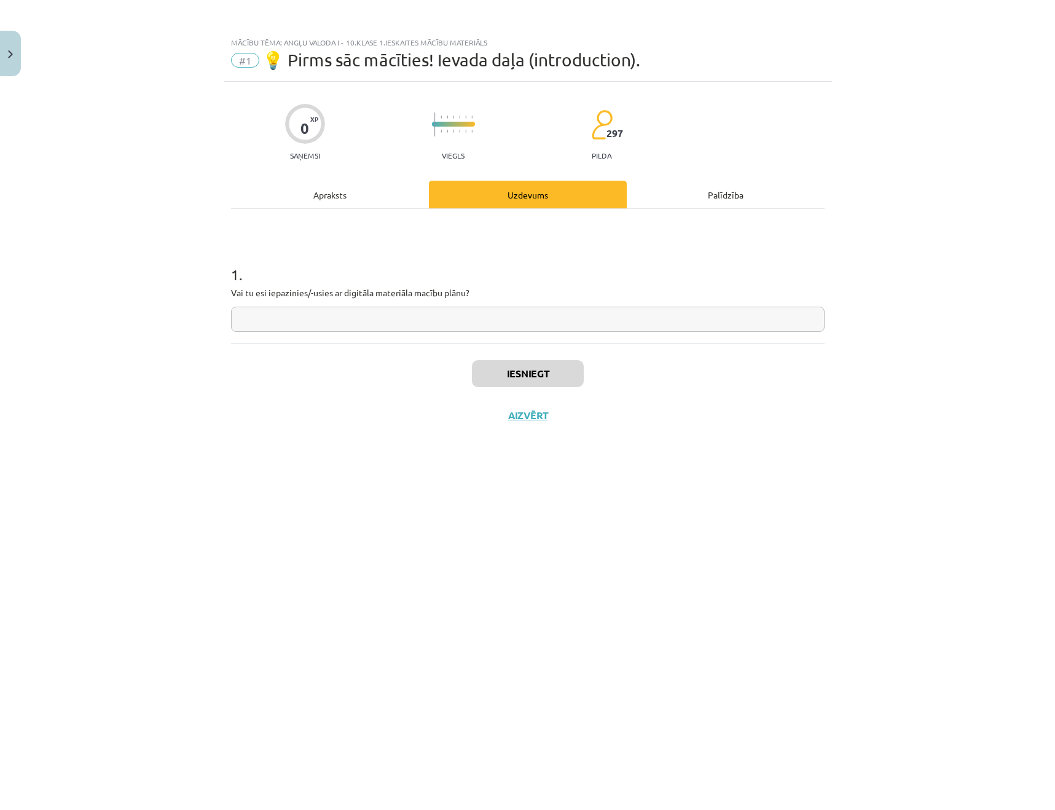
click at [398, 332] on div "1 . Vai tu esi iepazinies/-usies ar digitāla materiāla macību plānu?" at bounding box center [527, 276] width 593 height 134
click at [398, 315] on input "text" at bounding box center [527, 319] width 593 height 25
type input "**"
click at [519, 374] on button "Iesniegt" at bounding box center [528, 373] width 112 height 27
click at [512, 431] on button "Nākamā nodarbība" at bounding box center [528, 423] width 120 height 28
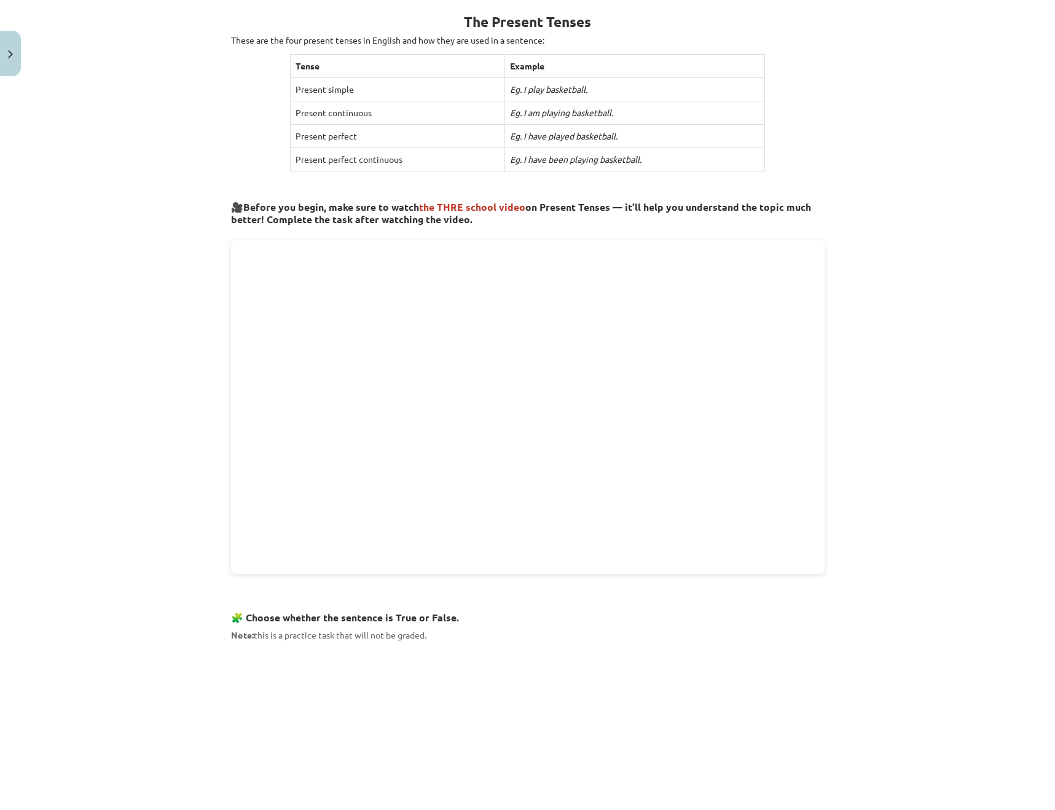
scroll to position [230, 0]
click at [847, 491] on div "Mācību tēma: Angļu valoda i - 10.klase 1.ieskaites mācību materiāls #2 📝 Topic …" at bounding box center [527, 405] width 1055 height 810
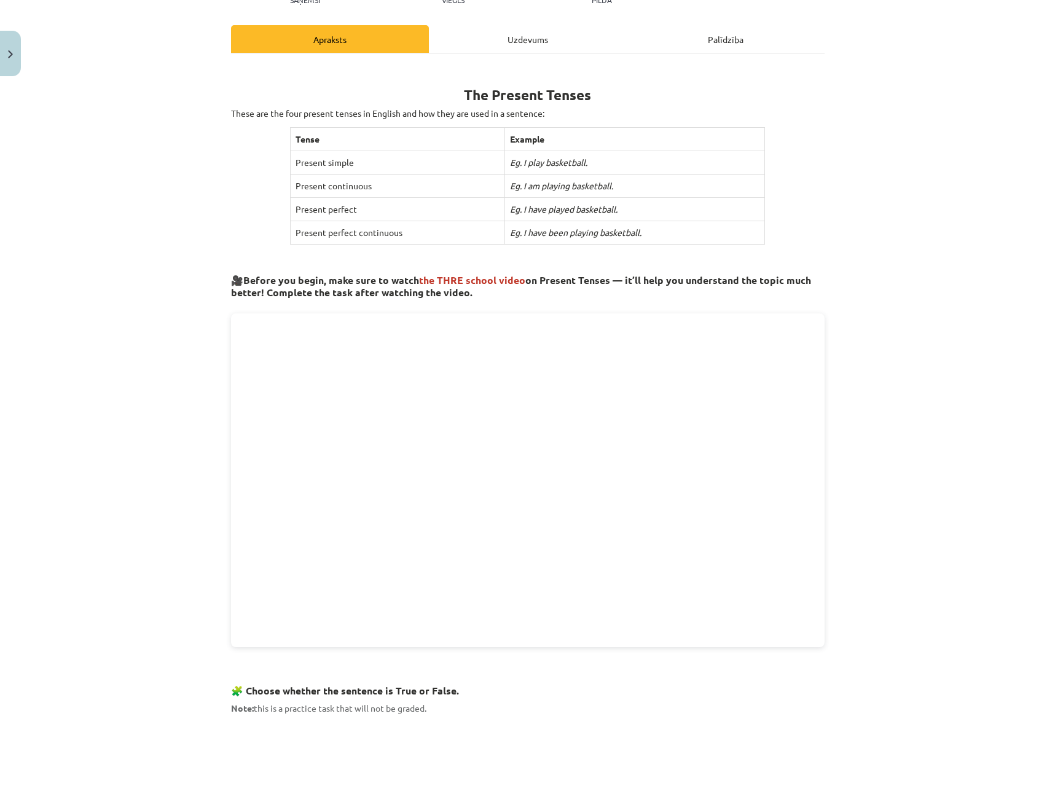
scroll to position [157, 0]
drag, startPoint x: 869, startPoint y: 463, endPoint x: 812, endPoint y: 475, distance: 58.3
click at [868, 463] on div "Mācību tēma: Angļu valoda i - 10.klase 1.ieskaites mācību materiāls #2 📝 Topic …" at bounding box center [527, 405] width 1055 height 810
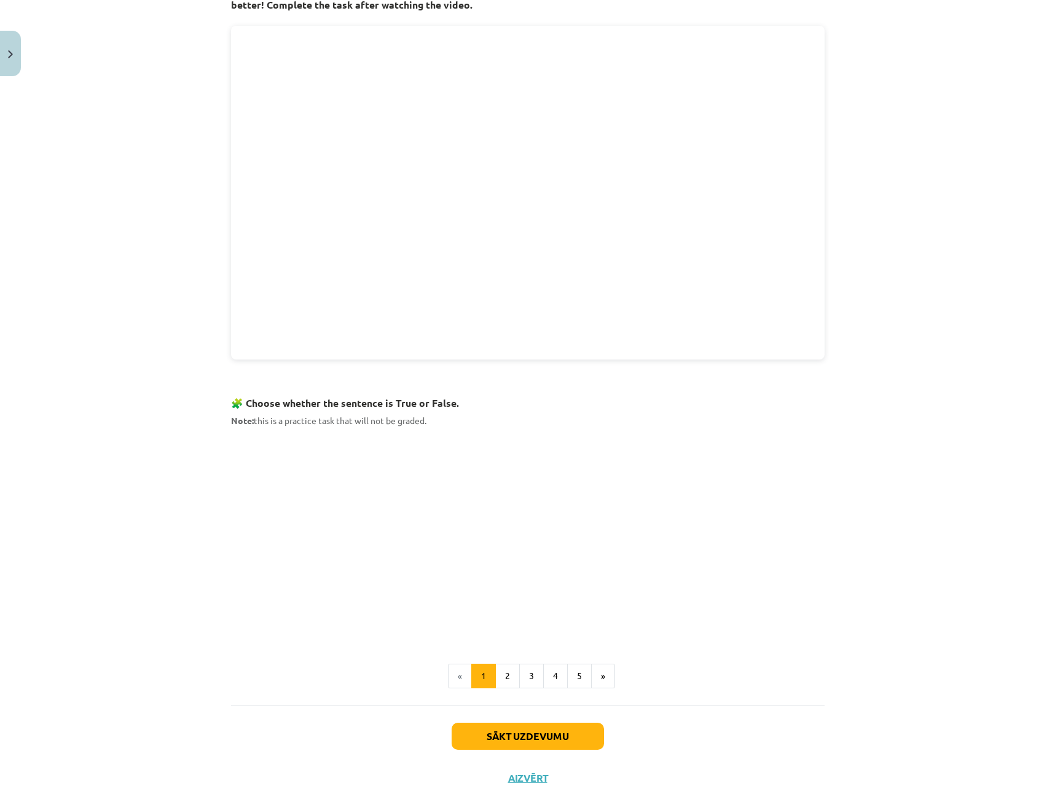
scroll to position [444, 0]
click at [517, 668] on button "2" at bounding box center [507, 675] width 25 height 25
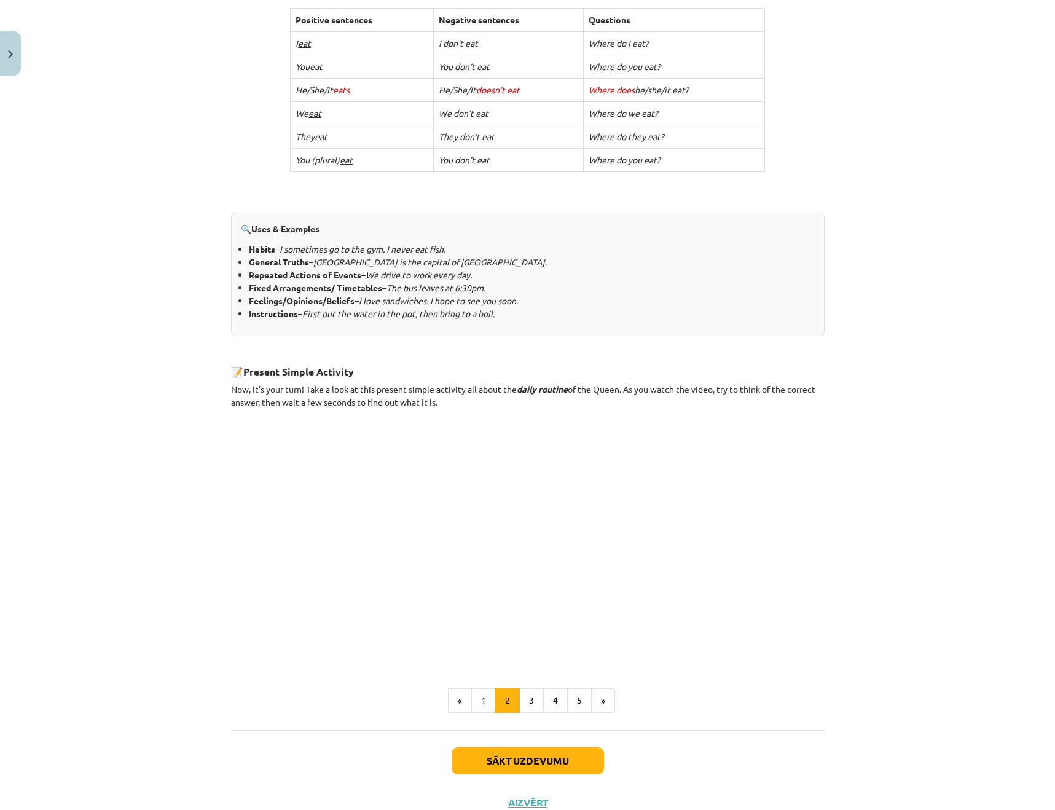
scroll to position [359, 0]
click at [525, 691] on button "3" at bounding box center [531, 699] width 25 height 25
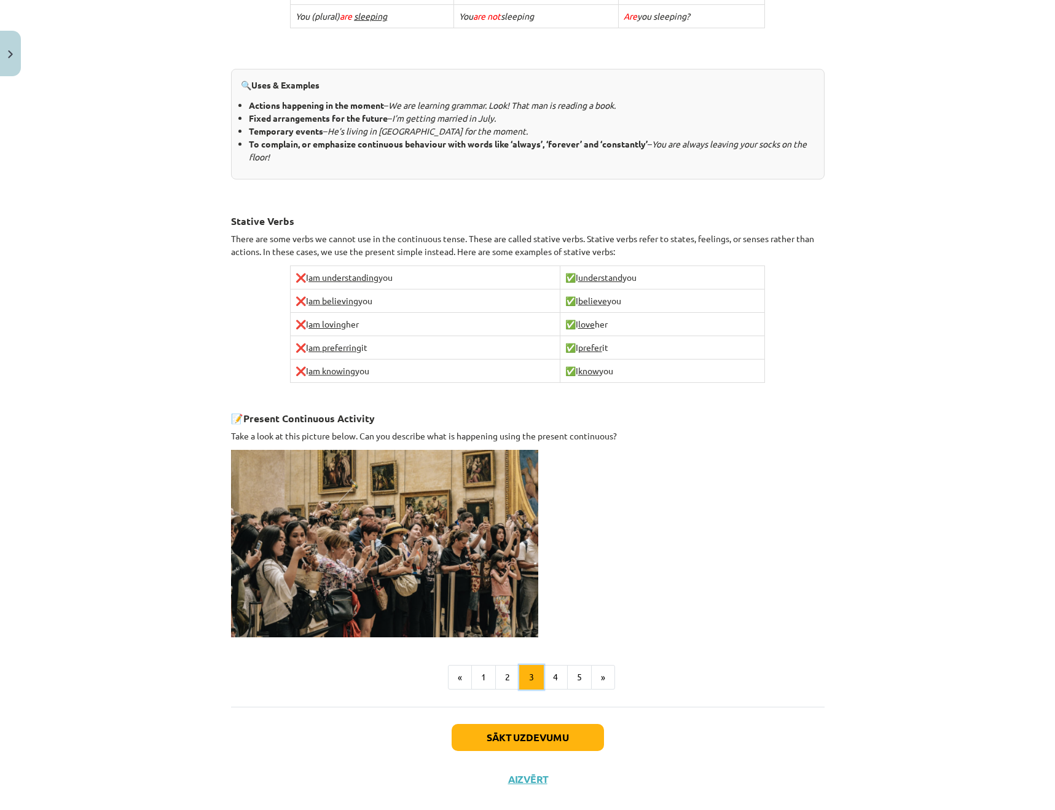
scroll to position [479, 0]
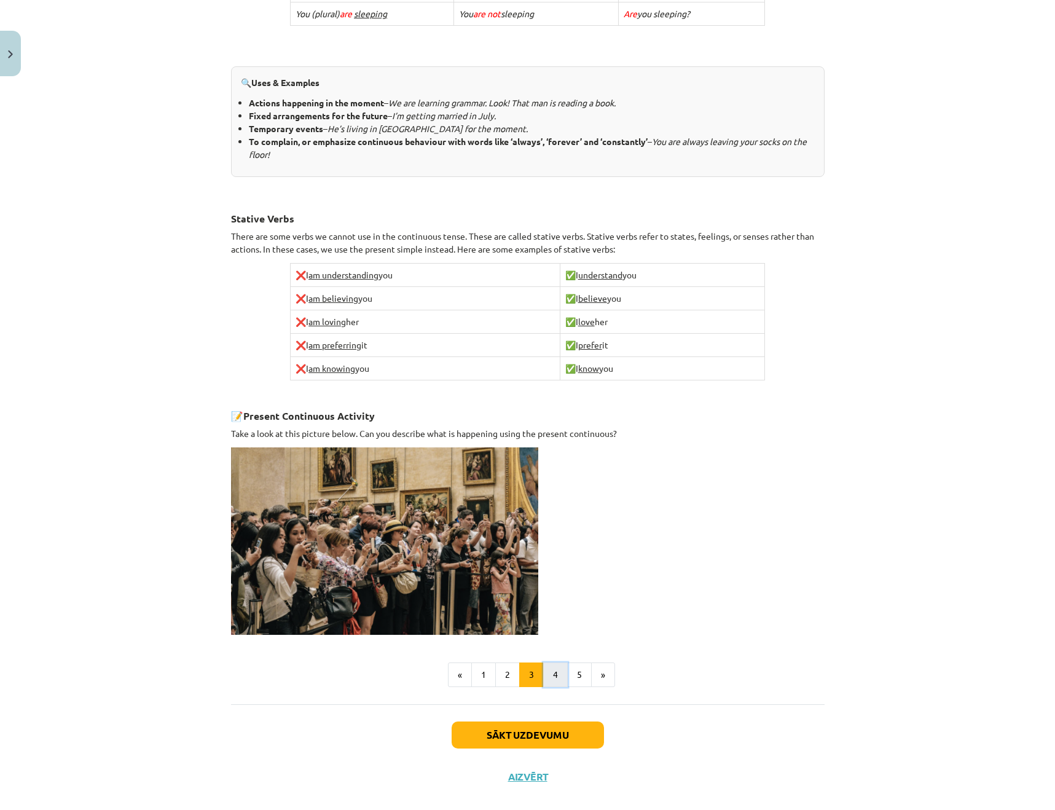
click at [554, 670] on button "4" at bounding box center [555, 674] width 25 height 25
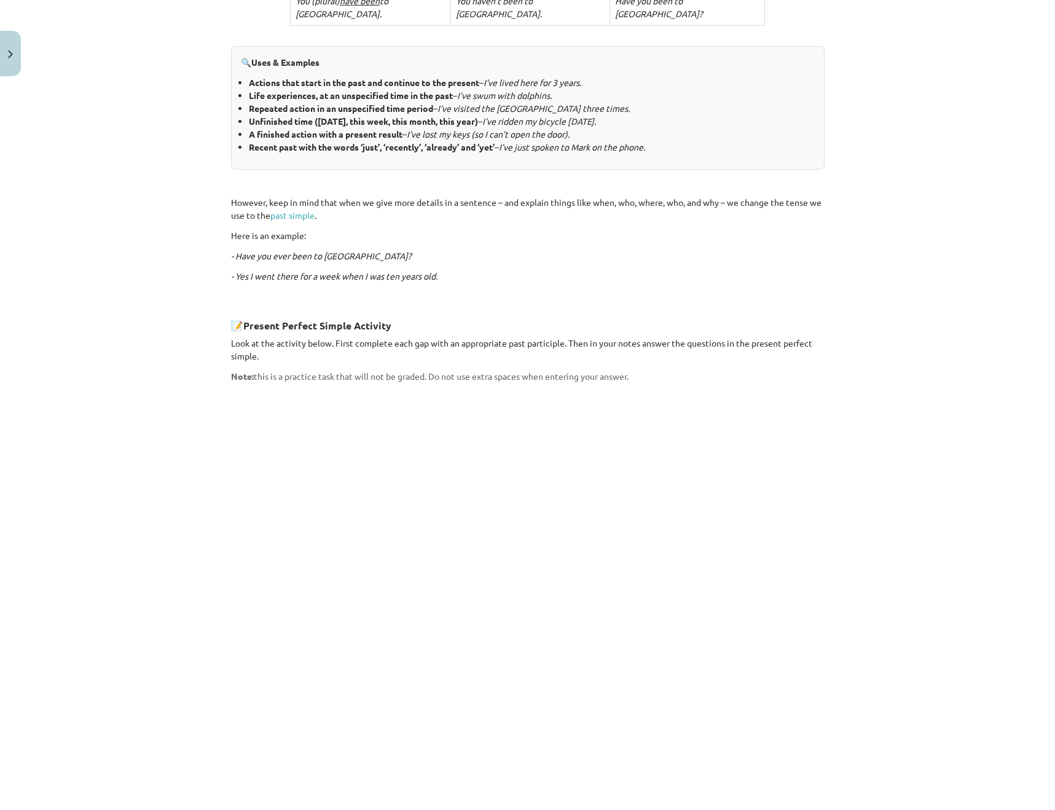
scroll to position [603, 0]
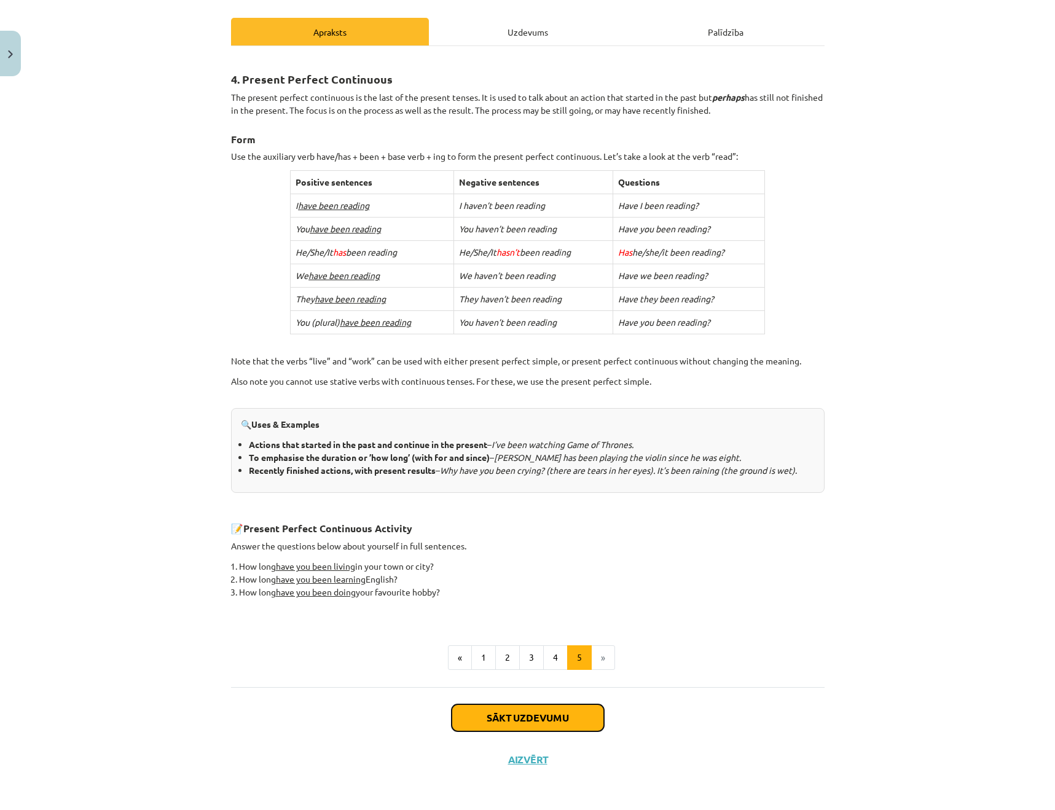
click at [503, 714] on button "Sākt uzdevumu" at bounding box center [528, 717] width 152 height 27
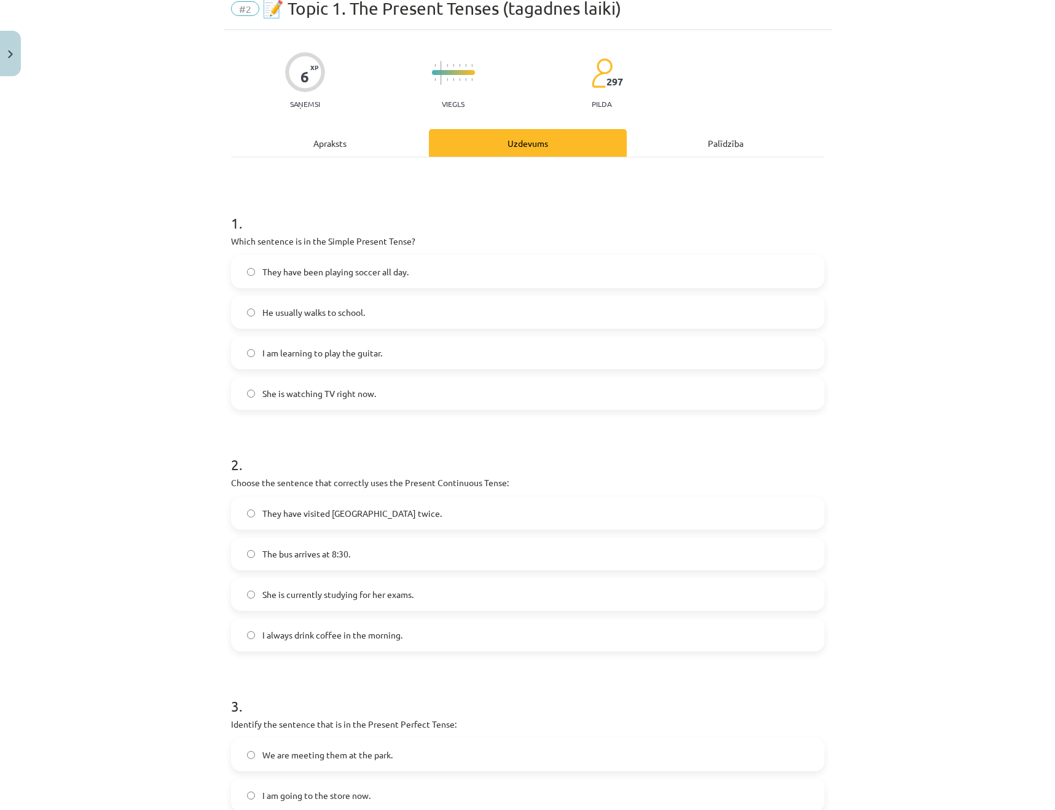
scroll to position [31, 0]
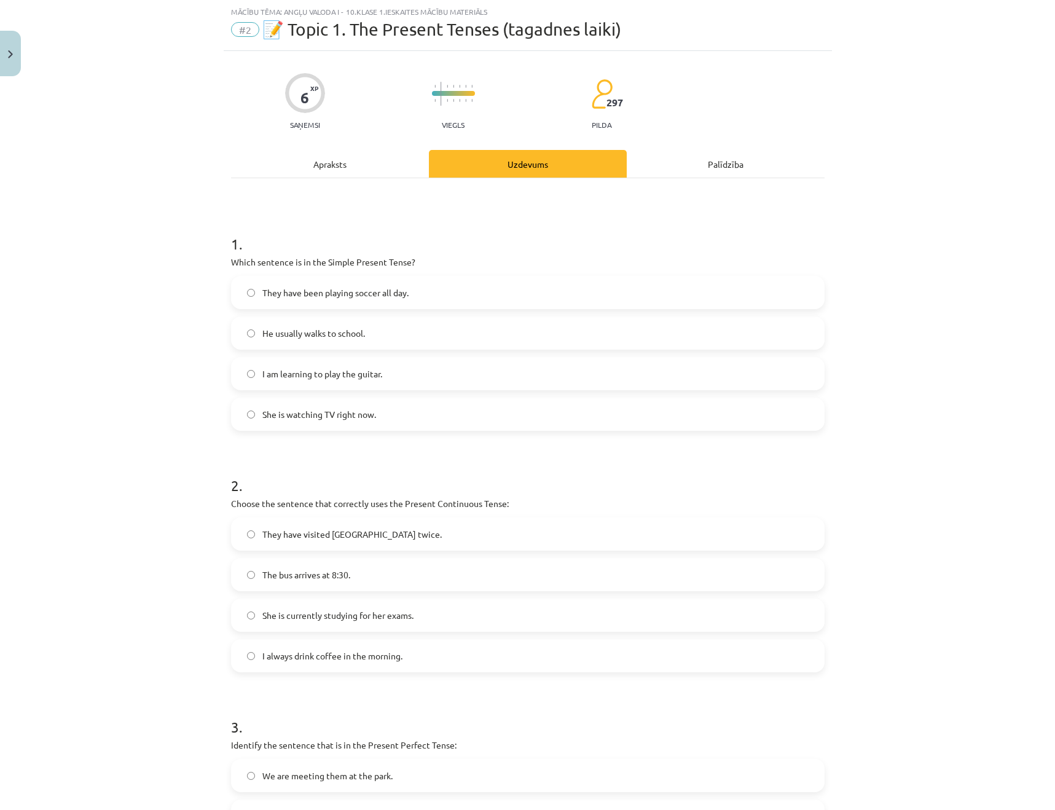
click at [432, 328] on label "He usually walks to school." at bounding box center [527, 333] width 591 height 31
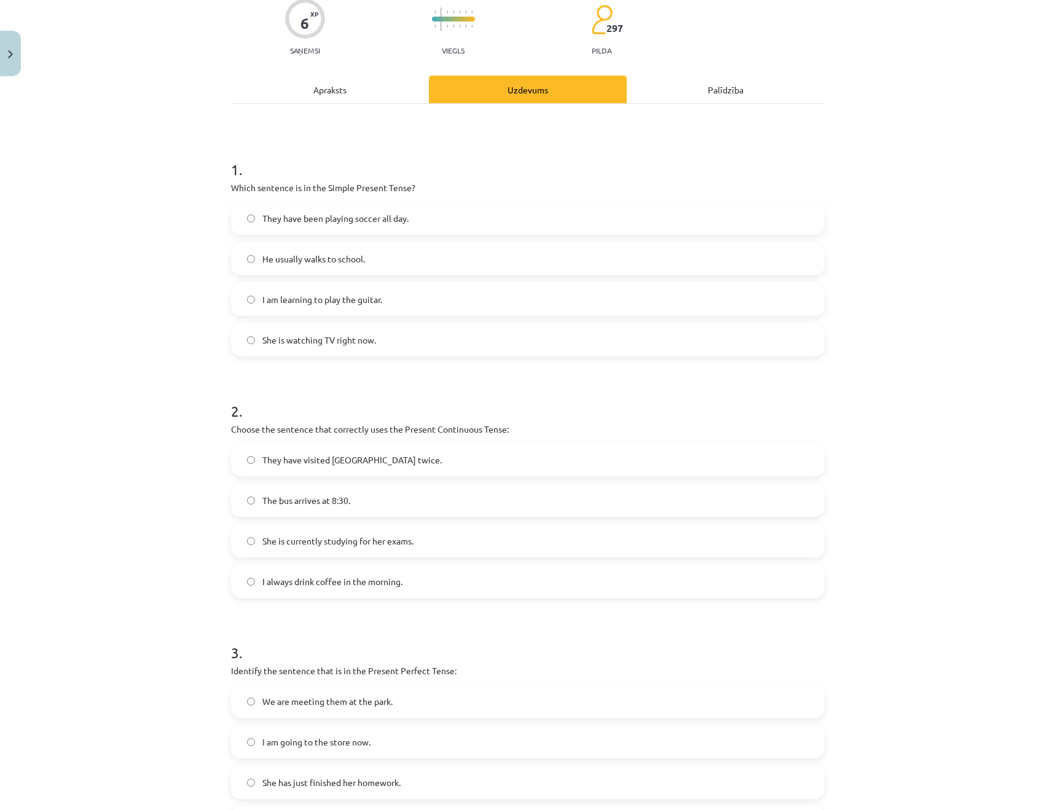
scroll to position [107, 0]
click at [410, 485] on label "The bus arrives at 8:30." at bounding box center [527, 498] width 591 height 31
click at [448, 537] on label "She is currently studying for her exams." at bounding box center [527, 539] width 591 height 31
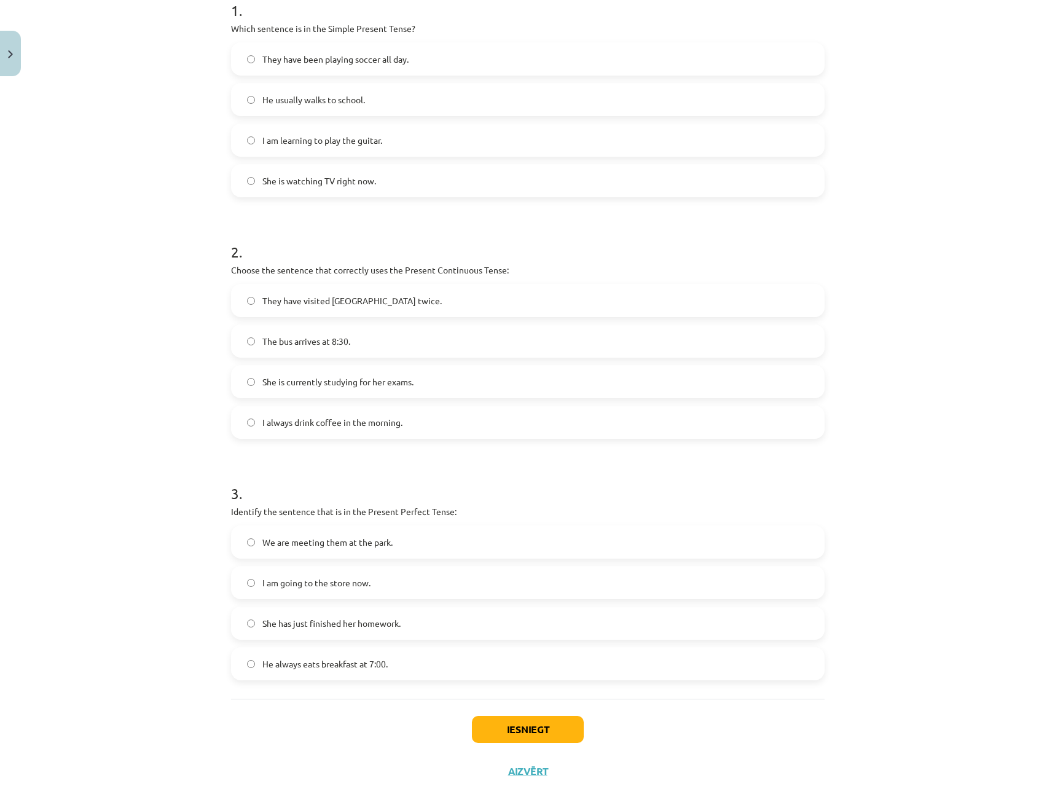
scroll to position [277, 0]
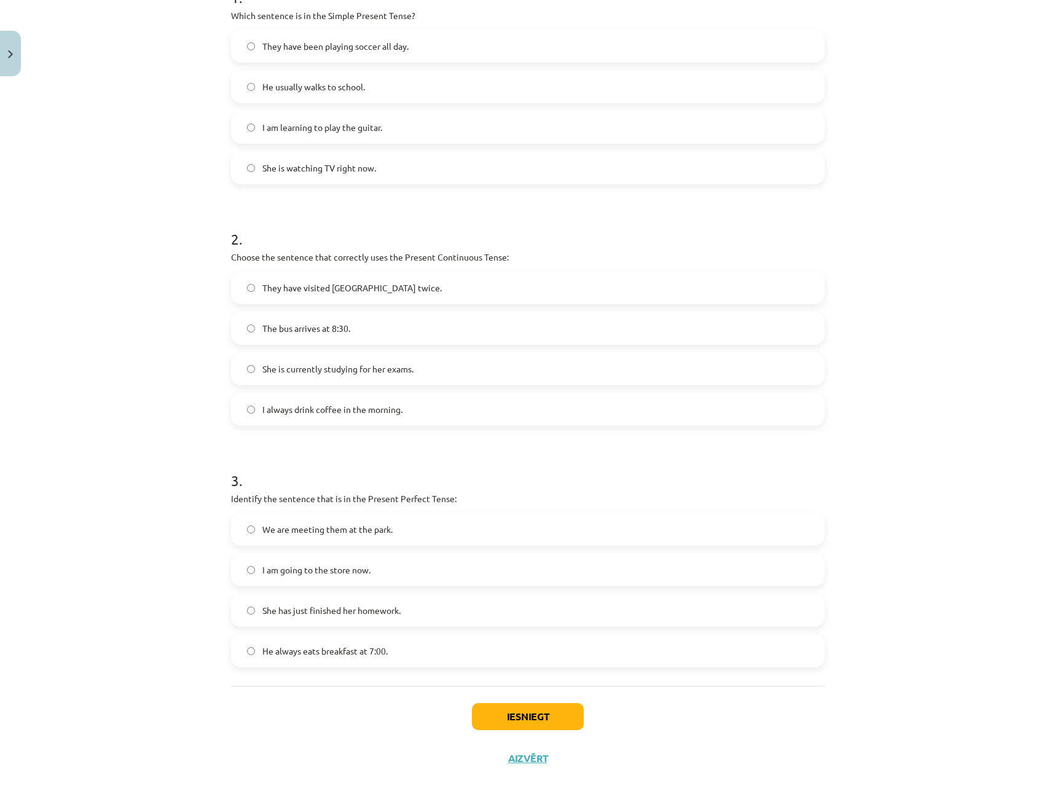
click at [358, 614] on span "She has just finished her homework." at bounding box center [331, 610] width 138 height 13
click at [528, 708] on button "Iesniegt" at bounding box center [528, 716] width 112 height 27
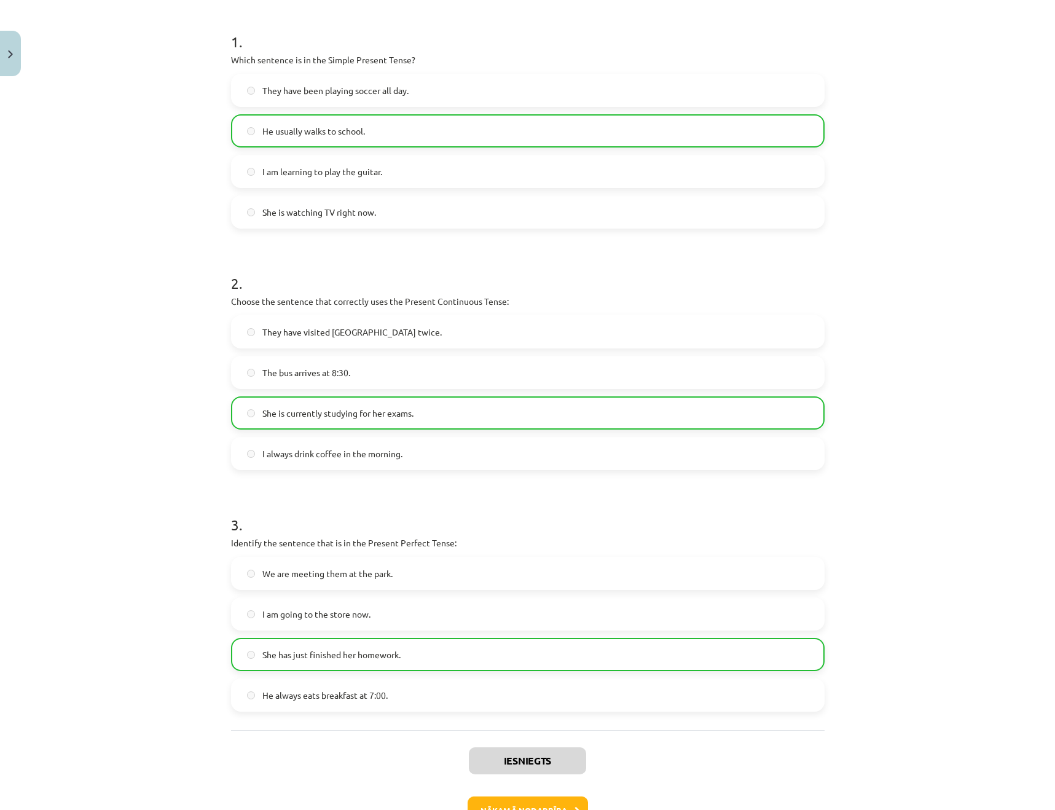
scroll to position [316, 0]
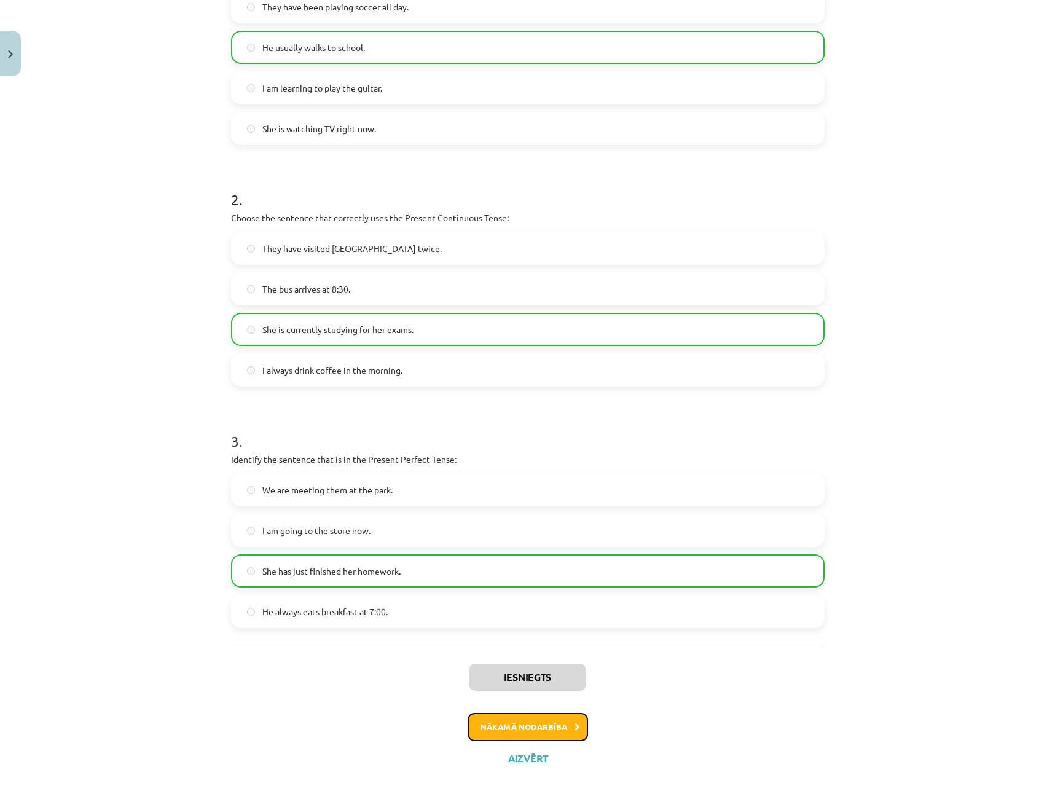
click at [559, 735] on button "Nākamā nodarbība" at bounding box center [528, 727] width 120 height 28
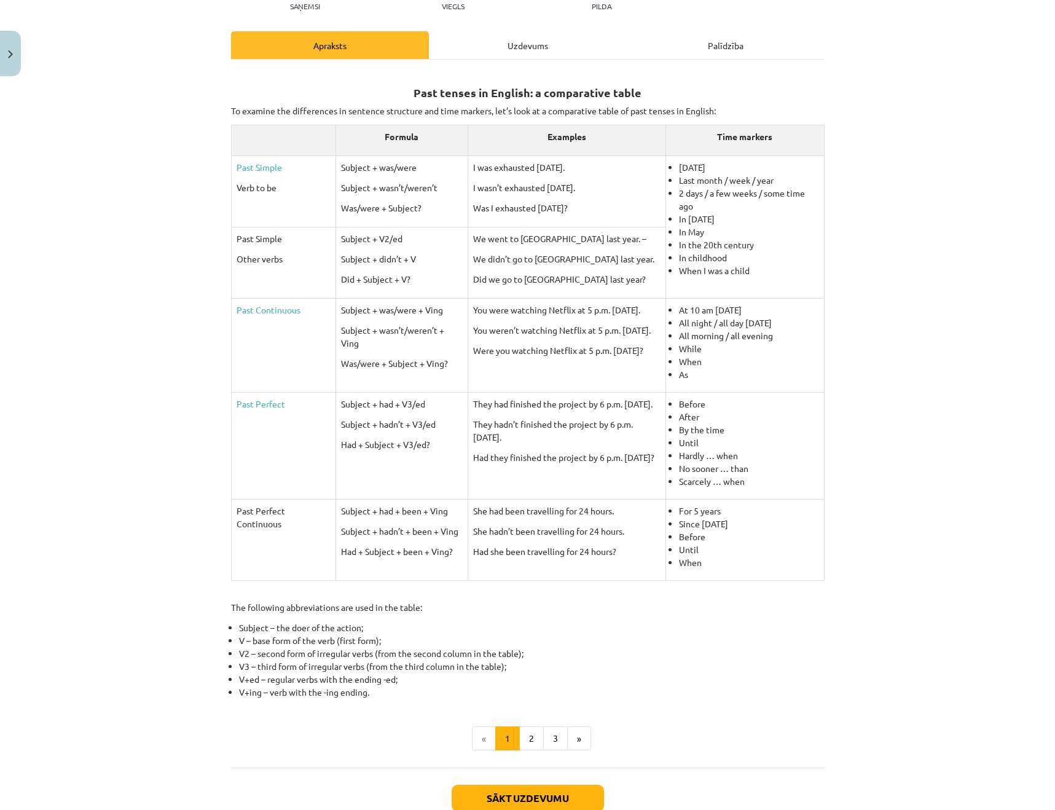
scroll to position [150, 0]
drag, startPoint x: 562, startPoint y: 758, endPoint x: 544, endPoint y: 764, distance: 18.3
click at [551, 769] on div "8 XP Saņemsi Viegls 297 pilda Apraksts Uzdevums Palīdzība Past tenses in Englis…" at bounding box center [528, 396] width 608 height 928
click at [520, 730] on button "2" at bounding box center [531, 738] width 25 height 25
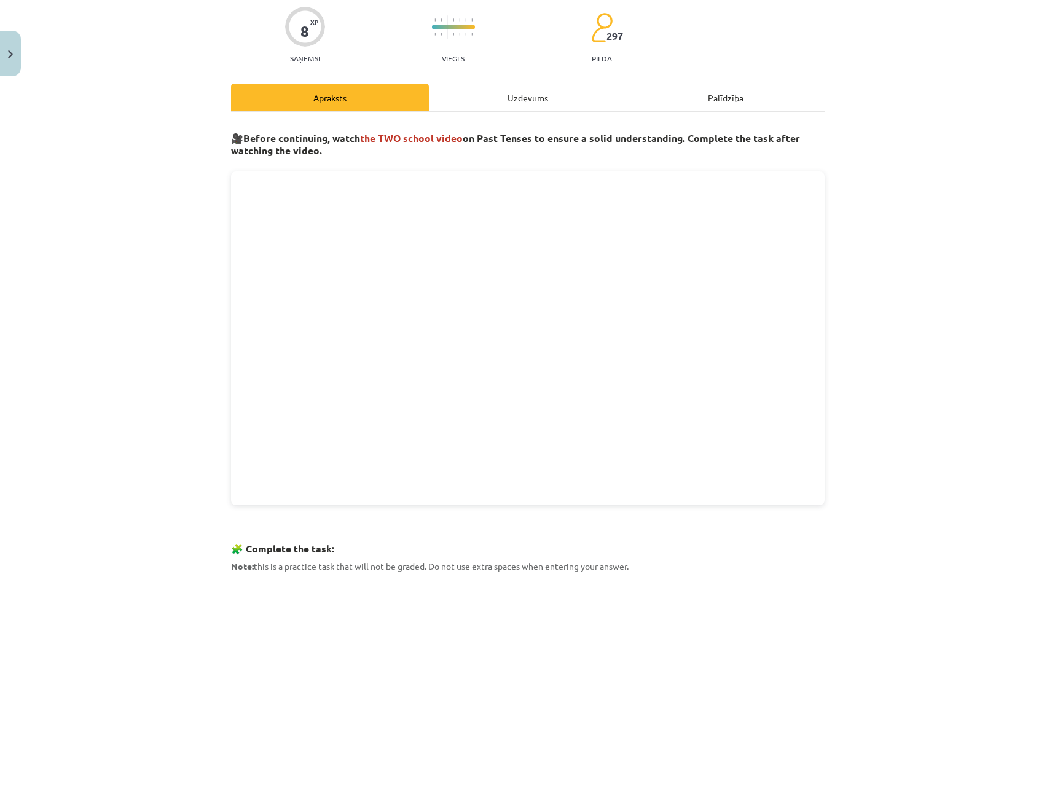
scroll to position [0, 0]
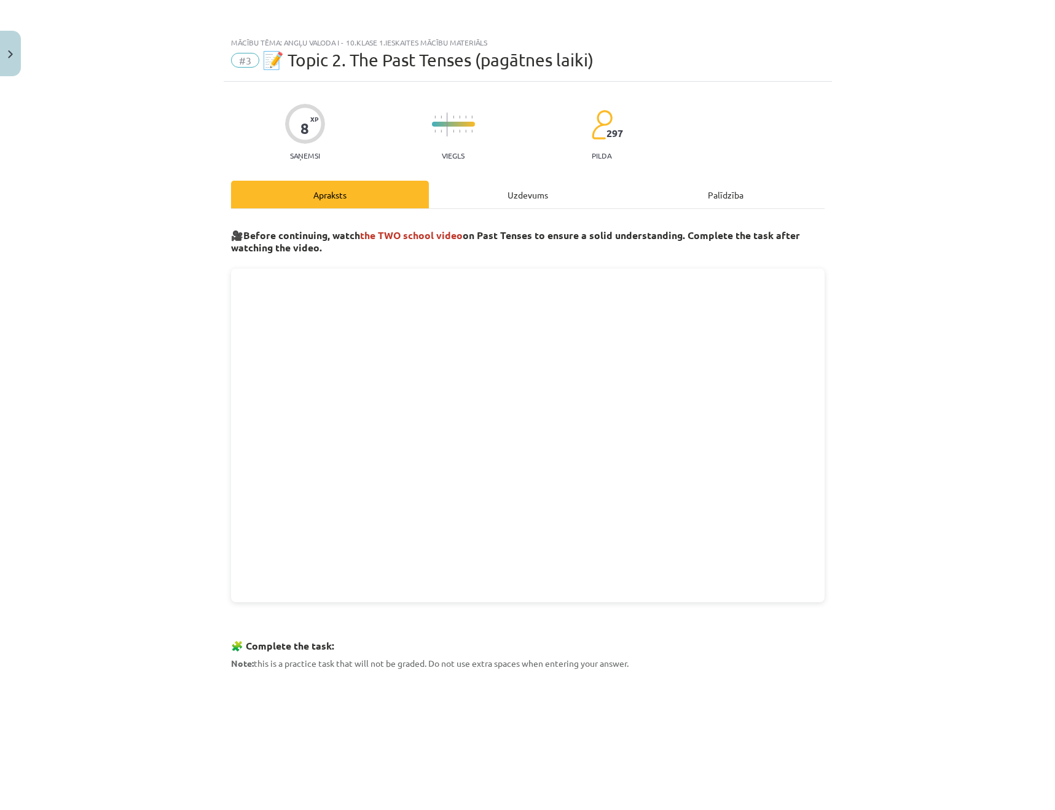
click at [400, 230] on span "the TWO school video" at bounding box center [411, 235] width 103 height 13
click at [399, 230] on span "the TWO school video" at bounding box center [411, 235] width 103 height 13
click at [411, 230] on span "the TWO school video" at bounding box center [411, 235] width 103 height 13
click at [387, 234] on span "the TWO school video" at bounding box center [411, 235] width 103 height 13
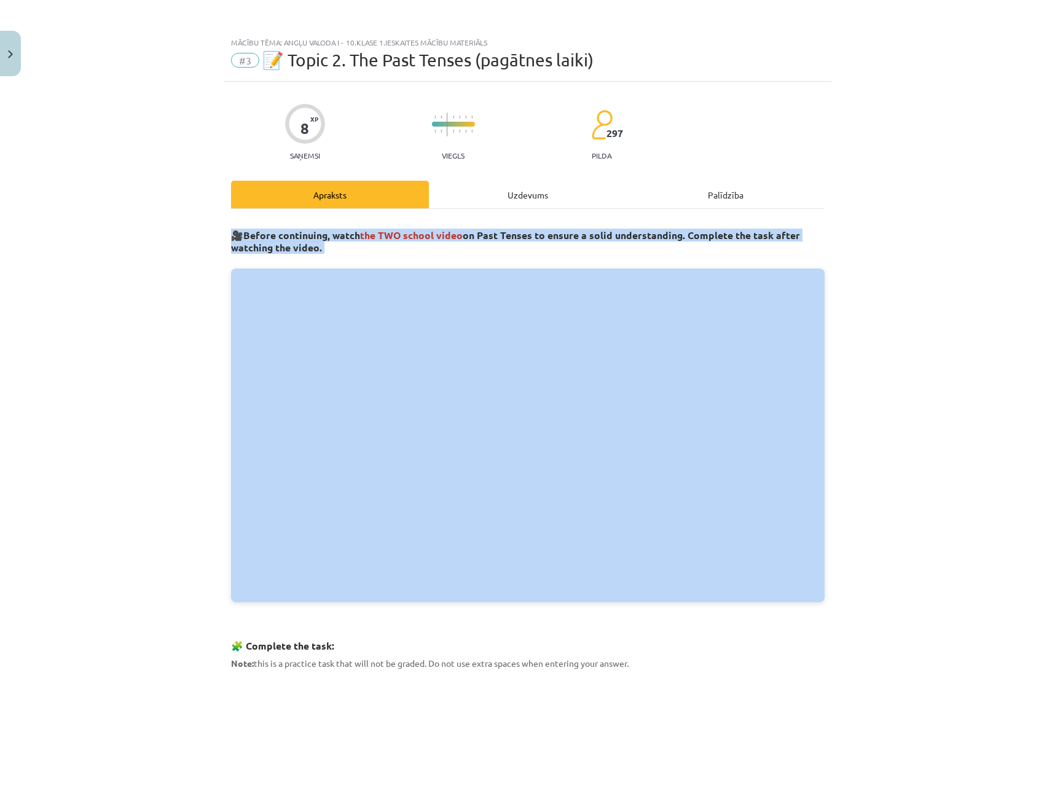
click at [387, 234] on span "the TWO school video" at bounding box center [411, 235] width 103 height 13
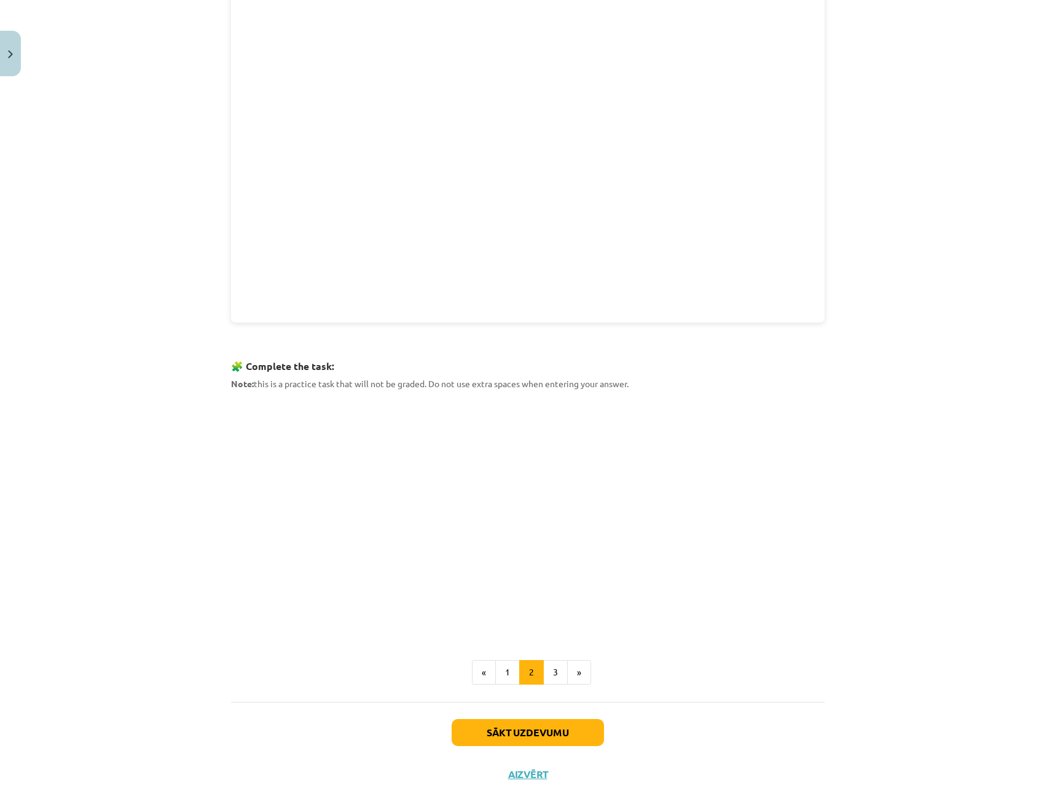
scroll to position [294, 0]
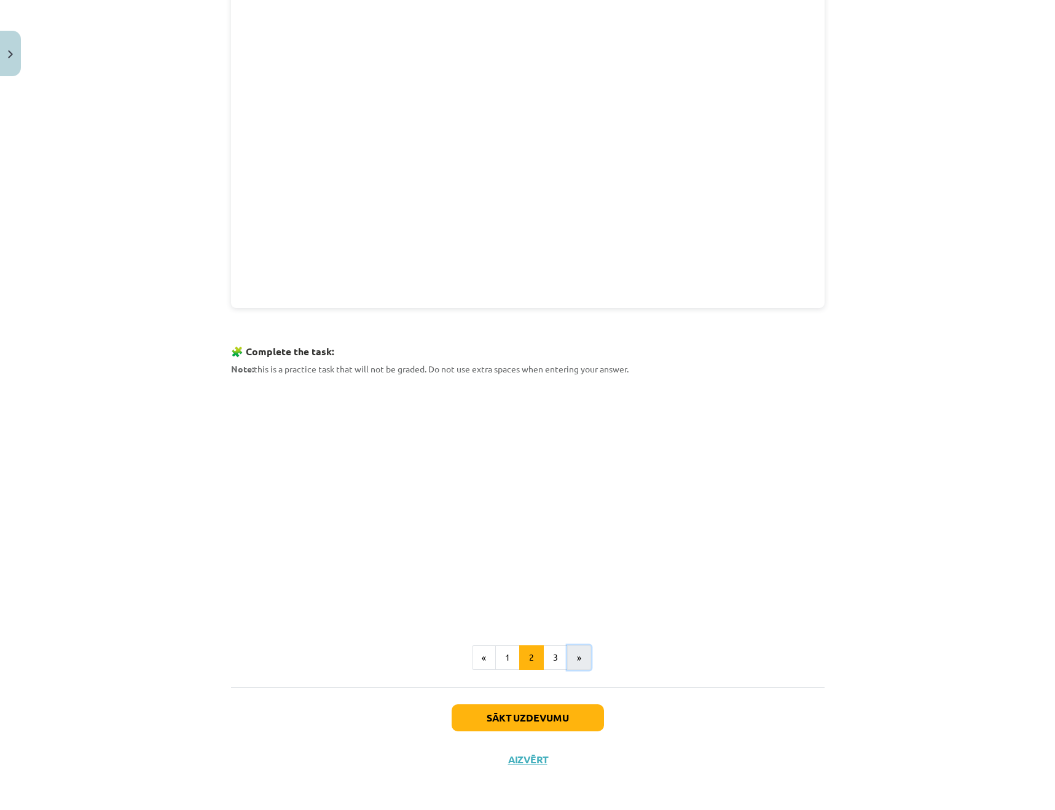
click at [585, 649] on button "»" at bounding box center [579, 657] width 24 height 25
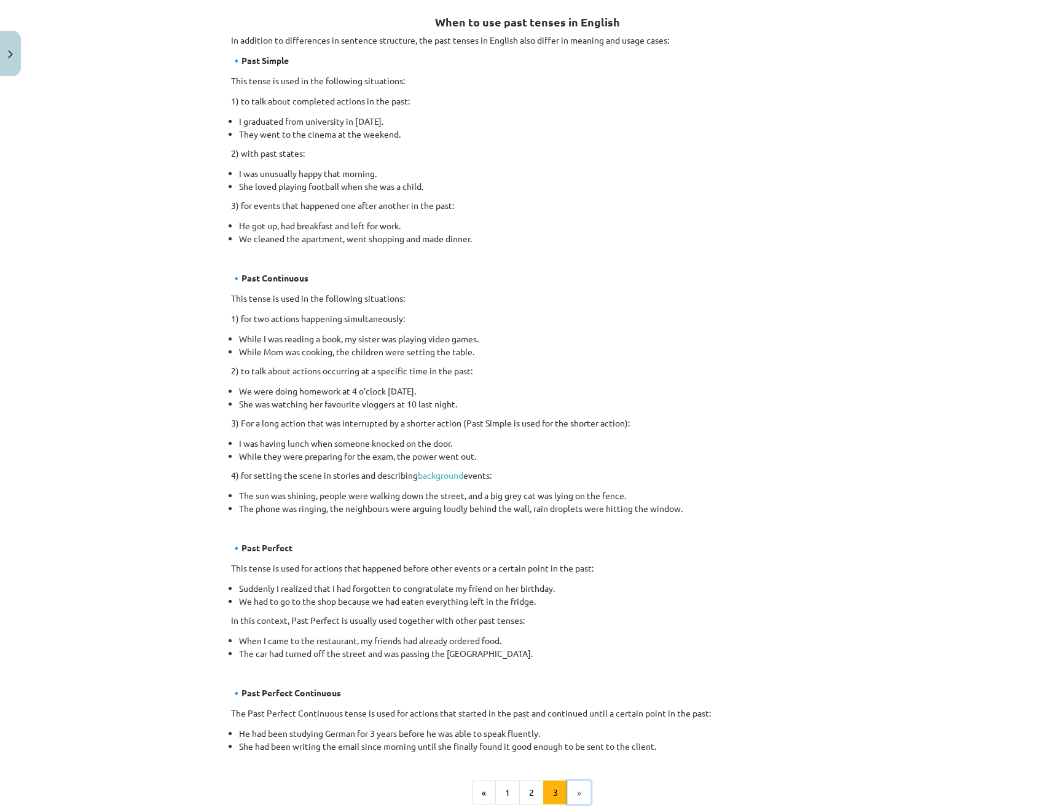
scroll to position [28, 0]
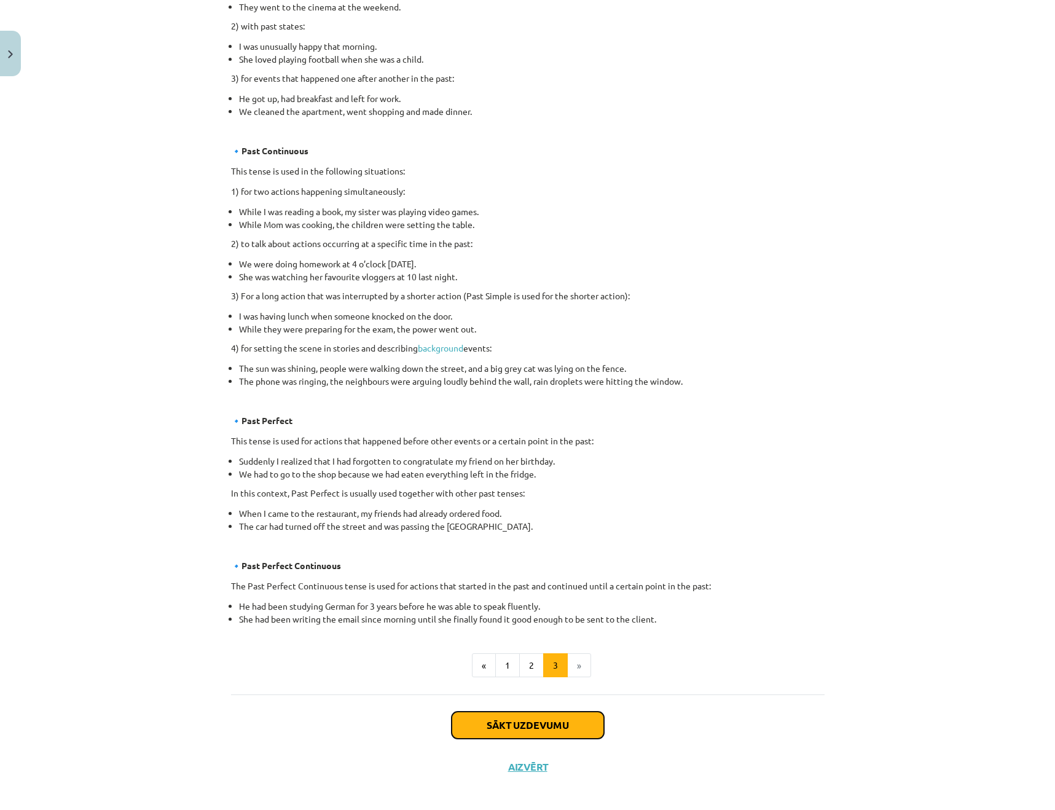
click at [515, 726] on button "Sākt uzdevumu" at bounding box center [528, 724] width 152 height 27
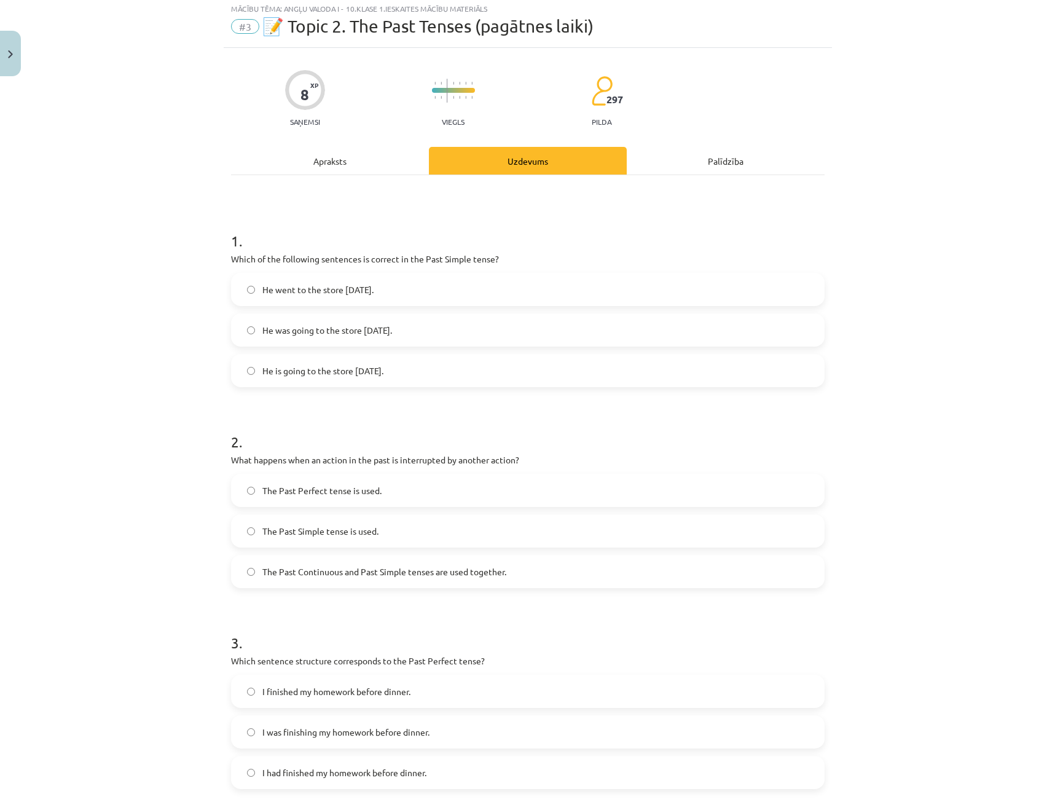
scroll to position [31, 0]
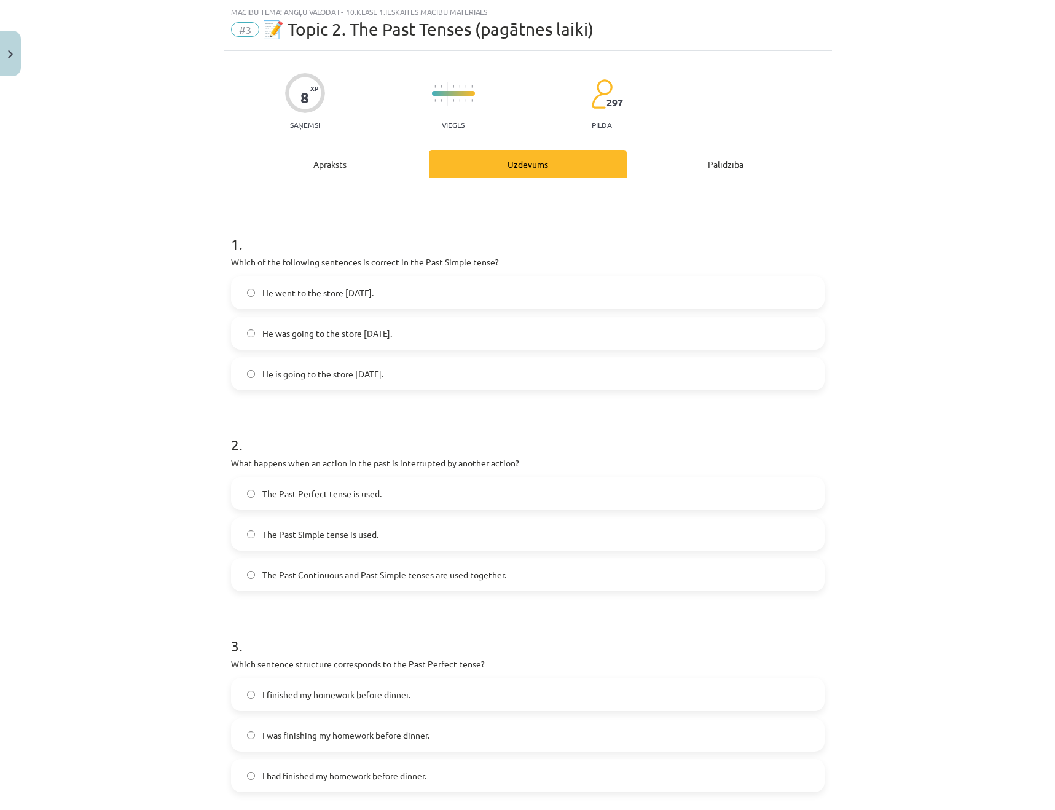
click at [507, 293] on label "He went to the store yesterday." at bounding box center [527, 292] width 591 height 31
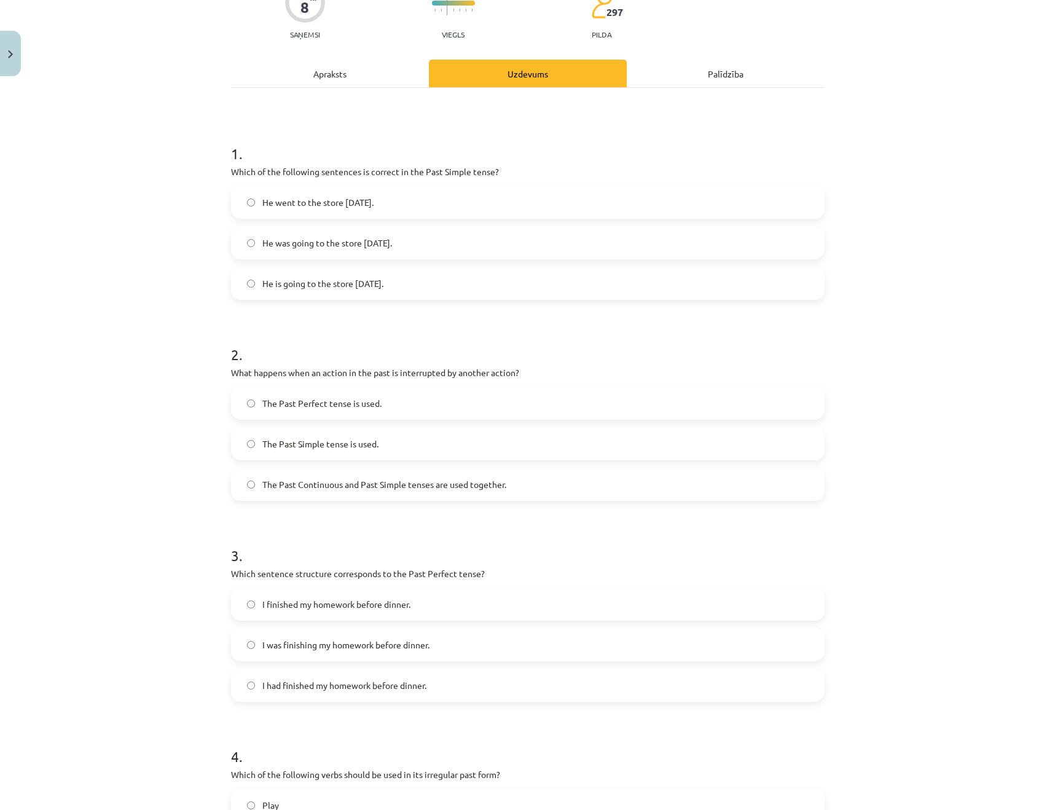
scroll to position [122, 0]
click at [456, 480] on span "The Past Continuous and Past Simple tenses are used together." at bounding box center [384, 483] width 244 height 13
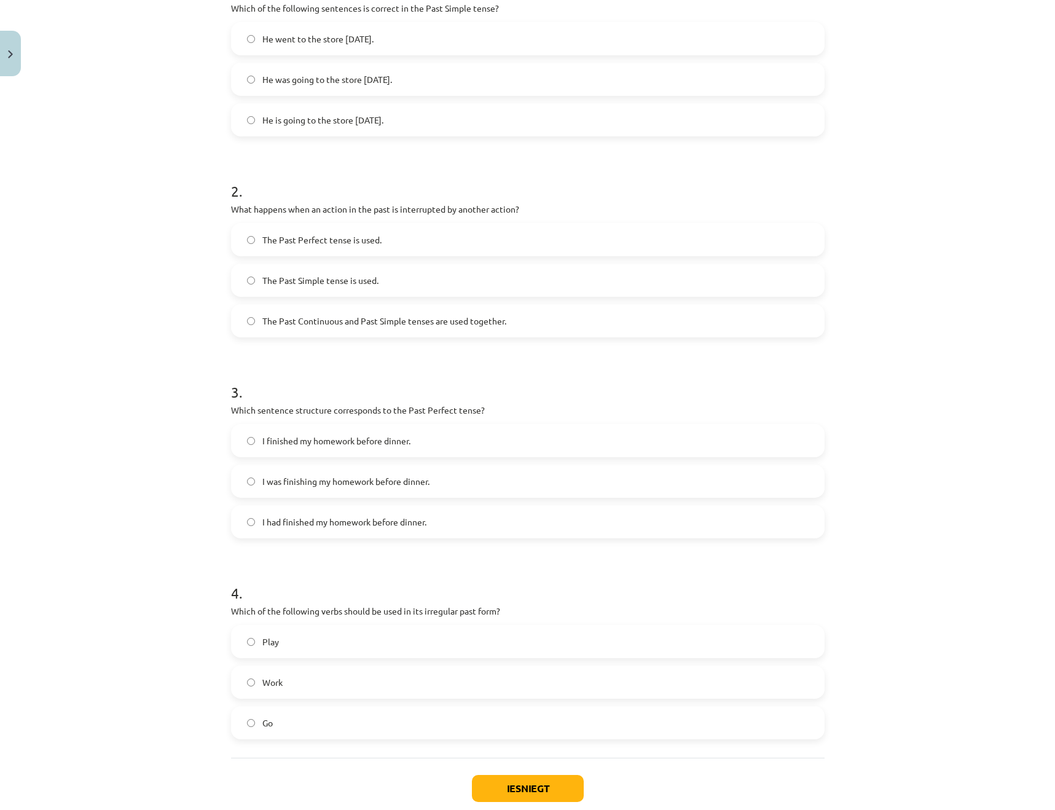
scroll to position [284, 0]
click at [432, 520] on label "I had finished my homework before dinner." at bounding box center [527, 522] width 591 height 31
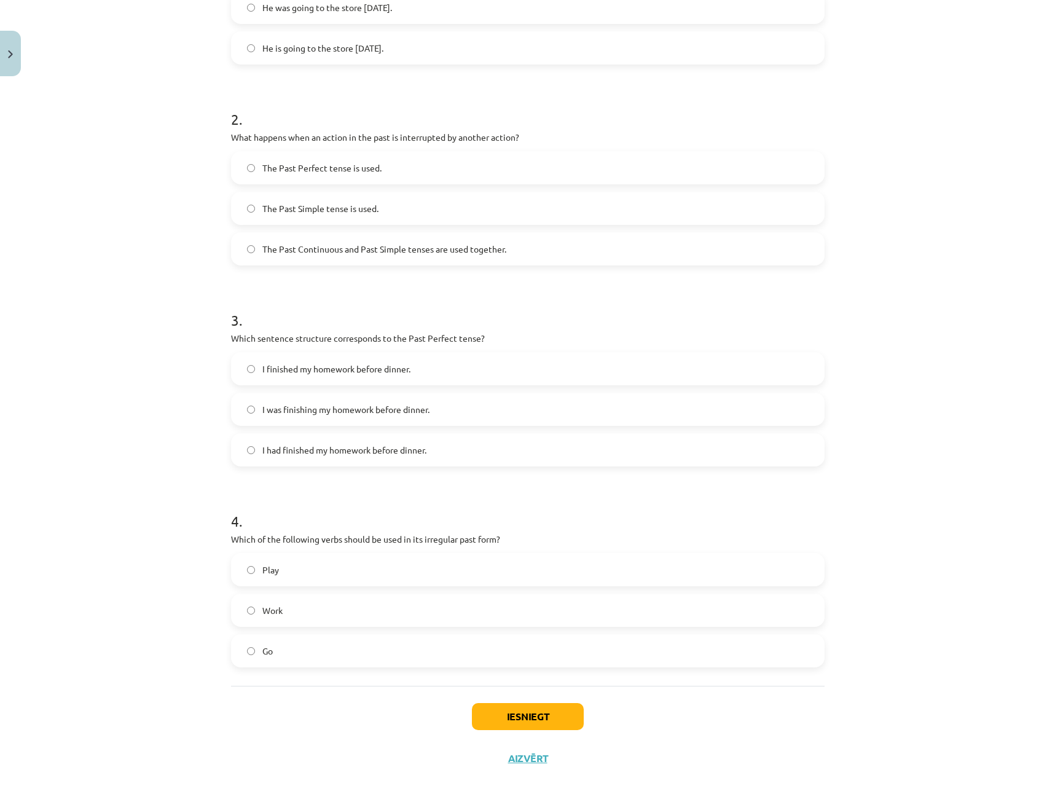
click at [369, 635] on label "Go" at bounding box center [527, 650] width 591 height 31
click at [513, 706] on button "Iesniegt" at bounding box center [528, 716] width 112 height 27
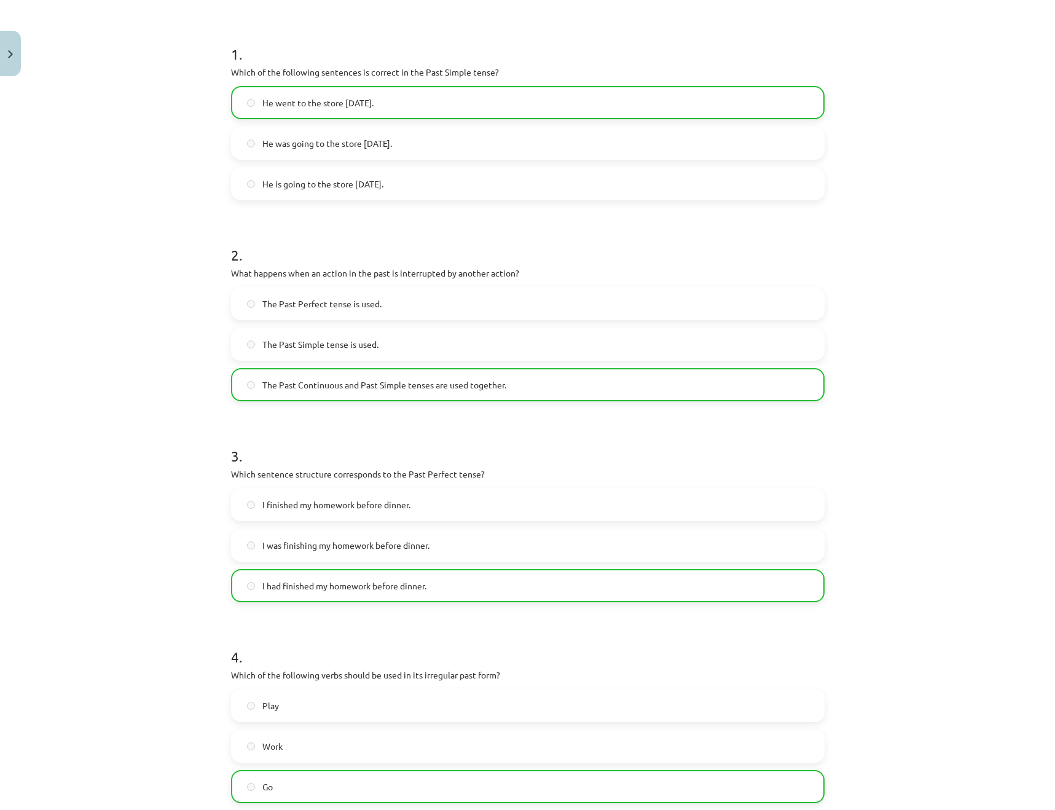
scroll to position [396, 0]
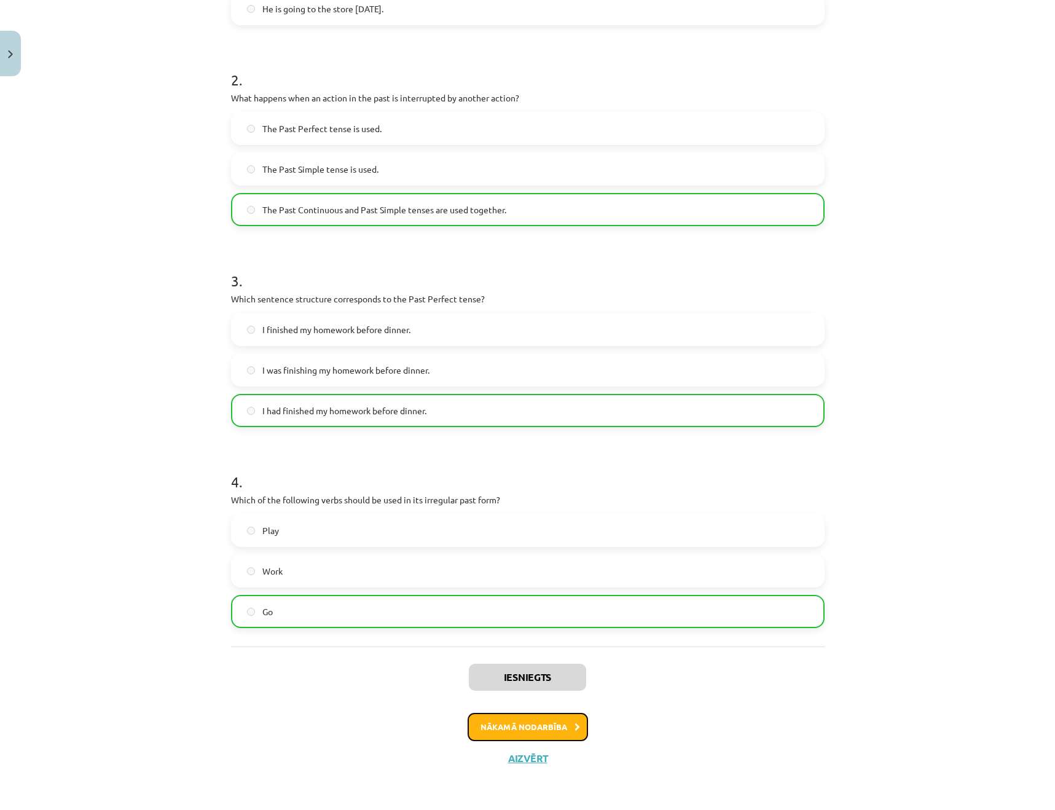
click at [584, 730] on button "Nākamā nodarbība" at bounding box center [528, 727] width 120 height 28
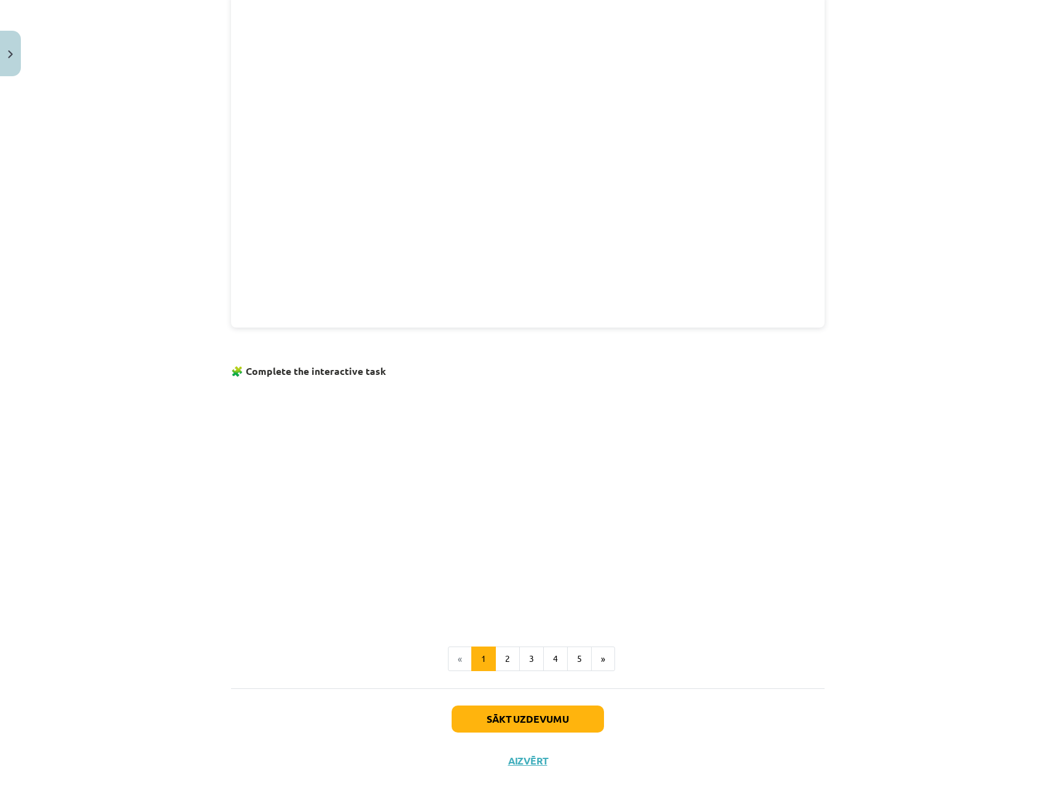
scroll to position [436, 0]
click at [751, 349] on div "The future tenses Take a look at the four future tenses in English and how they…" at bounding box center [527, 201] width 593 height 834
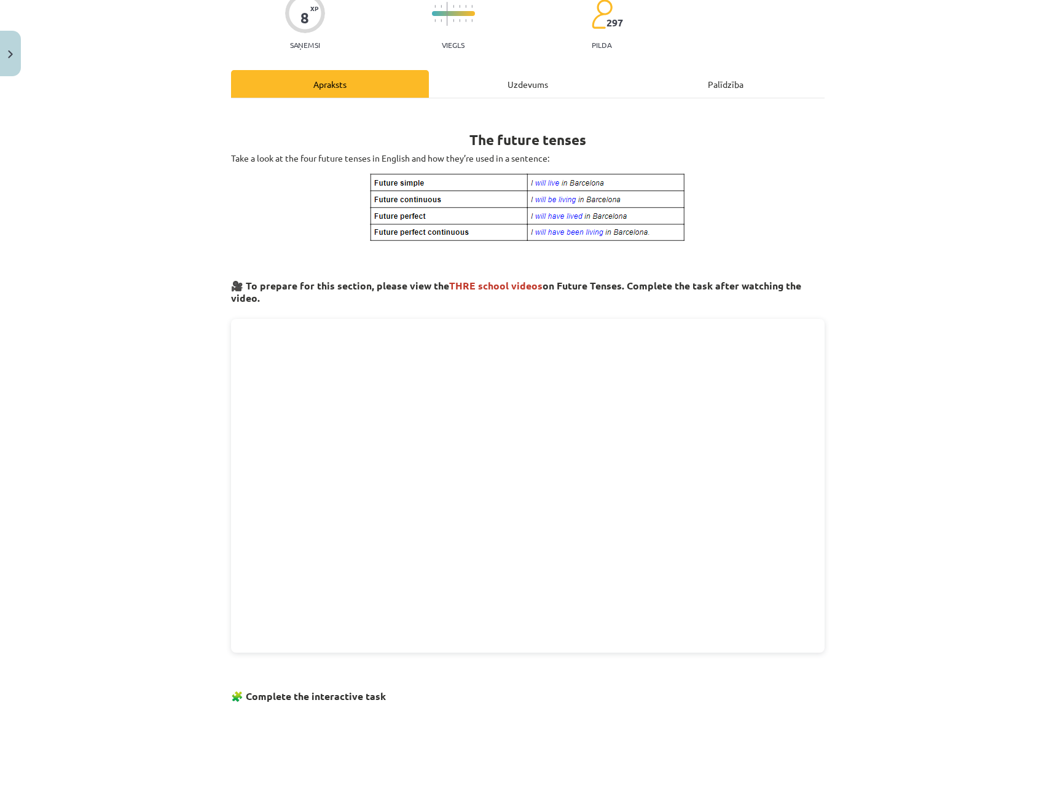
scroll to position [0, 0]
